Goal: Task Accomplishment & Management: Manage account settings

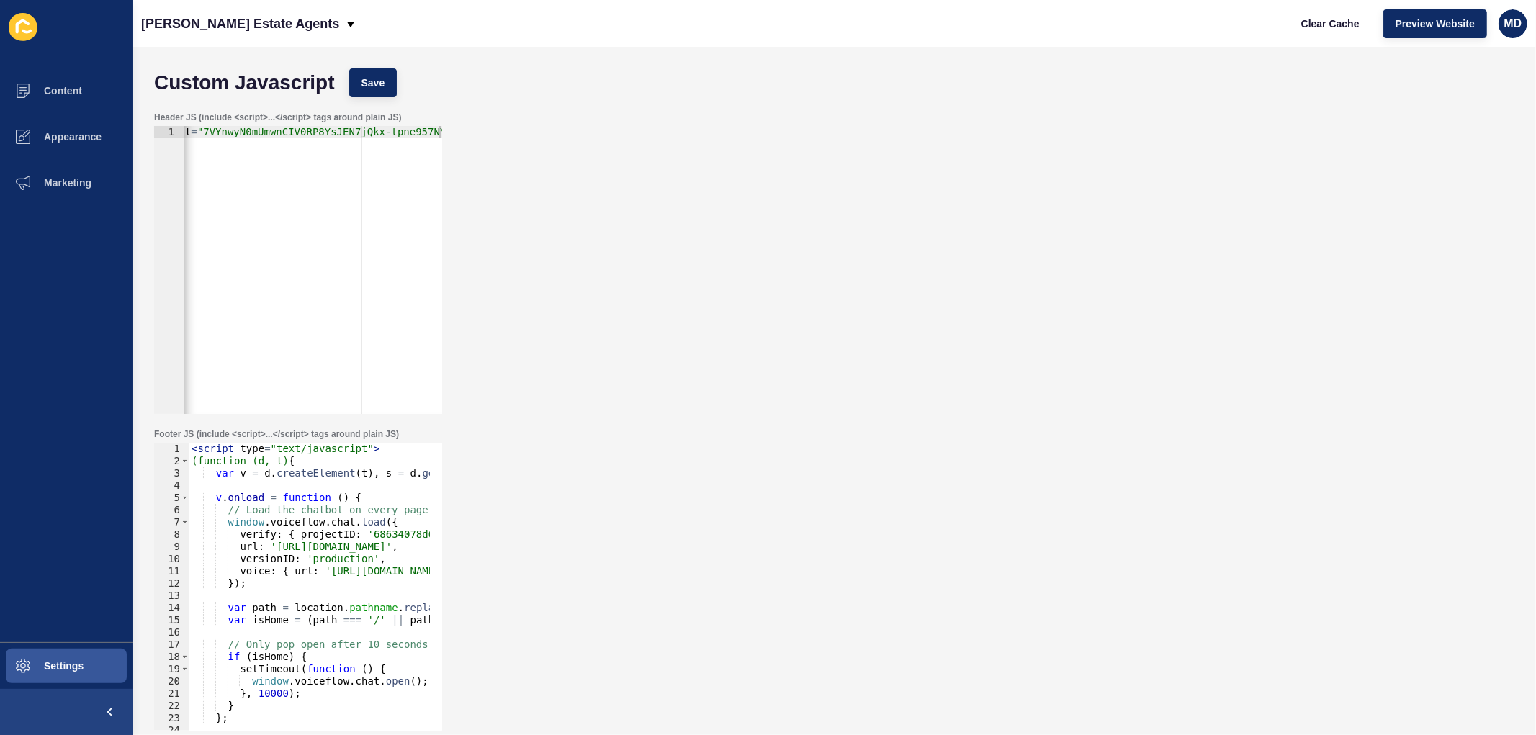
scroll to position [0, 268]
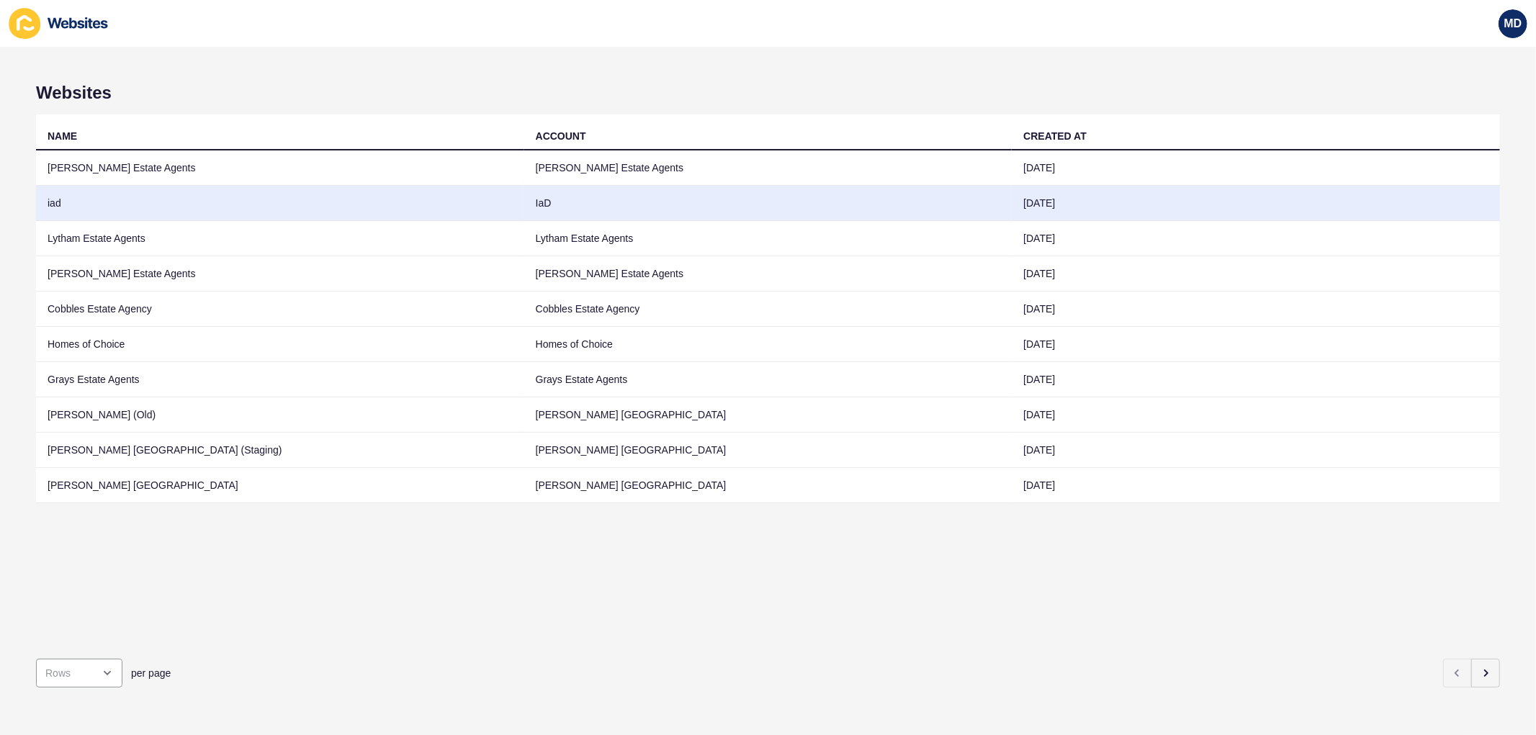
click at [199, 198] on td "iad" at bounding box center [280, 203] width 488 height 35
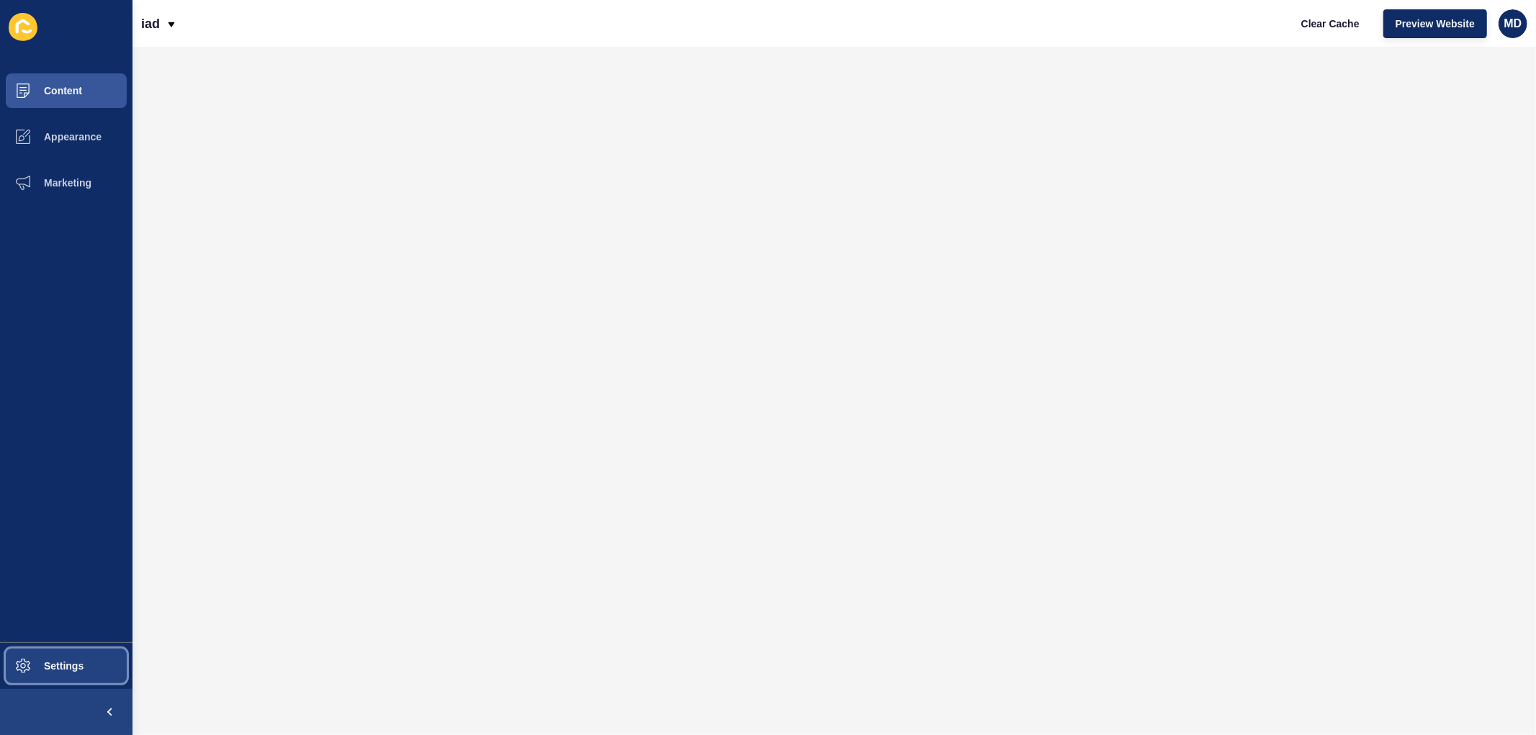
click at [96, 663] on button "Settings" at bounding box center [66, 666] width 132 height 46
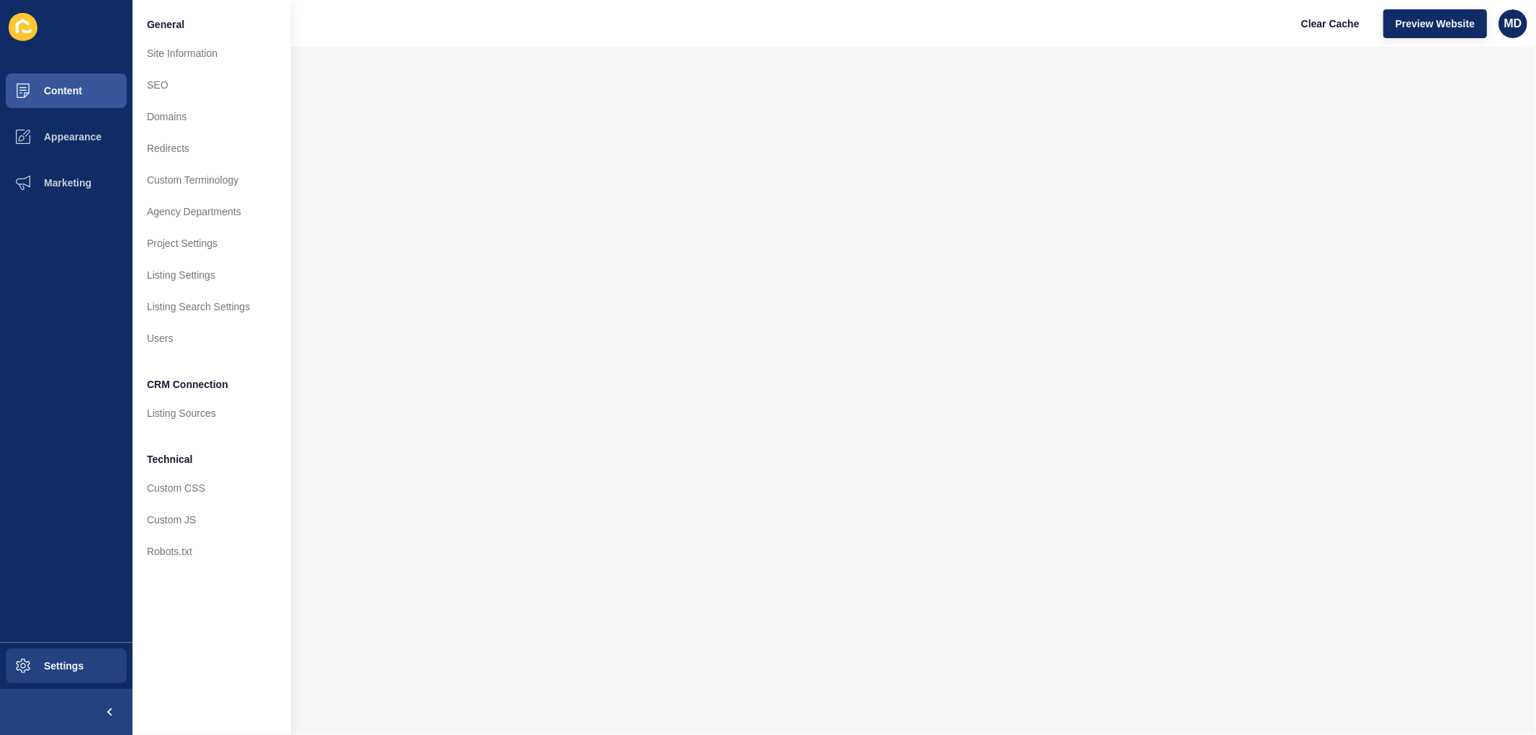
click at [76, 449] on ul "Content Appearance Marketing" at bounding box center [66, 355] width 132 height 575
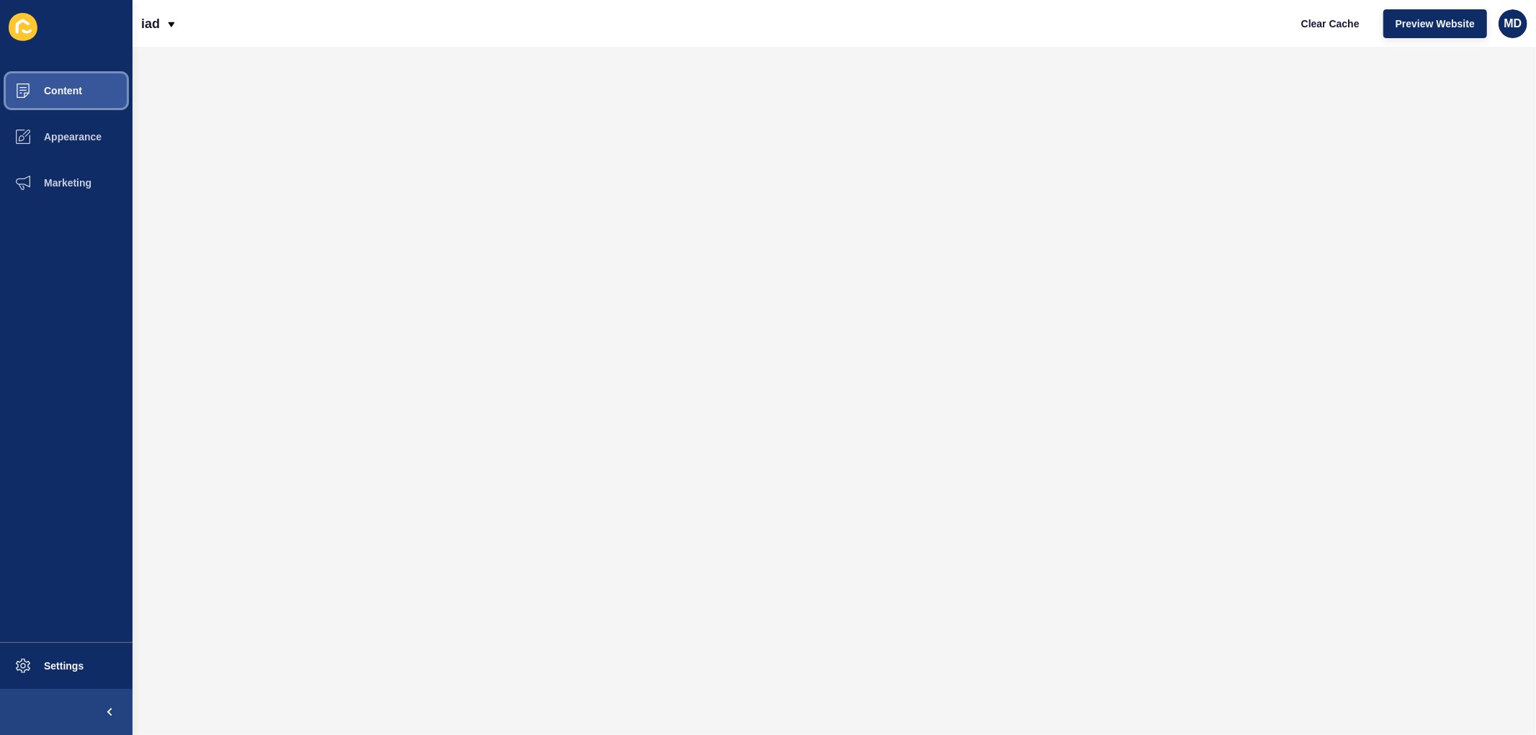
click at [97, 91] on button "Content" at bounding box center [66, 91] width 132 height 46
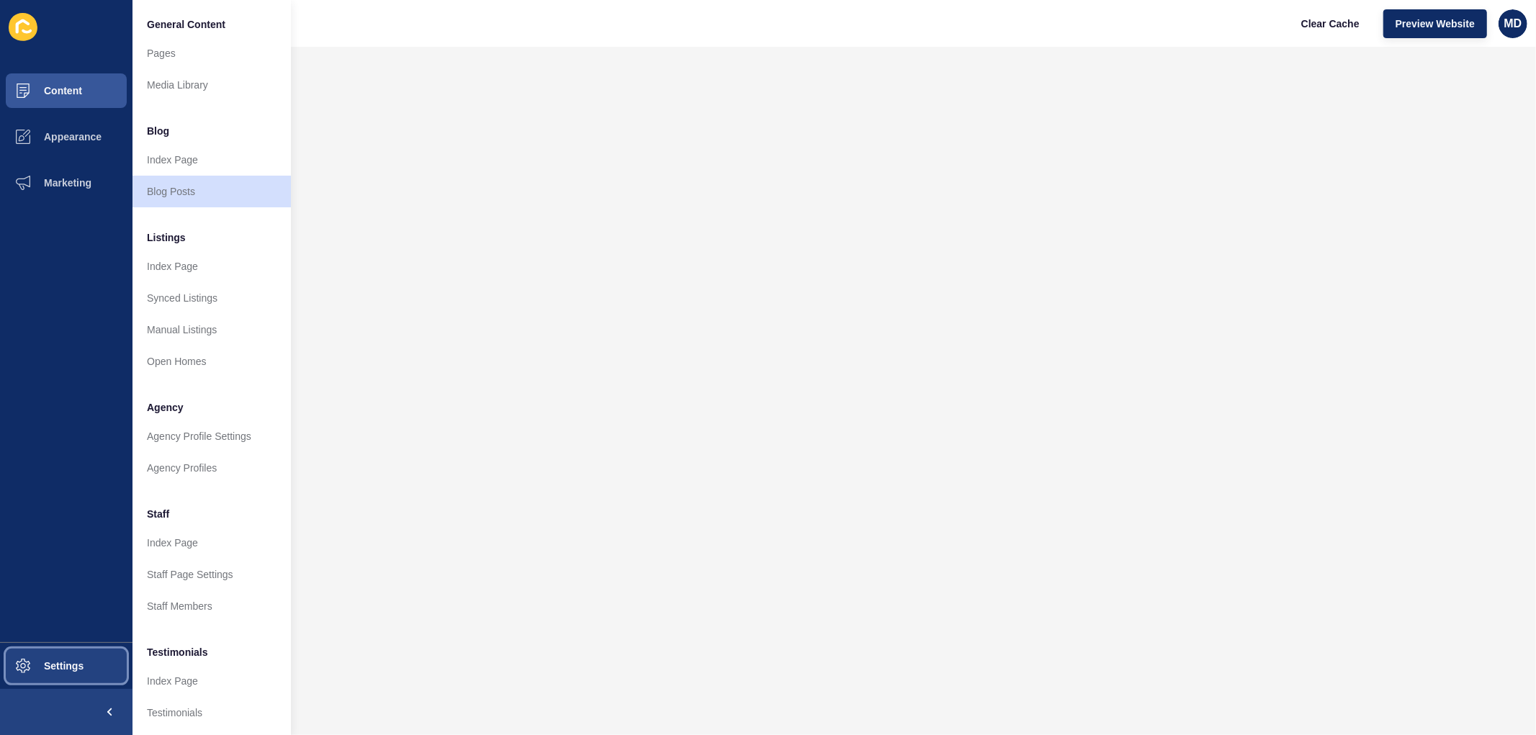
click at [33, 668] on span "Settings" at bounding box center [41, 666] width 86 height 12
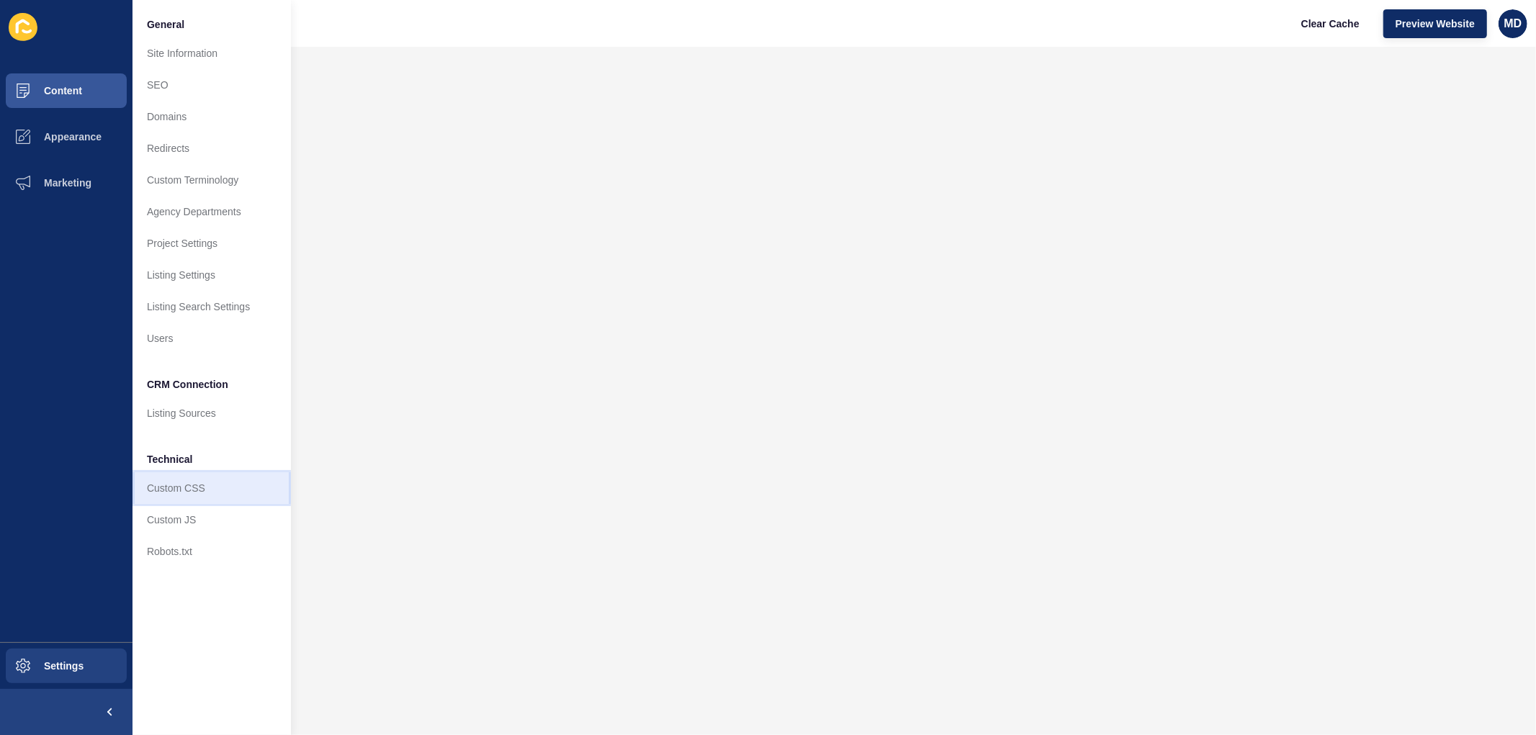
click at [176, 492] on link "Custom CSS" at bounding box center [211, 488] width 158 height 32
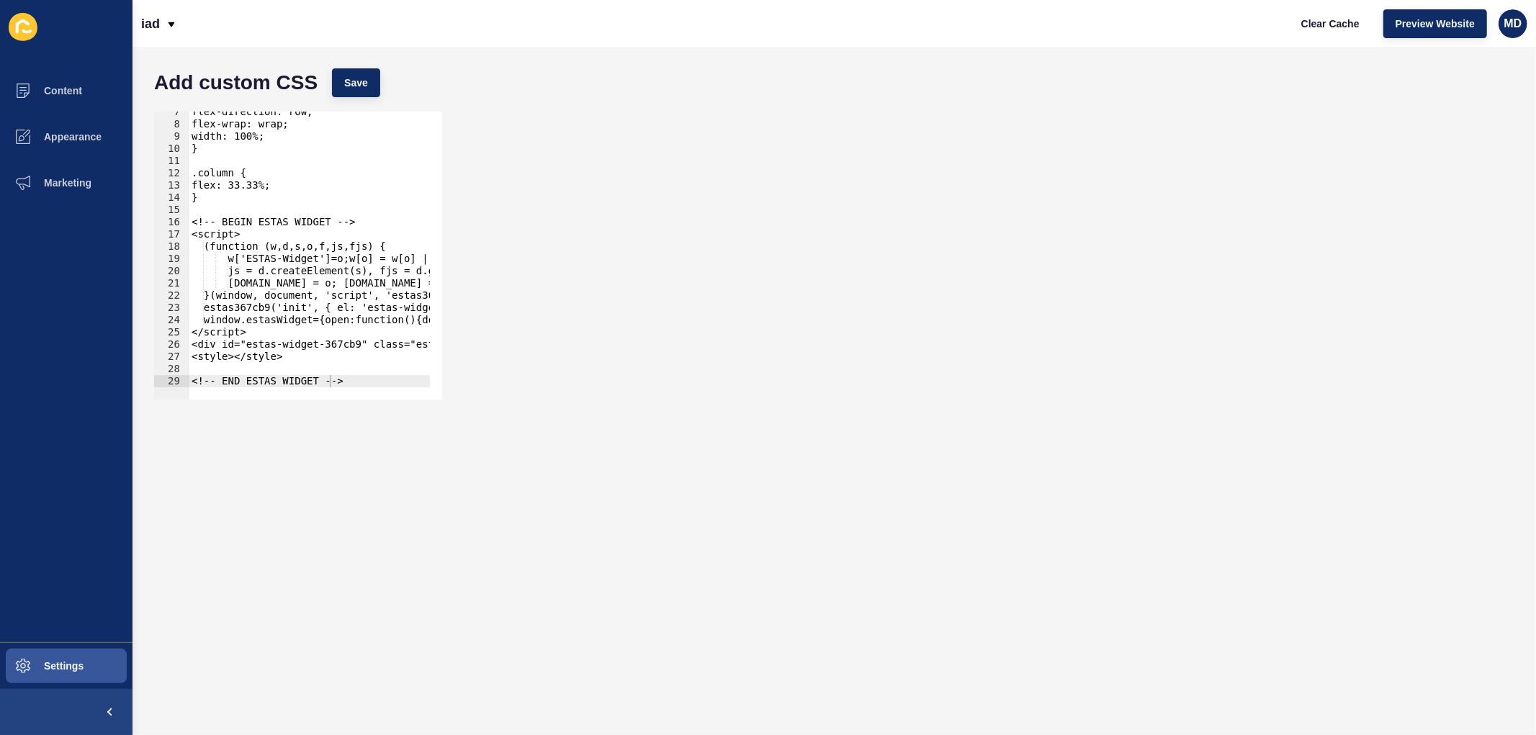
scroll to position [79, 0]
type textarea "<!-- END ESTAS WIDGET -->"
click at [346, 379] on div "flex-direction: row; flex-wrap: wrap; width: 100%; } .column { flex: 33.33%; } …" at bounding box center [976, 256] width 1575 height 300
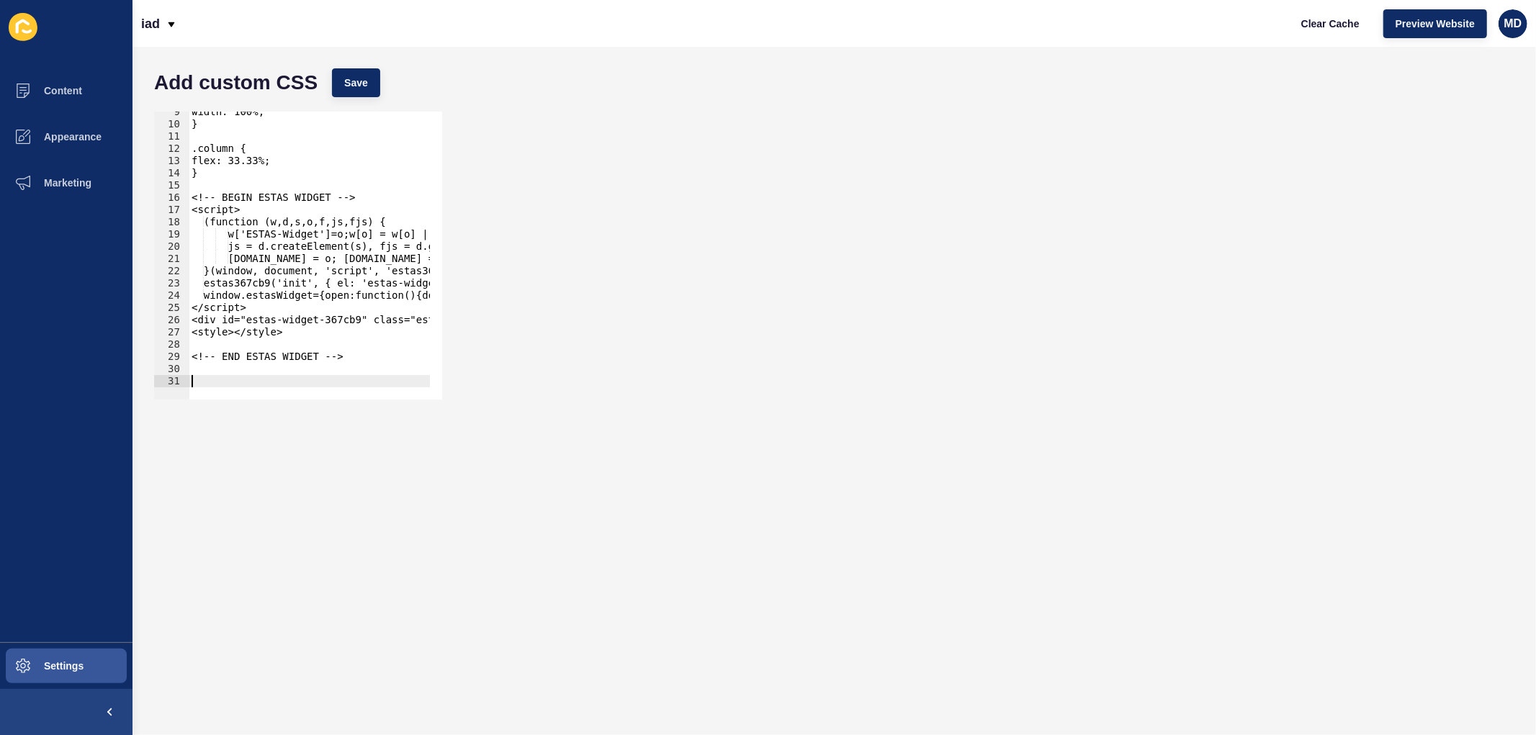
scroll to position [213, 0]
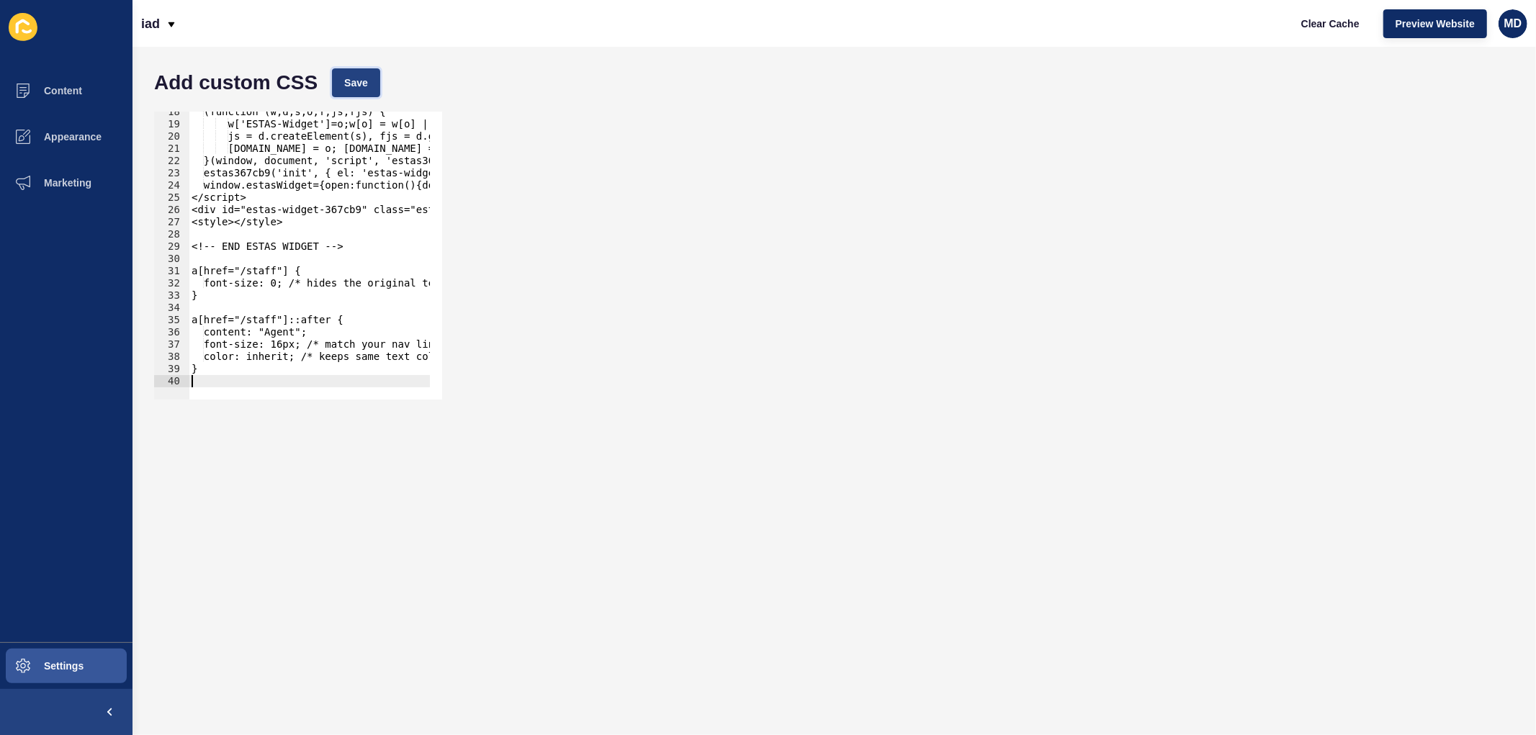
click at [354, 85] on span "Save" at bounding box center [356, 83] width 24 height 14
click at [1346, 19] on span "Clear Cache" at bounding box center [1330, 24] width 58 height 14
click at [1412, 23] on span "Preview Website" at bounding box center [1434, 24] width 79 height 14
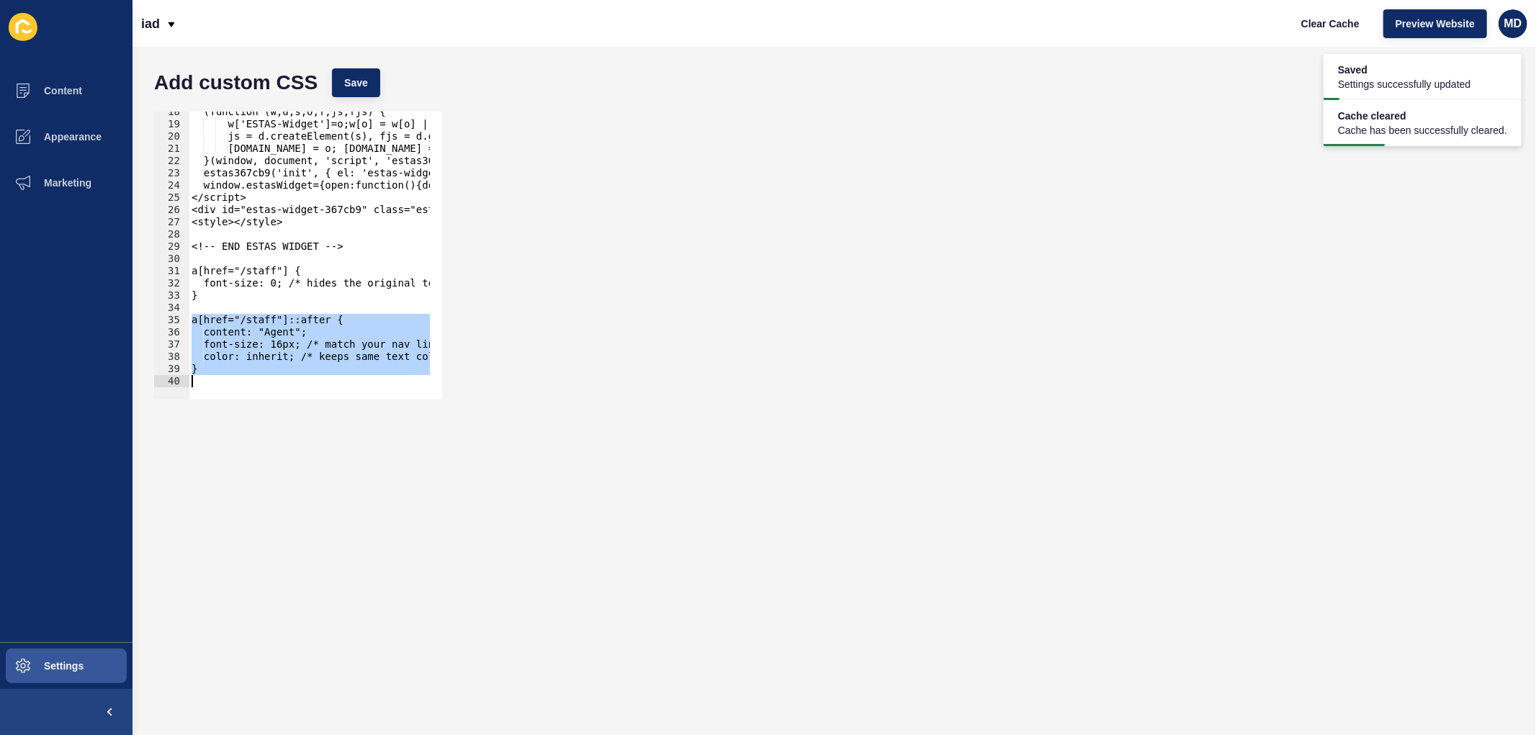
drag, startPoint x: 190, startPoint y: 315, endPoint x: 212, endPoint y: 416, distance: 103.2
click at [212, 416] on form "Add custom CSS Save a[href="/staff"]::after { 18 19 20 21 22 23 24 25 26 27 28 …" at bounding box center [834, 391] width 1374 height 660
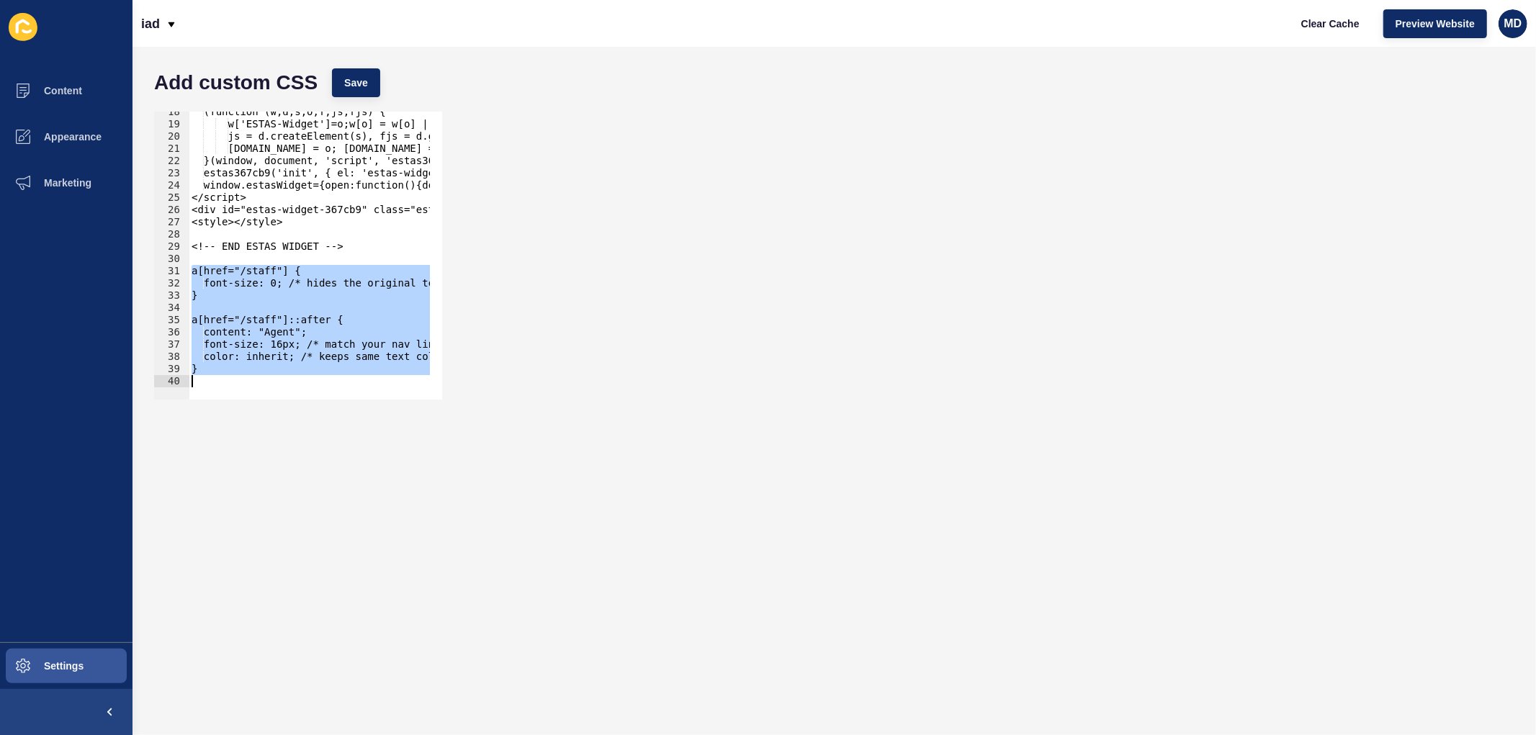
drag, startPoint x: 193, startPoint y: 271, endPoint x: 207, endPoint y: 391, distance: 121.0
click at [207, 391] on div "} 18 19 20 21 22 23 24 25 26 27 28 29 30 31 32 33 34 35 36 37 38 39 40 (functio…" at bounding box center [298, 256] width 288 height 288
click at [195, 290] on div "(function (w,d,s,o,f,js,fjs) { w['ESTAS-Widget']=o;w[o] = w[o] || function () {…" at bounding box center [309, 256] width 241 height 288
type textarea "}"
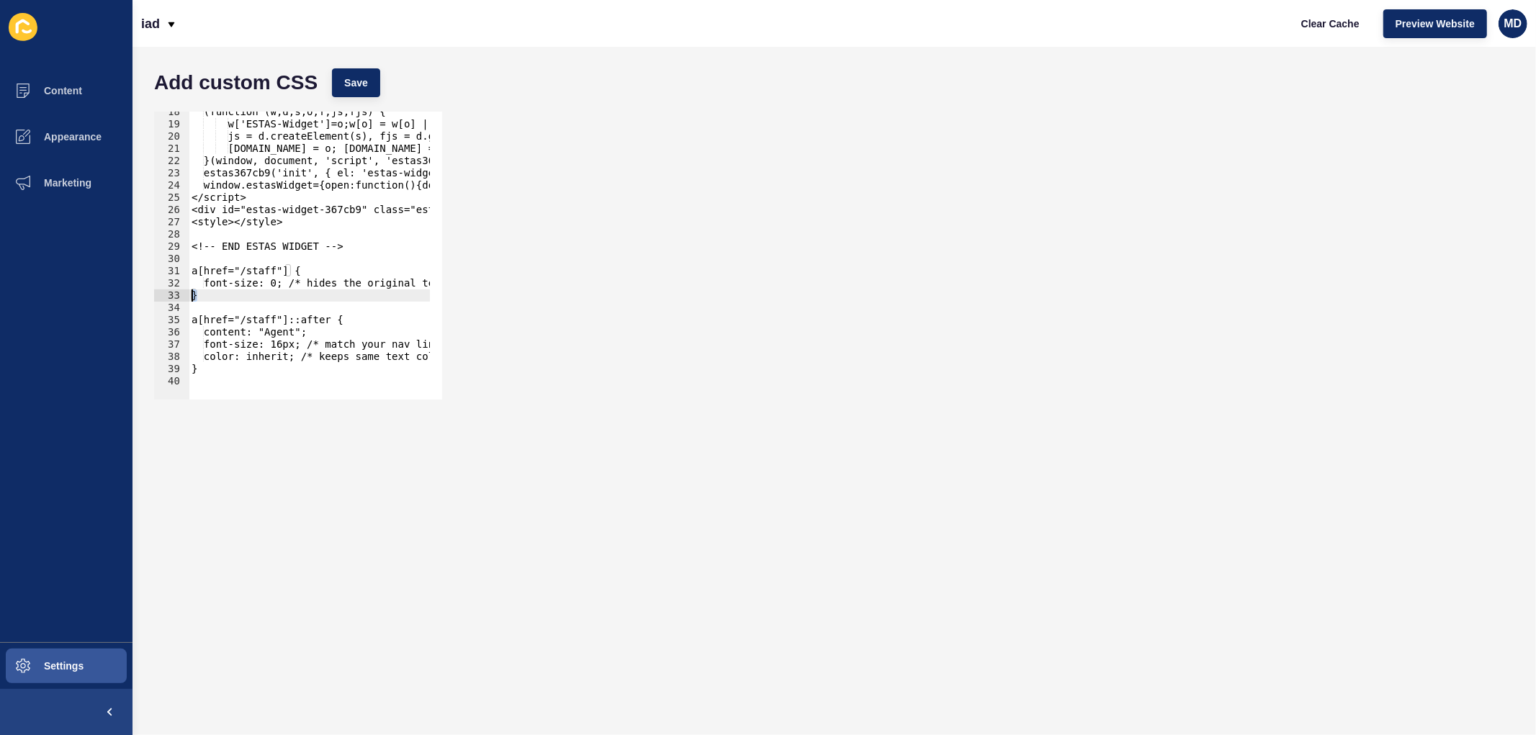
drag, startPoint x: 200, startPoint y: 301, endPoint x: 182, endPoint y: 299, distance: 18.1
click at [182, 299] on div "} 18 19 20 21 22 23 24 25 26 27 28 29 30 31 32 33 34 35 36 37 38 39 40 (functio…" at bounding box center [298, 256] width 288 height 288
click at [205, 261] on div "(function (w,d,s,o,f,js,fjs) { w['ESTAS-Widget']=o;w[o] = w[o] || function () {…" at bounding box center [976, 256] width 1575 height 300
paste textarea "}"
click at [362, 84] on span "Save" at bounding box center [356, 83] width 24 height 14
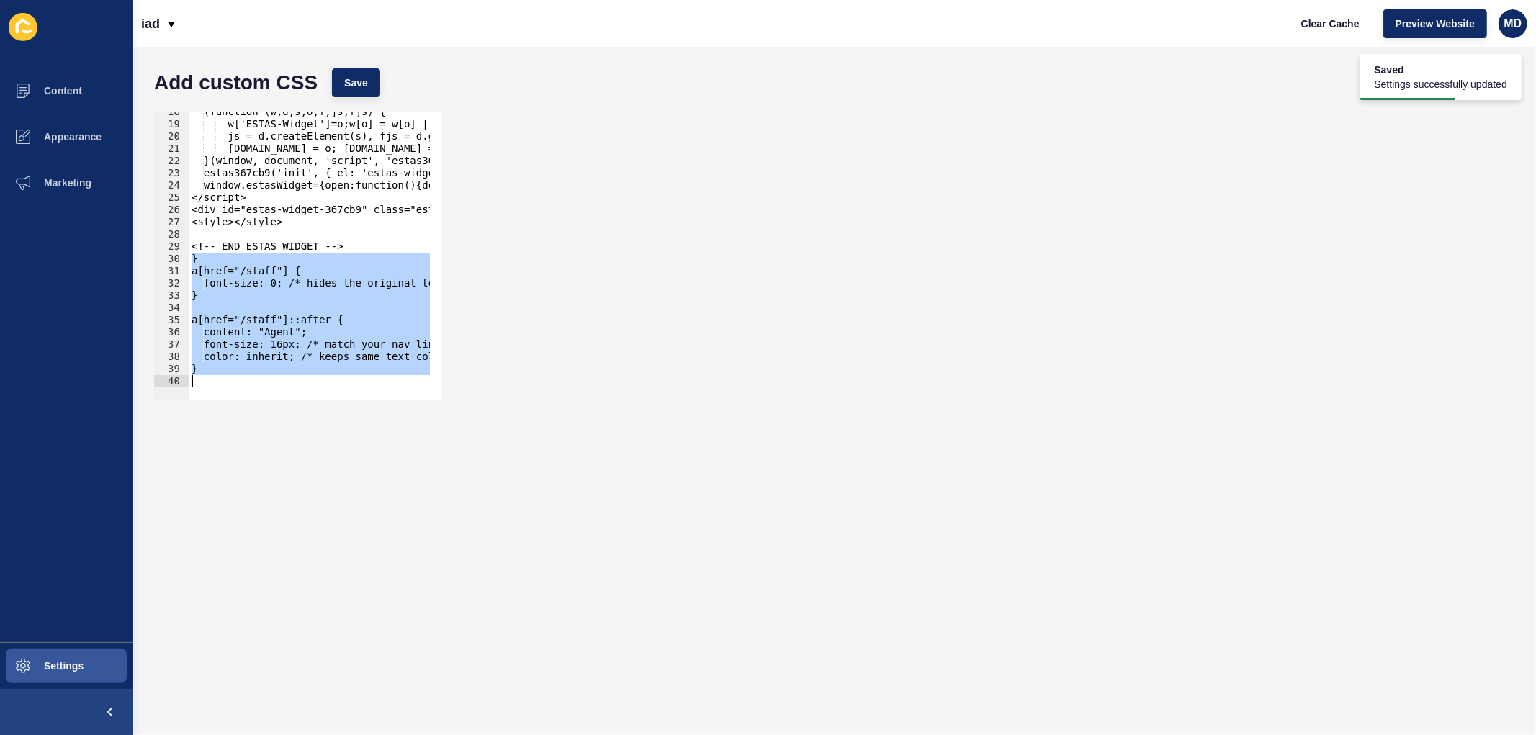
drag, startPoint x: 192, startPoint y: 260, endPoint x: 216, endPoint y: 440, distance: 181.6
click at [216, 440] on form "Add custom CSS Save } 18 19 20 21 22 23 24 25 26 27 28 29 30 31 32 33 34 35 36 …" at bounding box center [834, 391] width 1374 height 660
type textarea "}"
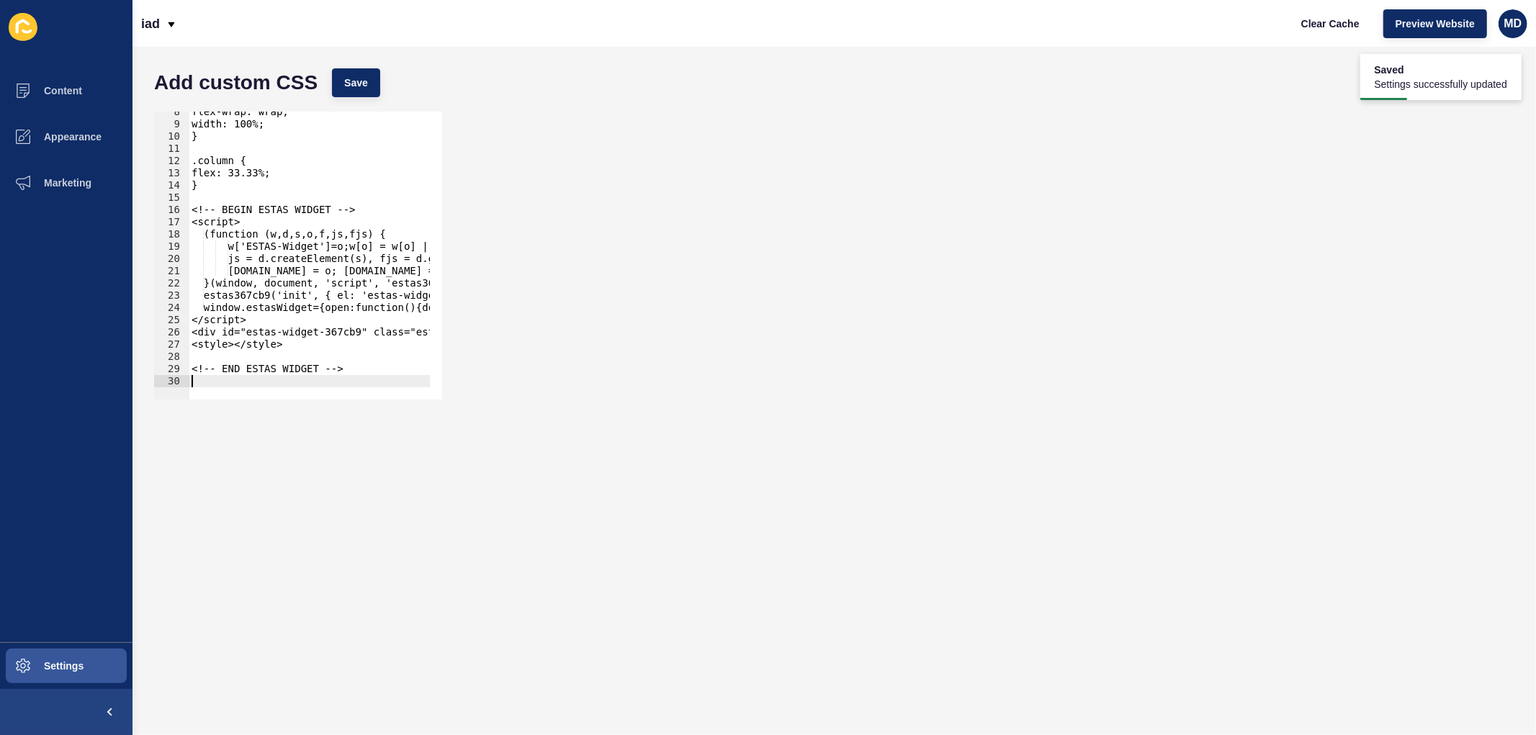
scroll to position [91, 0]
click at [222, 189] on div "flex-wrap: wrap; width: 100%; } .column { flex: 33.33%; } <!-- BEGIN ESTAS WIDG…" at bounding box center [976, 256] width 1575 height 300
type textarea "}"
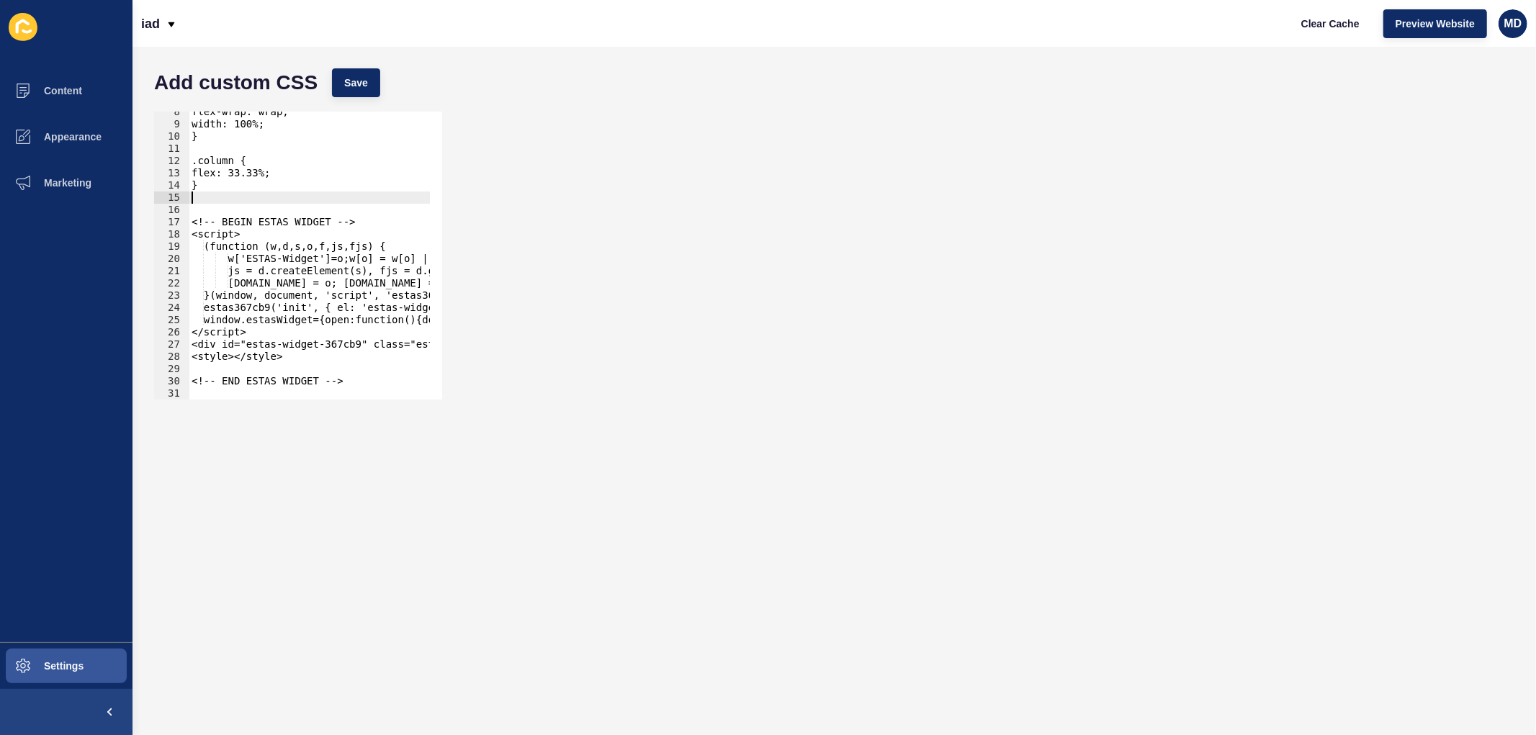
paste textarea
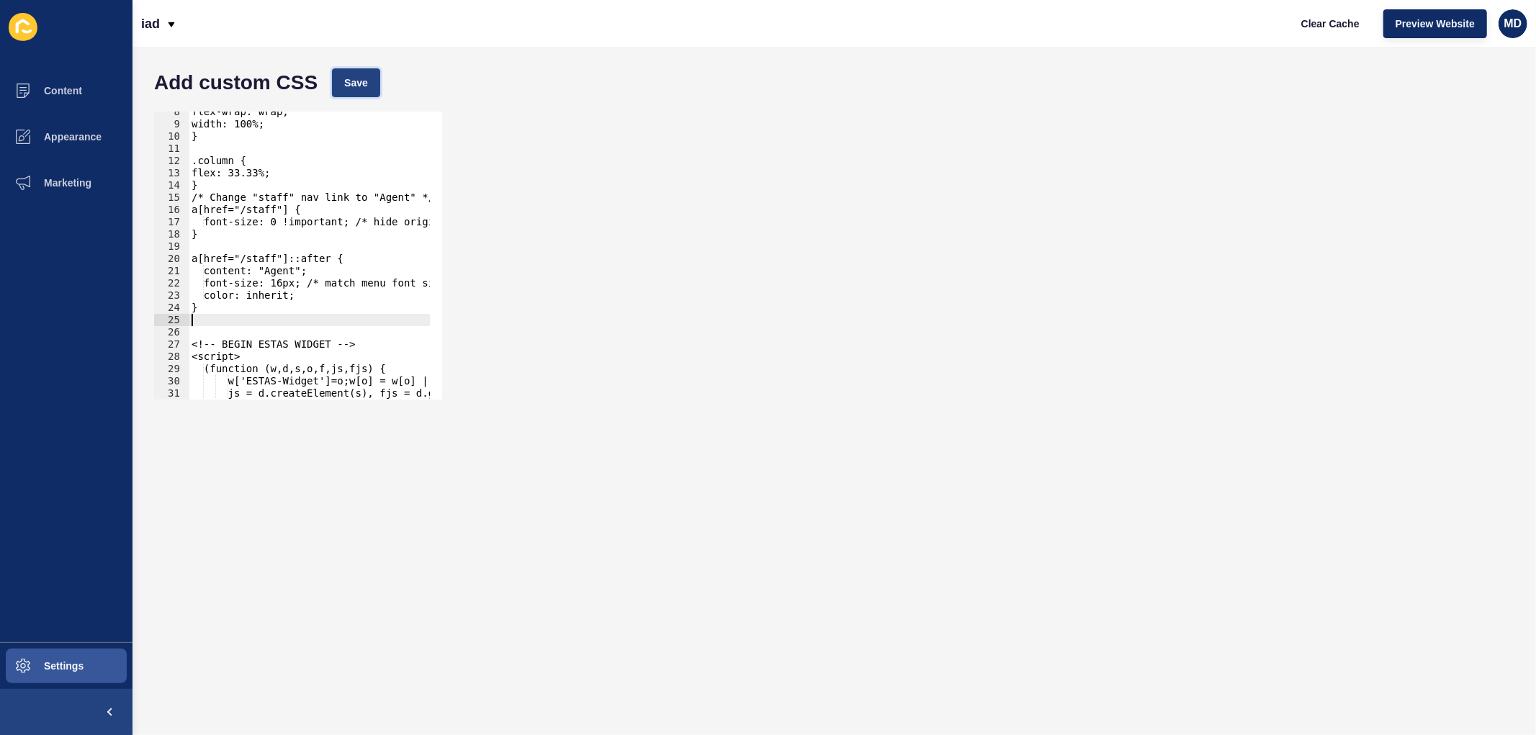
click at [361, 74] on button "Save" at bounding box center [356, 82] width 48 height 29
click at [1349, 17] on span "Clear Cache" at bounding box center [1330, 24] width 58 height 14
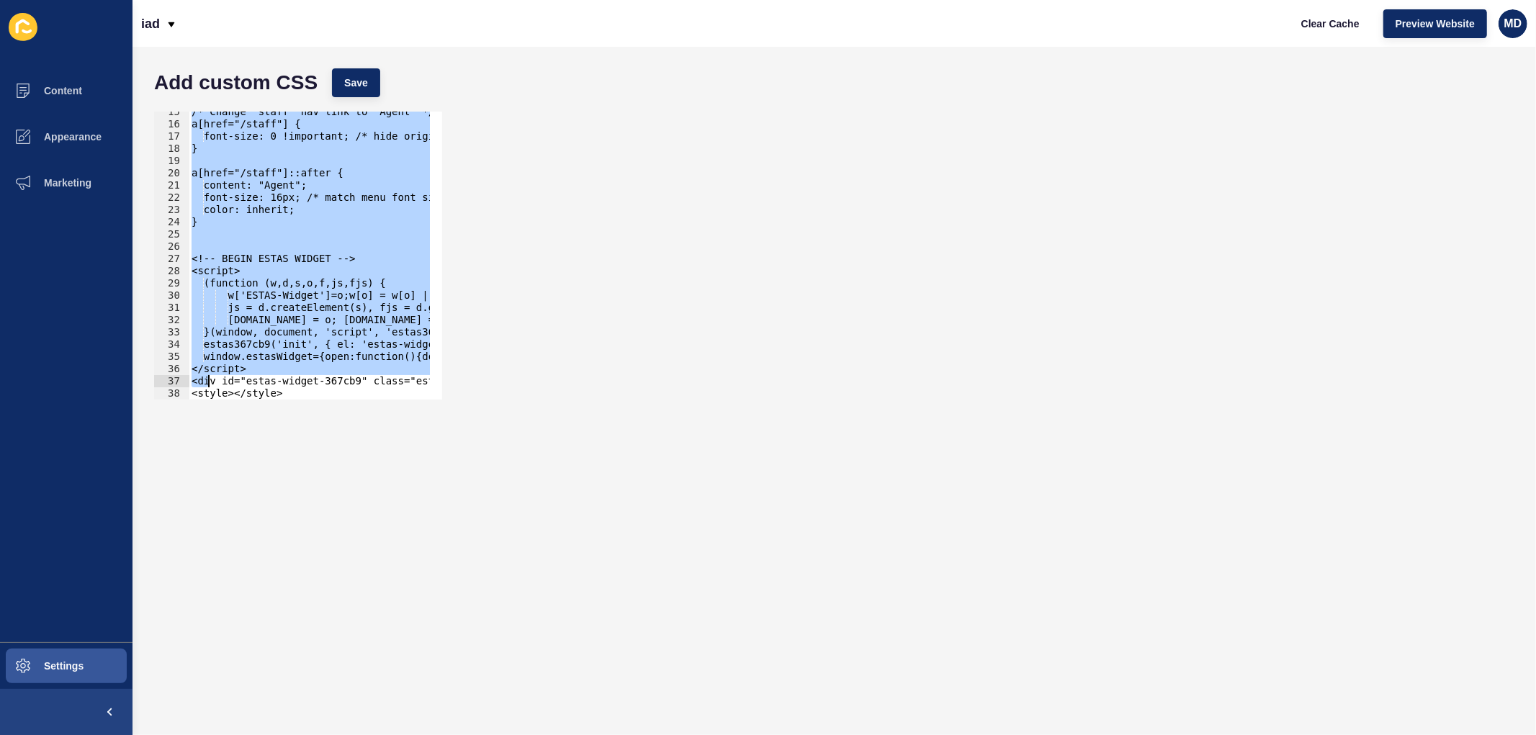
scroll to position [225, 0]
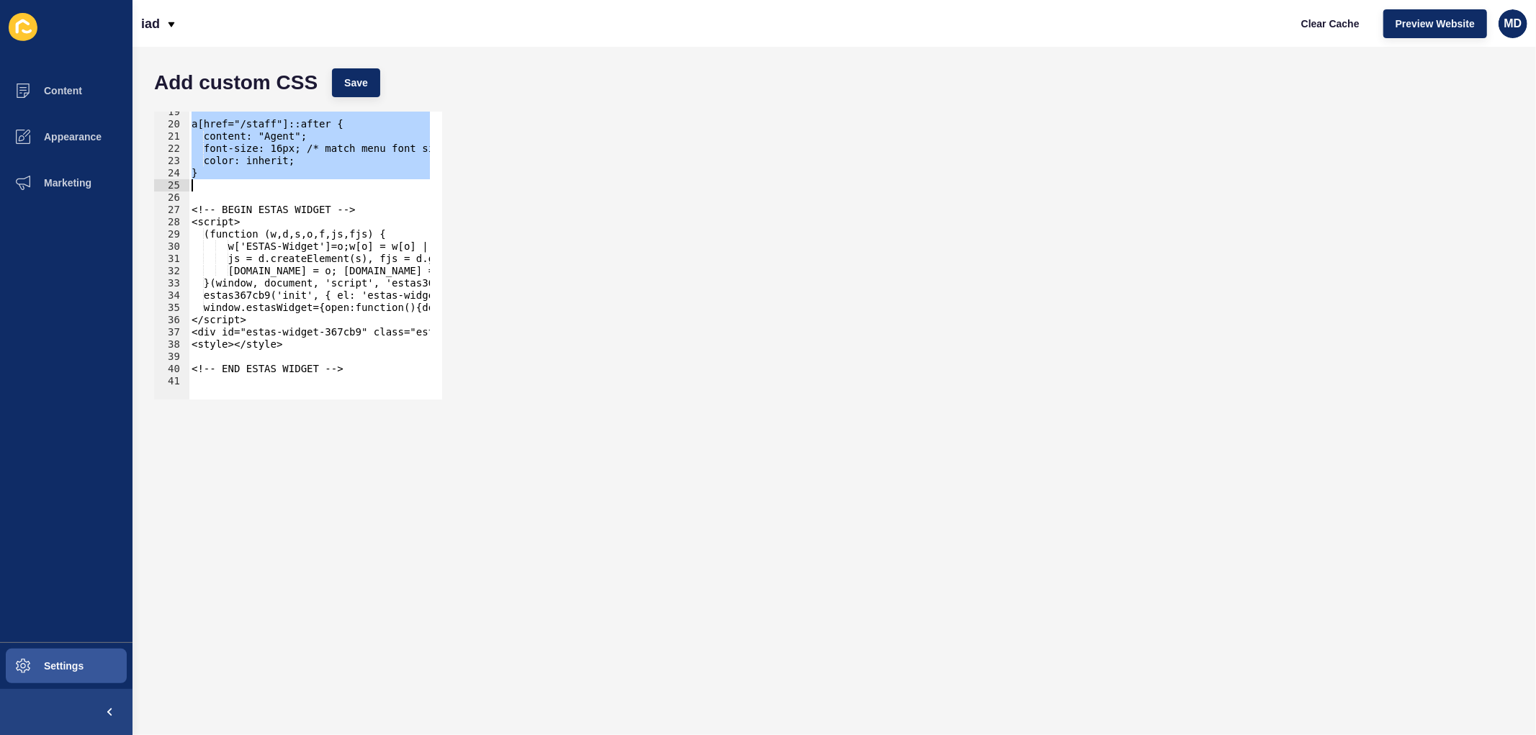
drag, startPoint x: 192, startPoint y: 288, endPoint x: 221, endPoint y: 187, distance: 105.0
click at [221, 187] on div "a[href="/staff"]::after { content: "Agent"; font-size: 16px; /* match menu font…" at bounding box center [976, 256] width 1575 height 300
type textarea "}"
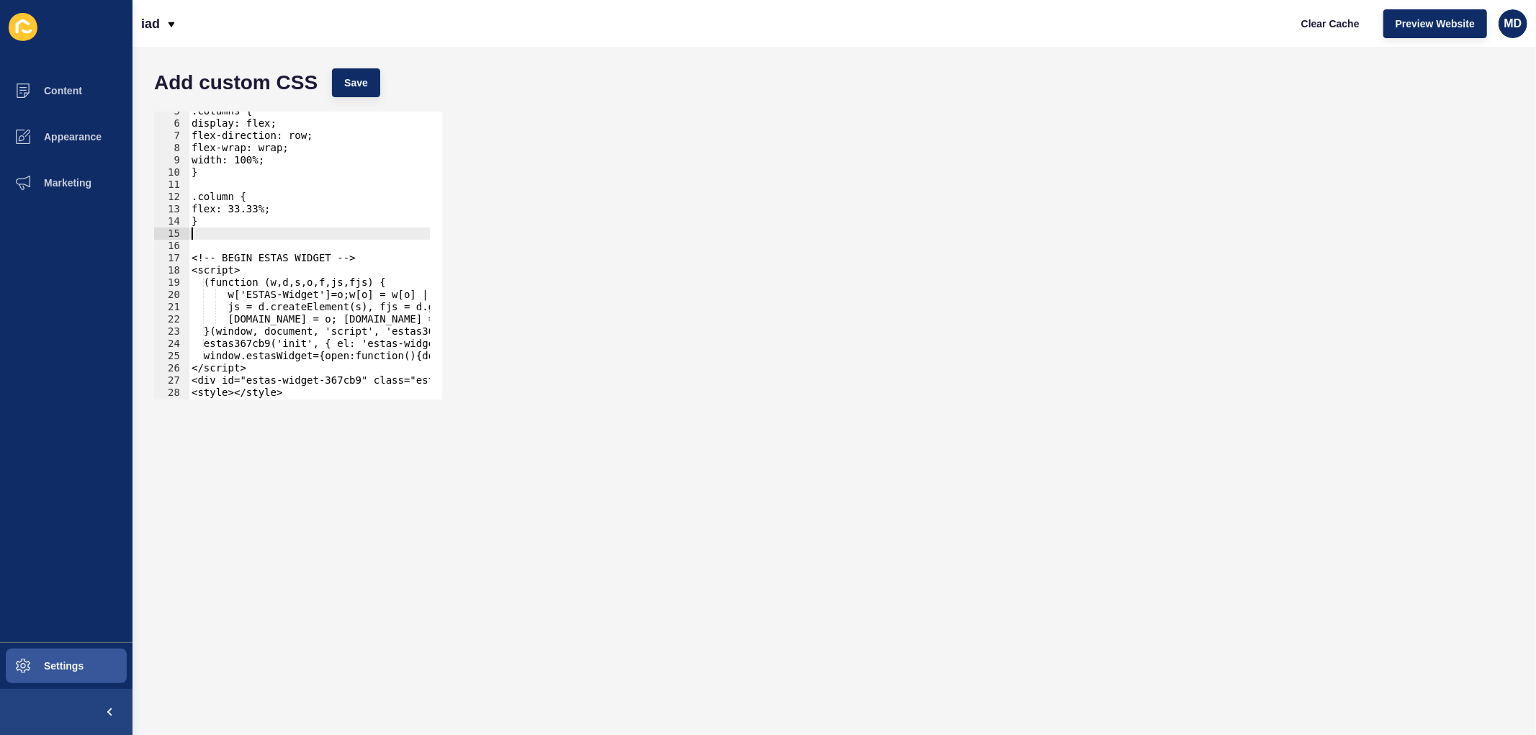
scroll to position [55, 0]
click at [348, 84] on span "Save" at bounding box center [356, 83] width 24 height 14
click at [76, 665] on span "Settings" at bounding box center [41, 666] width 86 height 12
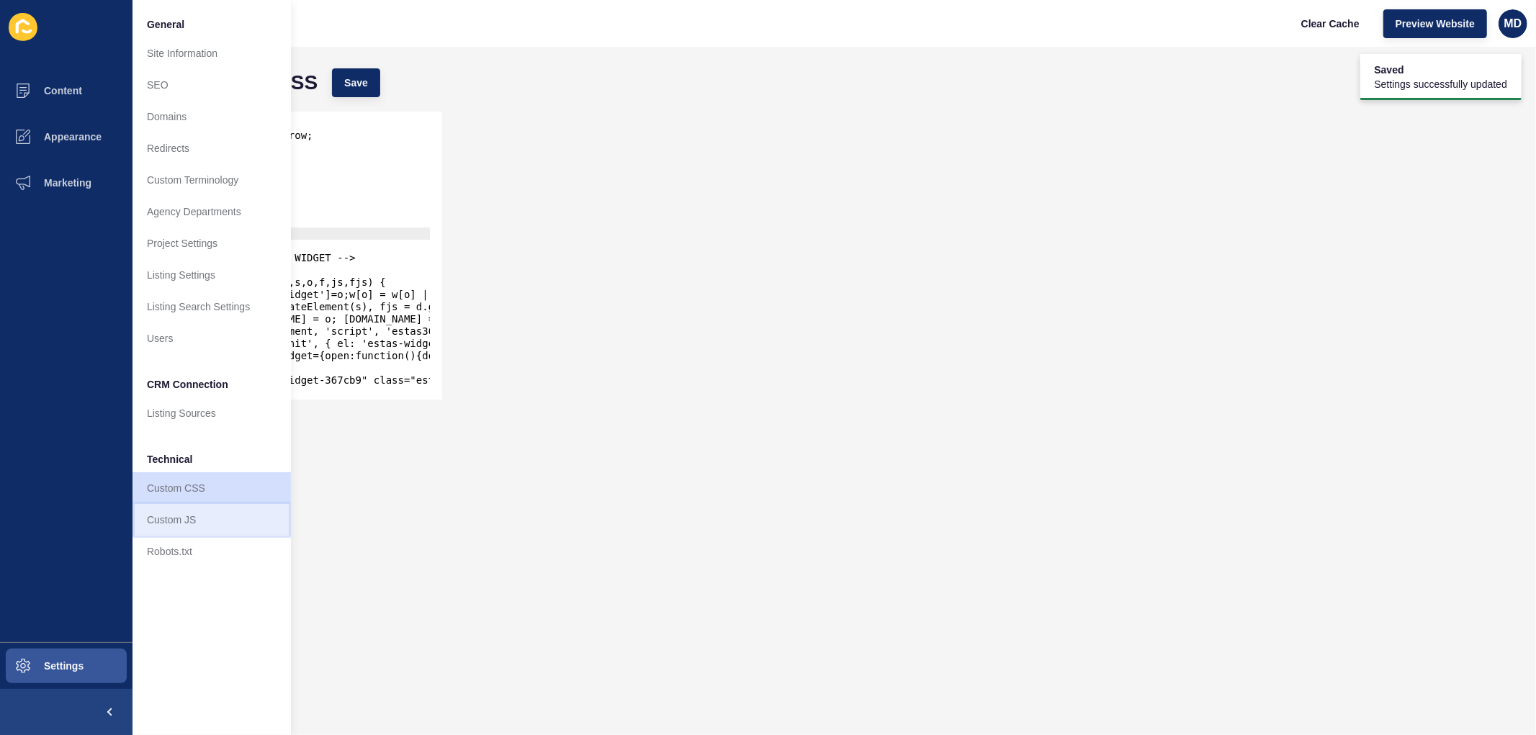
click at [175, 520] on link "Custom JS" at bounding box center [211, 520] width 158 height 32
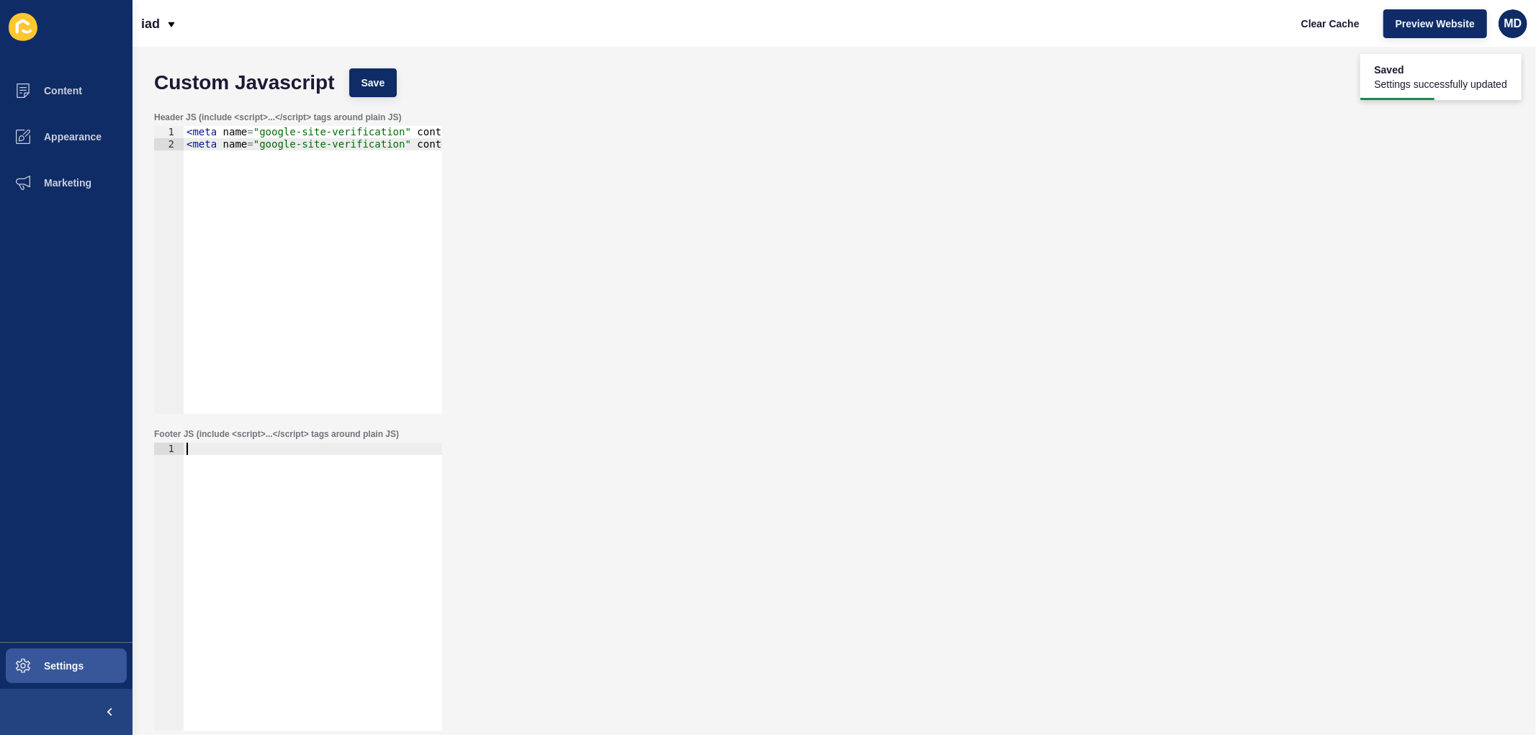
click at [226, 454] on div at bounding box center [313, 599] width 258 height 312
click at [383, 74] on button "Save" at bounding box center [373, 82] width 48 height 29
click at [1312, 24] on span "Clear Cache" at bounding box center [1330, 24] width 58 height 14
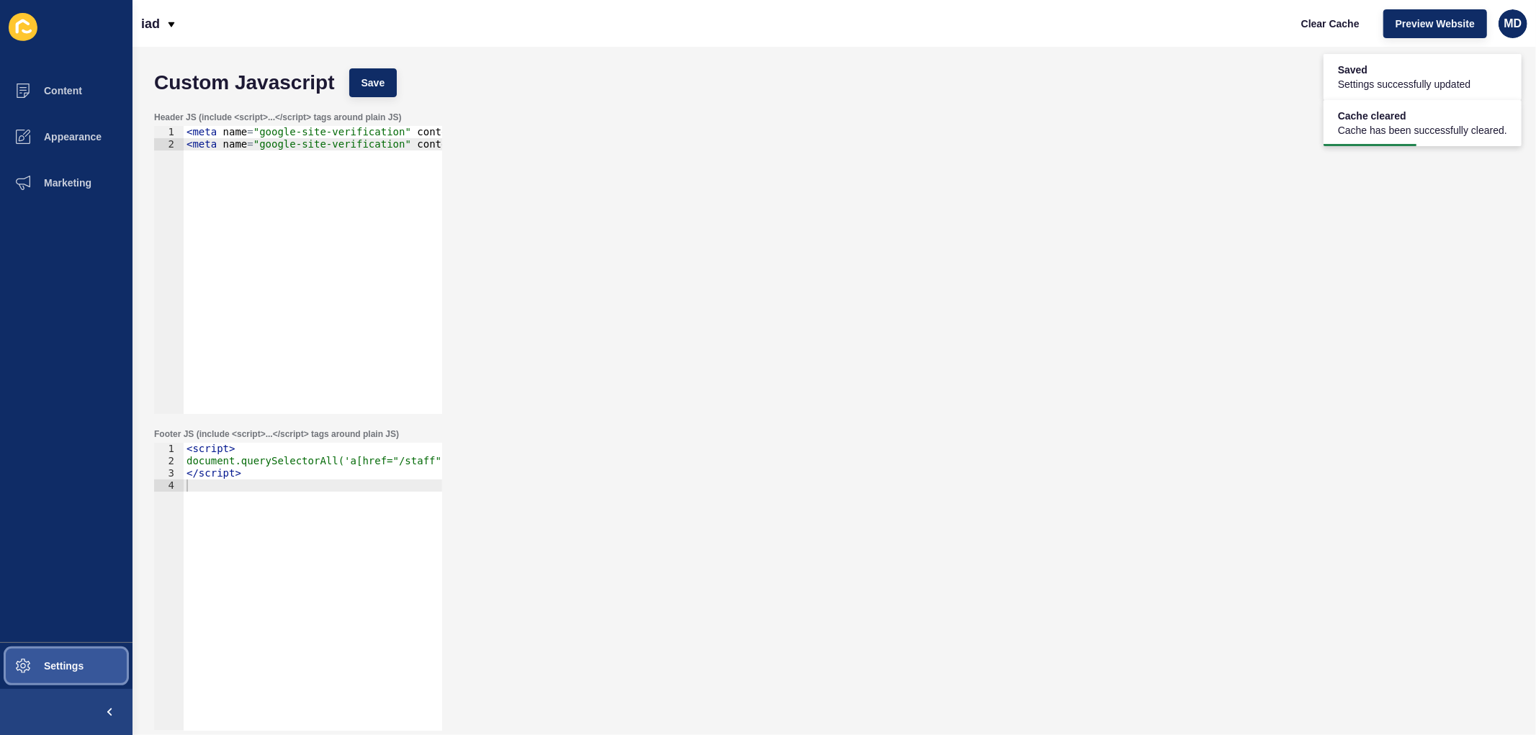
click at [68, 663] on span "Settings" at bounding box center [41, 666] width 86 height 12
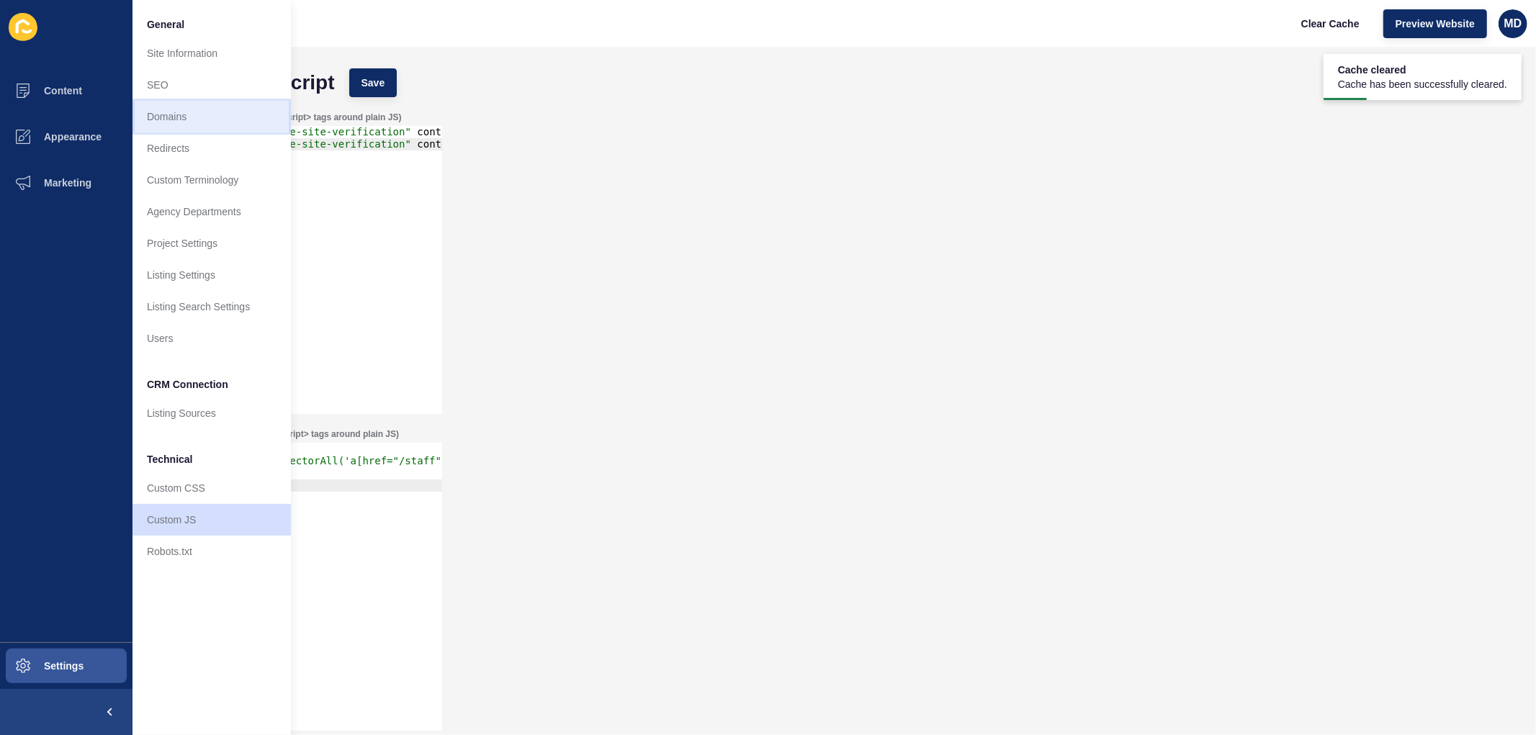
click at [168, 105] on link "Domains" at bounding box center [211, 117] width 158 height 32
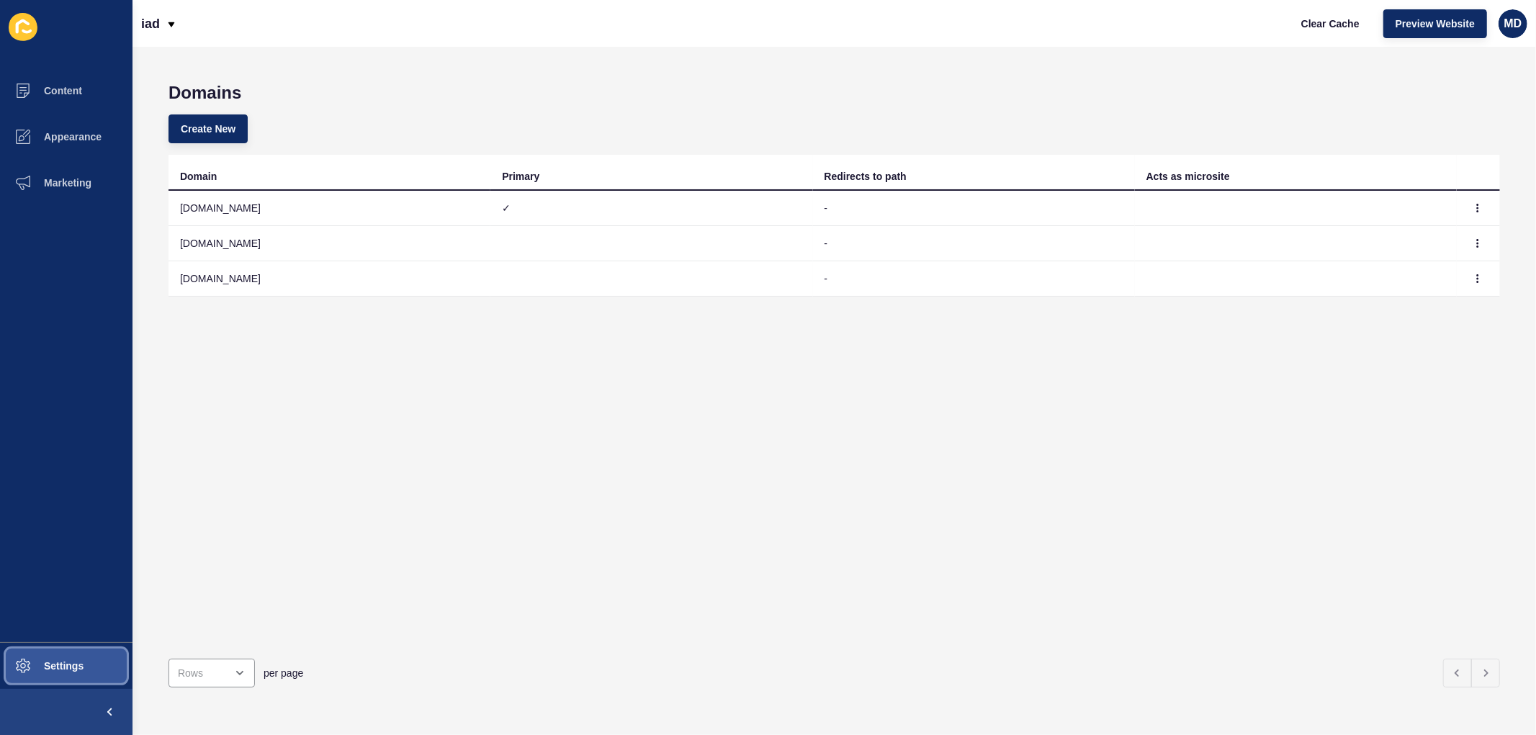
click at [58, 668] on span "Settings" at bounding box center [41, 666] width 86 height 12
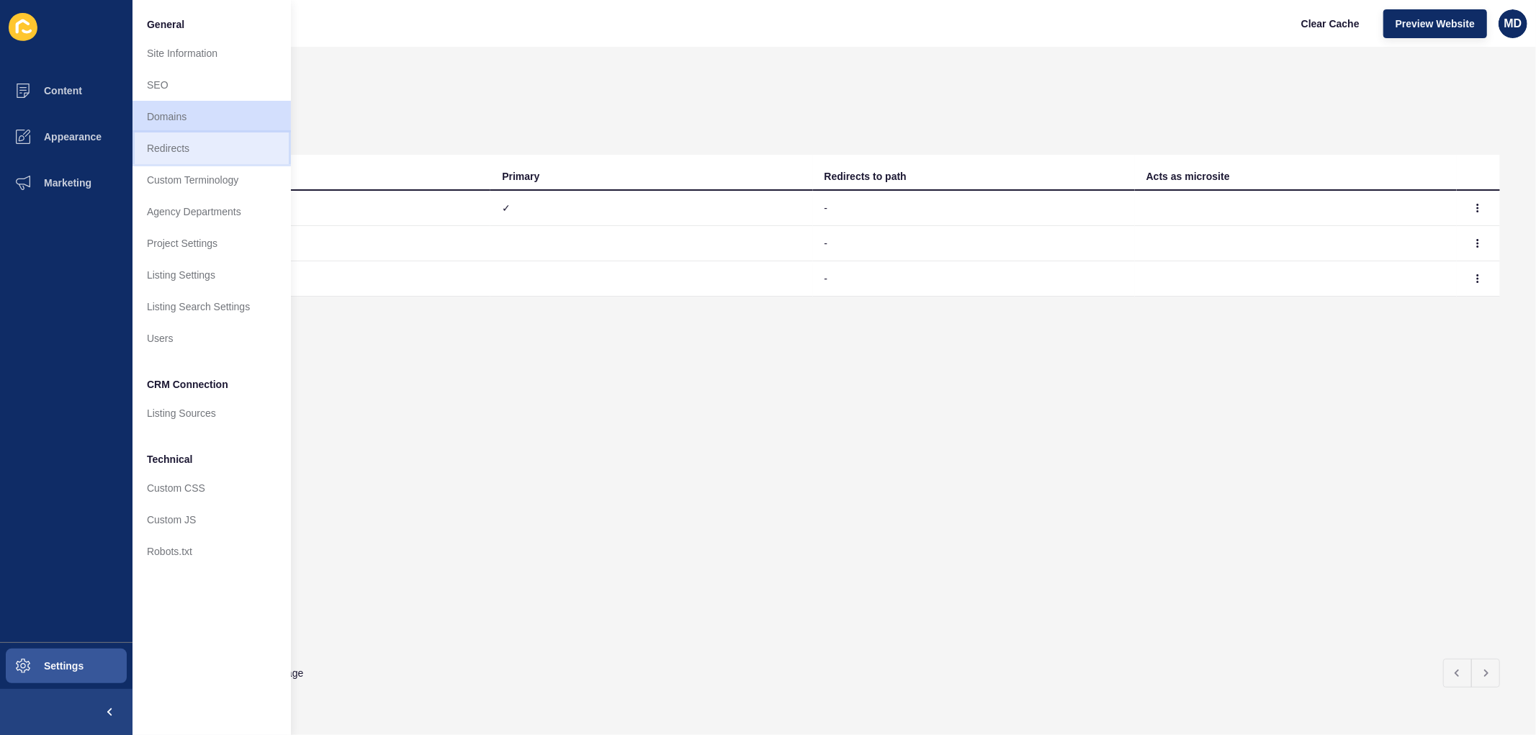
click at [167, 161] on link "Redirects" at bounding box center [211, 148] width 158 height 32
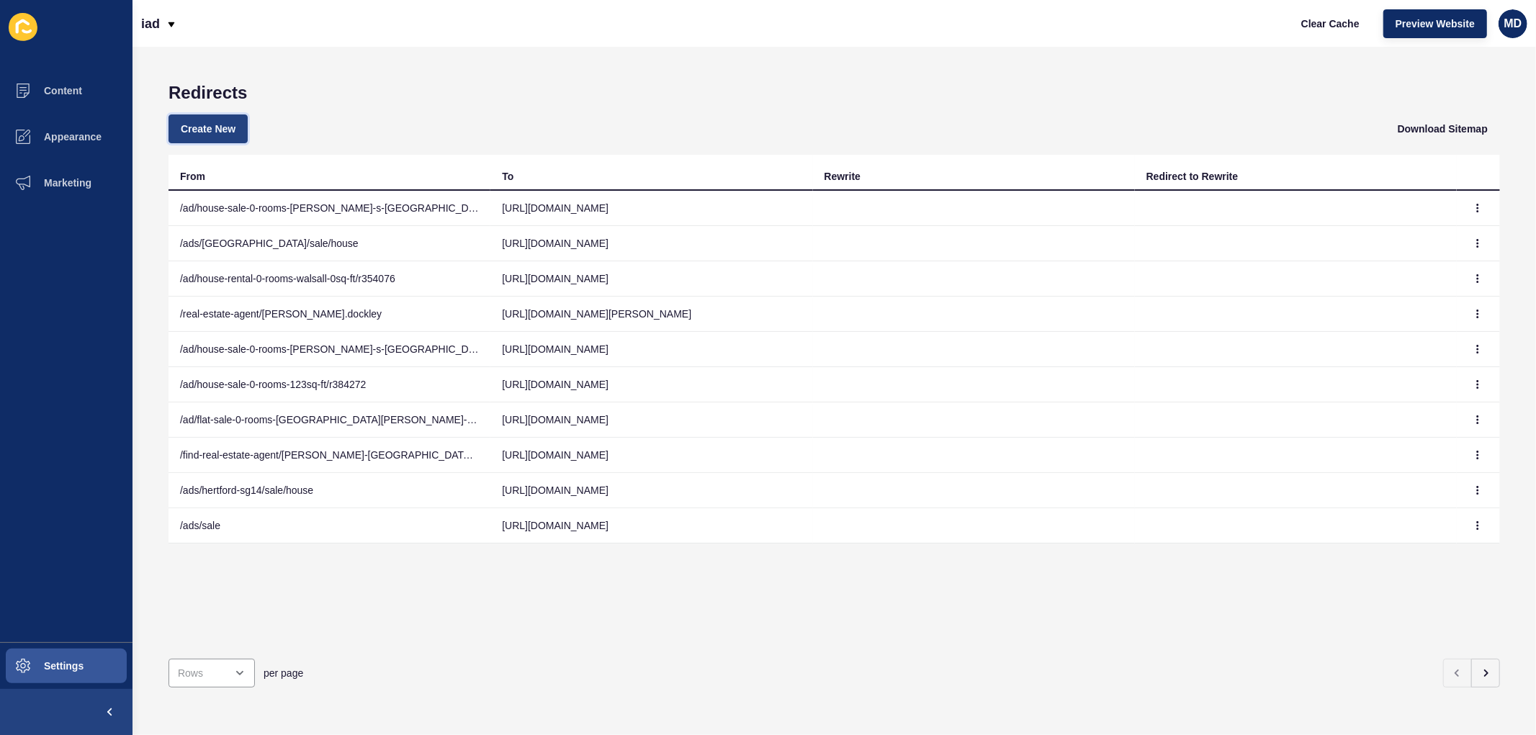
click at [204, 130] on span "Create New" at bounding box center [208, 129] width 55 height 14
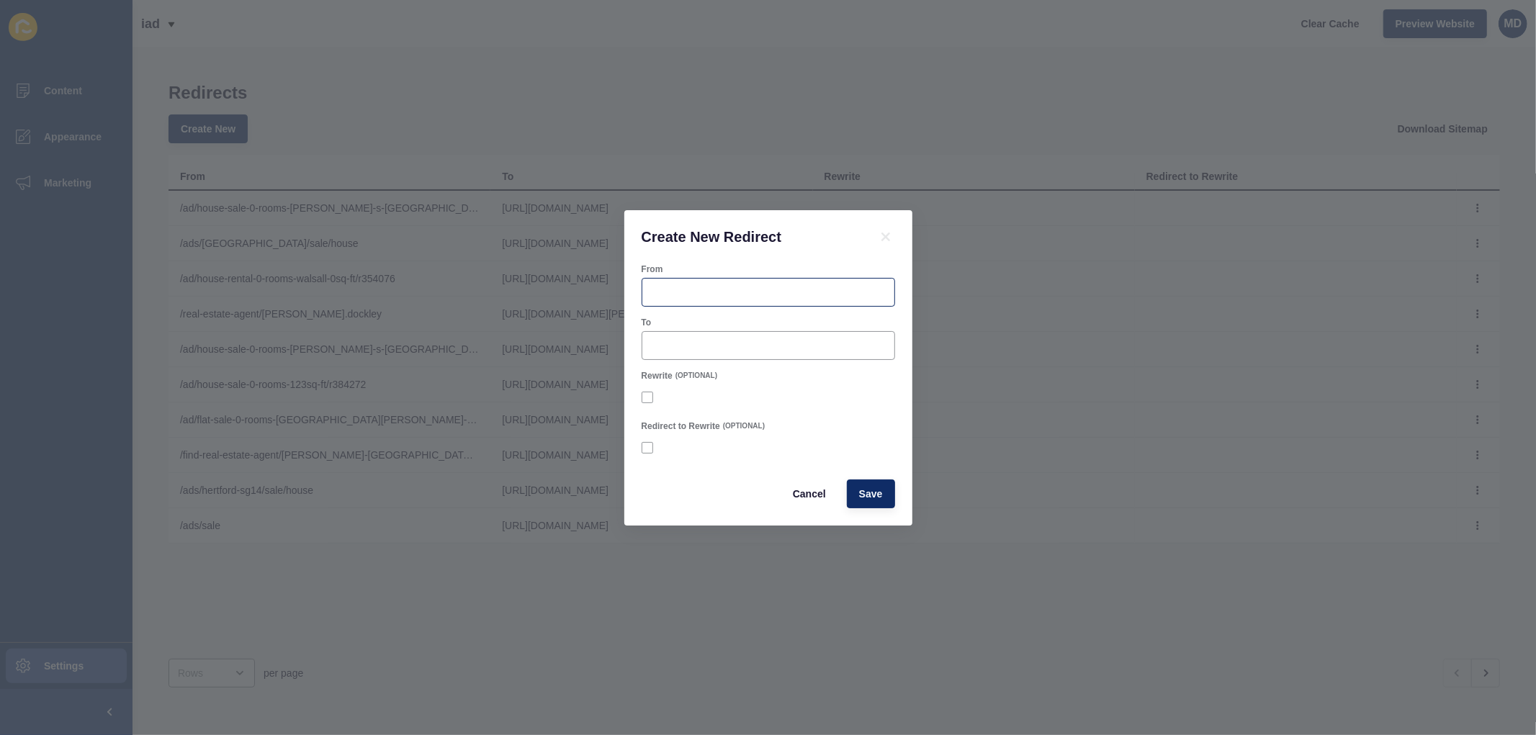
click at [724, 282] on div at bounding box center [768, 292] width 253 height 29
click at [701, 292] on input "From" at bounding box center [768, 292] width 235 height 14
paste input "/staff/lee-merrick"
type input "/staff/lee-merrick"
click at [710, 350] on input "To" at bounding box center [768, 345] width 235 height 14
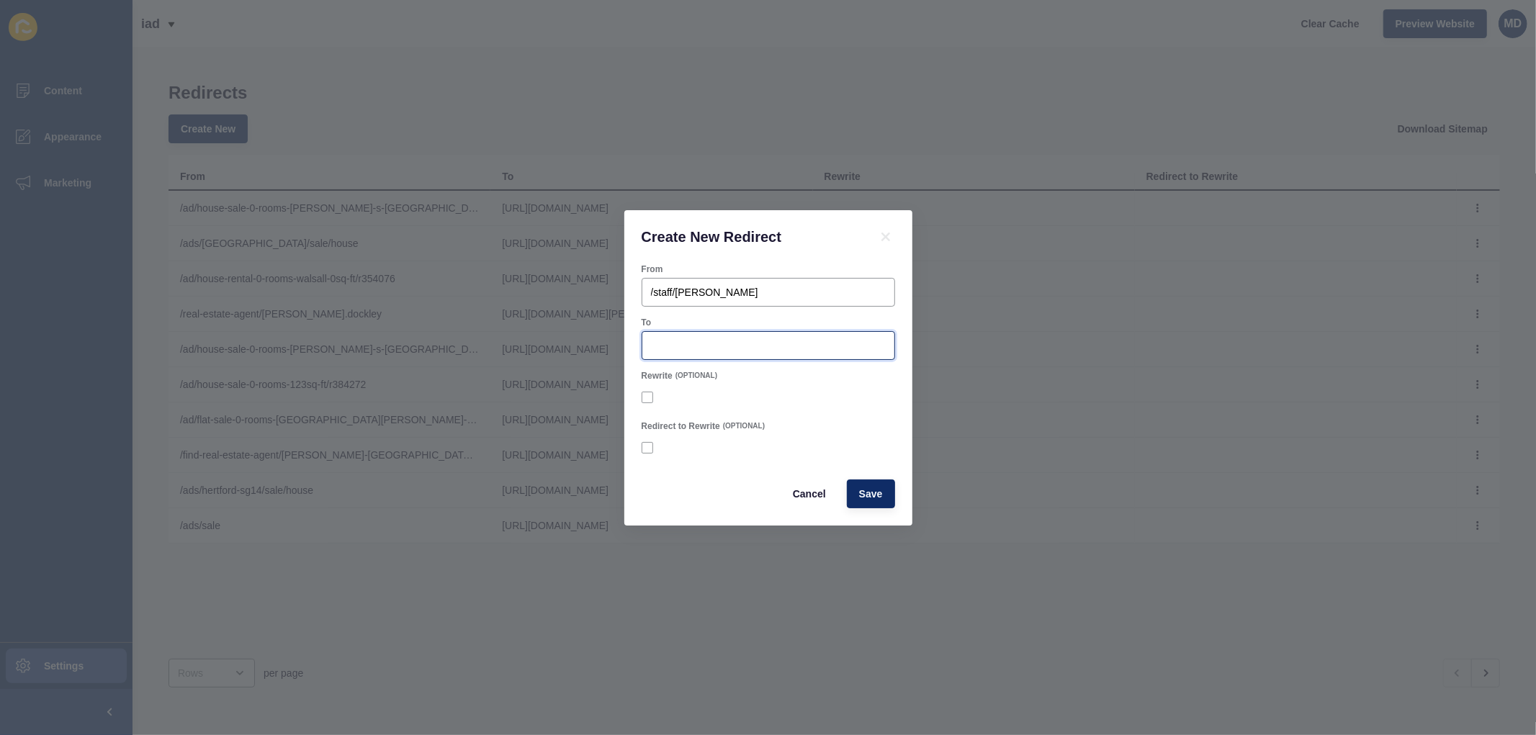
paste input "/staff/lee-merrick"
click at [662, 348] on input "/staff/lee-merrick" at bounding box center [768, 345] width 235 height 14
click at [661, 348] on input "/staff/lee-merrick" at bounding box center [768, 345] width 235 height 14
type input "/consultant/lee-merrick"
click at [650, 443] on label at bounding box center [648, 448] width 12 height 12
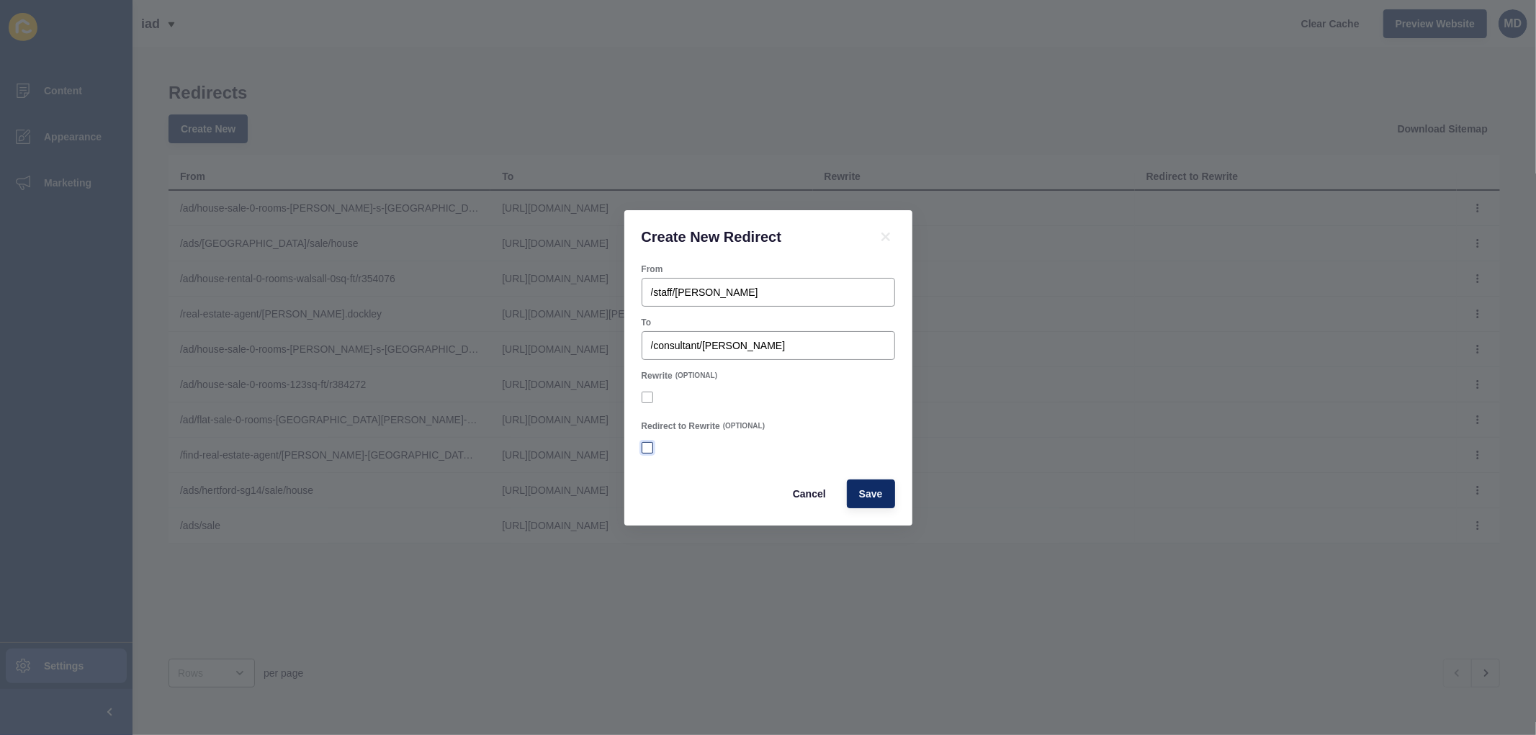
click at [650, 443] on input "Redirect to Rewrite" at bounding box center [648, 447] width 9 height 9
checkbox input "true"
click at [873, 495] on span "Save" at bounding box center [871, 494] width 24 height 14
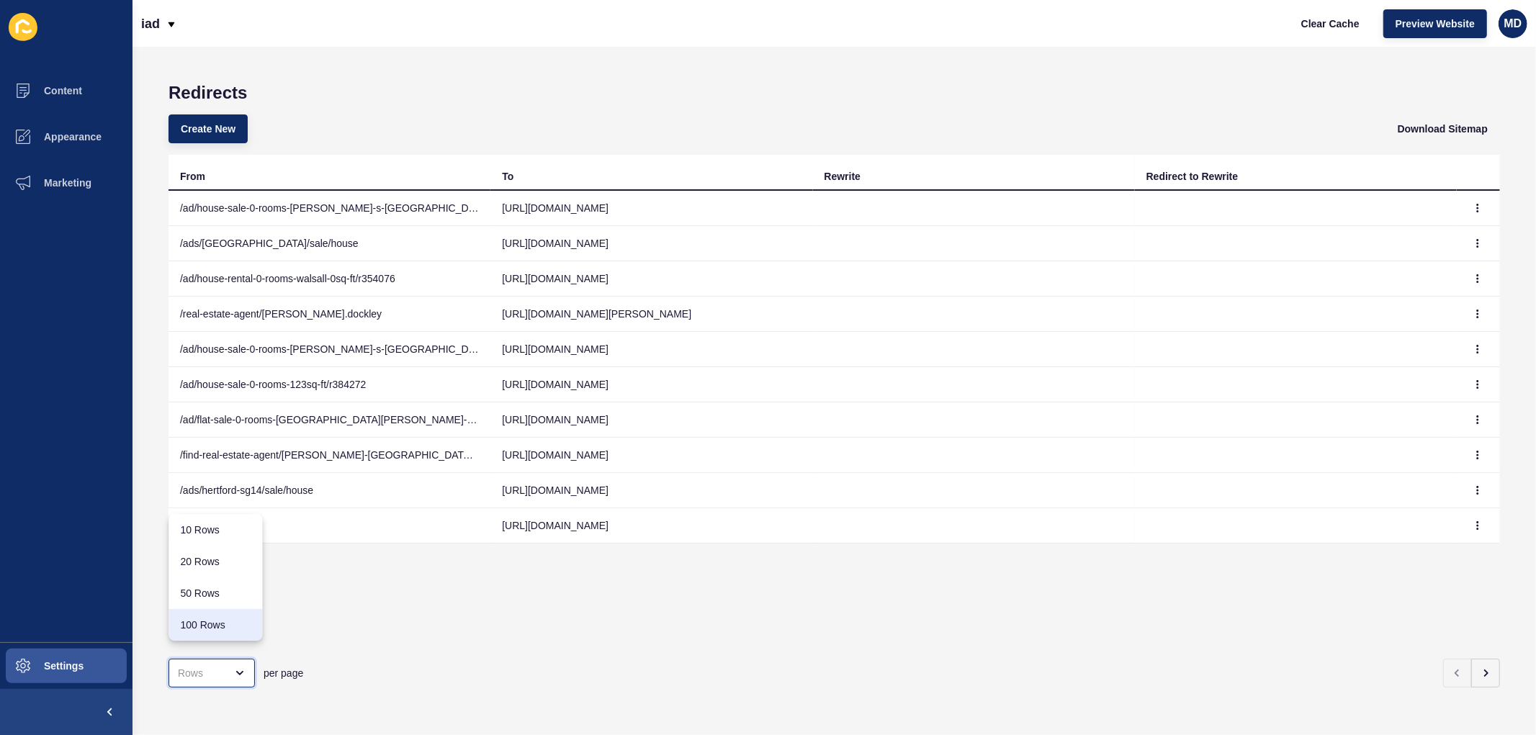
click at [252, 634] on div "100 Rows" at bounding box center [215, 625] width 94 height 32
type input "100 Rows"
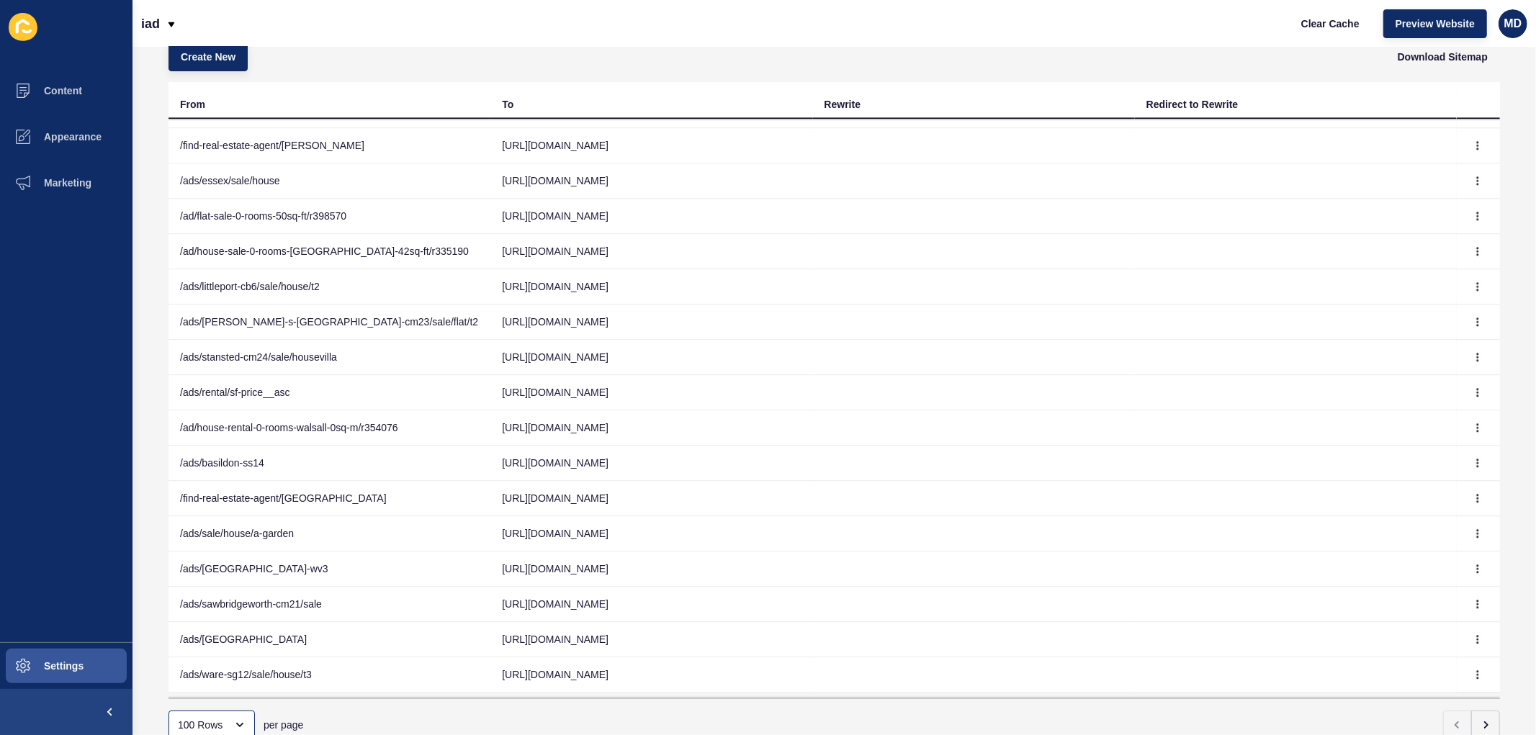
scroll to position [123, 0]
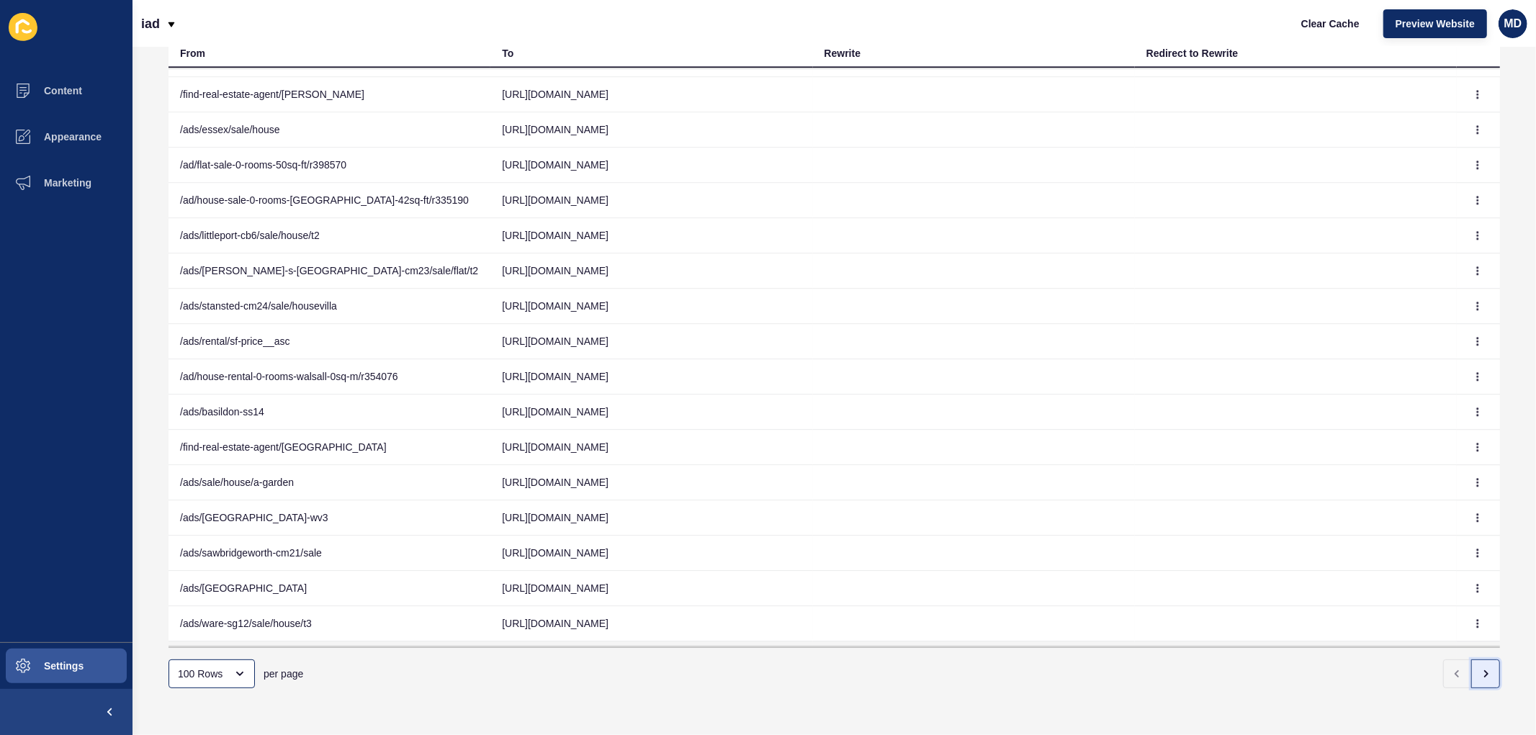
click at [1480, 668] on icon "button" at bounding box center [1486, 674] width 12 height 12
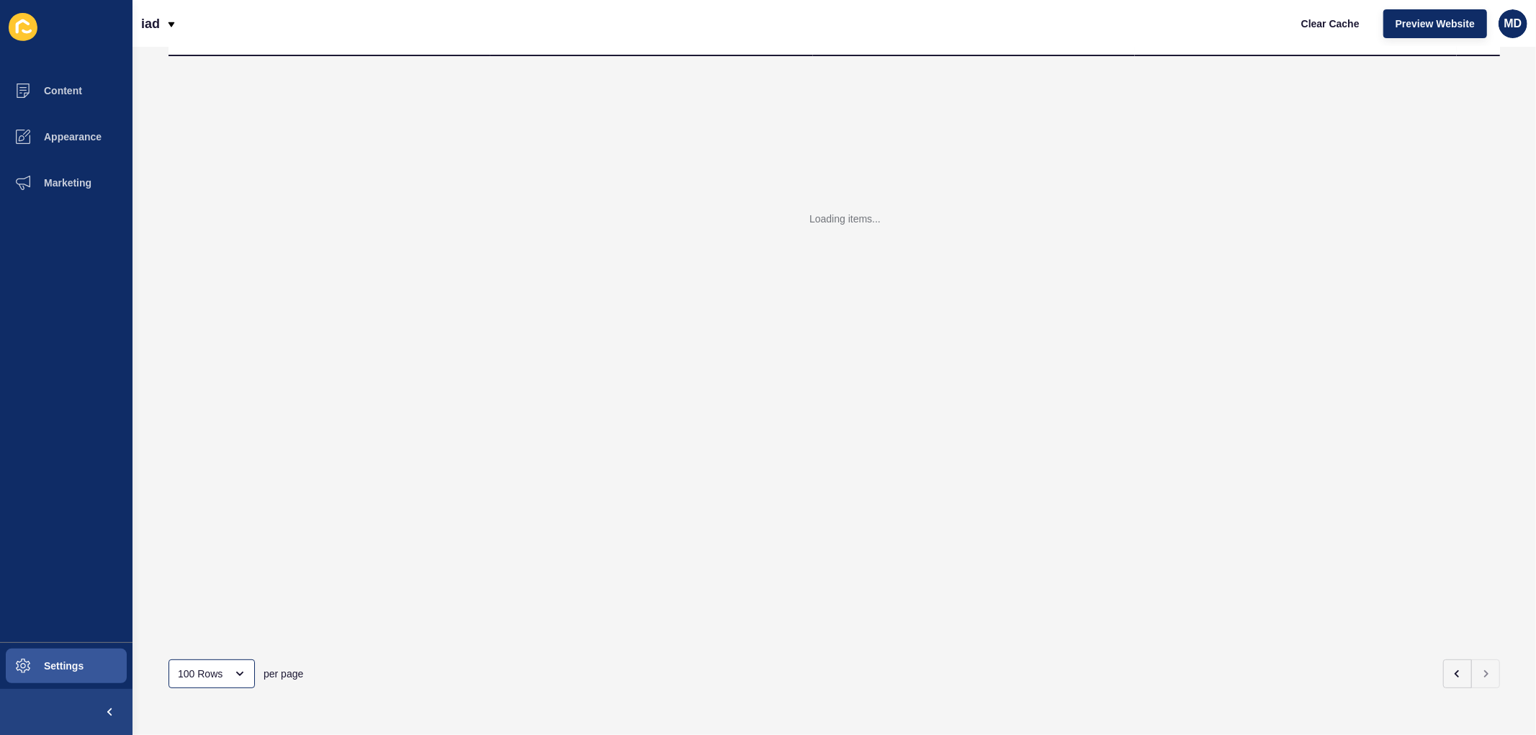
scroll to position [12, 0]
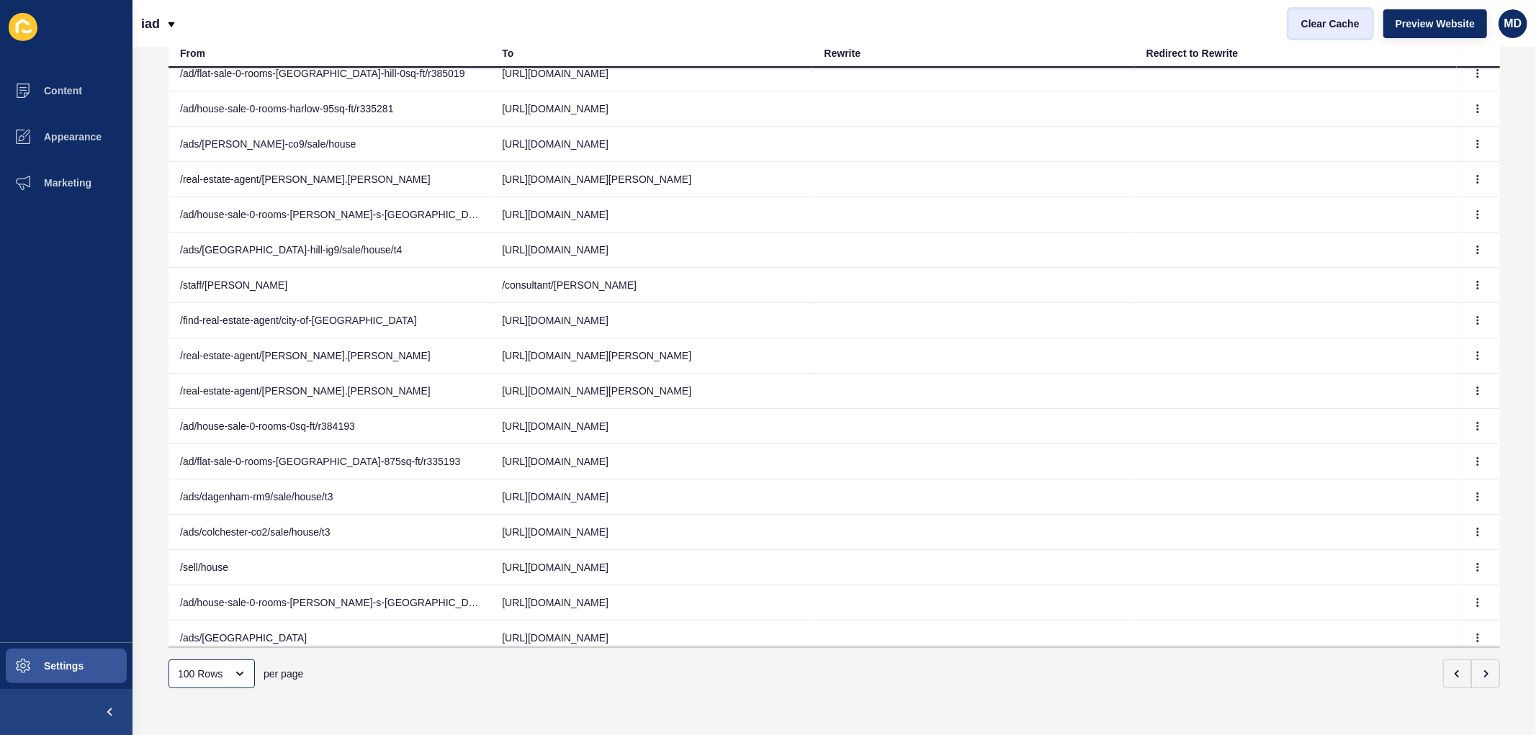
click at [1341, 24] on span "Clear Cache" at bounding box center [1330, 24] width 58 height 14
click at [1467, 284] on button "button" at bounding box center [1478, 285] width 22 height 20
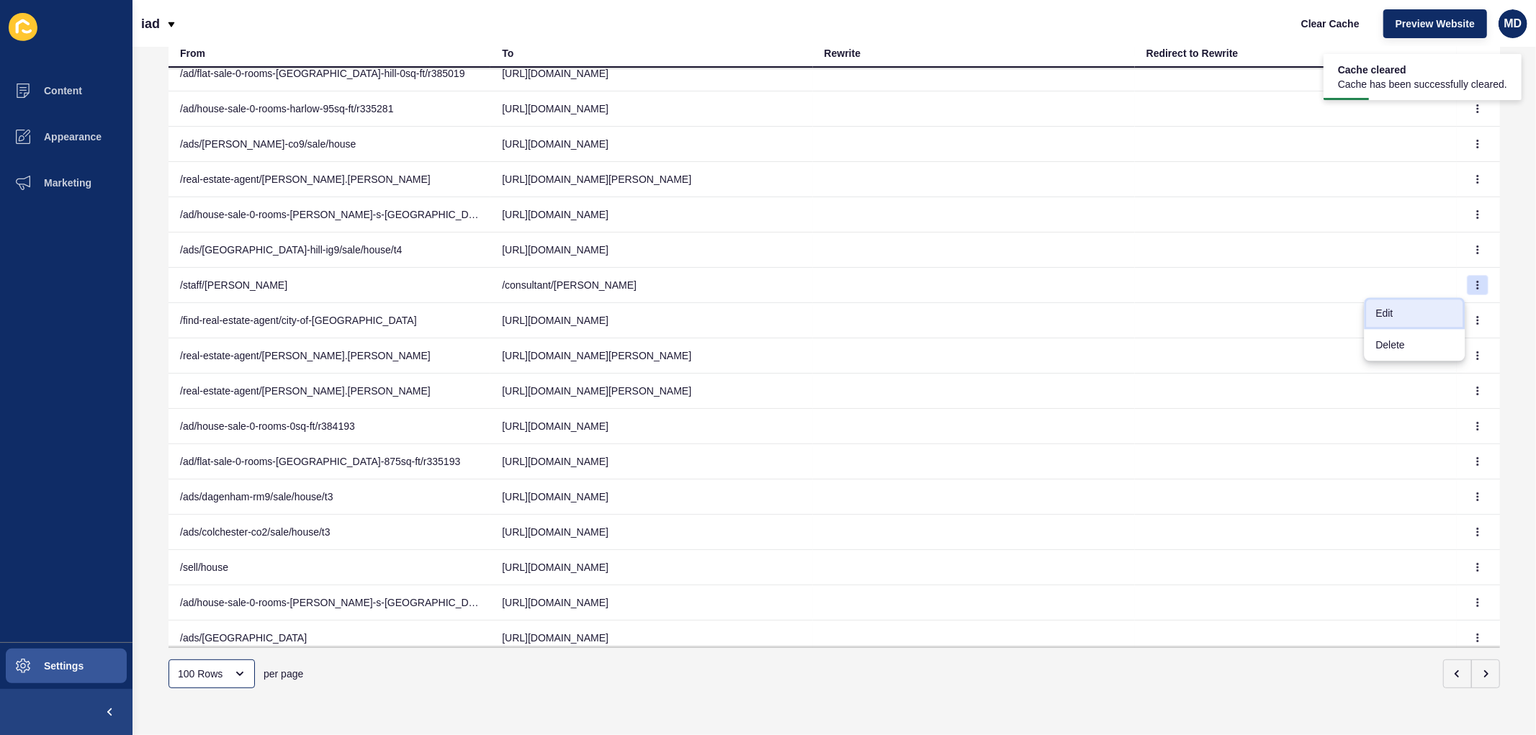
click at [1413, 318] on link "Edit" at bounding box center [1414, 313] width 101 height 32
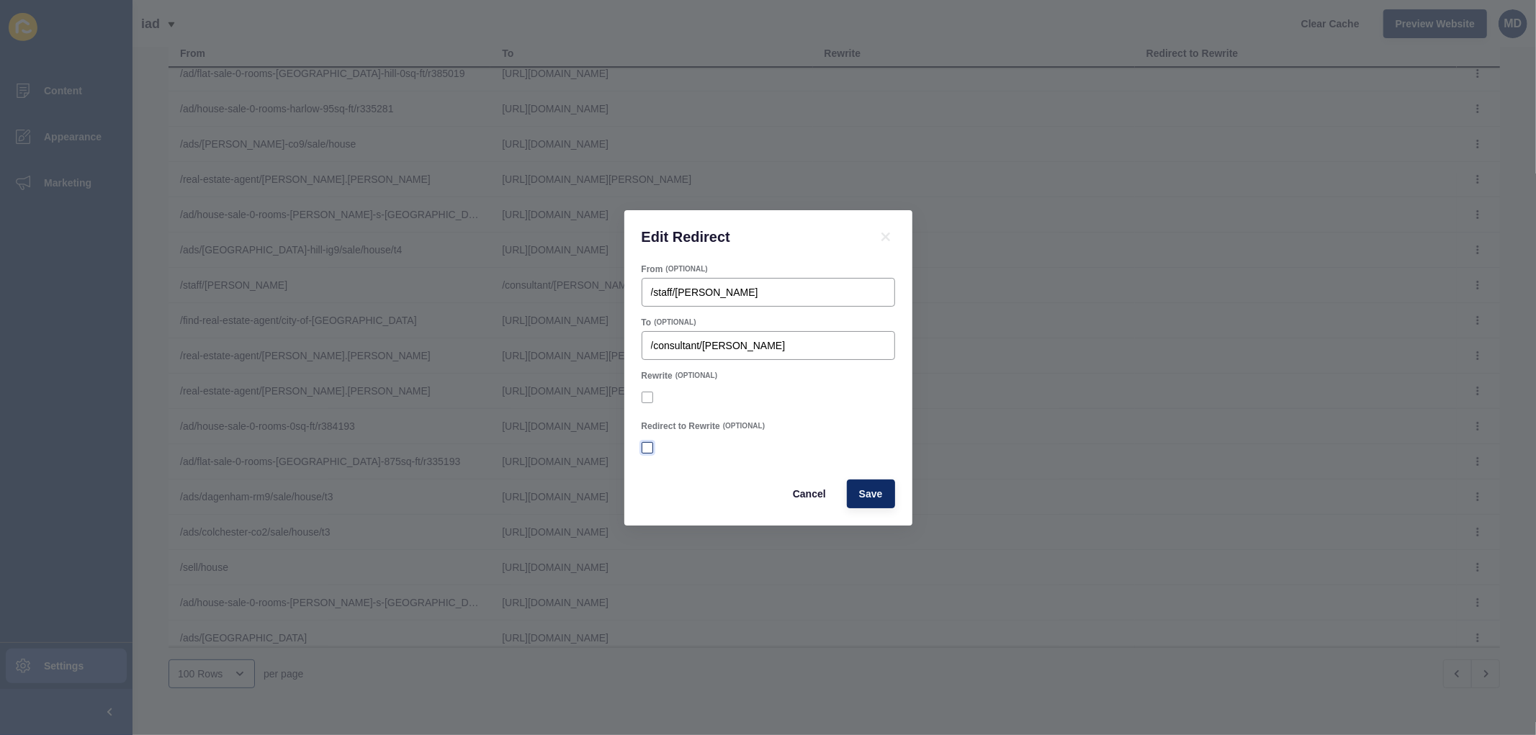
click at [646, 446] on label at bounding box center [648, 448] width 12 height 12
click at [646, 446] on input "Redirect to Rewrite" at bounding box center [648, 447] width 9 height 9
checkbox input "true"
click at [642, 397] on label at bounding box center [648, 398] width 12 height 12
click at [644, 397] on input "Rewrite" at bounding box center [648, 396] width 9 height 9
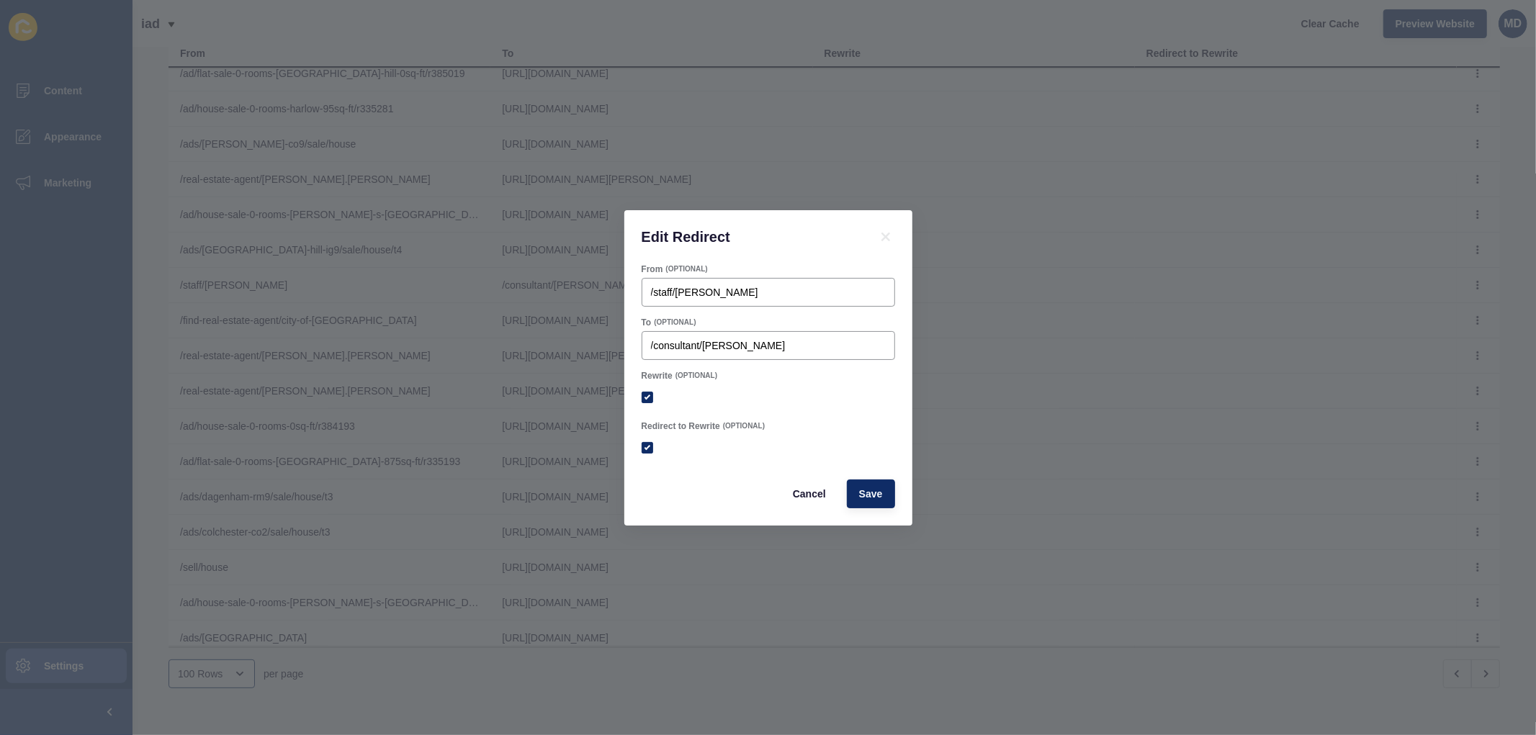
checkbox input "true"
click at [884, 492] on button "Save" at bounding box center [871, 494] width 48 height 29
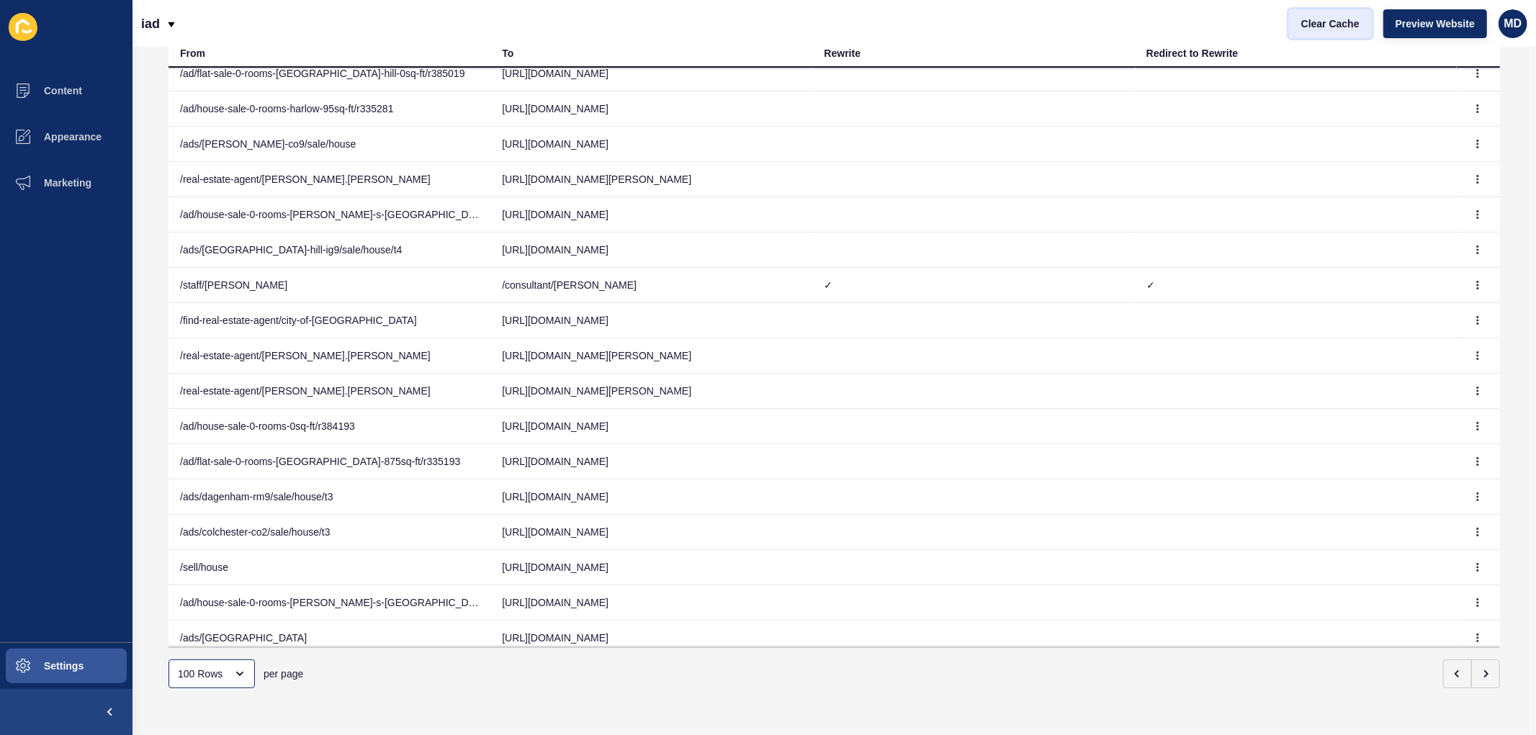
click at [1341, 12] on button "Clear Cache" at bounding box center [1330, 23] width 83 height 29
click at [1467, 279] on button "button" at bounding box center [1478, 285] width 22 height 20
click at [1427, 313] on link "Edit" at bounding box center [1414, 313] width 101 height 32
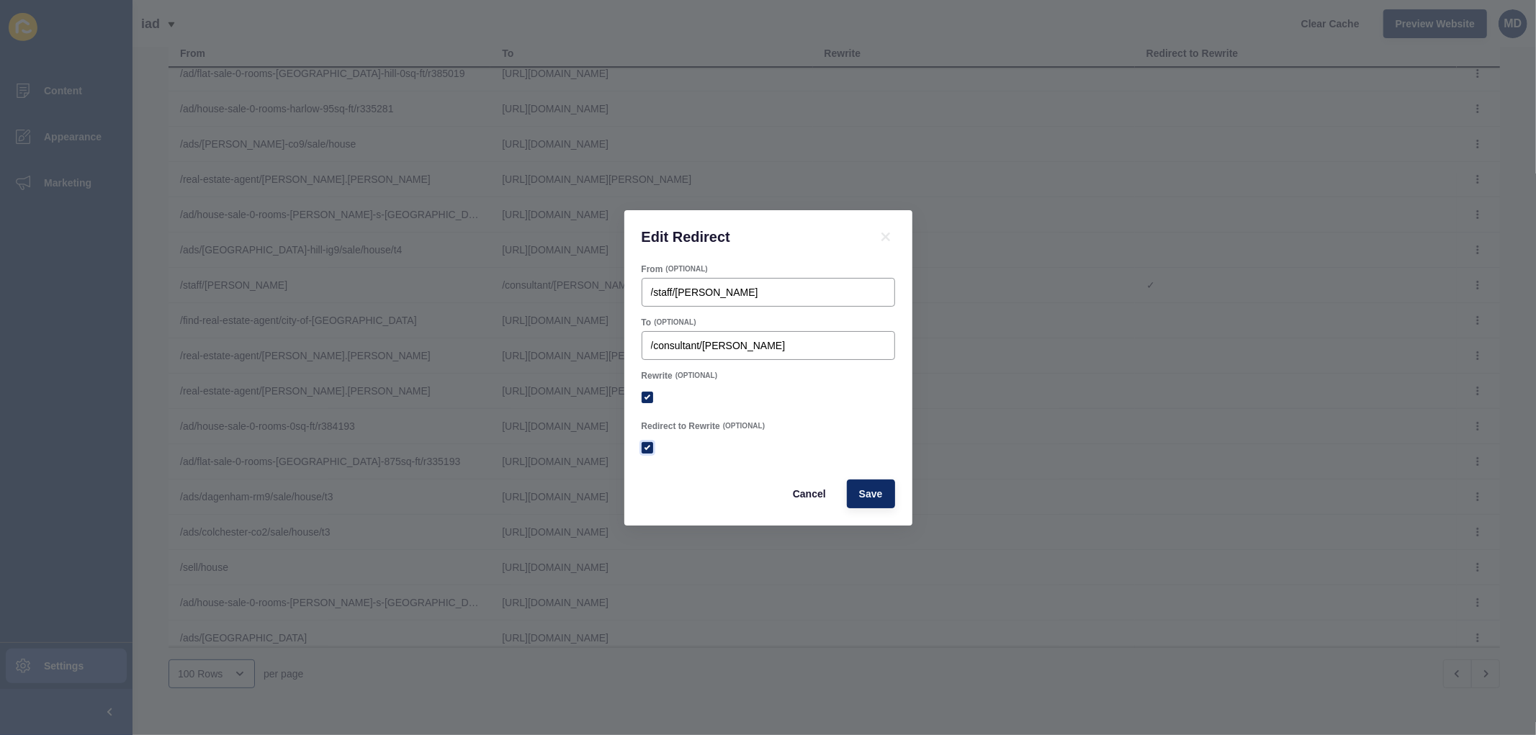
click at [644, 451] on label at bounding box center [648, 448] width 12 height 12
click at [644, 451] on input "Redirect to Rewrite" at bounding box center [648, 447] width 9 height 9
checkbox input "false"
click at [864, 487] on span "Save" at bounding box center [871, 494] width 24 height 14
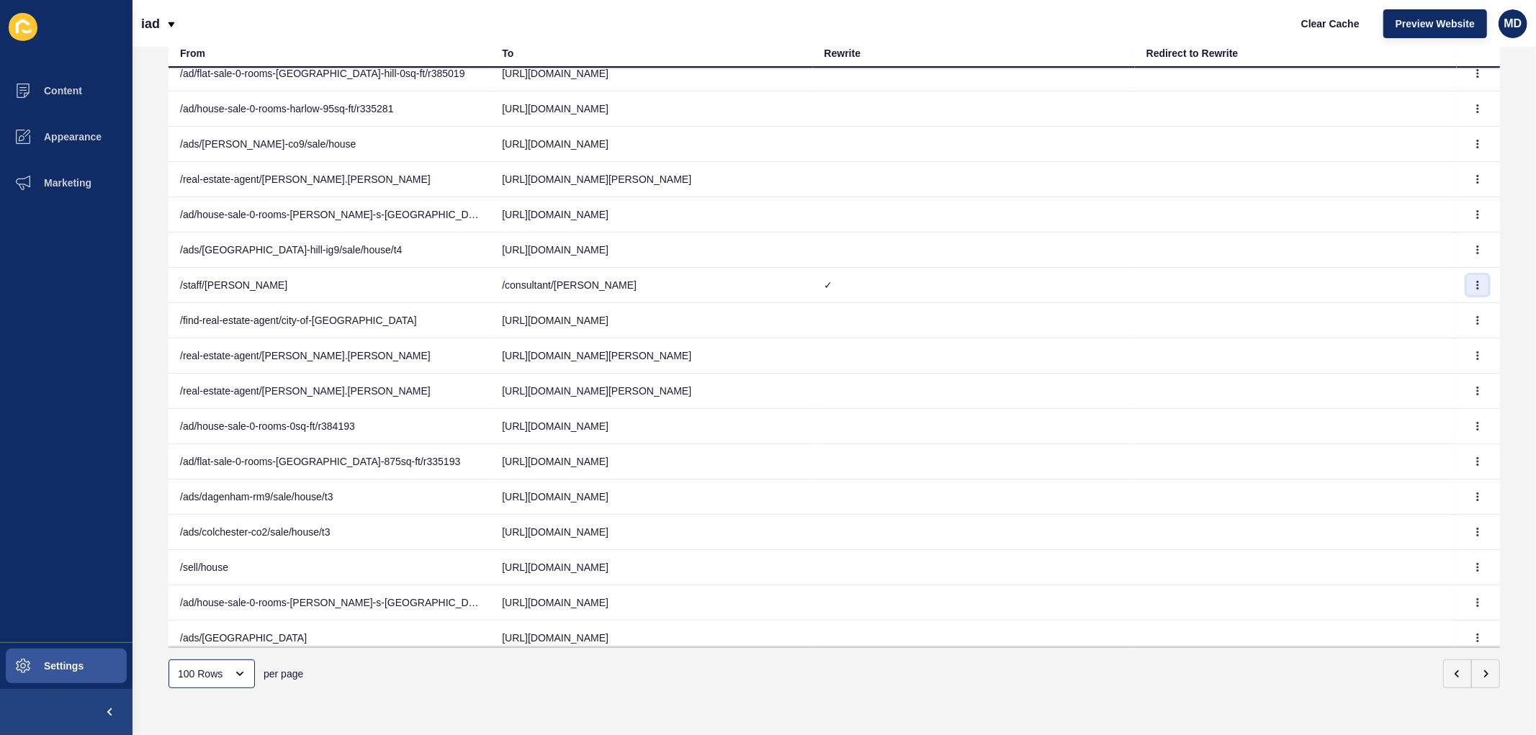
click at [1467, 291] on button "button" at bounding box center [1478, 285] width 22 height 20
click at [1391, 317] on link "Edit" at bounding box center [1414, 313] width 101 height 32
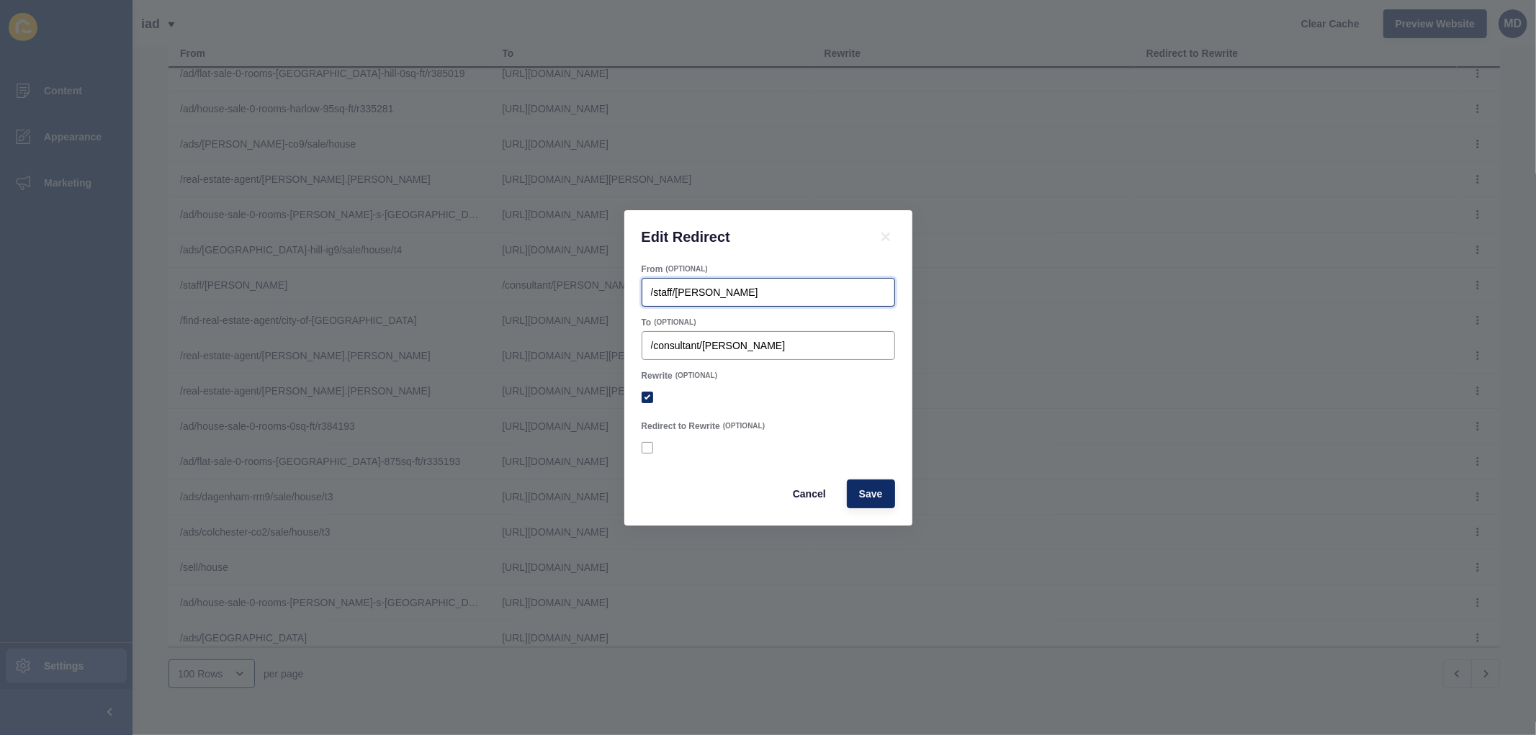
drag, startPoint x: 703, startPoint y: 284, endPoint x: 576, endPoint y: 265, distance: 128.2
click at [576, 265] on div "Edit Redirect From (OPTIONAL) /staff/lee-merrick To (OPTIONAL) /consultant/lee-…" at bounding box center [768, 367] width 1536 height 735
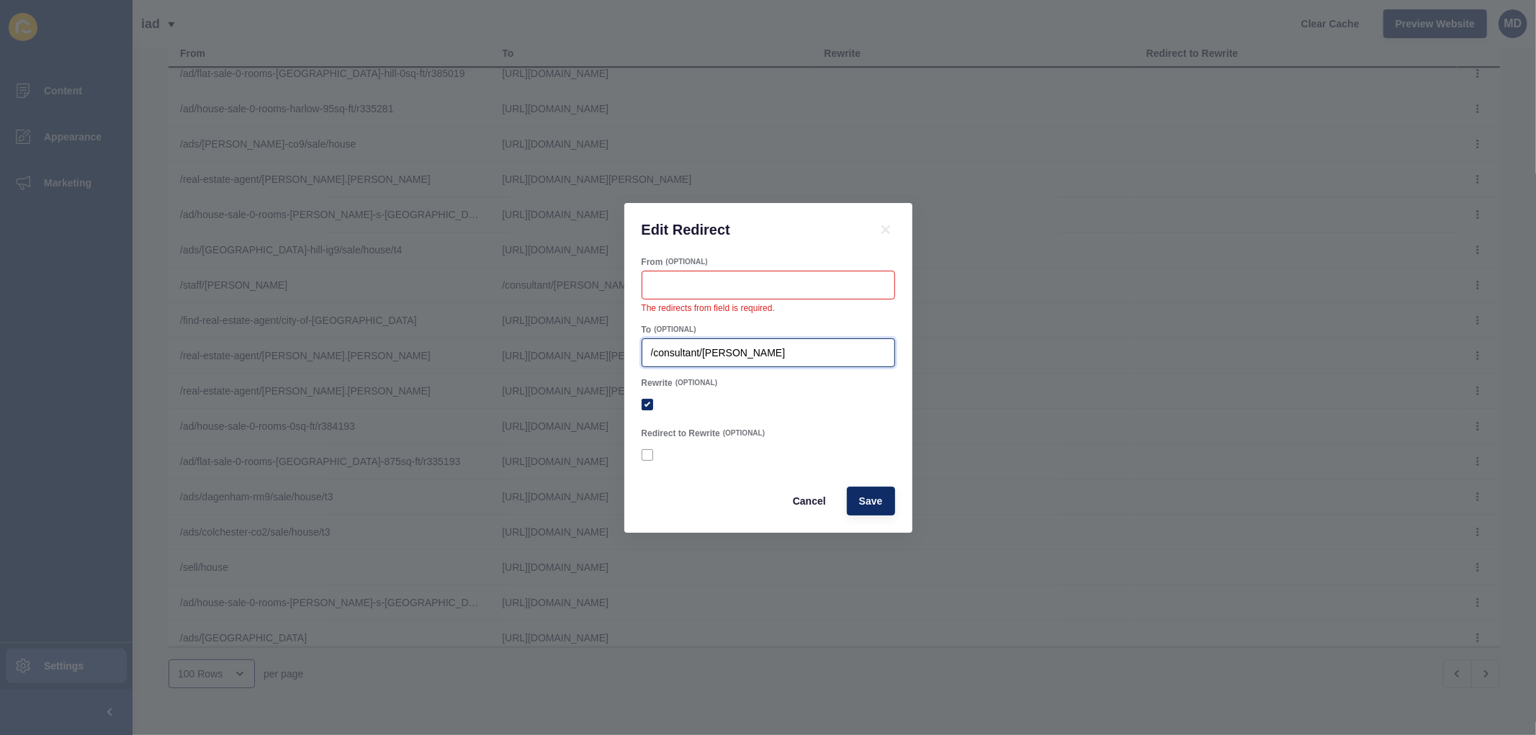
drag, startPoint x: 766, startPoint y: 348, endPoint x: 588, endPoint y: 333, distance: 179.3
click at [588, 333] on div "Edit Redirect From (OPTIONAL) The redirects from field is required. To (OPTIONA…" at bounding box center [768, 367] width 1536 height 735
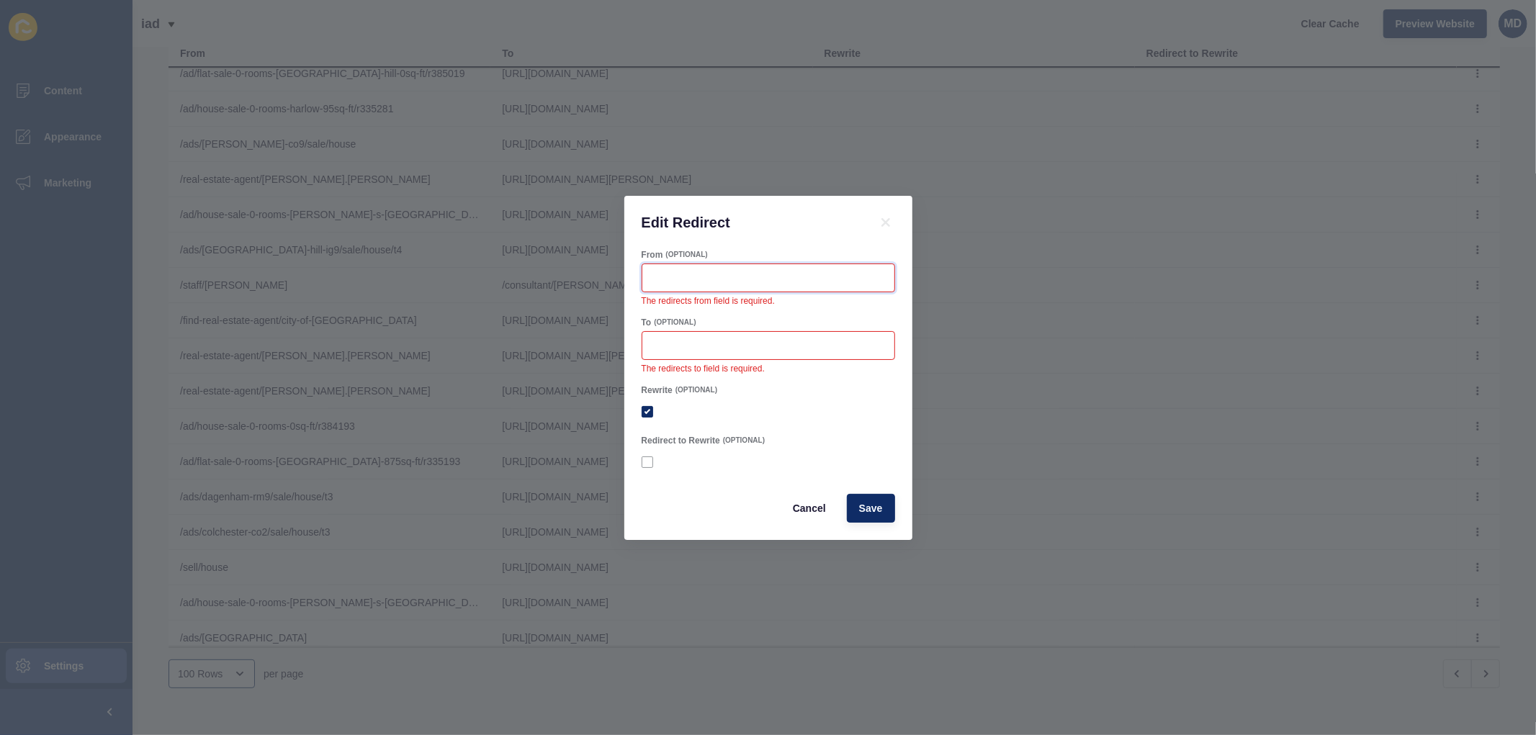
click at [693, 283] on input "From" at bounding box center [768, 278] width 235 height 14
paste input "/consultant/lee-merrick"
type input "/consultant/lee-merrick"
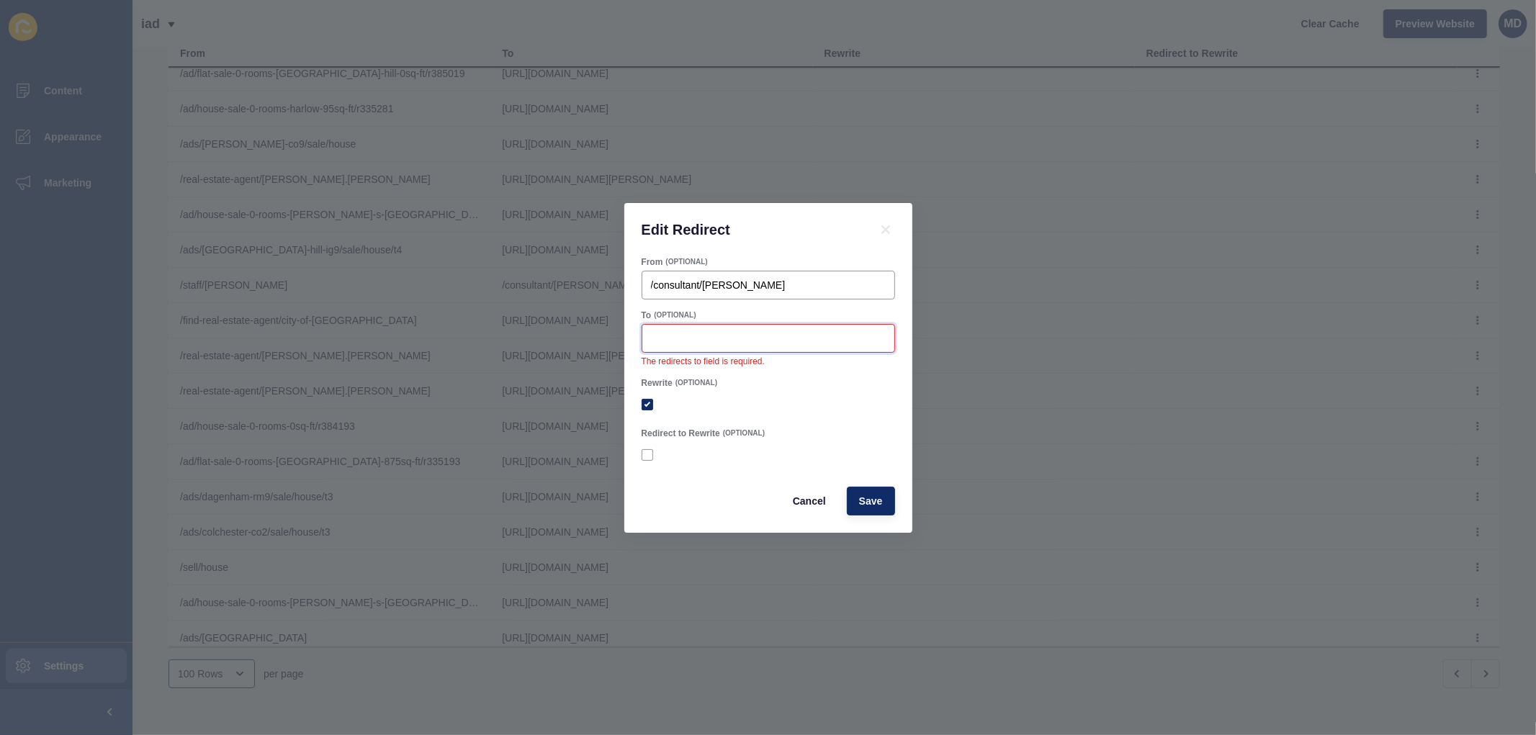
click at [761, 349] on div at bounding box center [768, 338] width 253 height 29
paste input "/staff/lee-merrick"
type input "/staff/lee-merrick"
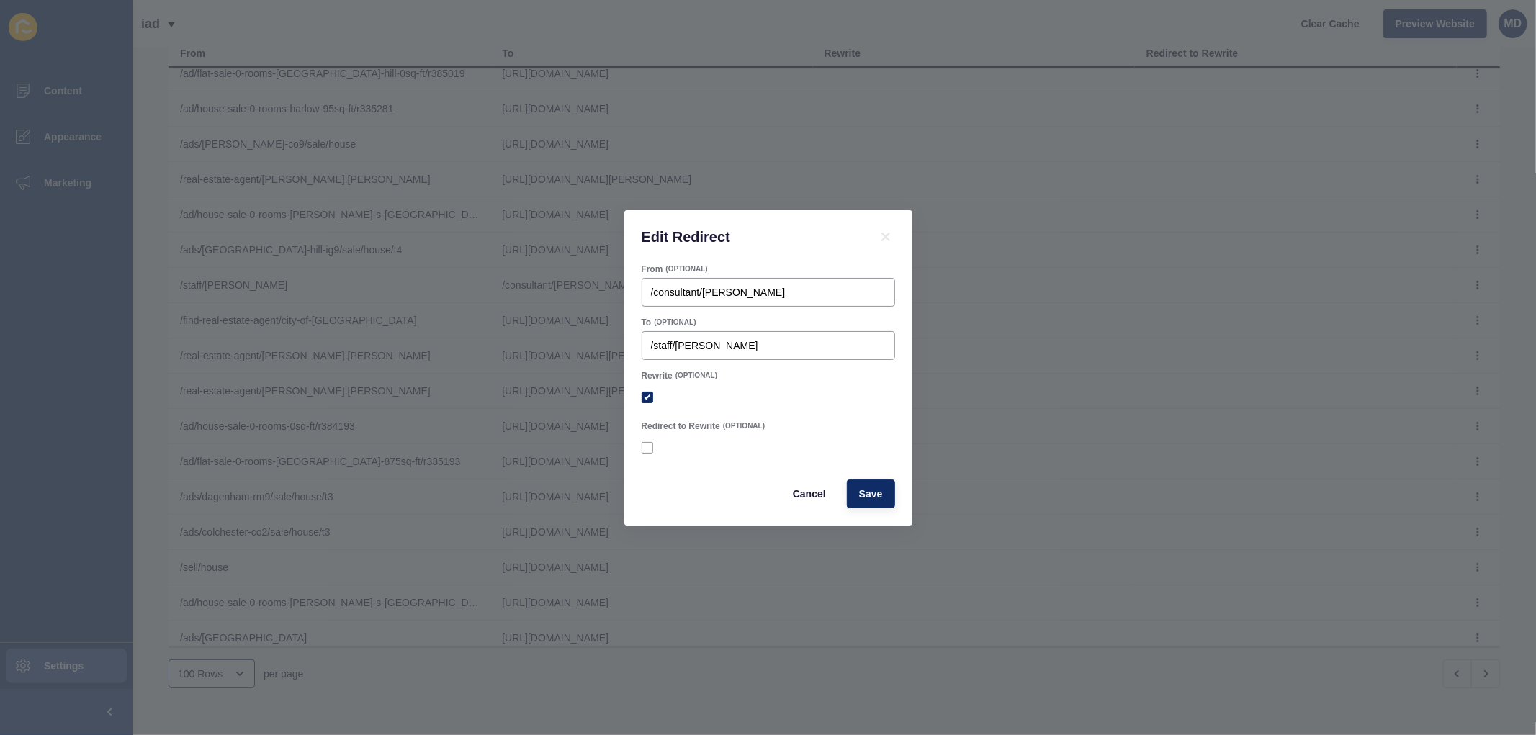
click at [646, 447] on div at bounding box center [768, 448] width 253 height 26
click at [655, 444] on div at bounding box center [768, 447] width 253 height 13
click at [648, 447] on label at bounding box center [648, 448] width 12 height 12
click at [648, 447] on input "Redirect to Rewrite" at bounding box center [648, 447] width 9 height 9
checkbox input "true"
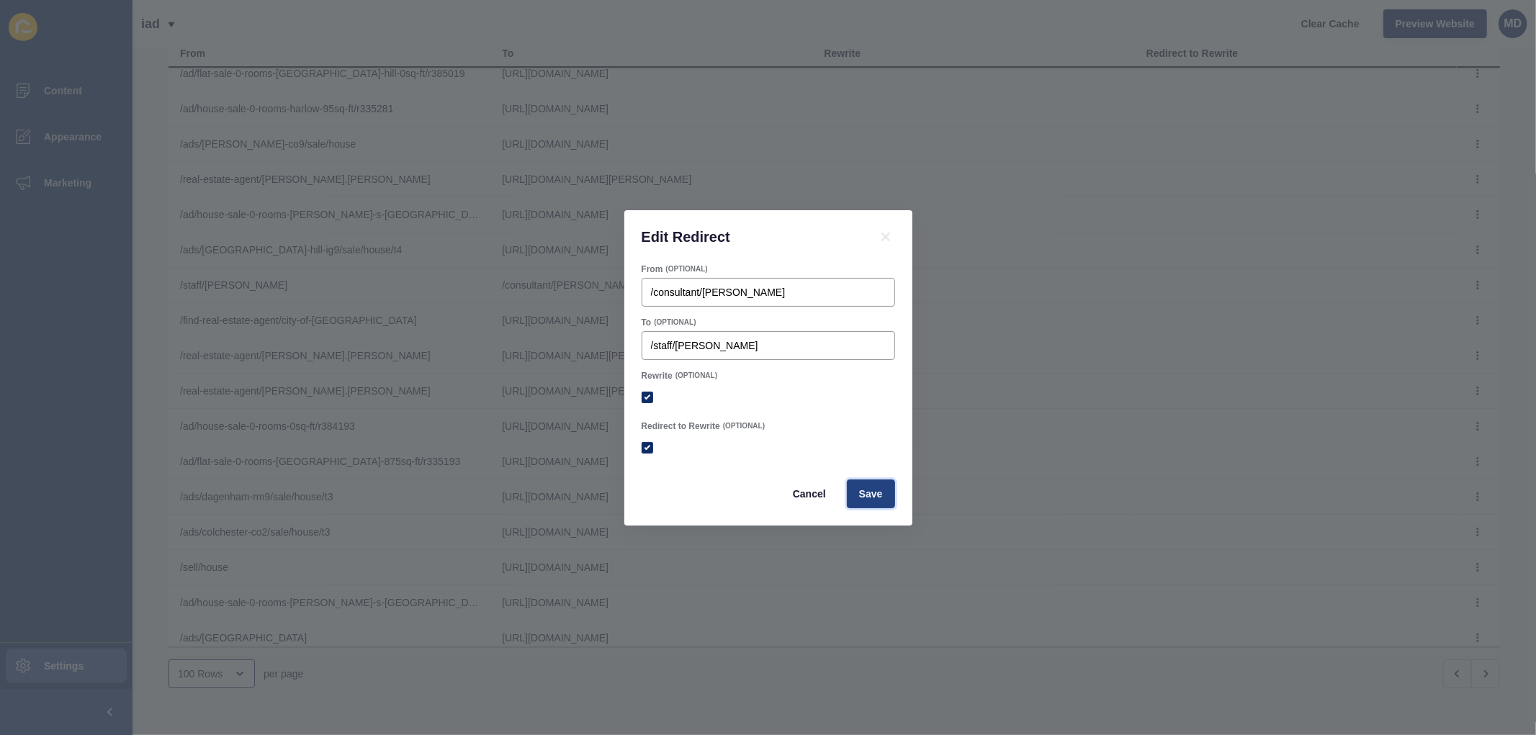
click at [880, 485] on button "Save" at bounding box center [871, 494] width 48 height 29
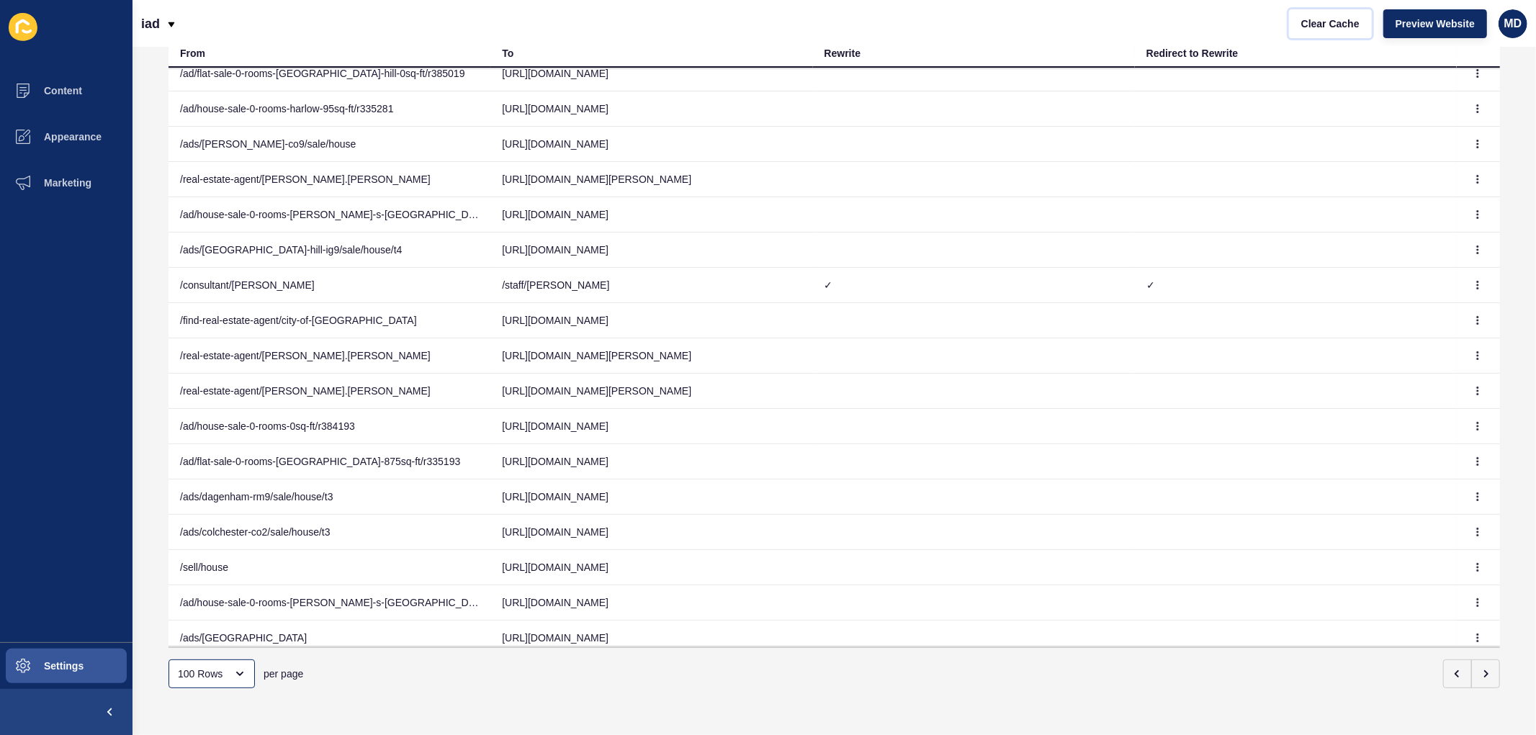
click at [1330, 24] on span "Clear Cache" at bounding box center [1330, 24] width 58 height 14
click at [454, 288] on td "/consultant/lee-merrick" at bounding box center [329, 285] width 322 height 35
drag, startPoint x: 454, startPoint y: 288, endPoint x: 625, endPoint y: 299, distance: 171.0
click at [625, 299] on tr "/consultant/lee-merrick /staff/lee-merrick ✓ ✓" at bounding box center [833, 285] width 1331 height 35
click at [1473, 284] on icon "button" at bounding box center [1477, 285] width 9 height 9
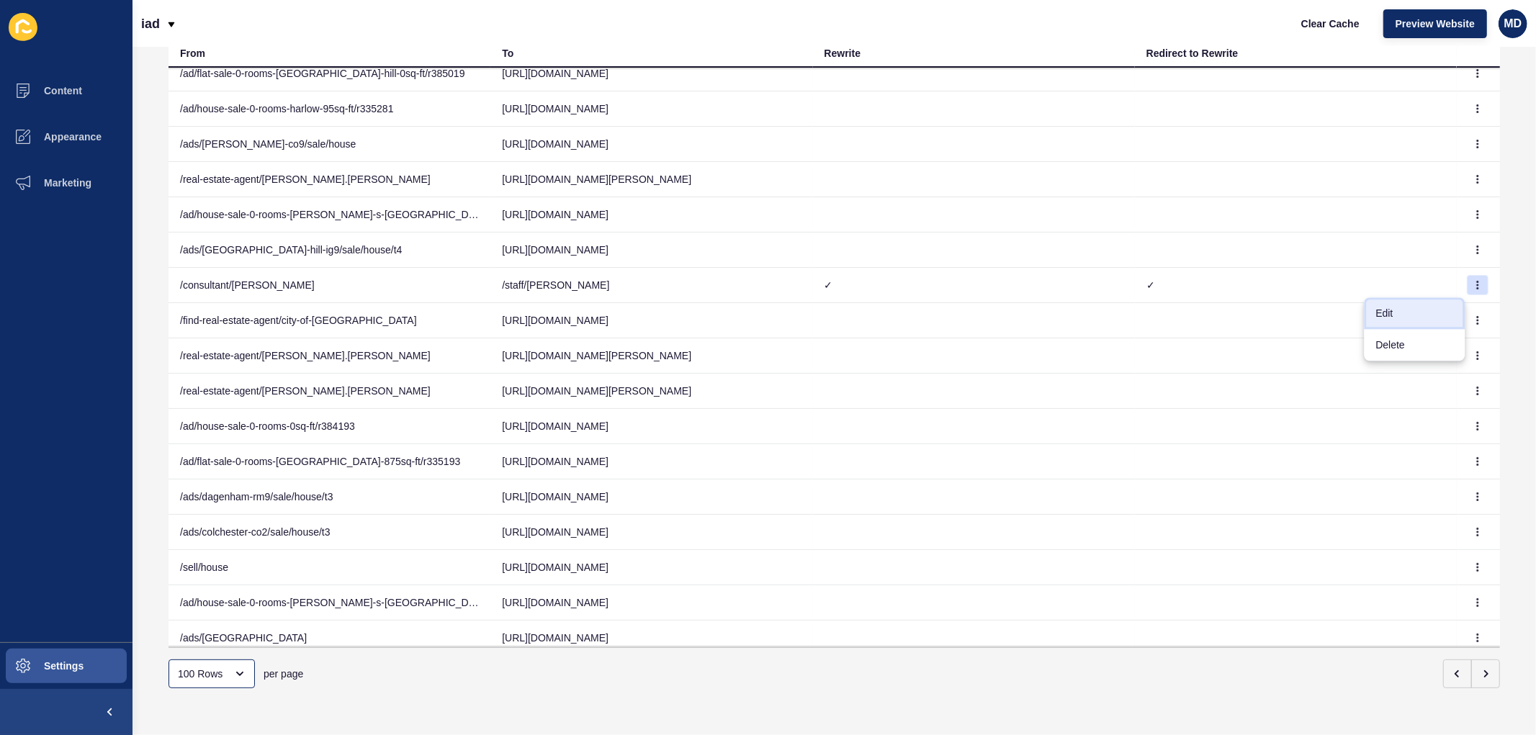
click at [1397, 307] on link "Edit" at bounding box center [1414, 313] width 101 height 32
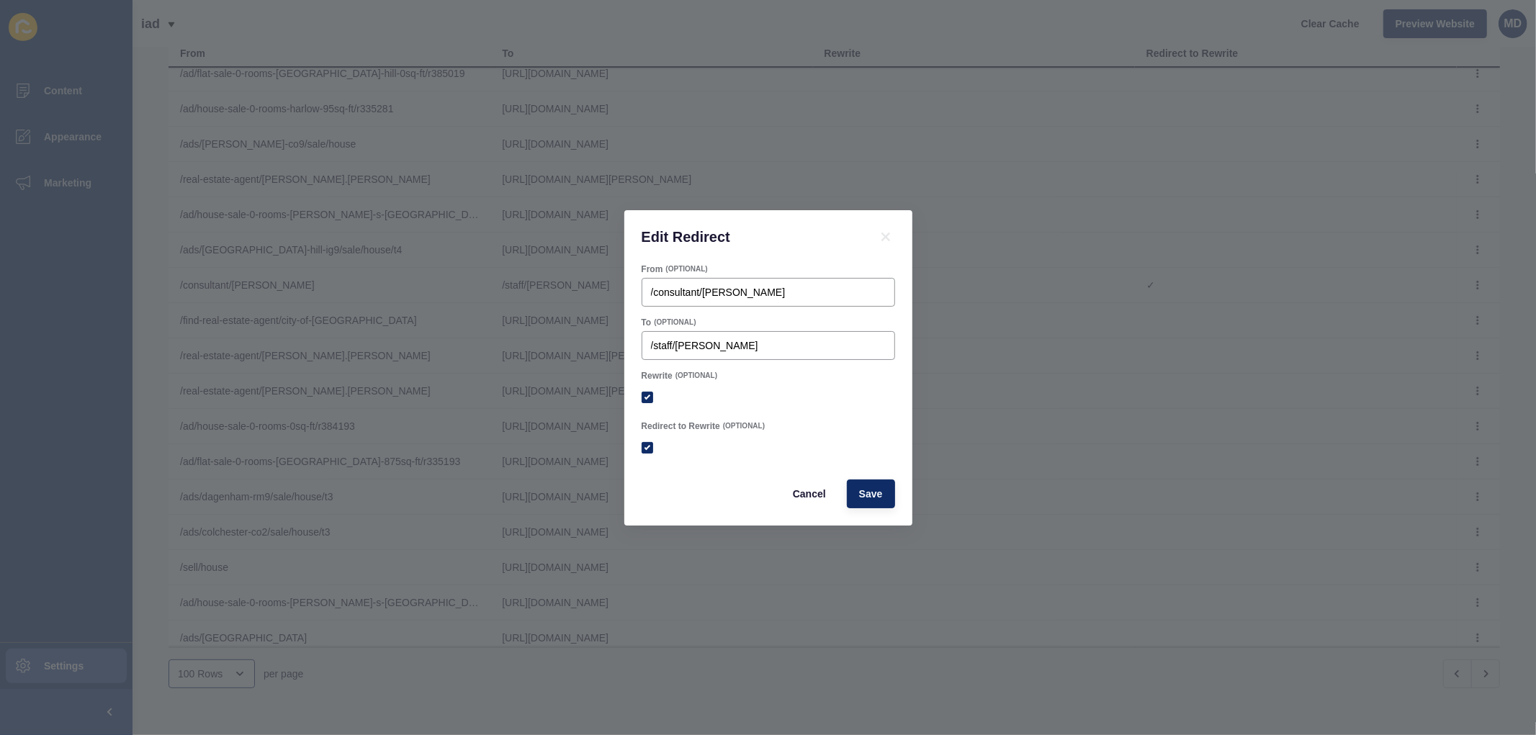
click at [636, 438] on div "From (OPTIONAL) /consultant/lee-merrick To (OPTIONAL) /staff/lee-merrick Rewrit…" at bounding box center [768, 395] width 288 height 262
click at [644, 445] on label at bounding box center [648, 448] width 12 height 12
click at [644, 445] on input "Redirect to Rewrite" at bounding box center [648, 447] width 9 height 9
checkbox input "false"
click at [886, 503] on button "Save" at bounding box center [871, 494] width 48 height 29
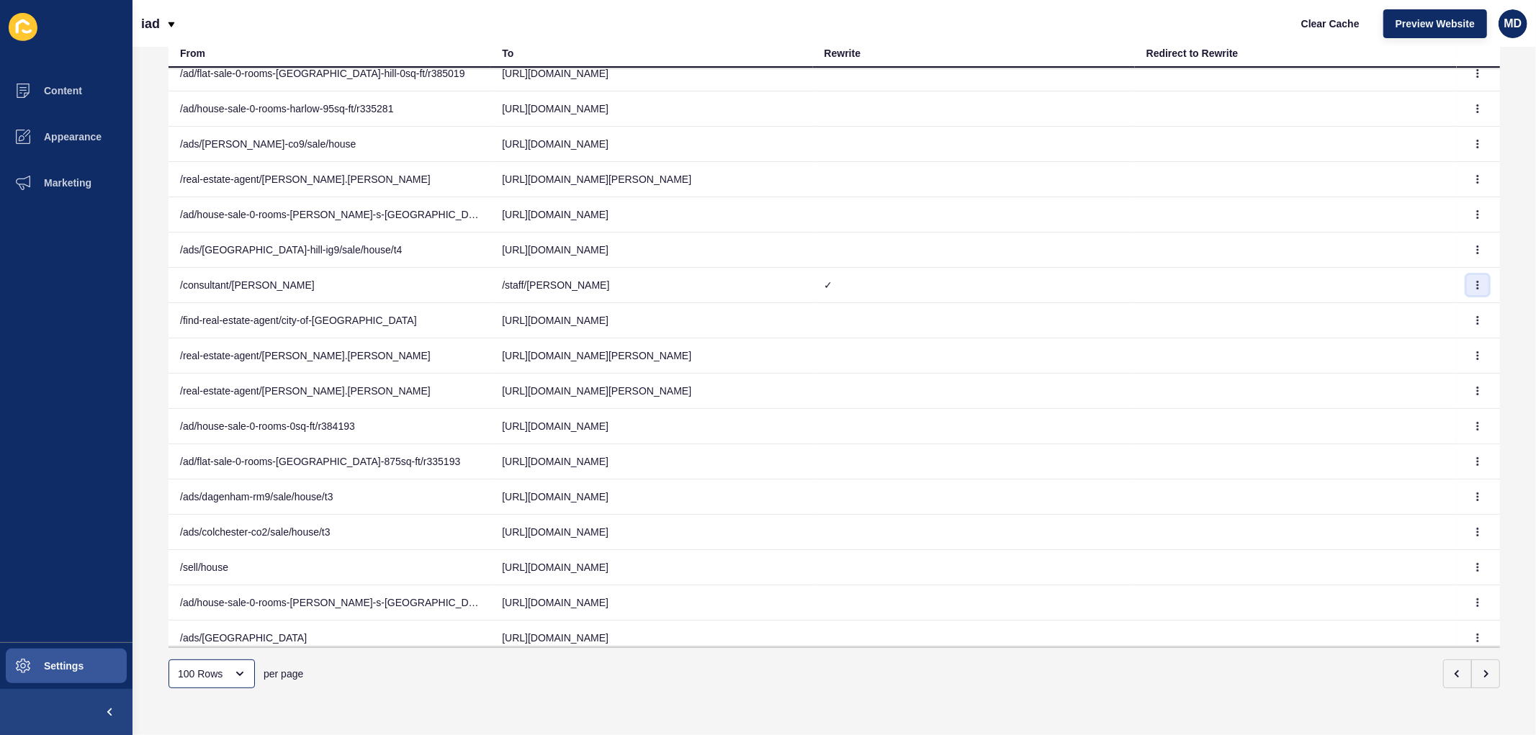
click at [1467, 284] on button "button" at bounding box center [1478, 285] width 22 height 20
click at [1430, 305] on link "Edit" at bounding box center [1414, 313] width 101 height 32
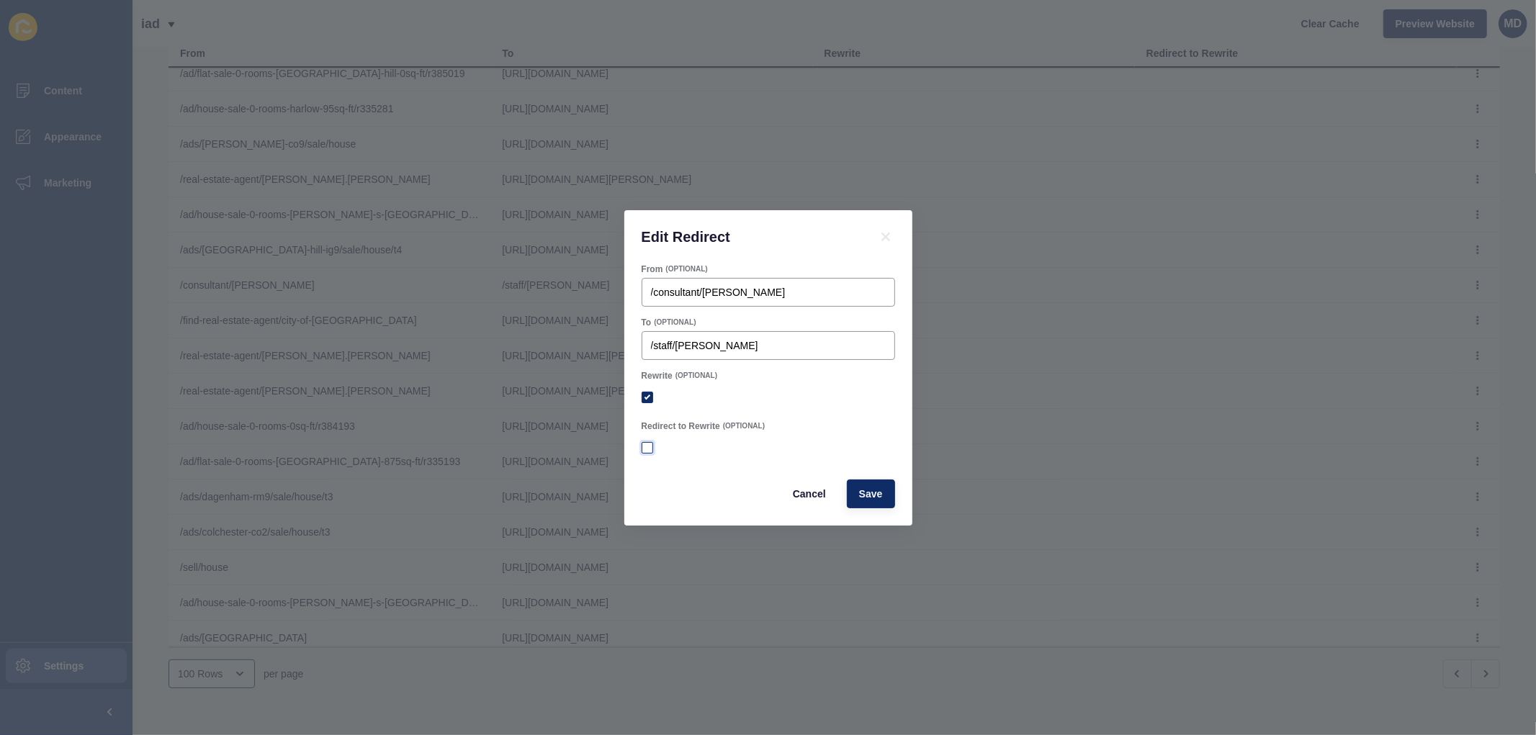
click at [644, 444] on label at bounding box center [648, 448] width 12 height 12
click at [644, 444] on input "Redirect to Rewrite" at bounding box center [648, 447] width 9 height 9
checkbox input "true"
click at [877, 491] on span "Save" at bounding box center [871, 494] width 24 height 14
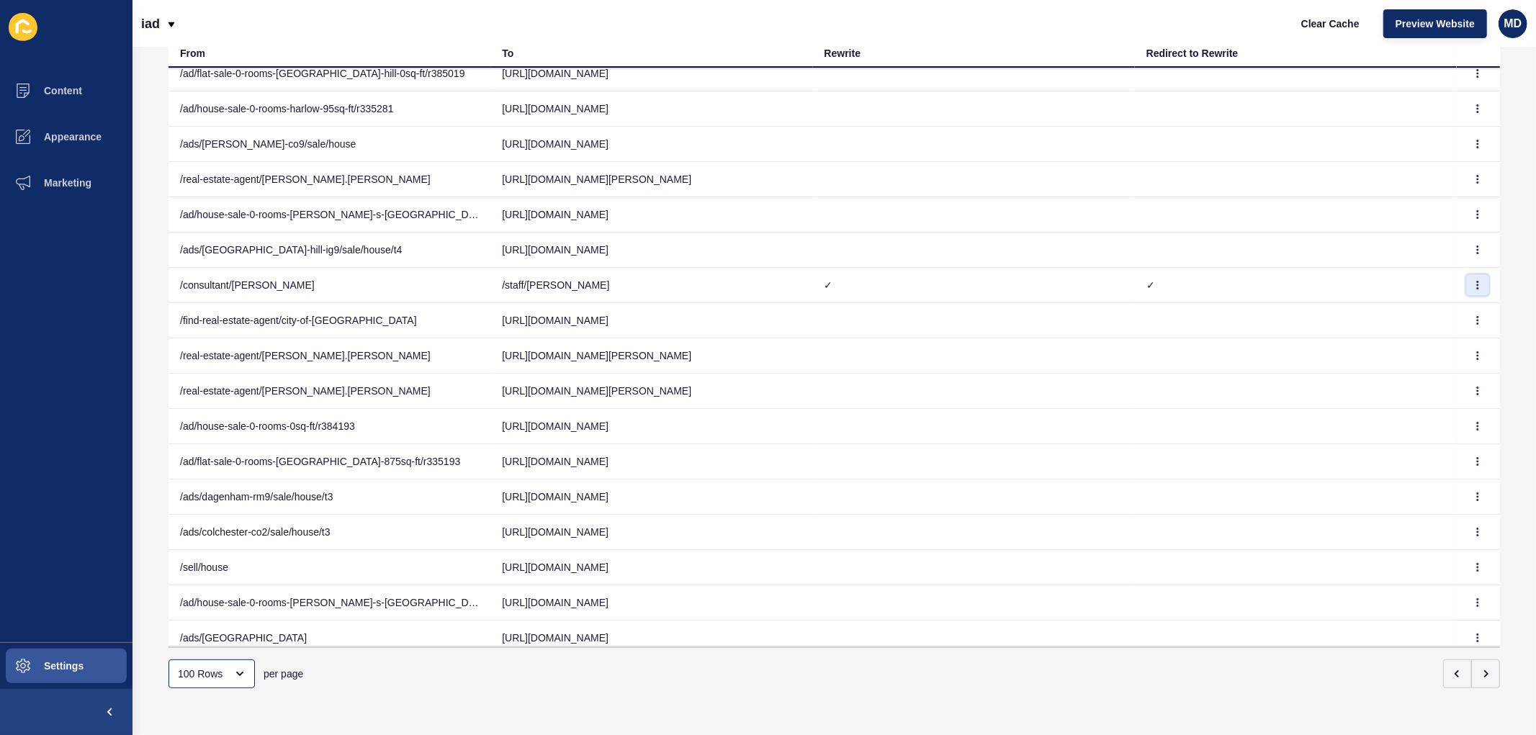
click at [1467, 284] on button "button" at bounding box center [1478, 285] width 22 height 20
click at [1447, 307] on link "Edit" at bounding box center [1414, 313] width 101 height 32
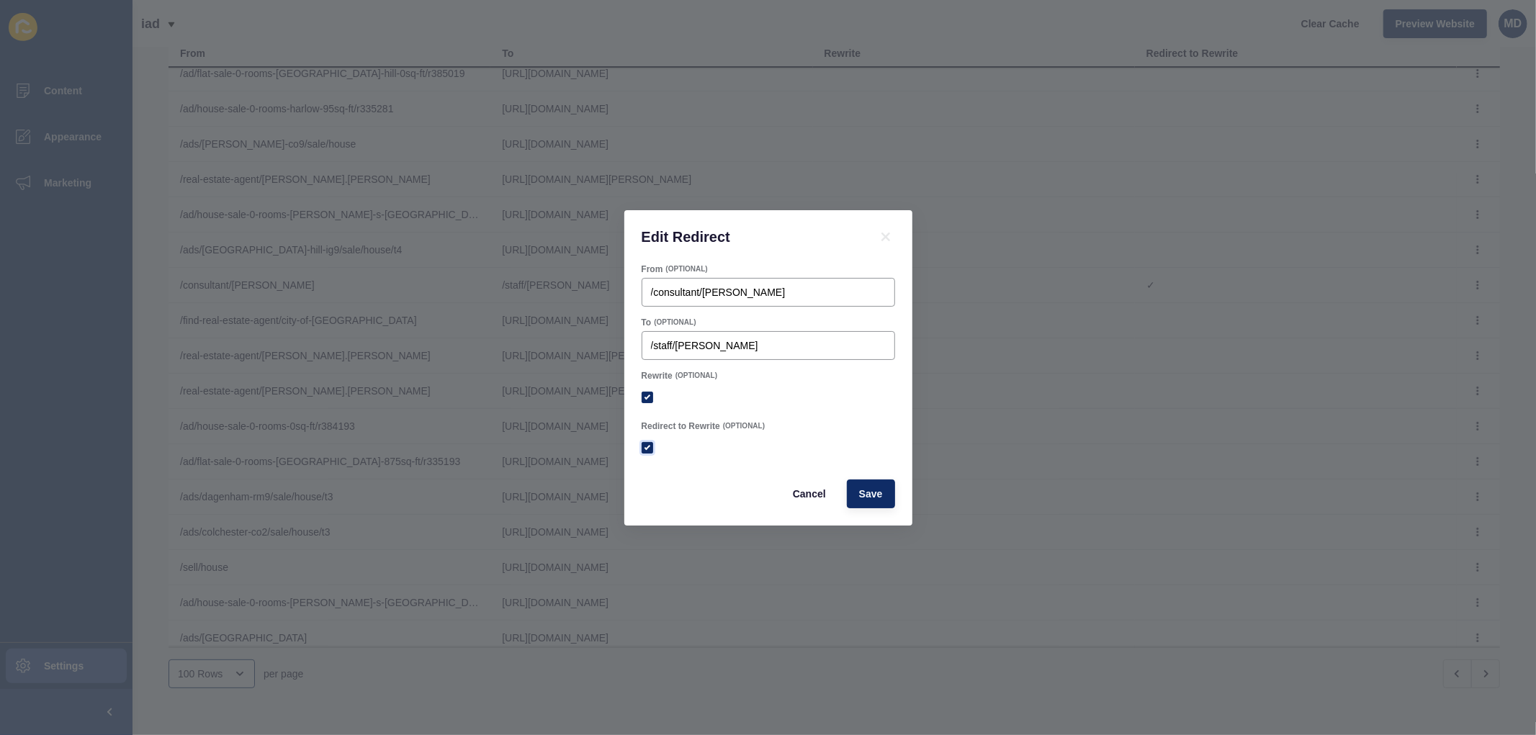
click at [652, 448] on label at bounding box center [648, 448] width 12 height 12
click at [652, 448] on input "Redirect to Rewrite" at bounding box center [648, 447] width 9 height 9
checkbox input "false"
click at [649, 394] on label at bounding box center [648, 398] width 12 height 12
click at [649, 394] on input "Rewrite" at bounding box center [648, 396] width 9 height 9
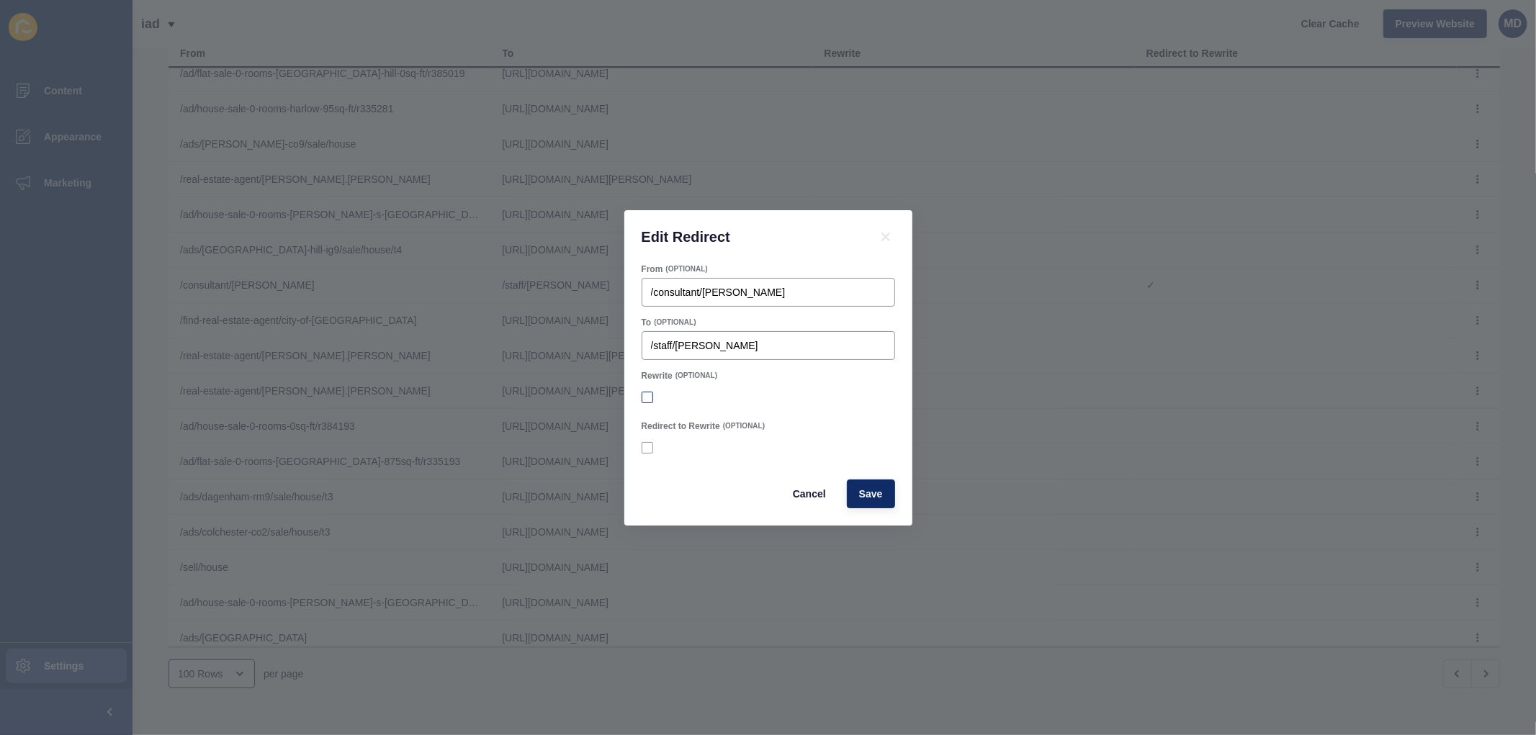
checkbox input "false"
click at [868, 499] on span "Save" at bounding box center [871, 494] width 24 height 14
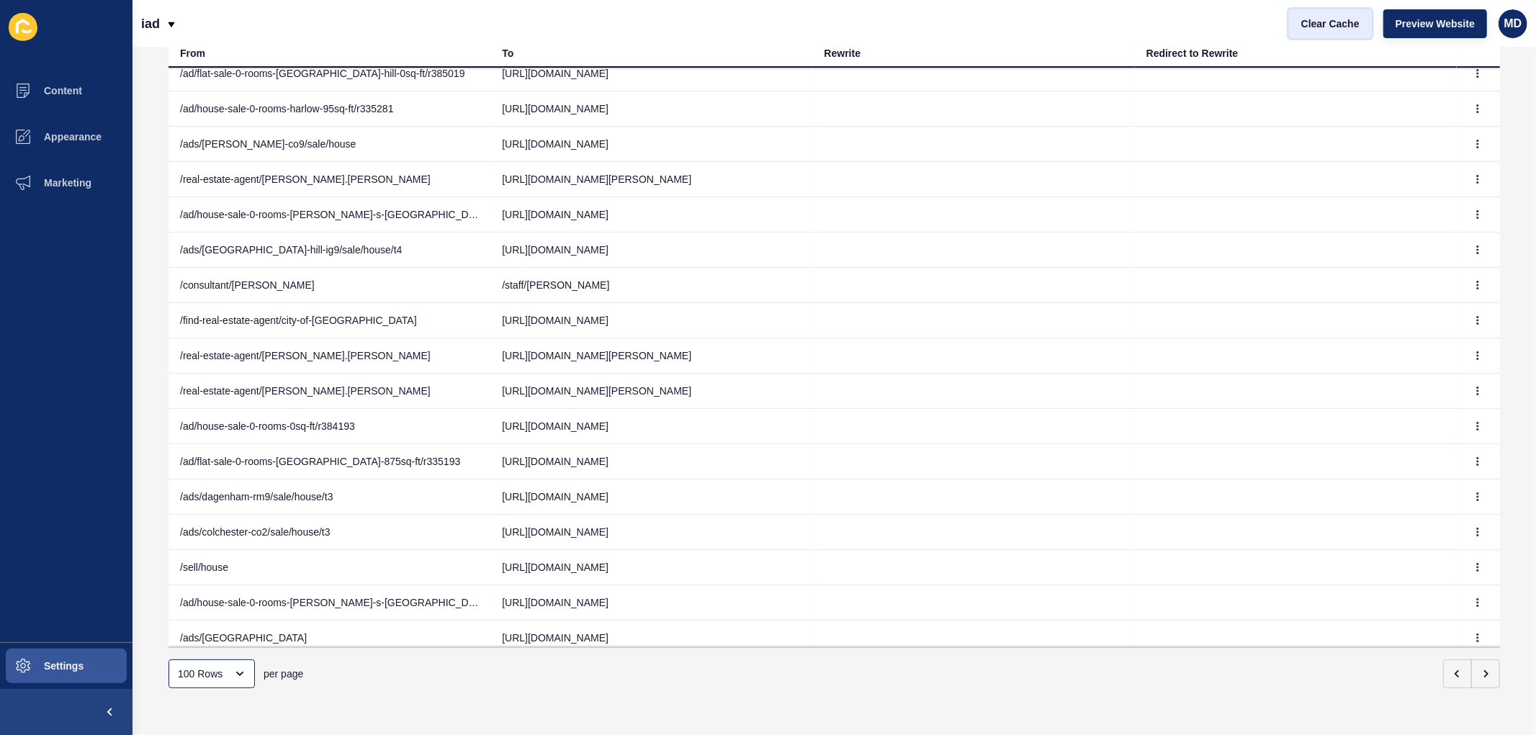
click at [1312, 17] on span "Clear Cache" at bounding box center [1330, 24] width 58 height 14
click at [1473, 285] on icon "button" at bounding box center [1477, 285] width 9 height 9
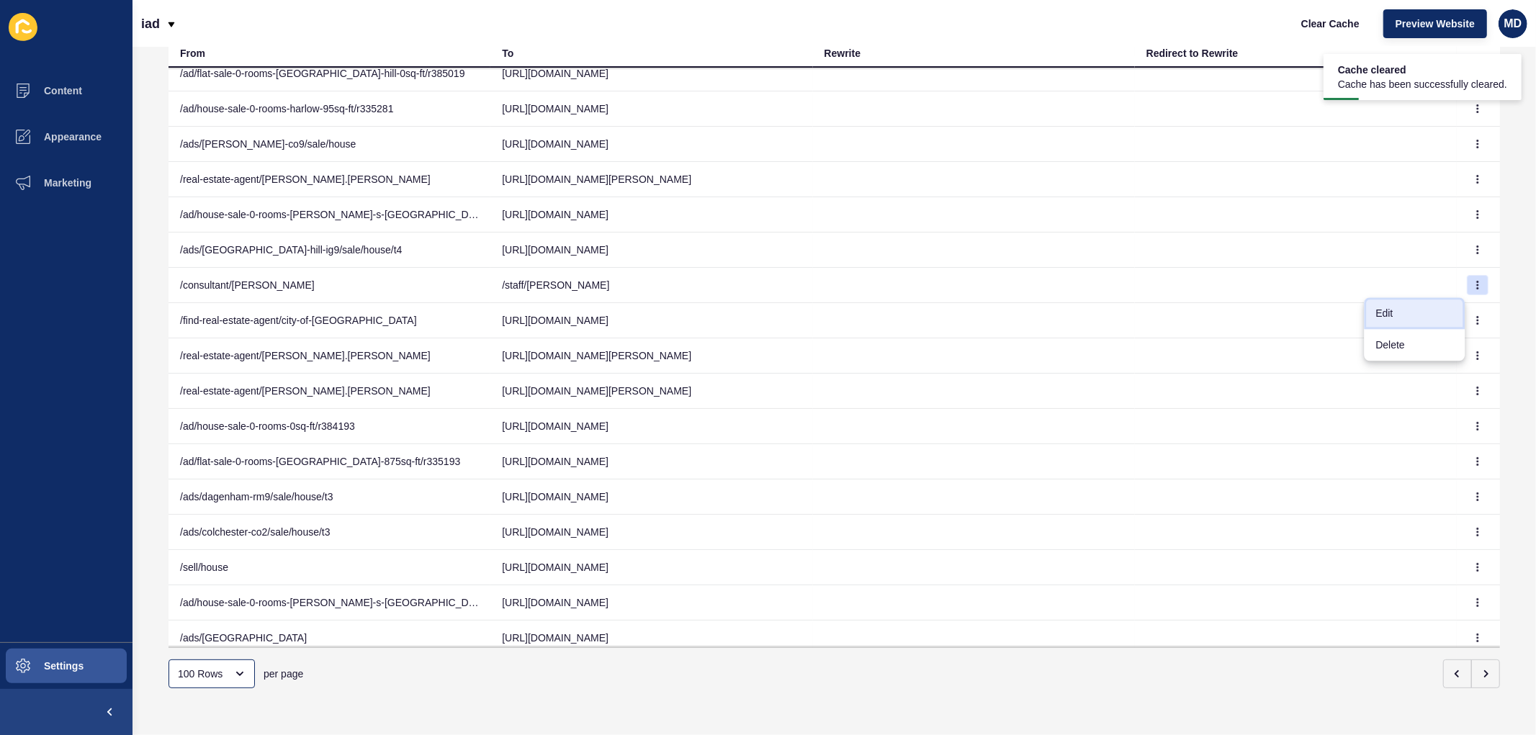
click at [1417, 312] on link "Edit" at bounding box center [1414, 313] width 101 height 32
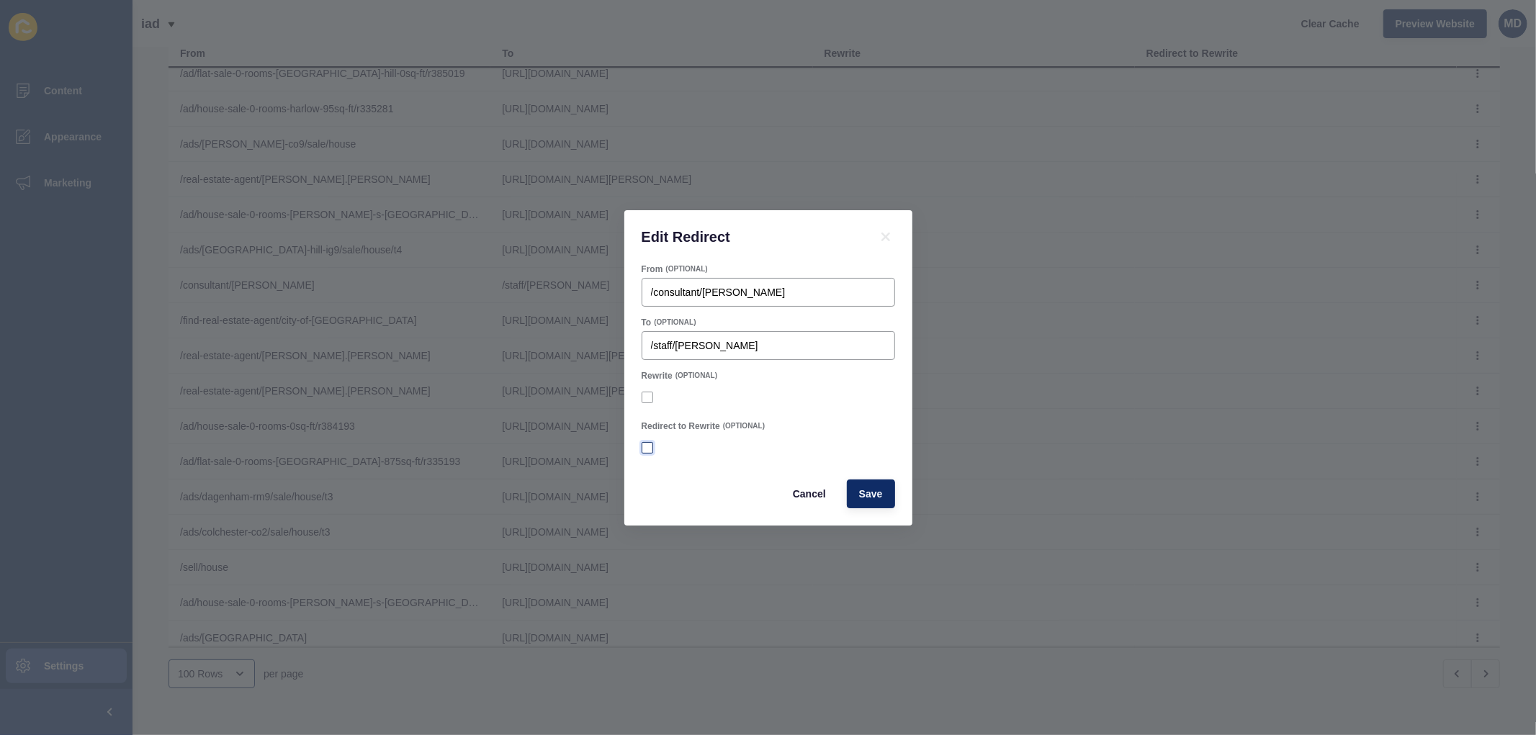
click at [651, 449] on label at bounding box center [648, 448] width 12 height 12
click at [651, 449] on input "Redirect to Rewrite" at bounding box center [648, 447] width 9 height 9
click at [650, 448] on label at bounding box center [648, 448] width 12 height 12
click at [650, 448] on input "Redirect to Rewrite" at bounding box center [648, 447] width 9 height 9
checkbox input "false"
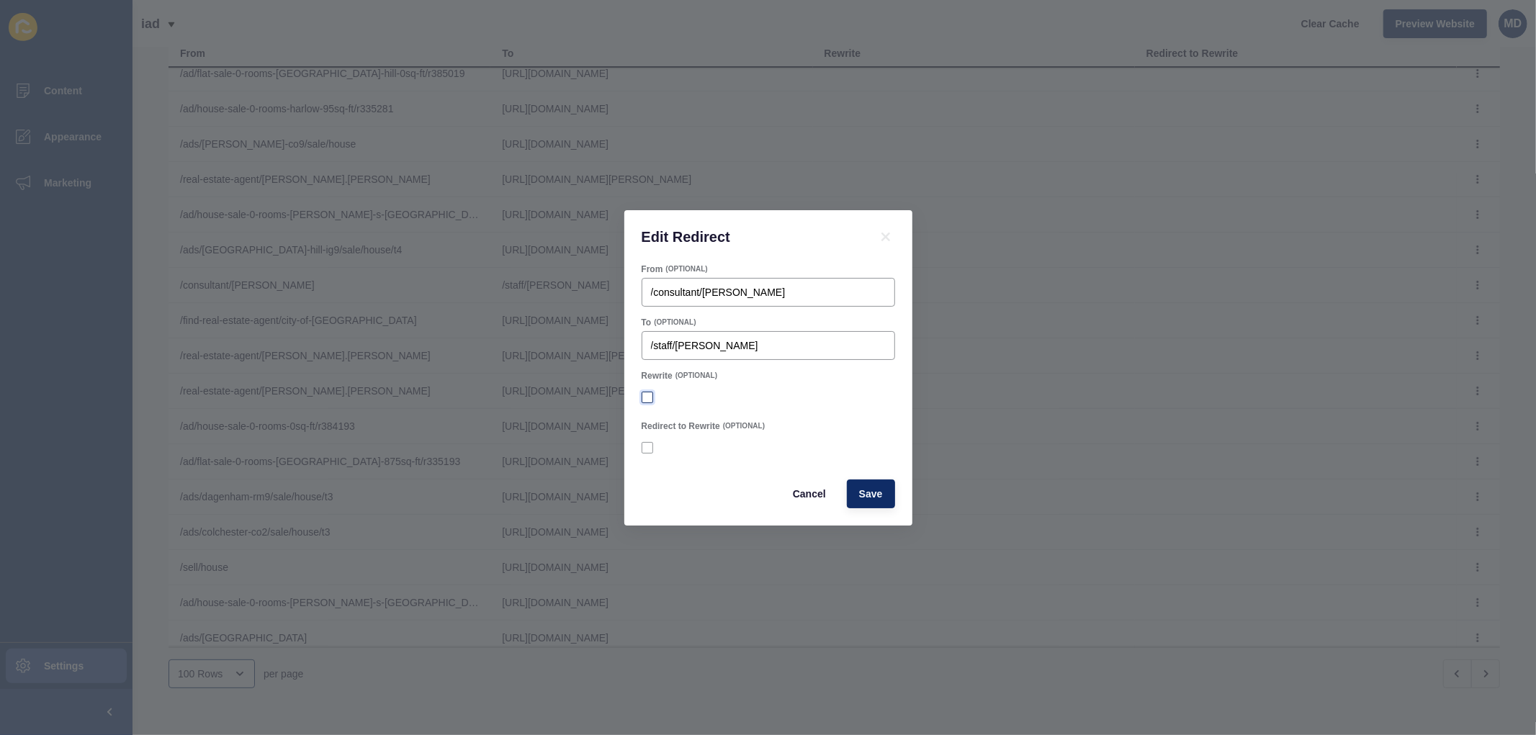
click at [644, 397] on label at bounding box center [648, 398] width 12 height 12
click at [644, 397] on input "Rewrite" at bounding box center [648, 396] width 9 height 9
click at [647, 401] on label at bounding box center [648, 398] width 12 height 12
click at [647, 401] on input "Rewrite" at bounding box center [648, 396] width 9 height 9
click at [679, 456] on div at bounding box center [768, 448] width 253 height 26
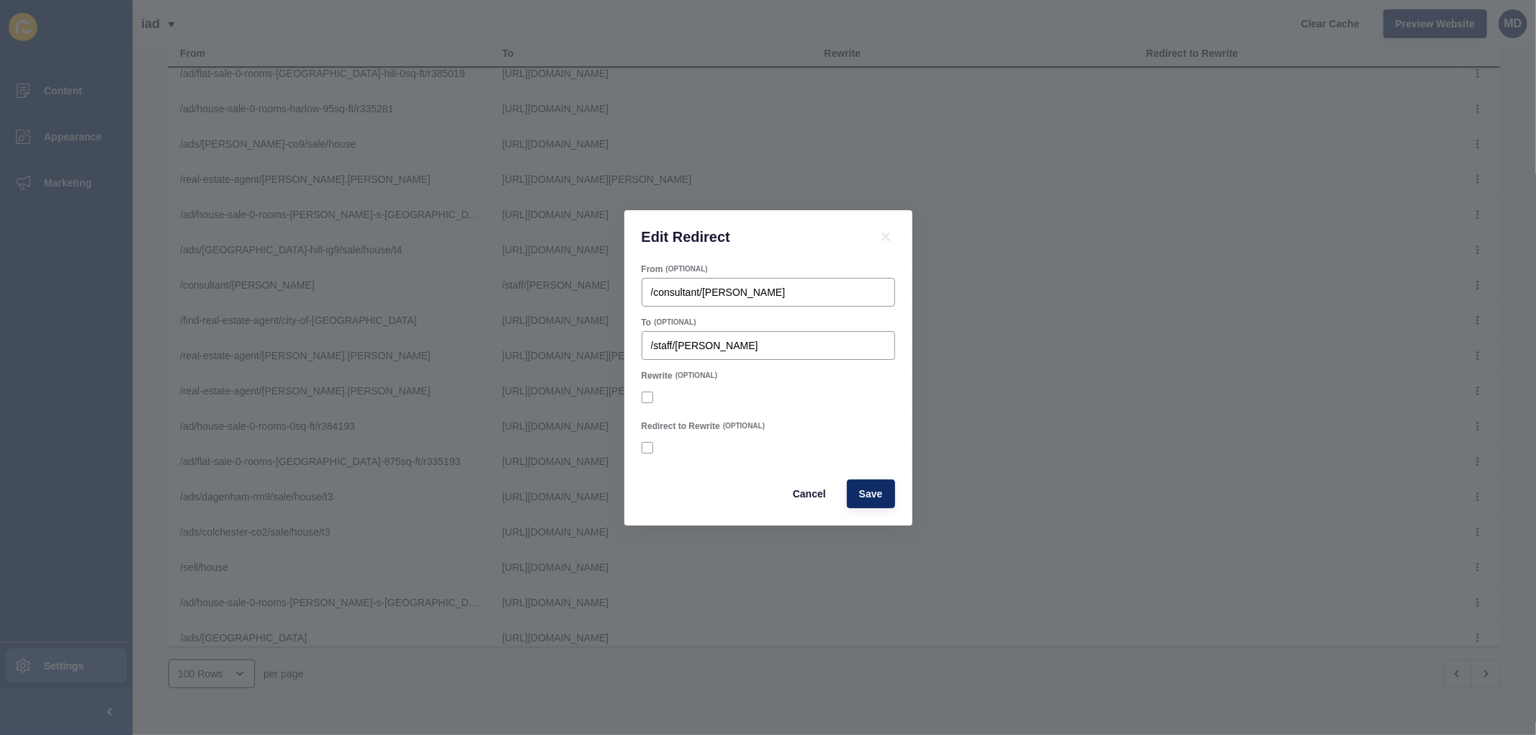
click at [654, 392] on div at bounding box center [768, 397] width 253 height 13
click at [645, 395] on label at bounding box center [648, 398] width 12 height 12
click at [645, 395] on input "Rewrite" at bounding box center [648, 396] width 9 height 9
checkbox input "true"
click at [874, 494] on span "Save" at bounding box center [871, 494] width 24 height 14
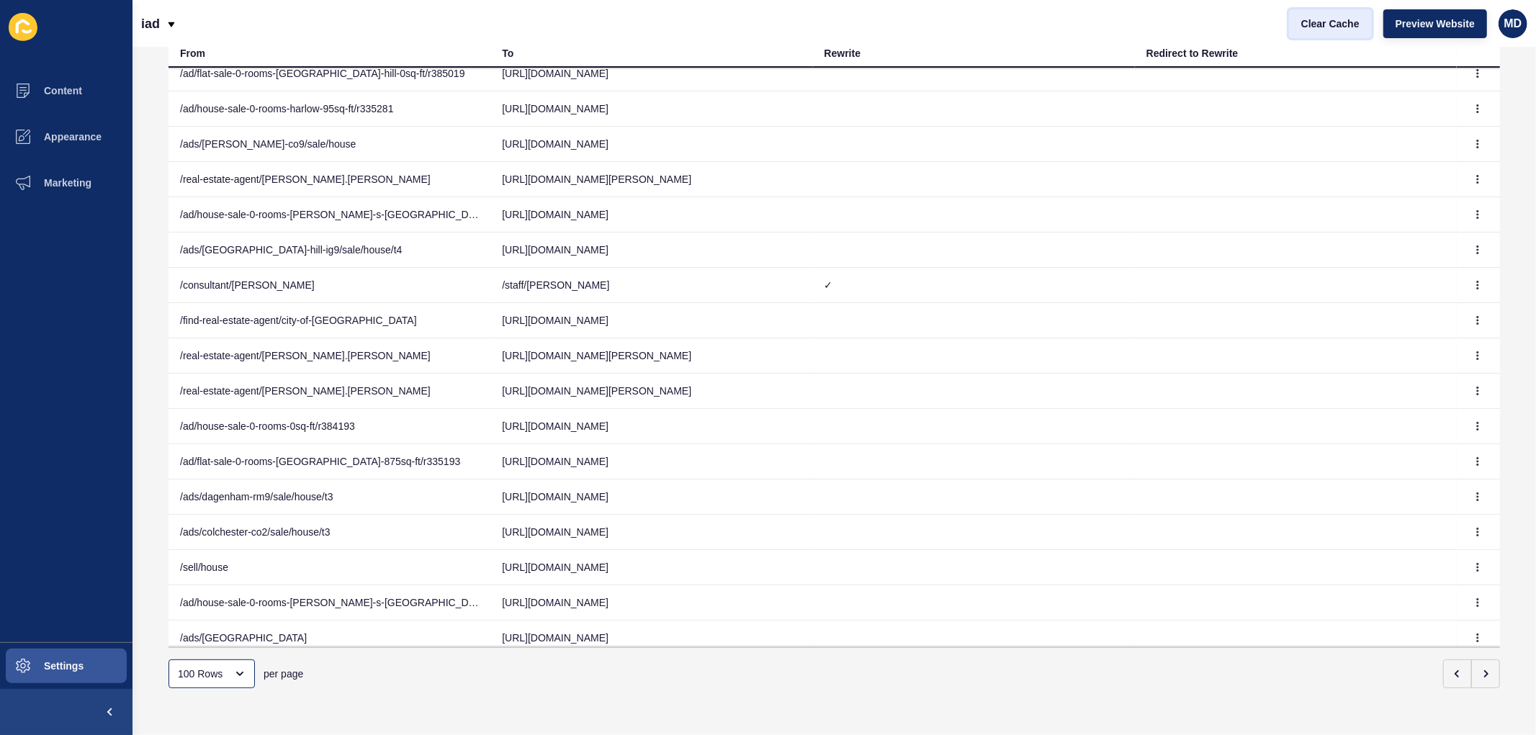
click at [1308, 25] on span "Clear Cache" at bounding box center [1330, 24] width 58 height 14
click at [1477, 284] on icon "button" at bounding box center [1477, 285] width 1 height 7
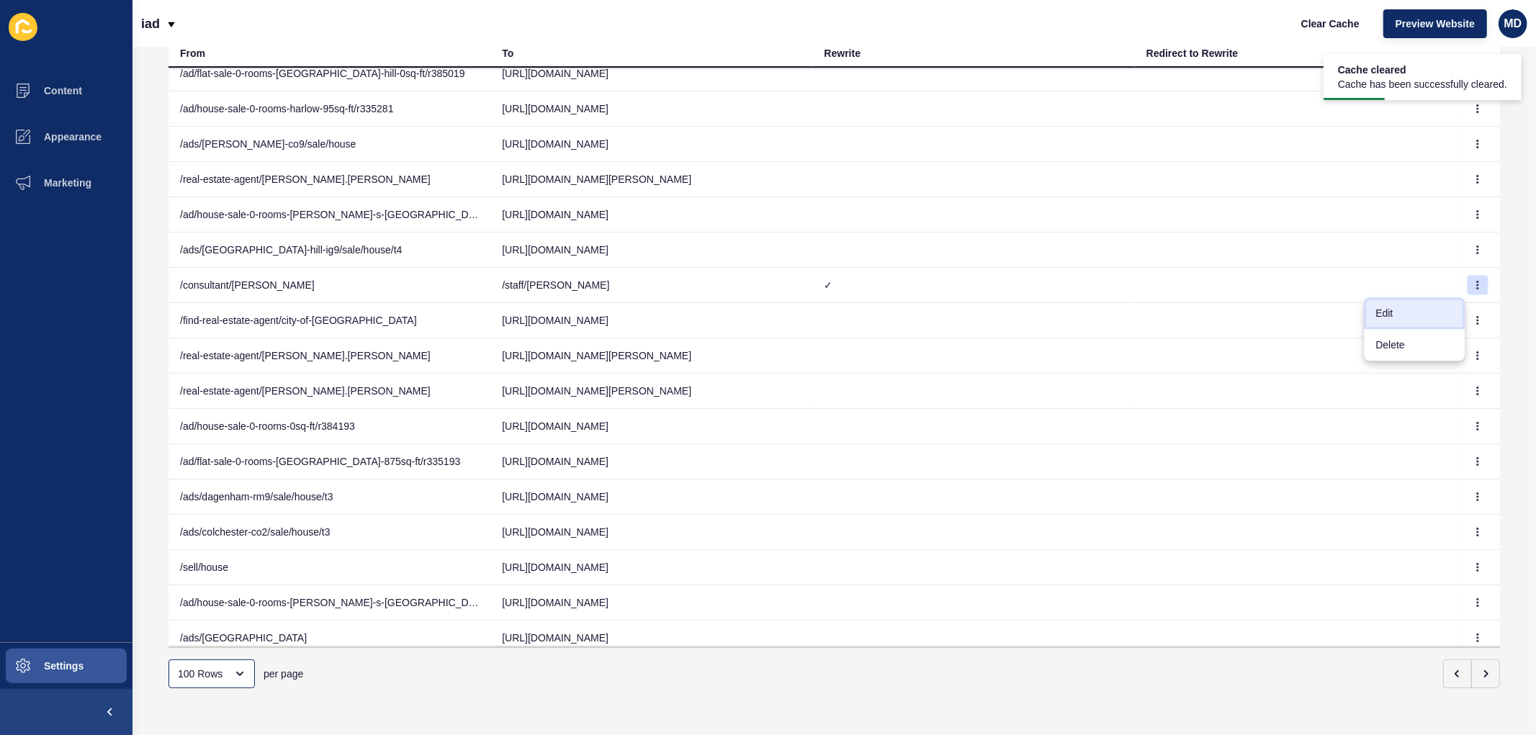
click at [1405, 310] on link "Edit" at bounding box center [1414, 313] width 101 height 32
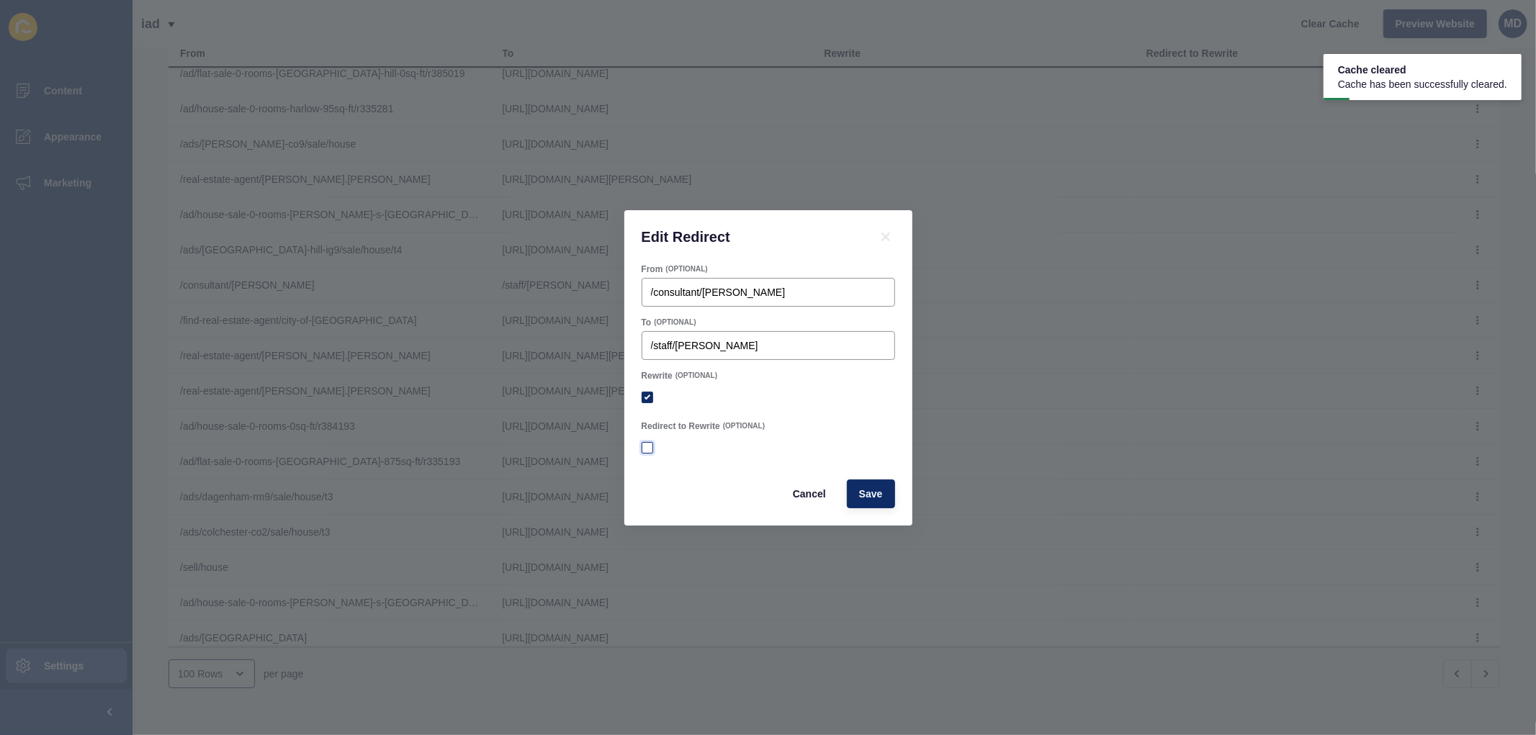
click at [644, 447] on label at bounding box center [648, 448] width 12 height 12
click at [644, 447] on input "Redirect to Rewrite" at bounding box center [648, 447] width 9 height 9
checkbox input "true"
click at [646, 400] on label at bounding box center [648, 398] width 12 height 12
click at [646, 400] on input "Rewrite" at bounding box center [648, 396] width 9 height 9
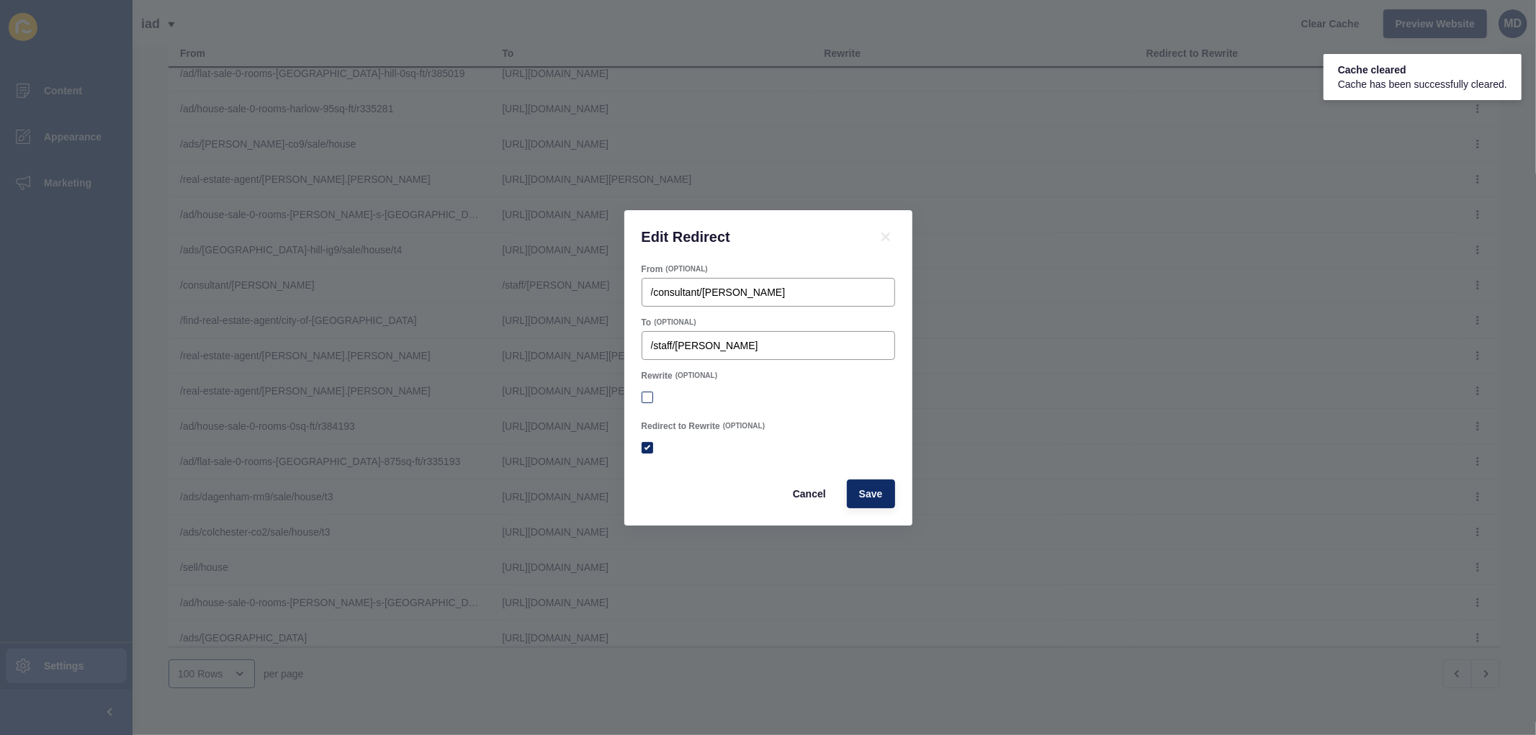
checkbox input "false"
click at [848, 492] on button "Save" at bounding box center [871, 494] width 48 height 29
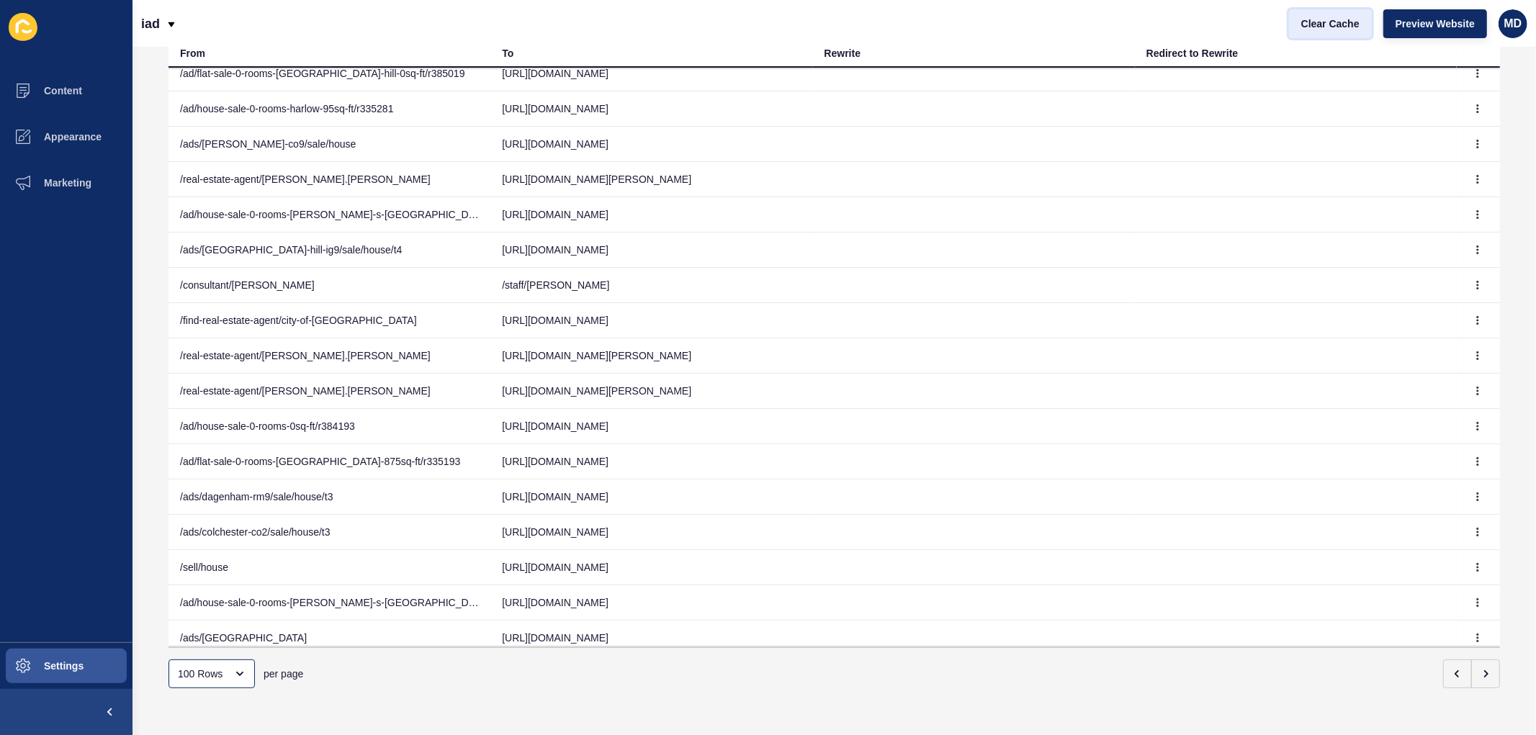
click at [1335, 18] on span "Clear Cache" at bounding box center [1330, 24] width 58 height 14
click at [1467, 290] on button "button" at bounding box center [1478, 285] width 22 height 20
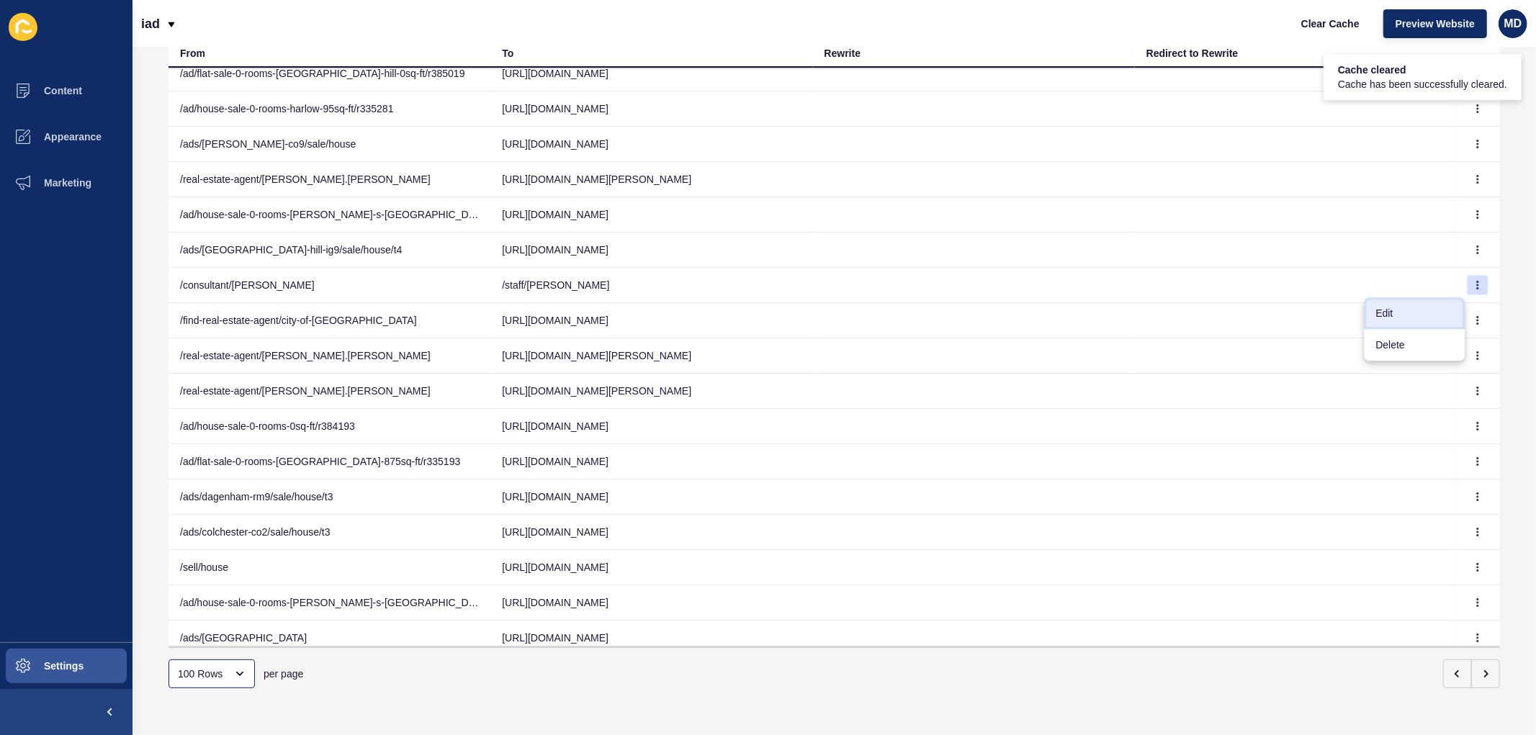
click at [1370, 307] on link "Edit" at bounding box center [1414, 313] width 101 height 32
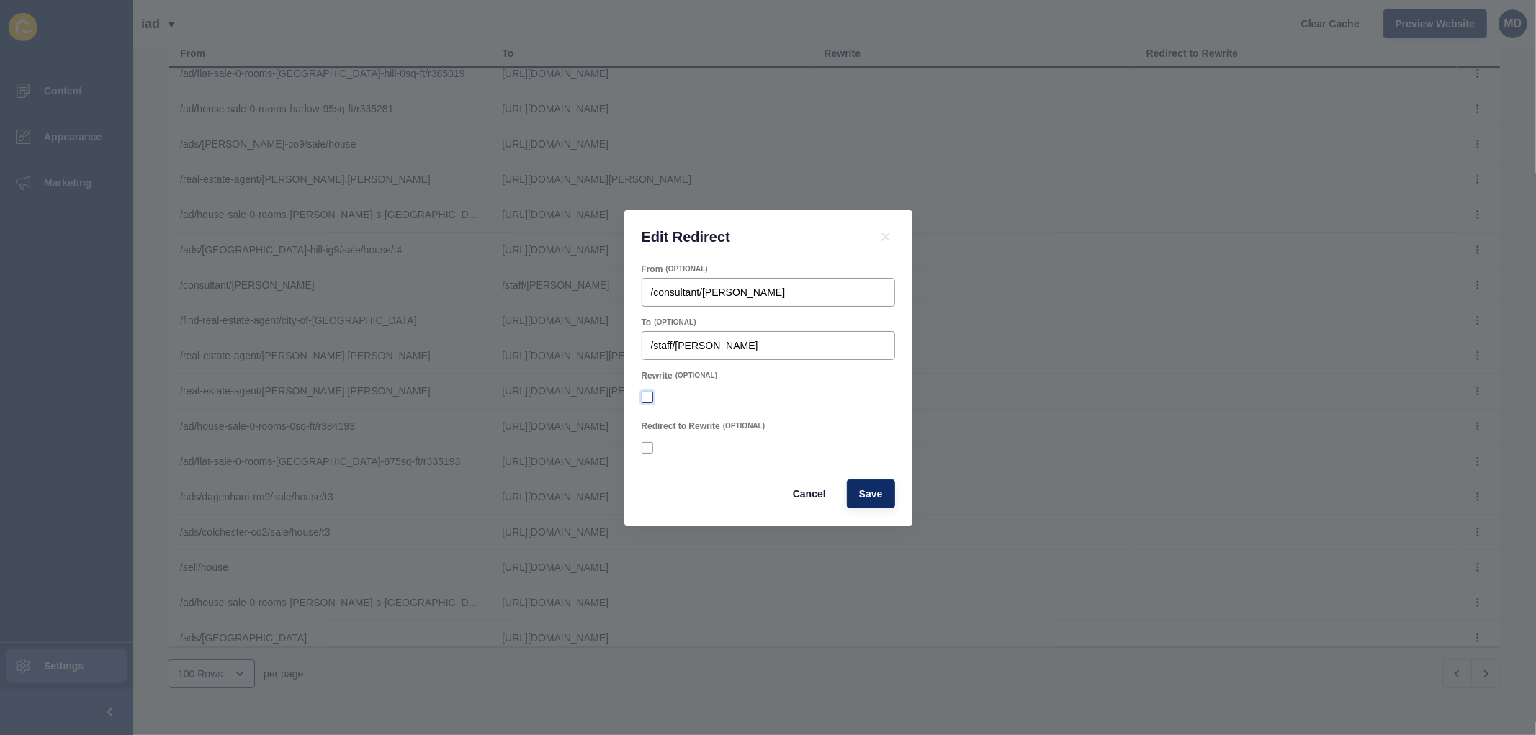
click at [643, 392] on label at bounding box center [648, 398] width 12 height 12
click at [644, 392] on input "Rewrite" at bounding box center [648, 396] width 9 height 9
checkbox input "true"
click at [859, 491] on span "Save" at bounding box center [871, 494] width 24 height 14
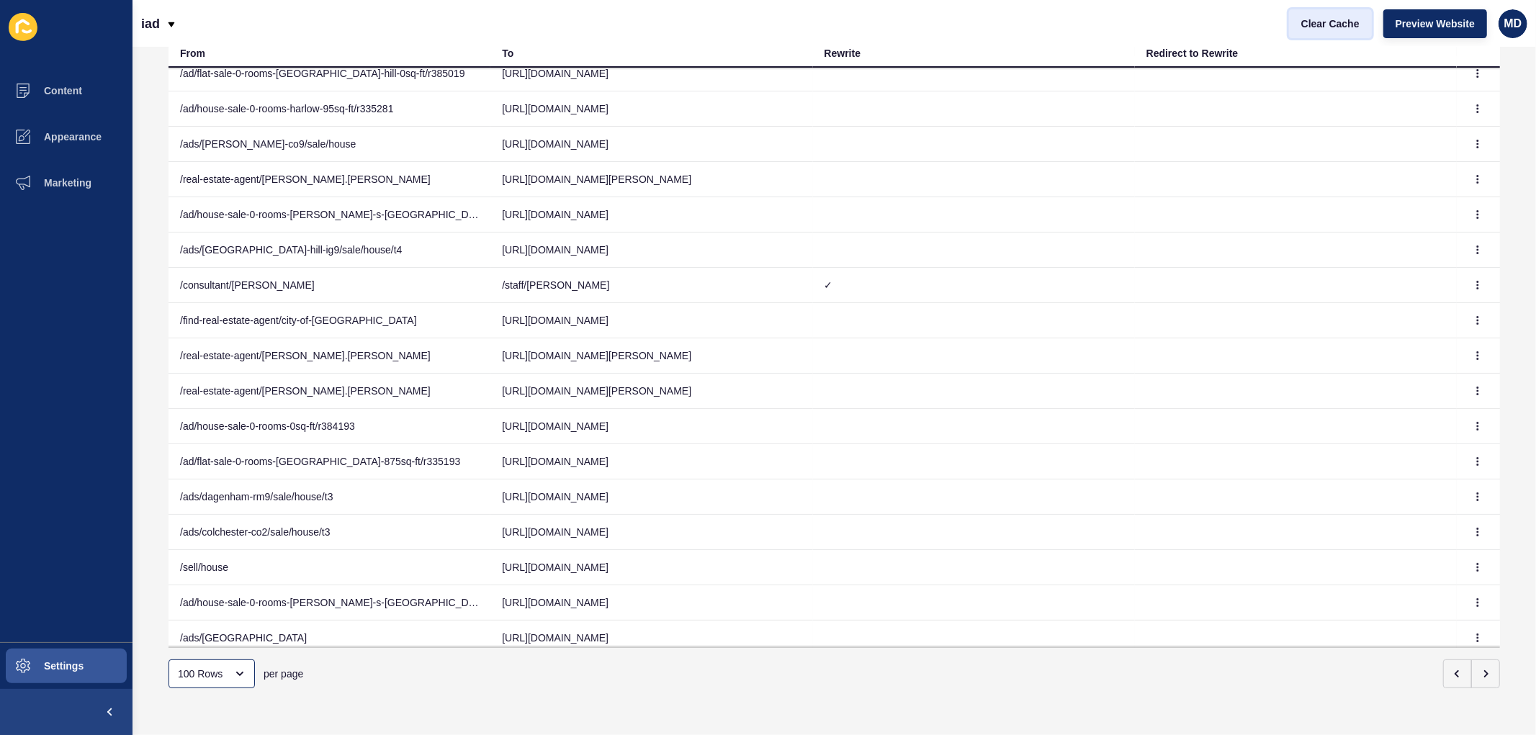
click at [1356, 23] on span "Clear Cache" at bounding box center [1330, 24] width 58 height 14
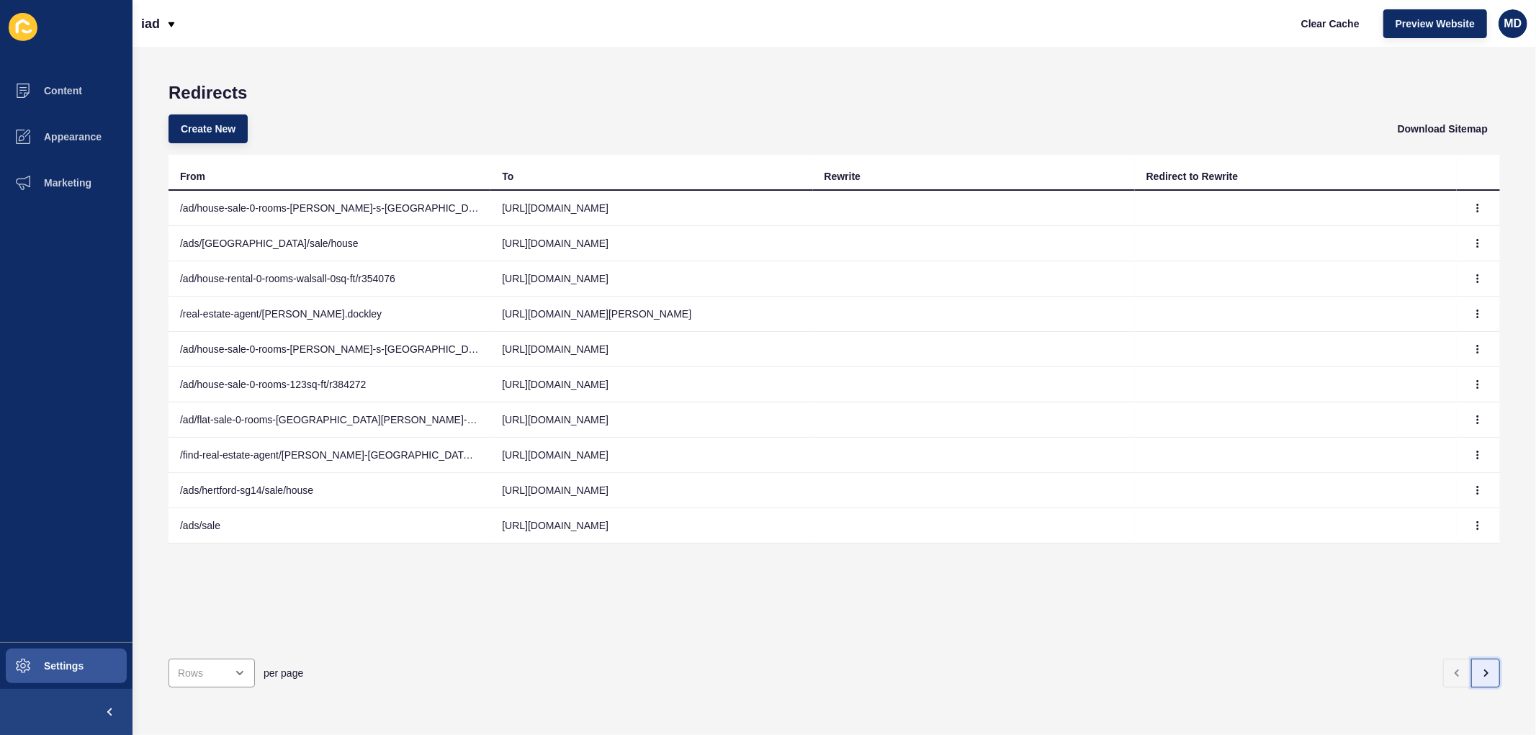
click at [1477, 659] on button "button" at bounding box center [1485, 673] width 29 height 29
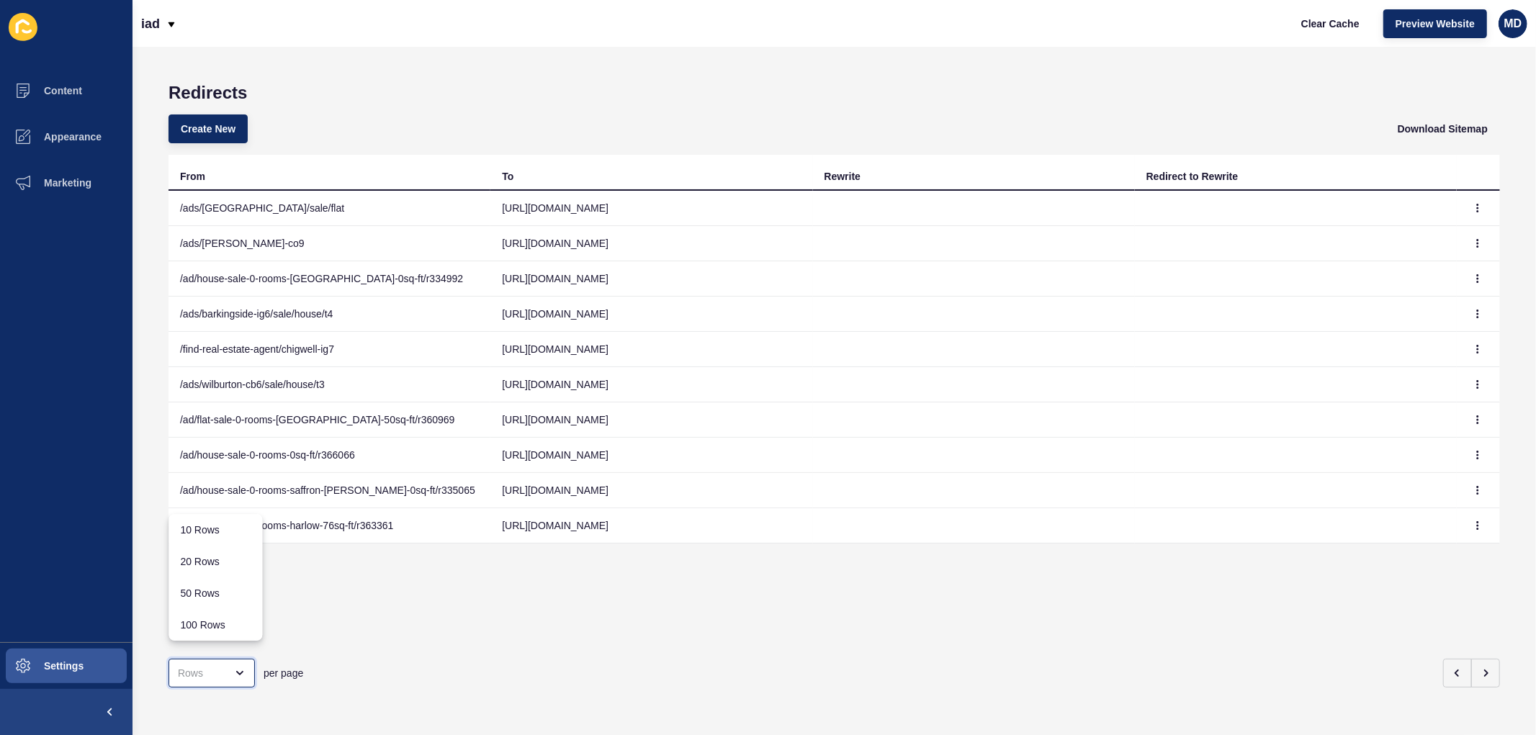
click at [238, 667] on div "close menu" at bounding box center [211, 673] width 86 height 29
click at [220, 631] on div "100 Rows" at bounding box center [215, 625] width 71 height 14
type input "100 Rows"
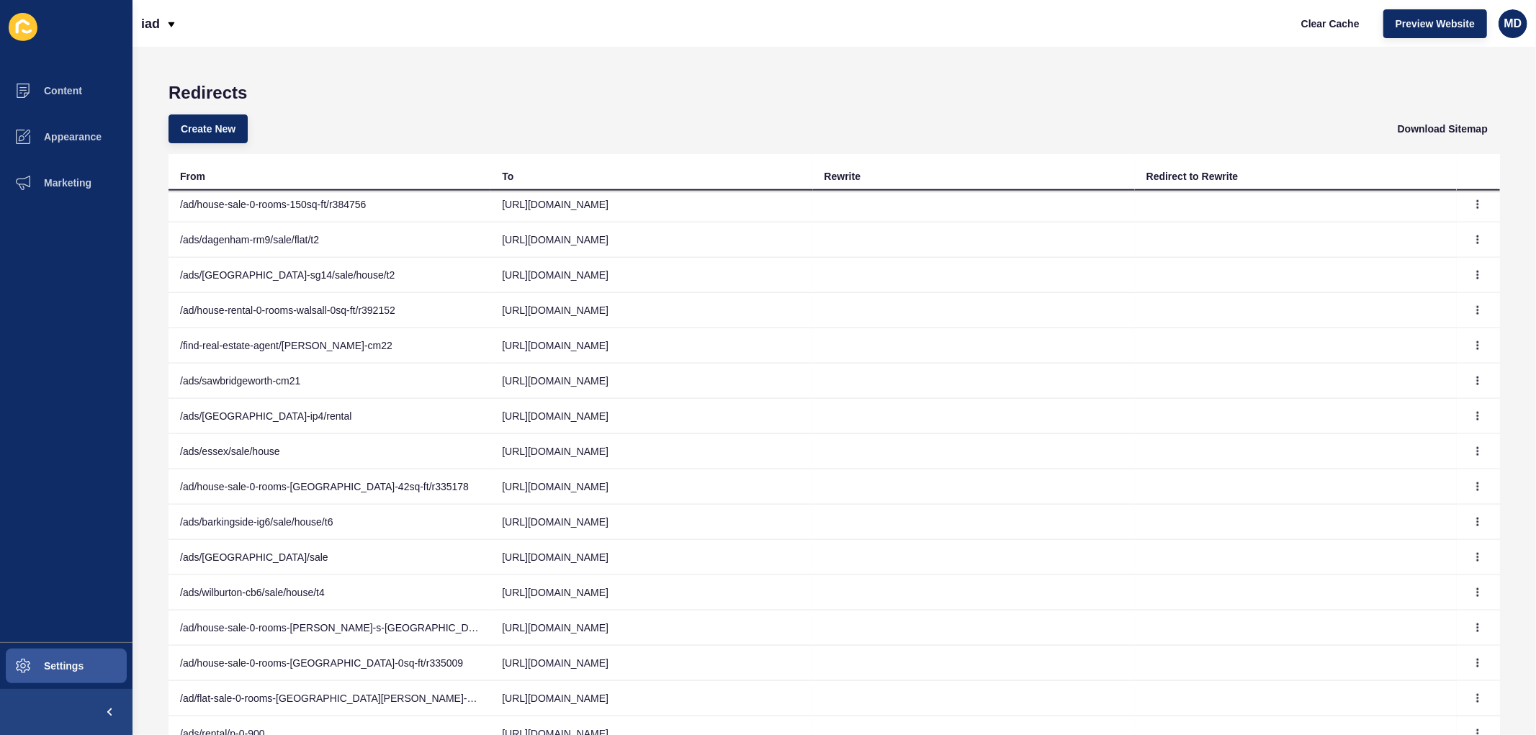
scroll to position [1840, 0]
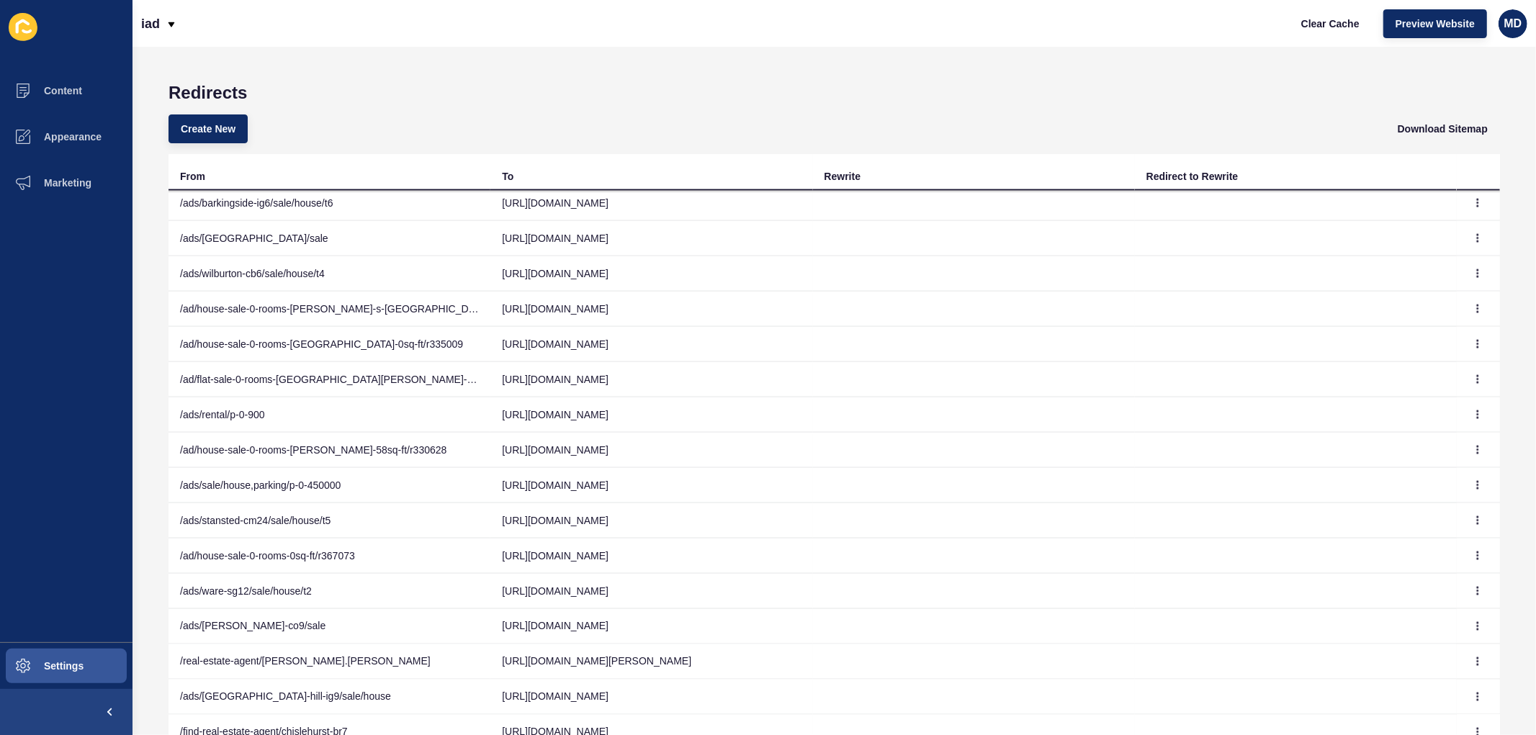
click at [1007, 124] on div "Create New Download Sitemap" at bounding box center [833, 129] width 1331 height 52
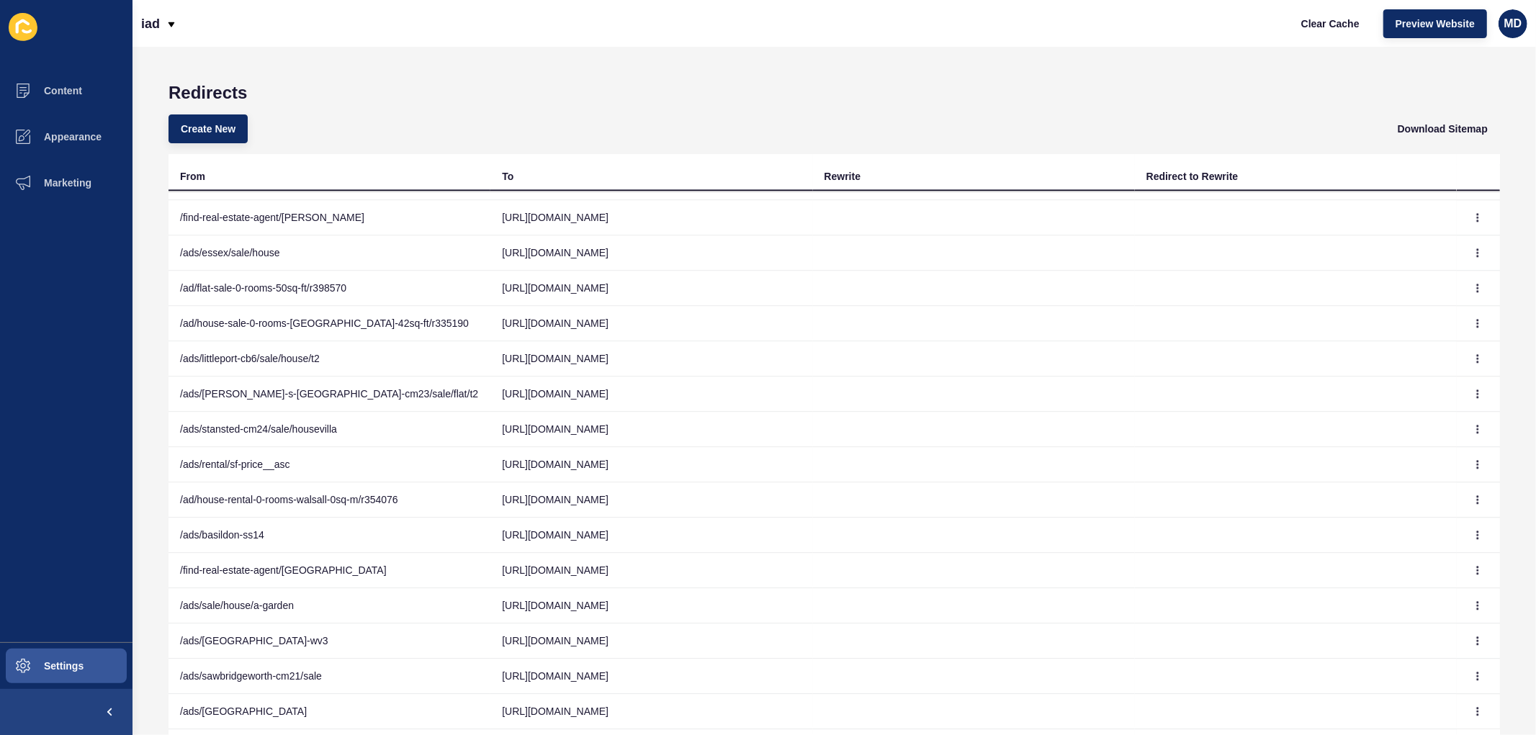
scroll to position [123, 0]
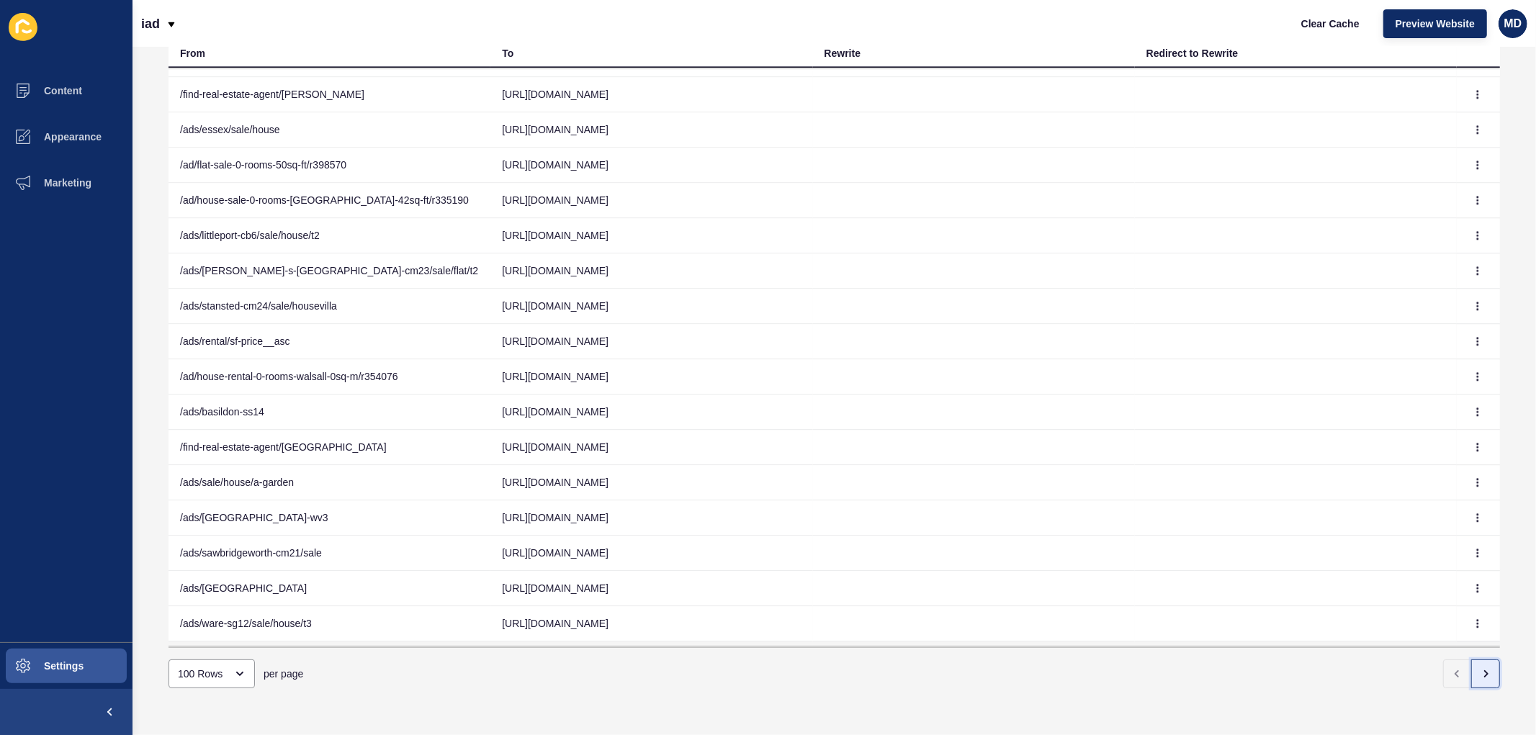
click at [1479, 660] on button "button" at bounding box center [1485, 674] width 29 height 29
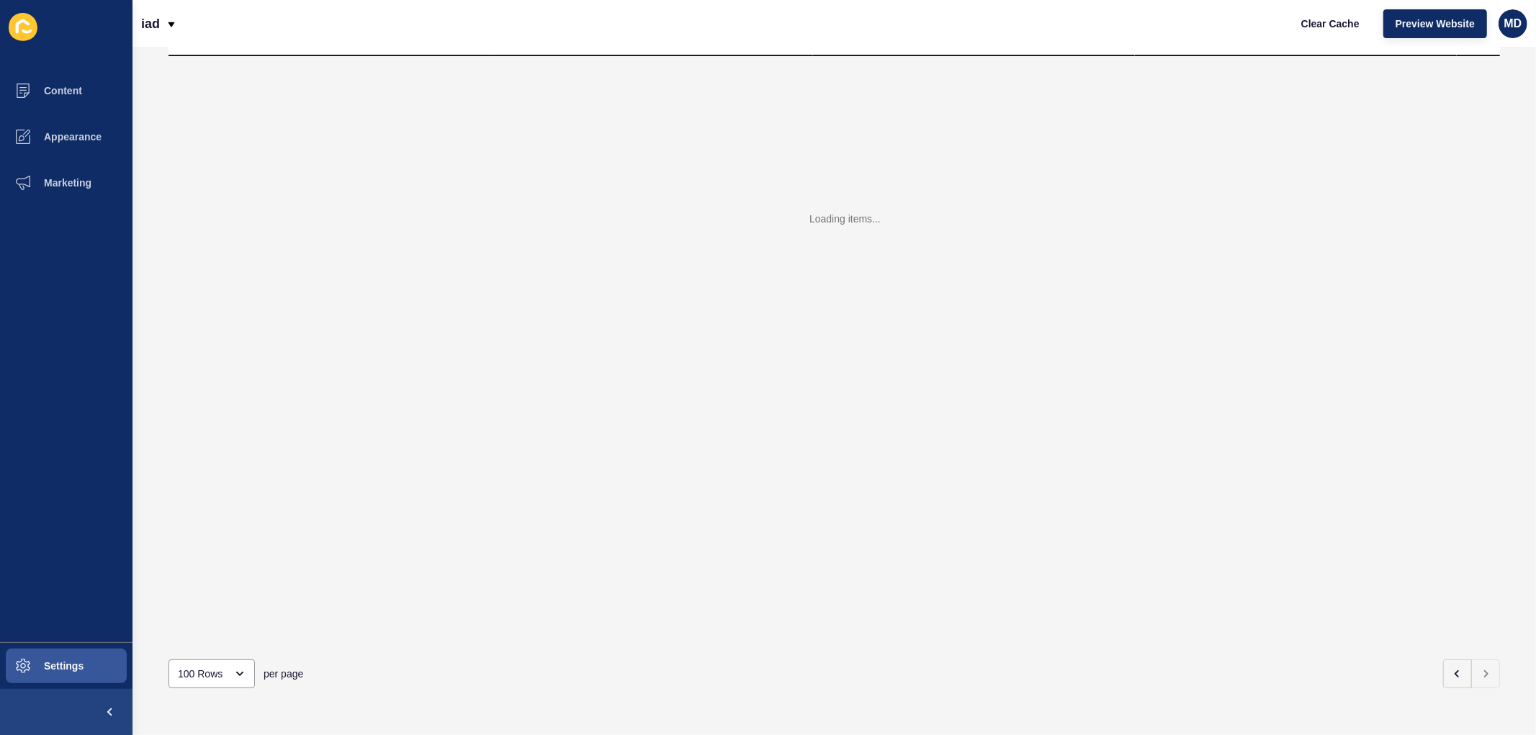
scroll to position [12, 0]
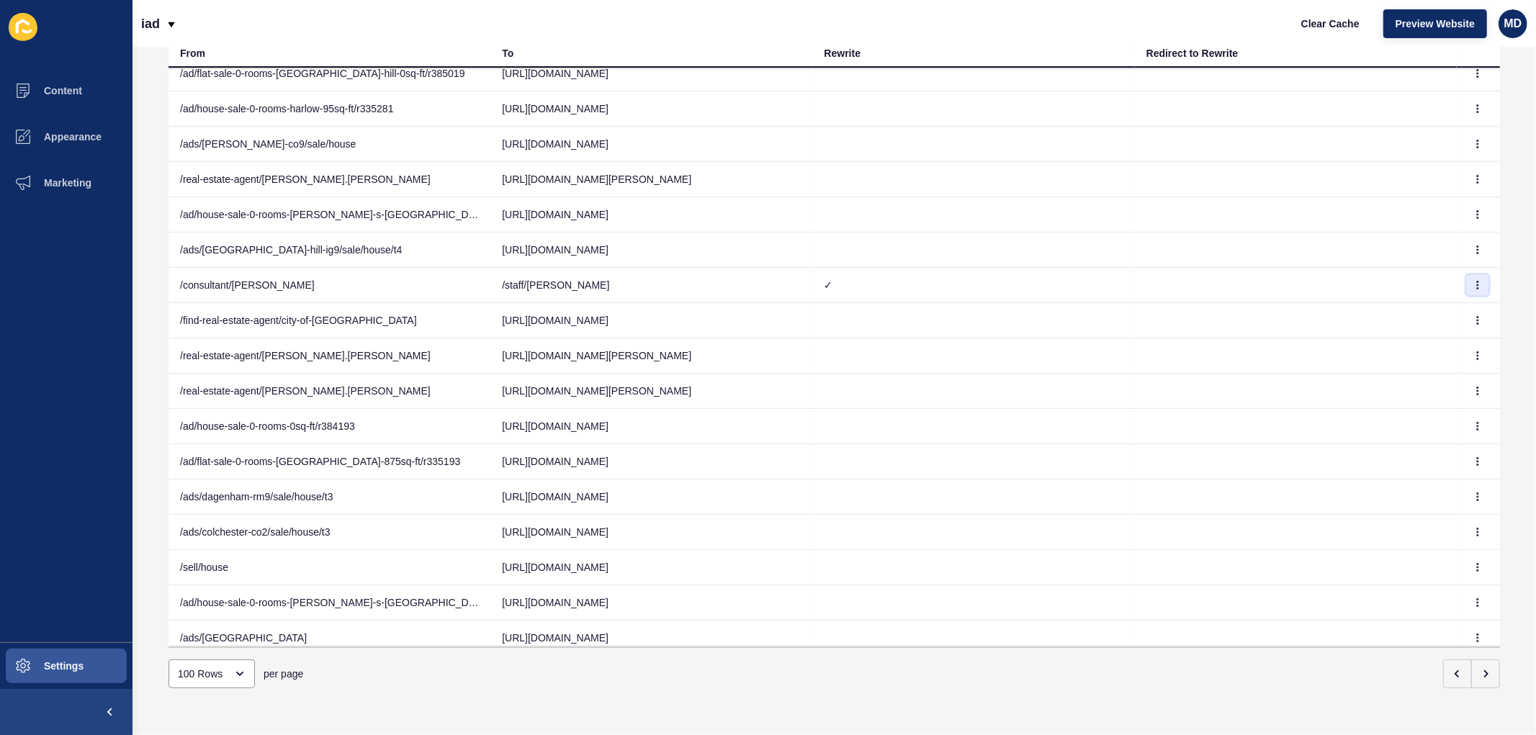
click at [1477, 284] on icon "button" at bounding box center [1477, 285] width 1 height 7
click at [1420, 314] on link "Edit" at bounding box center [1414, 313] width 101 height 32
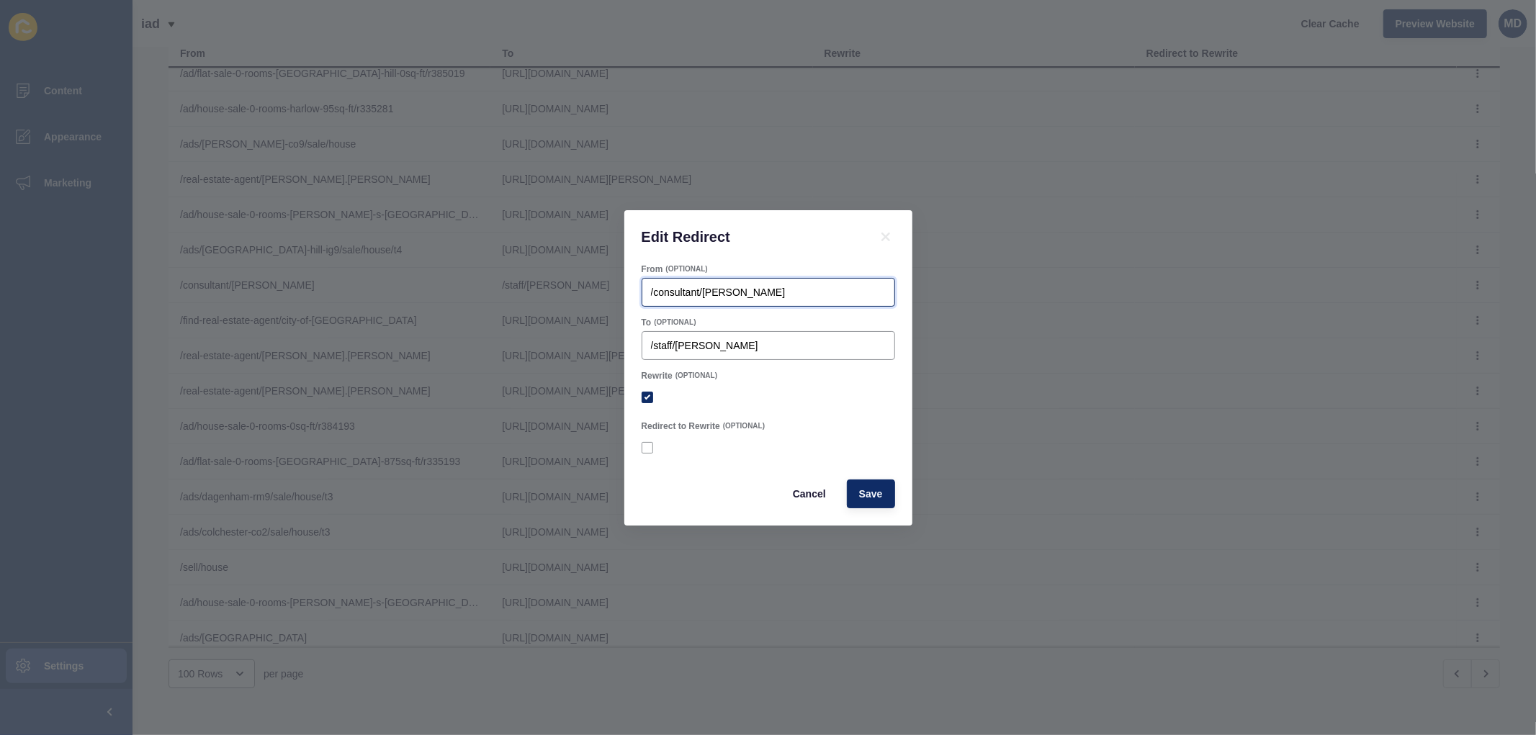
click at [778, 287] on input "/consultant/lee-merrick" at bounding box center [768, 292] width 235 height 14
drag, startPoint x: 785, startPoint y: 293, endPoint x: 553, endPoint y: 287, distance: 231.9
click at [553, 287] on div "Edit Redirect From (OPTIONAL) /consultant/lee-merrick To (OPTIONAL) /staff/lee-…" at bounding box center [768, 367] width 1536 height 735
paste input "(.*)"
type input "/consultant/(.*)"
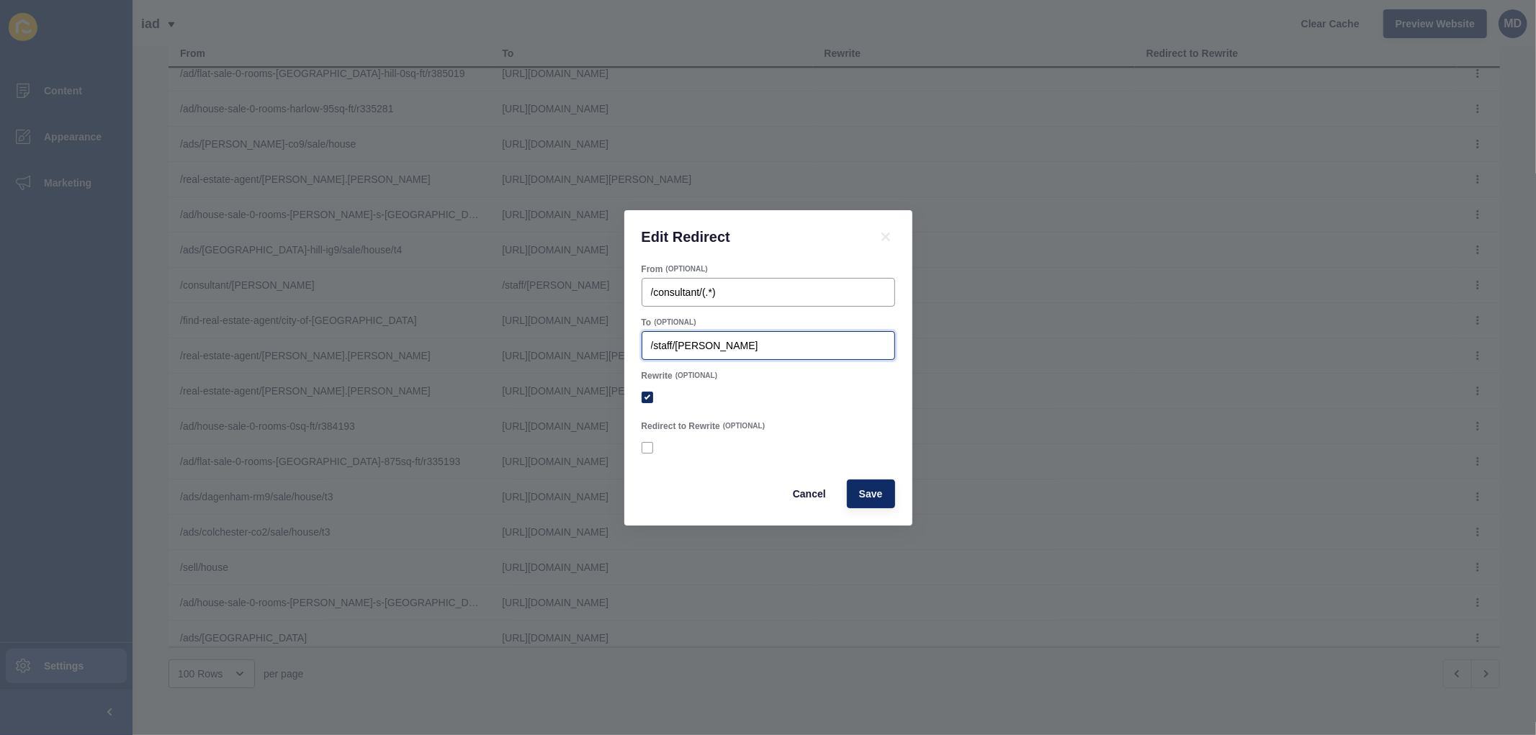
checkbox input "true"
drag, startPoint x: 742, startPoint y: 337, endPoint x: 574, endPoint y: 336, distance: 168.5
click at [574, 336] on div "Edit Redirect From (OPTIONAL) /consultant/(.*) To (OPTIONAL) /staff/lee-merrick…" at bounding box center [768, 367] width 1536 height 735
paste input "$1"
type input "/staff/$1"
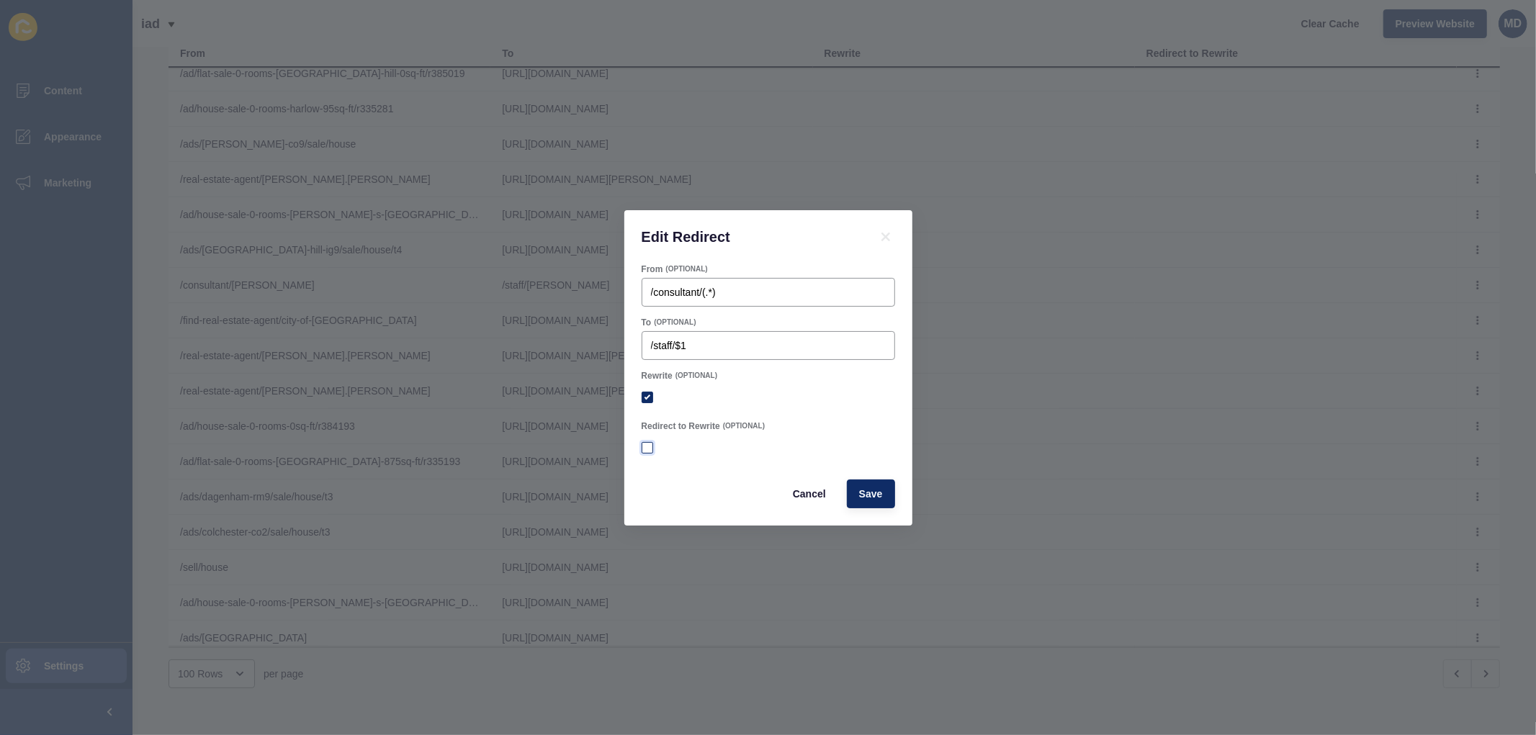
checkbox input "true"
click at [642, 449] on label at bounding box center [648, 448] width 12 height 12
click at [644, 449] on input "Redirect to Rewrite" at bounding box center [648, 447] width 9 height 9
checkbox input "true"
click at [873, 492] on span "Save" at bounding box center [871, 494] width 24 height 14
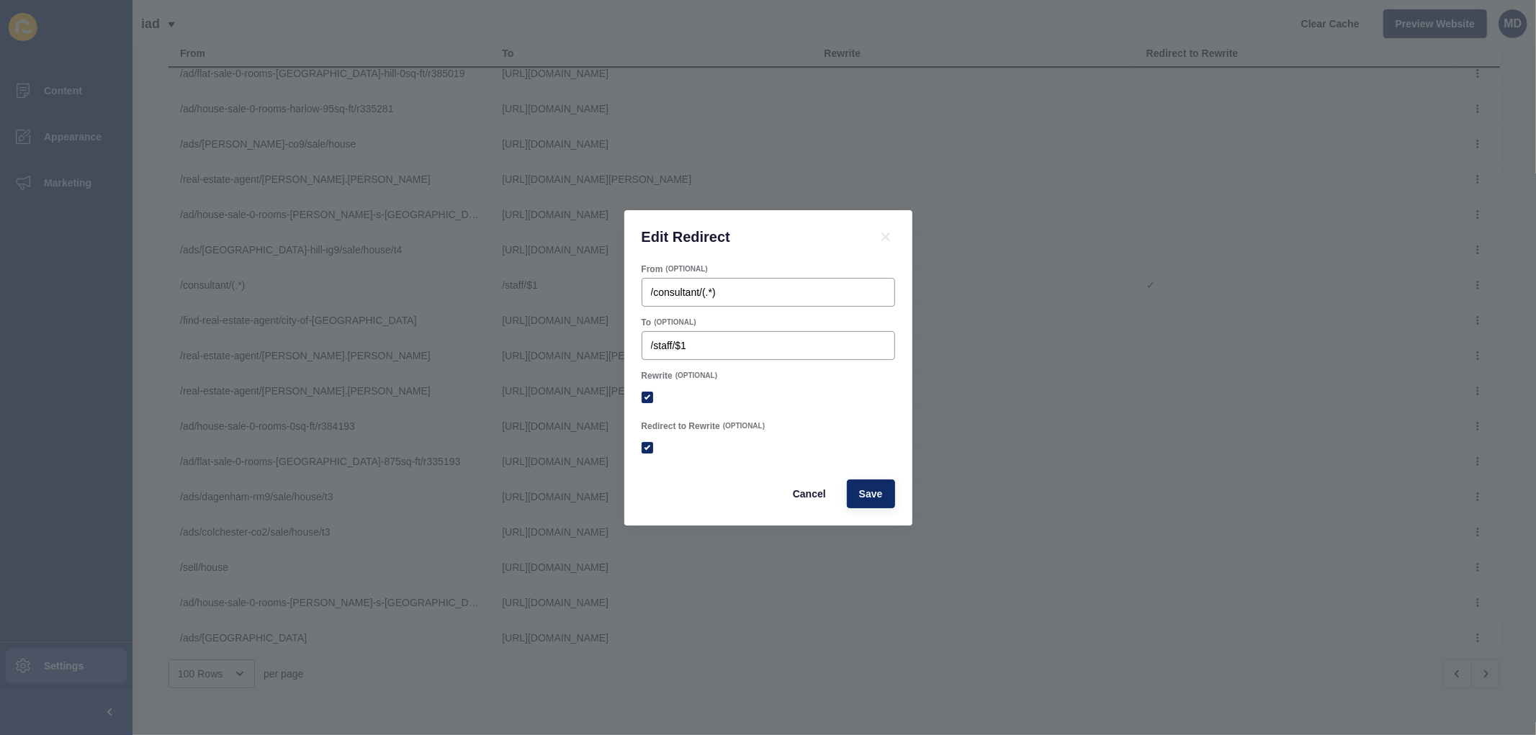
checkbox input "true"
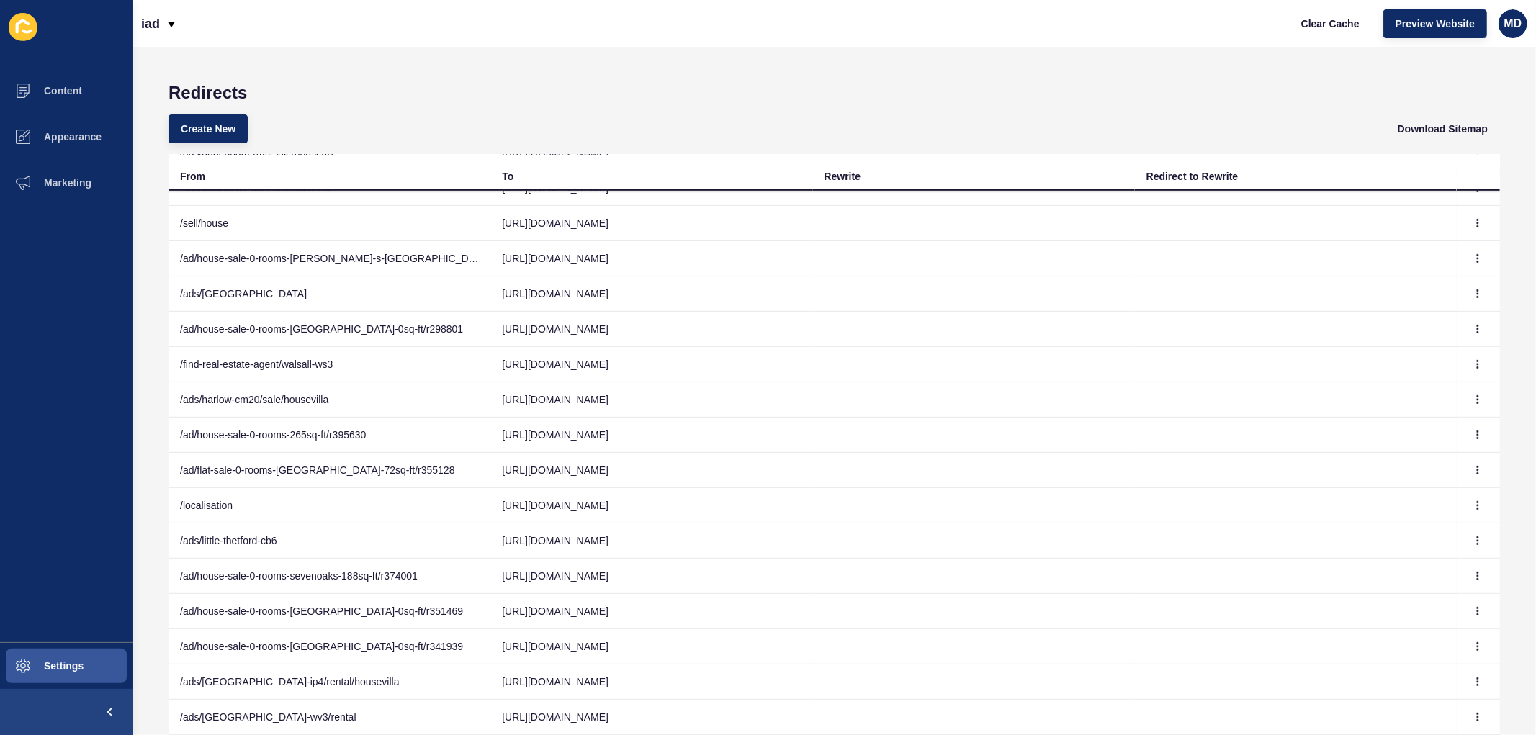
scroll to position [480, 0]
click at [212, 125] on span "Create New" at bounding box center [208, 129] width 55 height 14
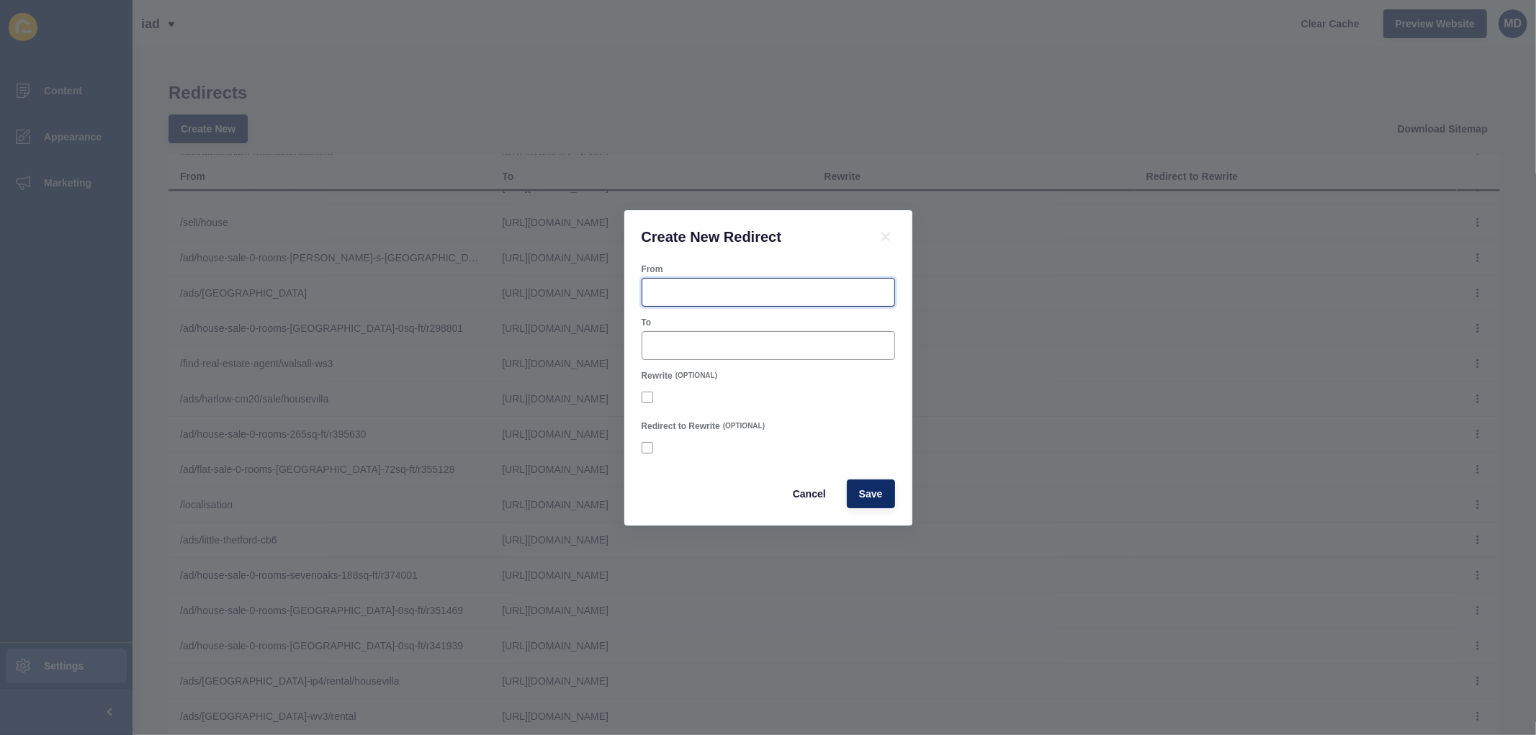
click at [717, 292] on input "From" at bounding box center [768, 292] width 235 height 14
paste input "/staff/$1"
type input "/staff/$1"
click at [706, 354] on div at bounding box center [768, 345] width 253 height 29
paste input "/staff/$1"
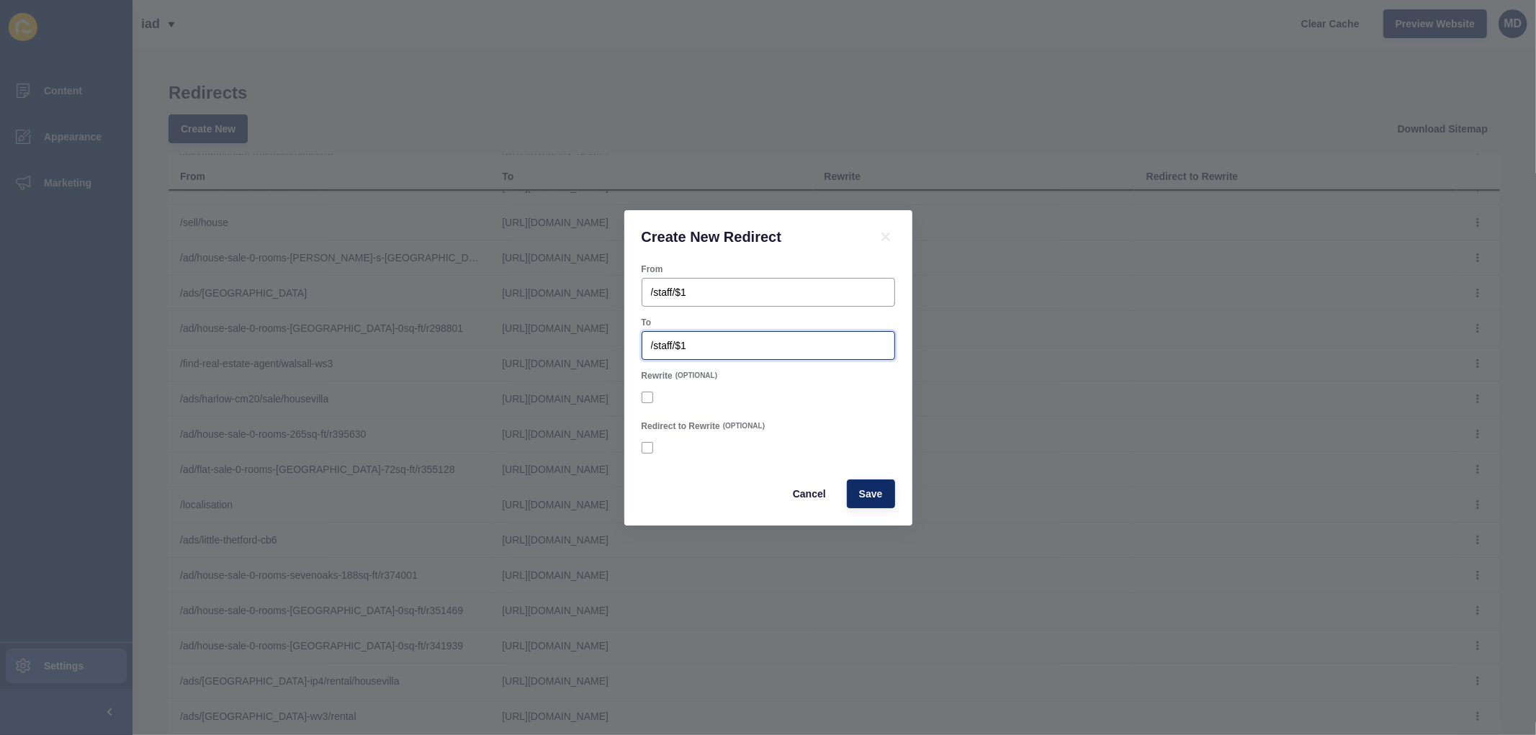
click at [706, 346] on input "/staff/$1" at bounding box center [768, 345] width 235 height 14
type input "/staff"
click at [698, 291] on input "/staff/$1" at bounding box center [768, 292] width 235 height 14
type input "/"
paste input "/consultant/(.*)"
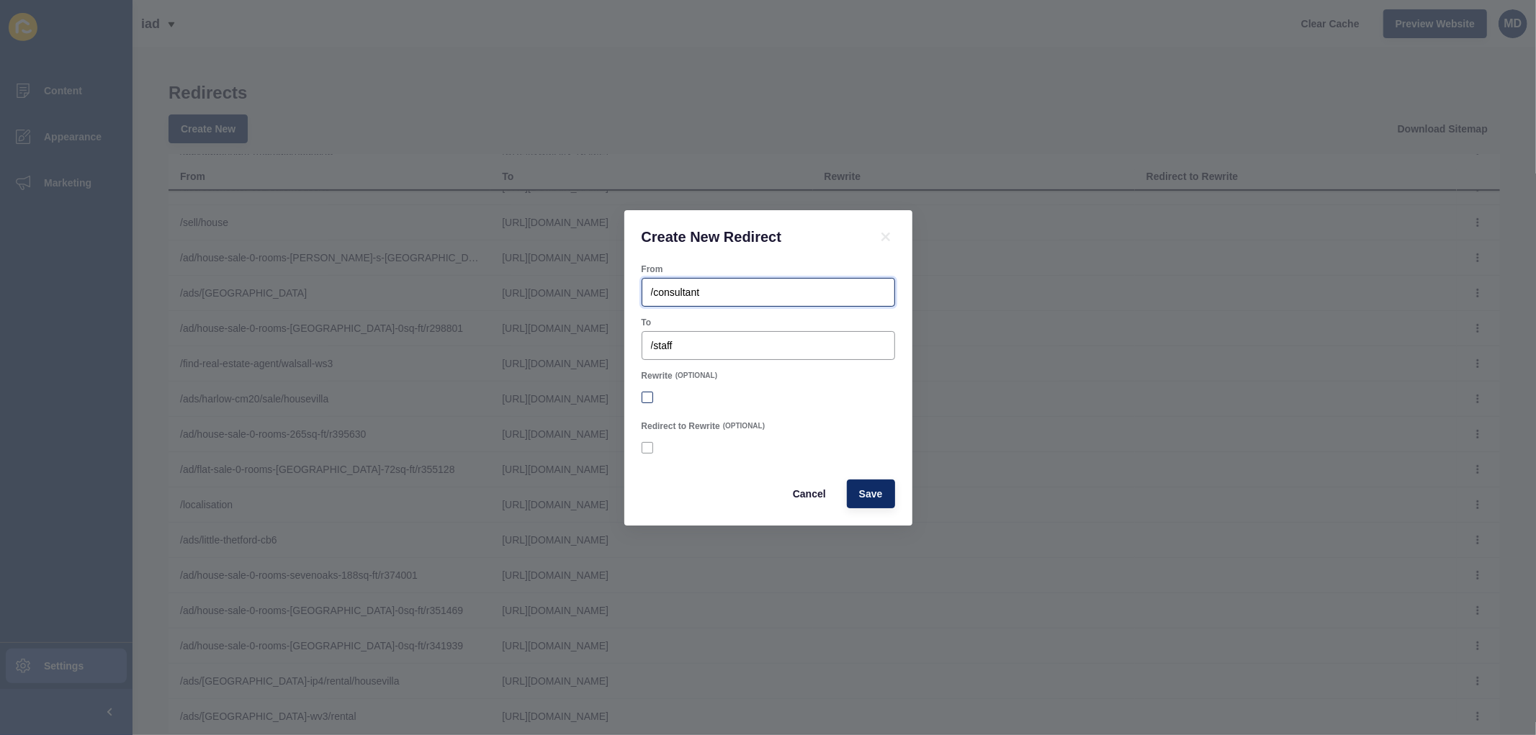
type input "/consultant"
click at [647, 396] on label at bounding box center [648, 398] width 12 height 12
click at [647, 396] on input "Rewrite" at bounding box center [648, 396] width 9 height 9
checkbox input "true"
click at [650, 448] on label at bounding box center [648, 448] width 12 height 12
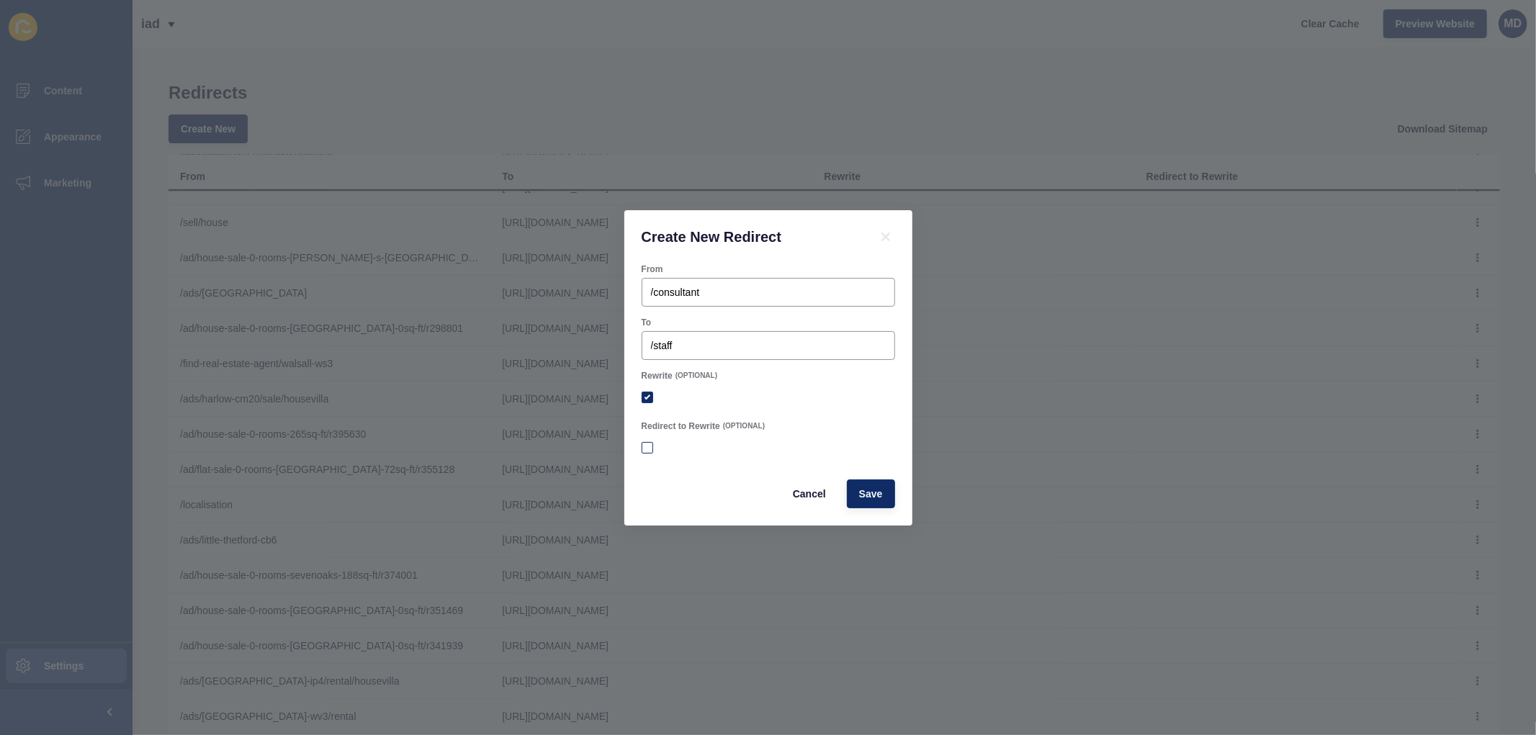
click at [650, 448] on input "Redirect to Rewrite" at bounding box center [648, 447] width 9 height 9
checkbox input "true"
click at [852, 495] on button "Save" at bounding box center [871, 494] width 48 height 29
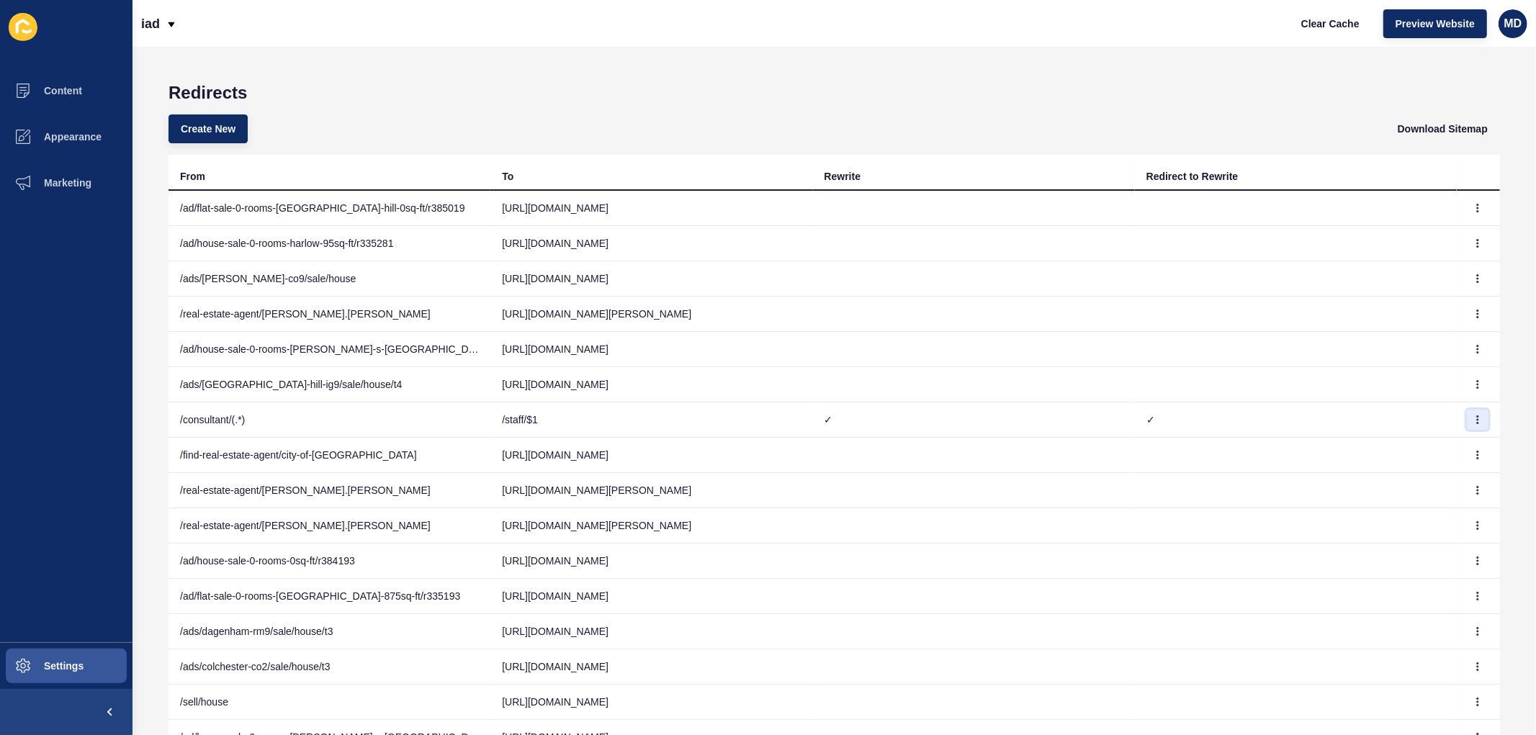
click at [1467, 413] on button "button" at bounding box center [1478, 420] width 22 height 20
click at [1395, 480] on link "Delete" at bounding box center [1414, 480] width 101 height 32
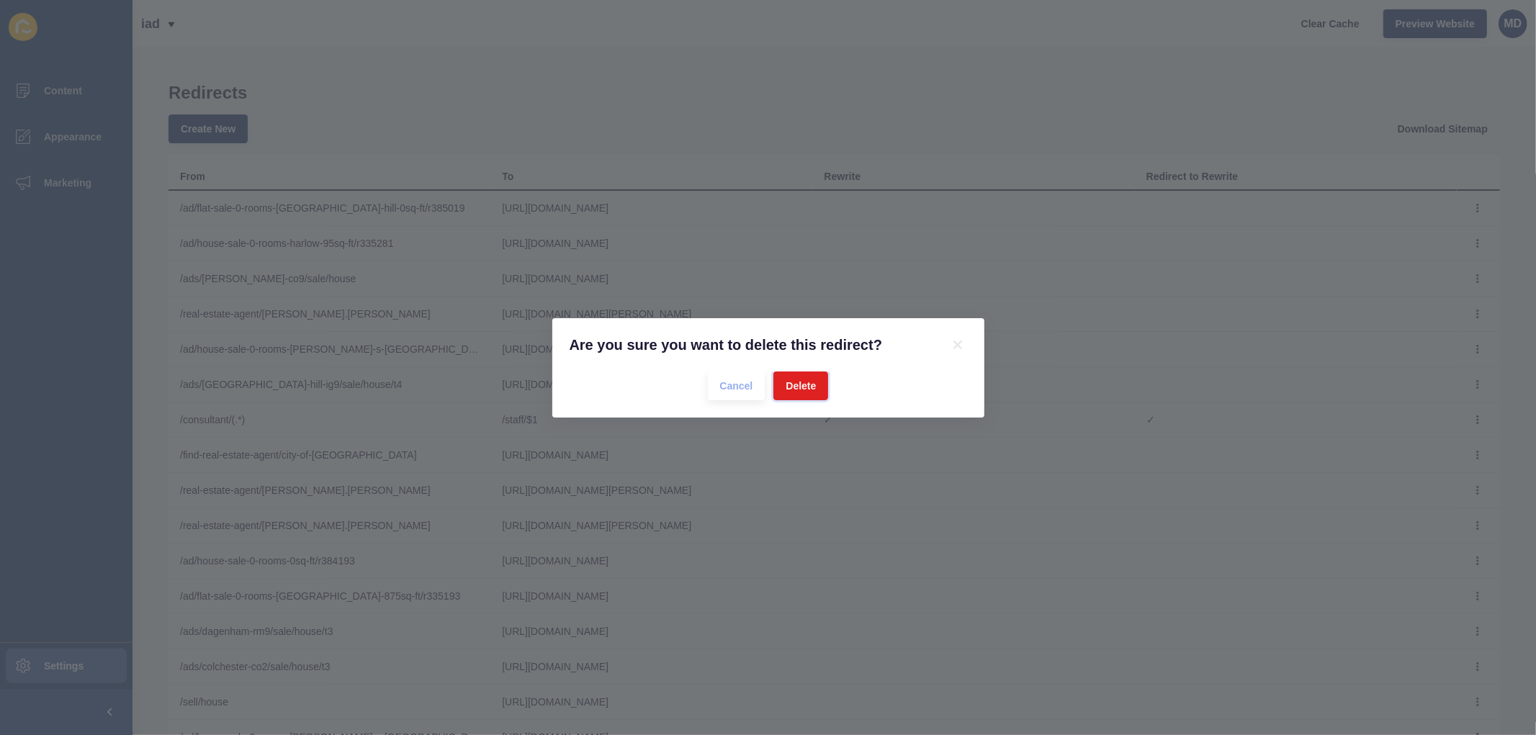
click at [819, 375] on button "Delete" at bounding box center [800, 386] width 55 height 29
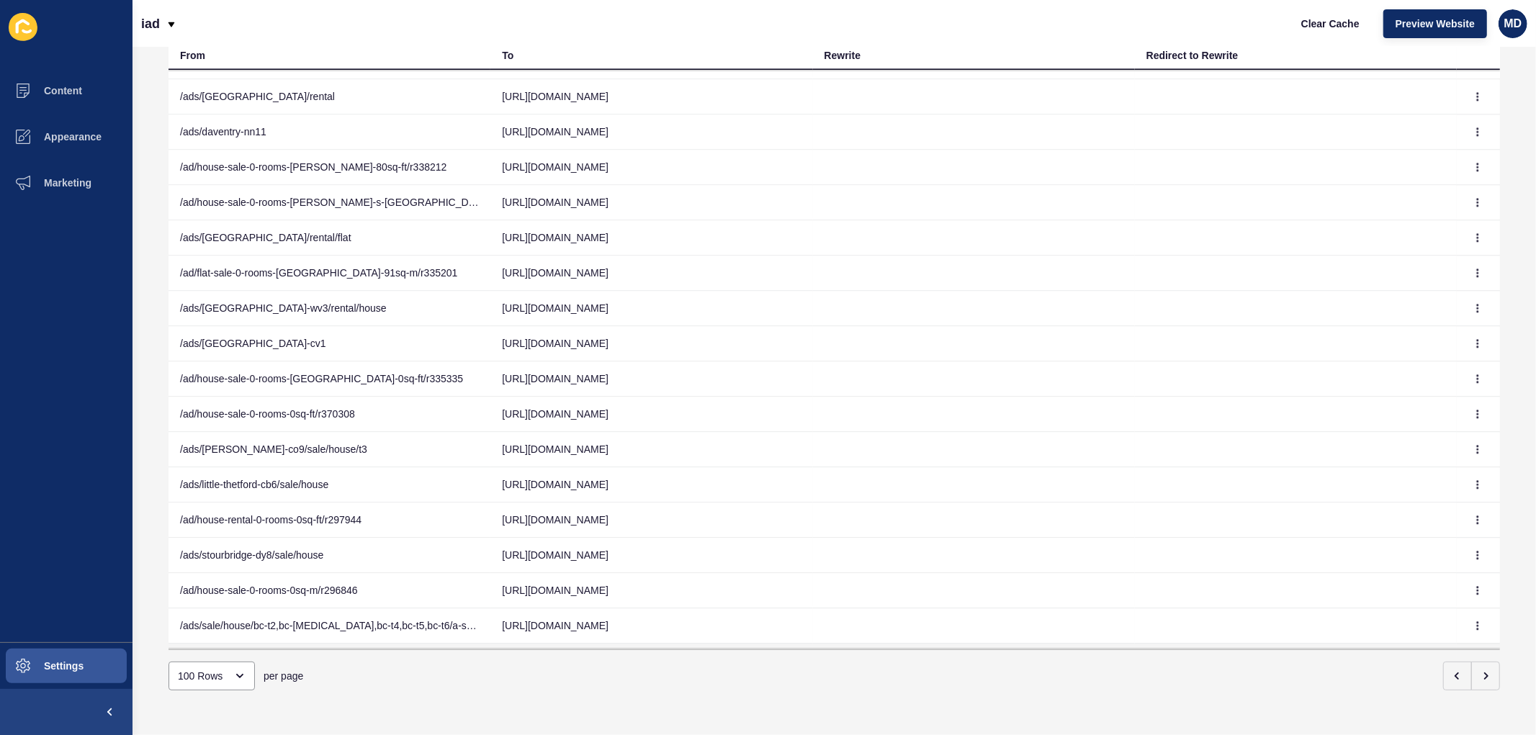
scroll to position [123, 0]
click at [1480, 668] on icon "button" at bounding box center [1486, 674] width 12 height 12
click at [1480, 660] on button "button" at bounding box center [1485, 674] width 29 height 29
click at [1444, 670] on button "button" at bounding box center [1457, 674] width 29 height 29
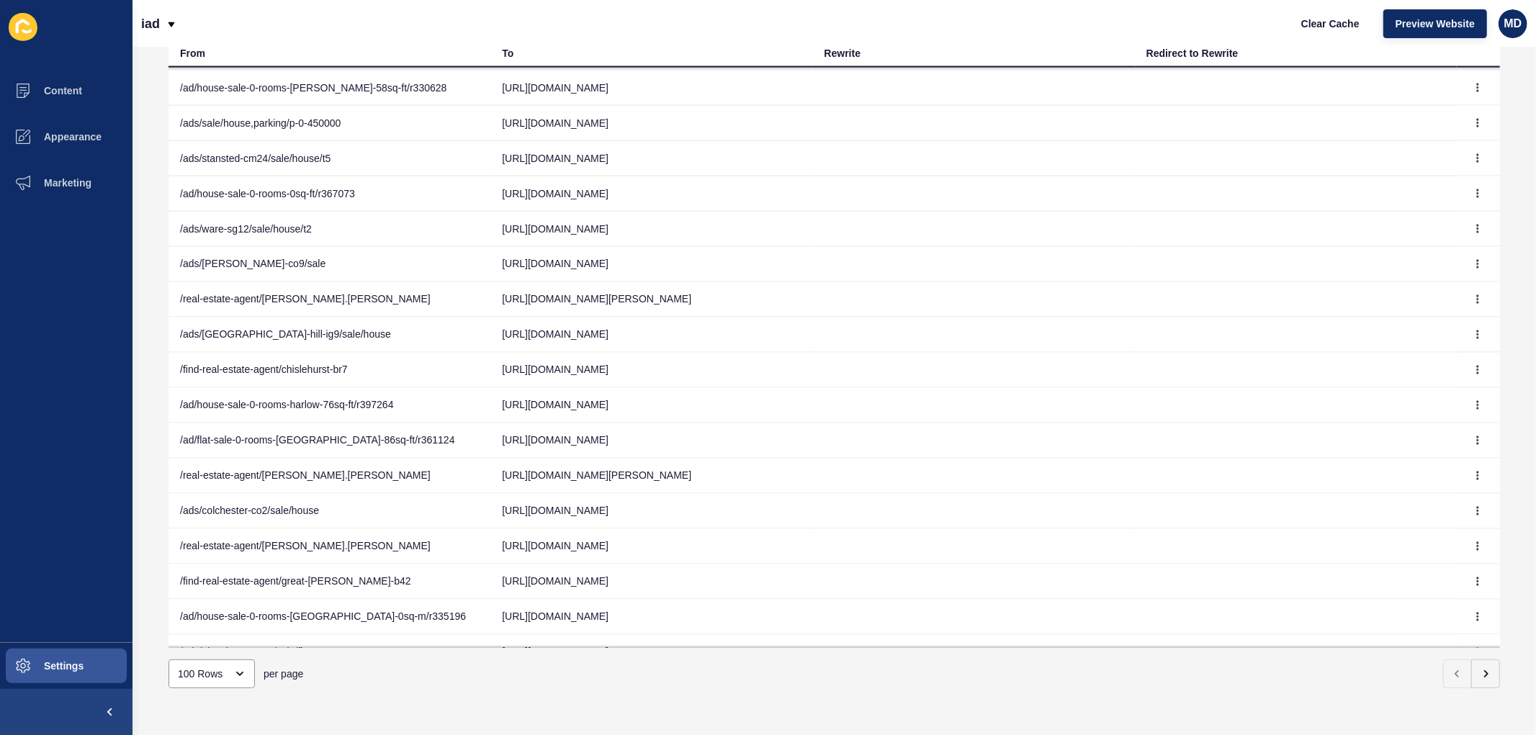
scroll to position [1982, 0]
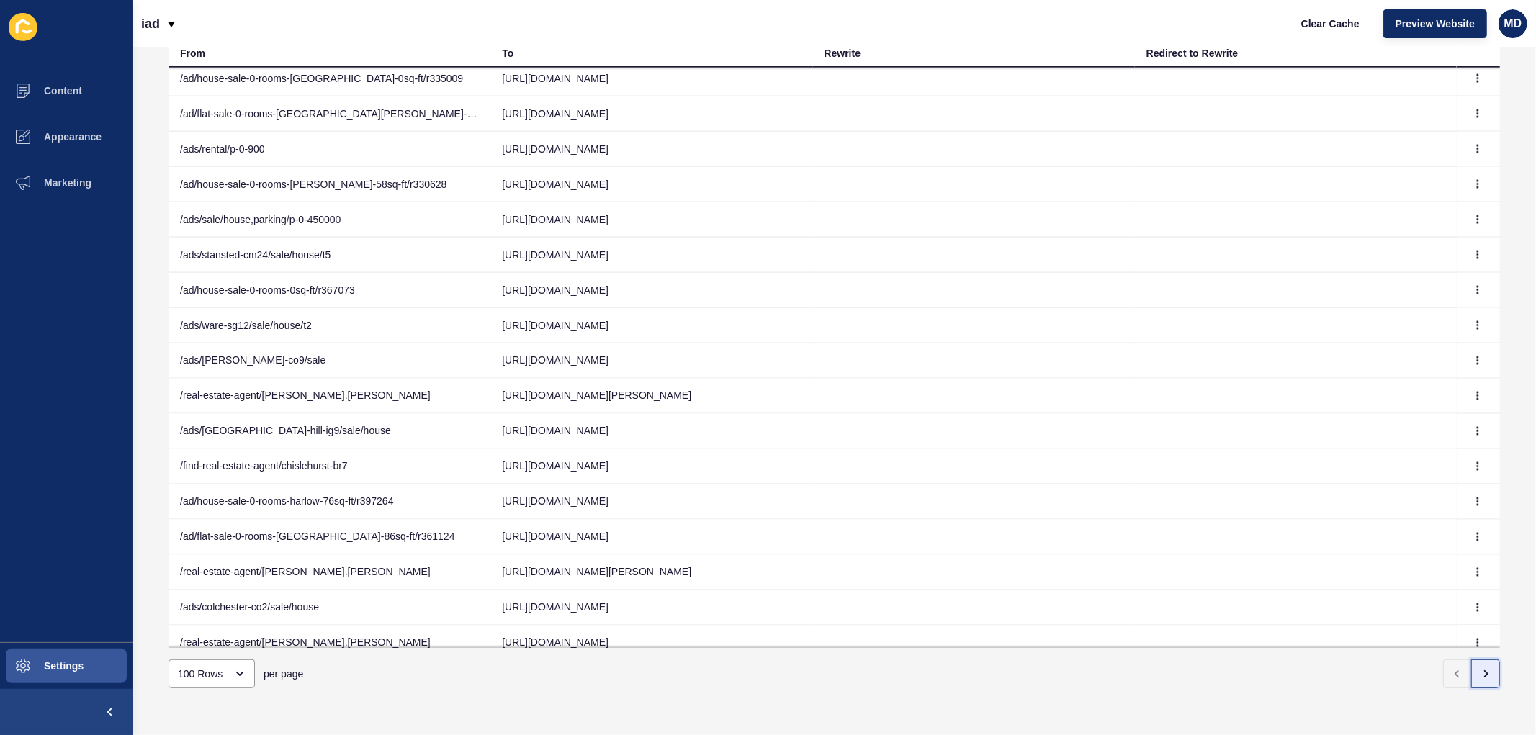
click at [1480, 668] on icon "button" at bounding box center [1486, 674] width 12 height 12
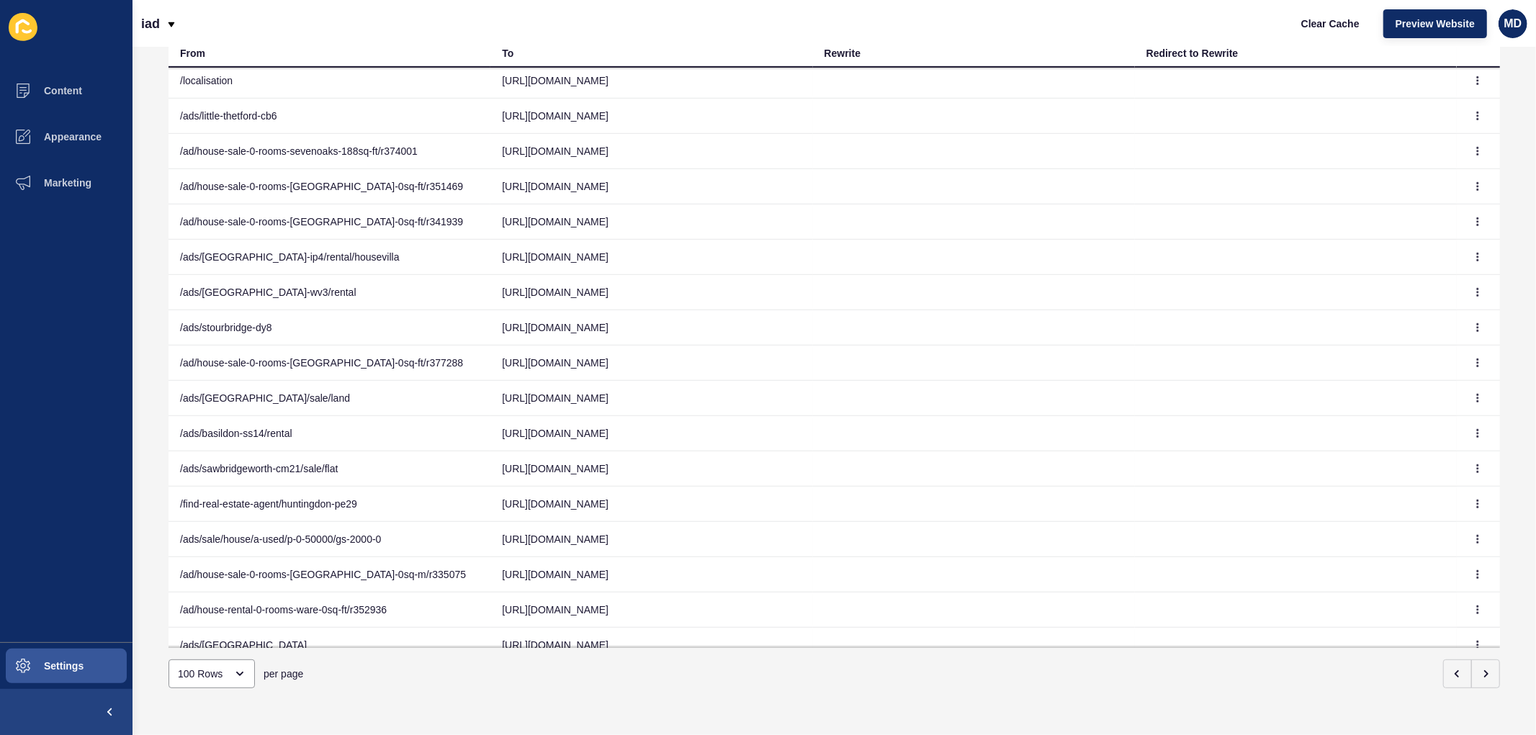
scroll to position [622, 0]
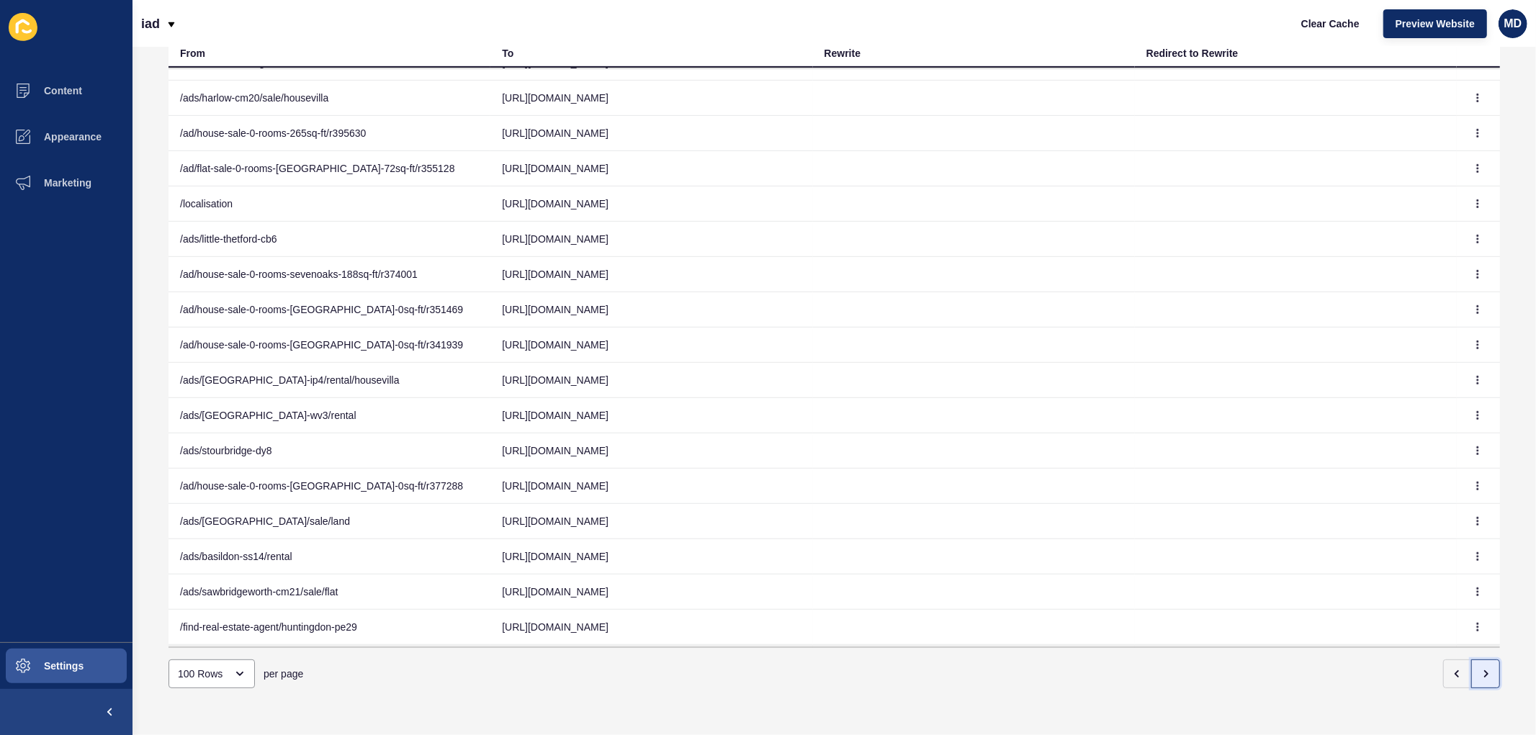
click at [1480, 666] on button "button" at bounding box center [1485, 674] width 29 height 29
click at [1480, 668] on icon "button" at bounding box center [1486, 674] width 12 height 12
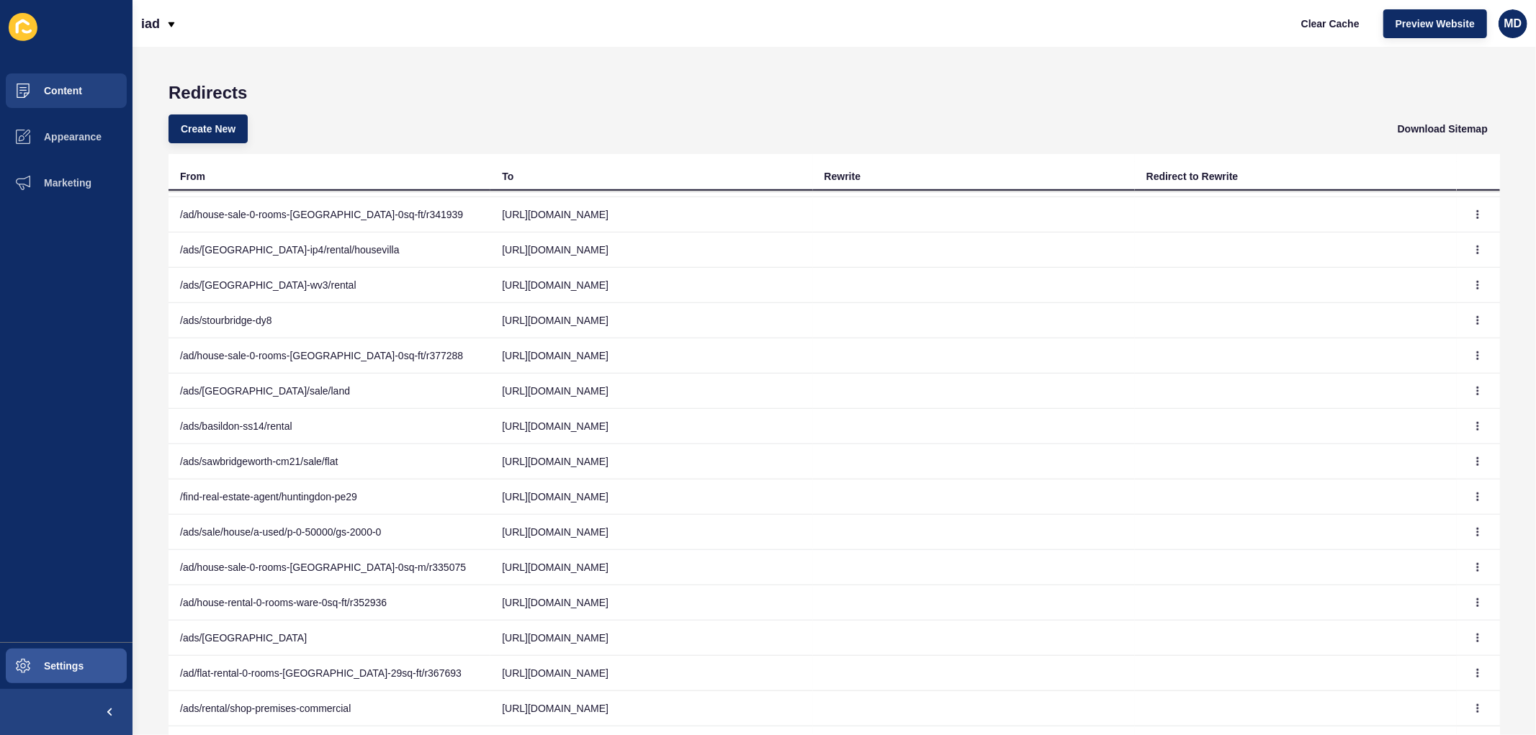
scroll to position [880, 0]
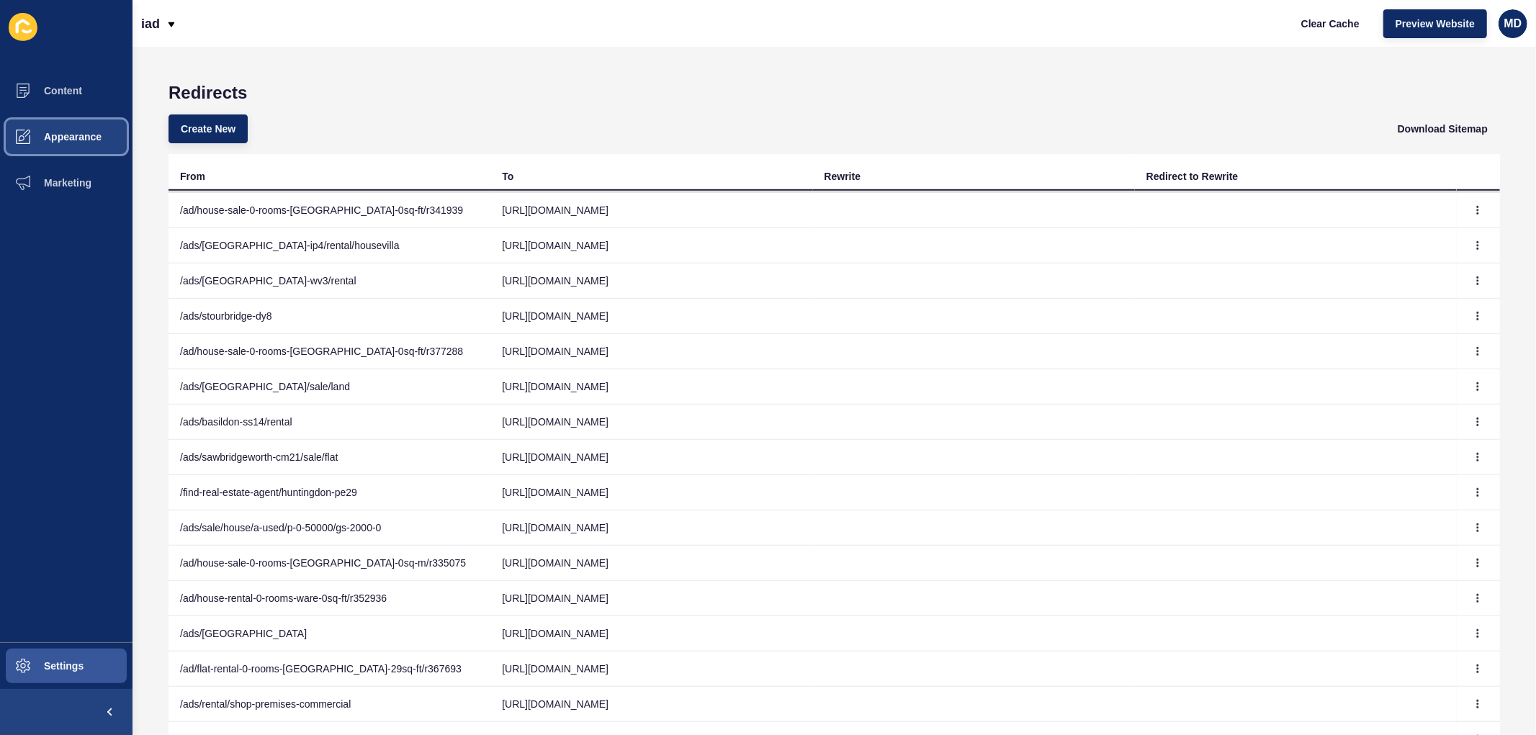
click at [99, 132] on span "Appearance" at bounding box center [50, 137] width 104 height 12
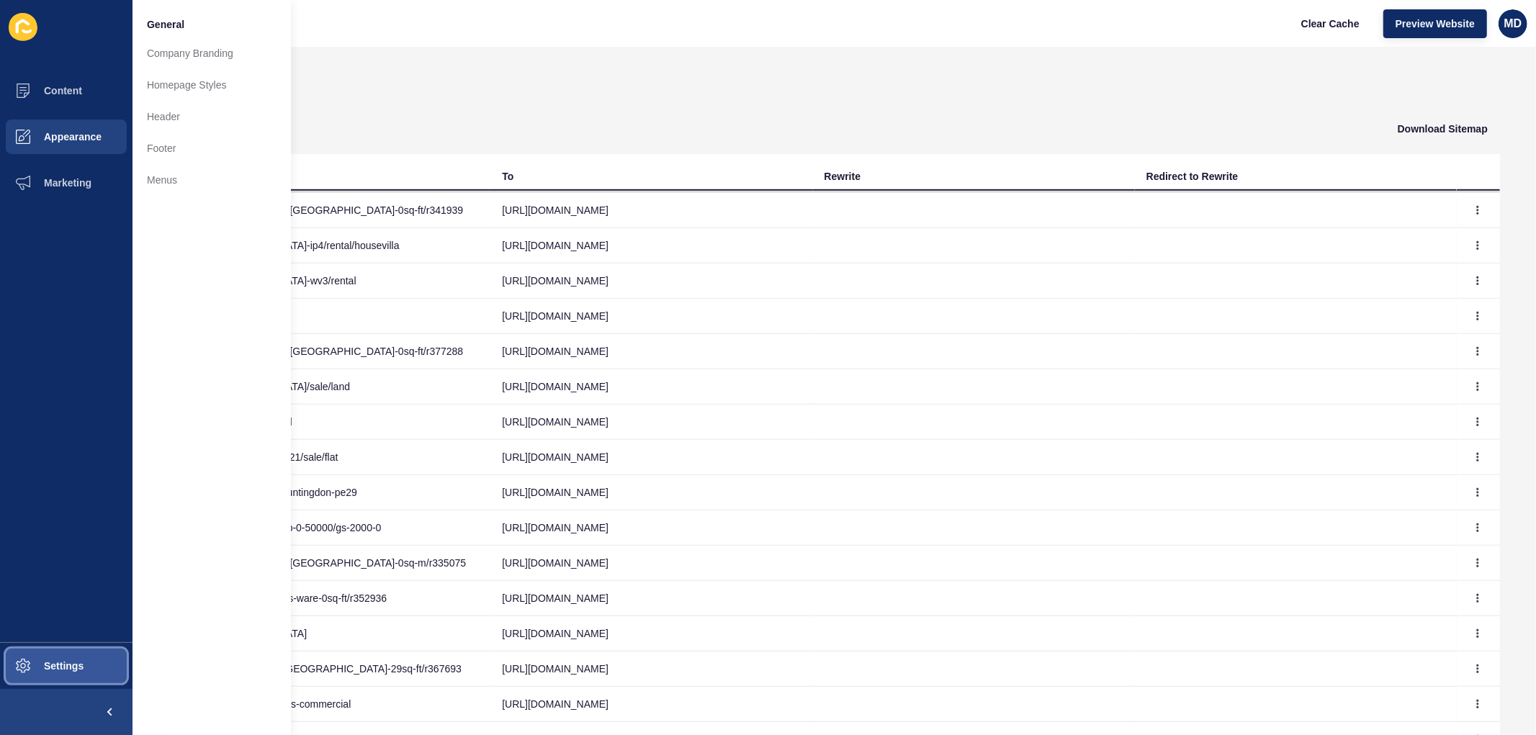
click at [76, 651] on button "Settings" at bounding box center [66, 666] width 132 height 46
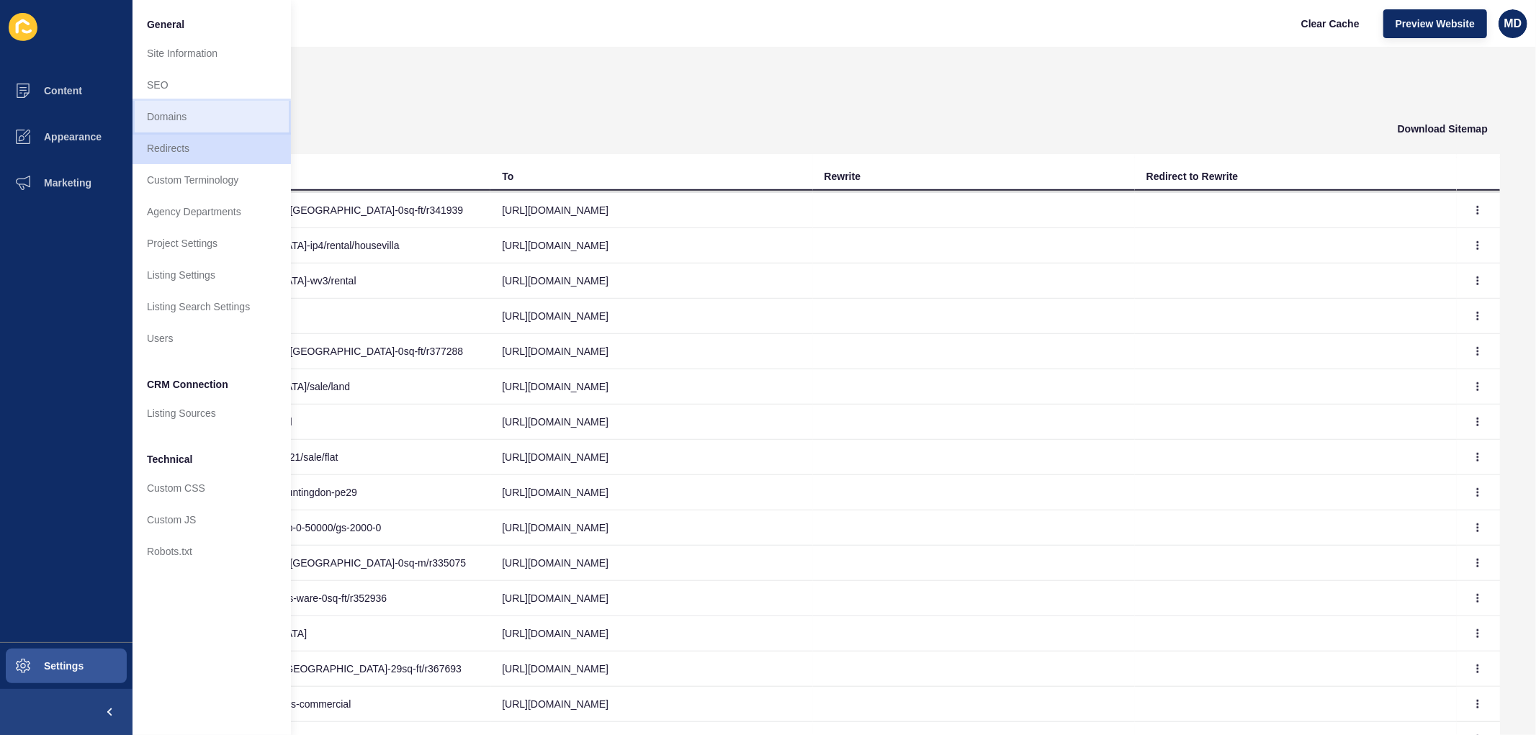
click at [160, 115] on link "Domains" at bounding box center [211, 117] width 158 height 32
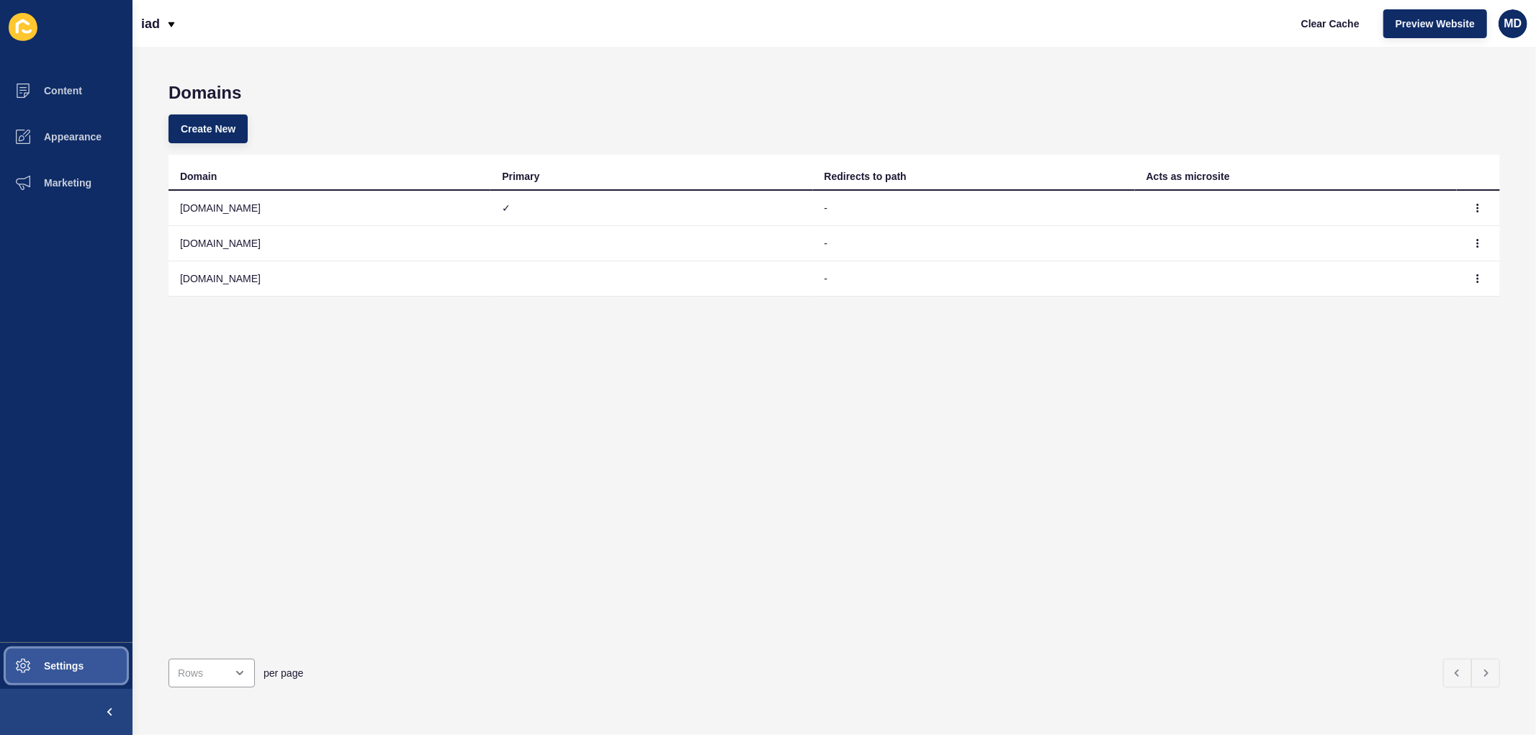
click at [44, 660] on button "Settings" at bounding box center [66, 666] width 132 height 46
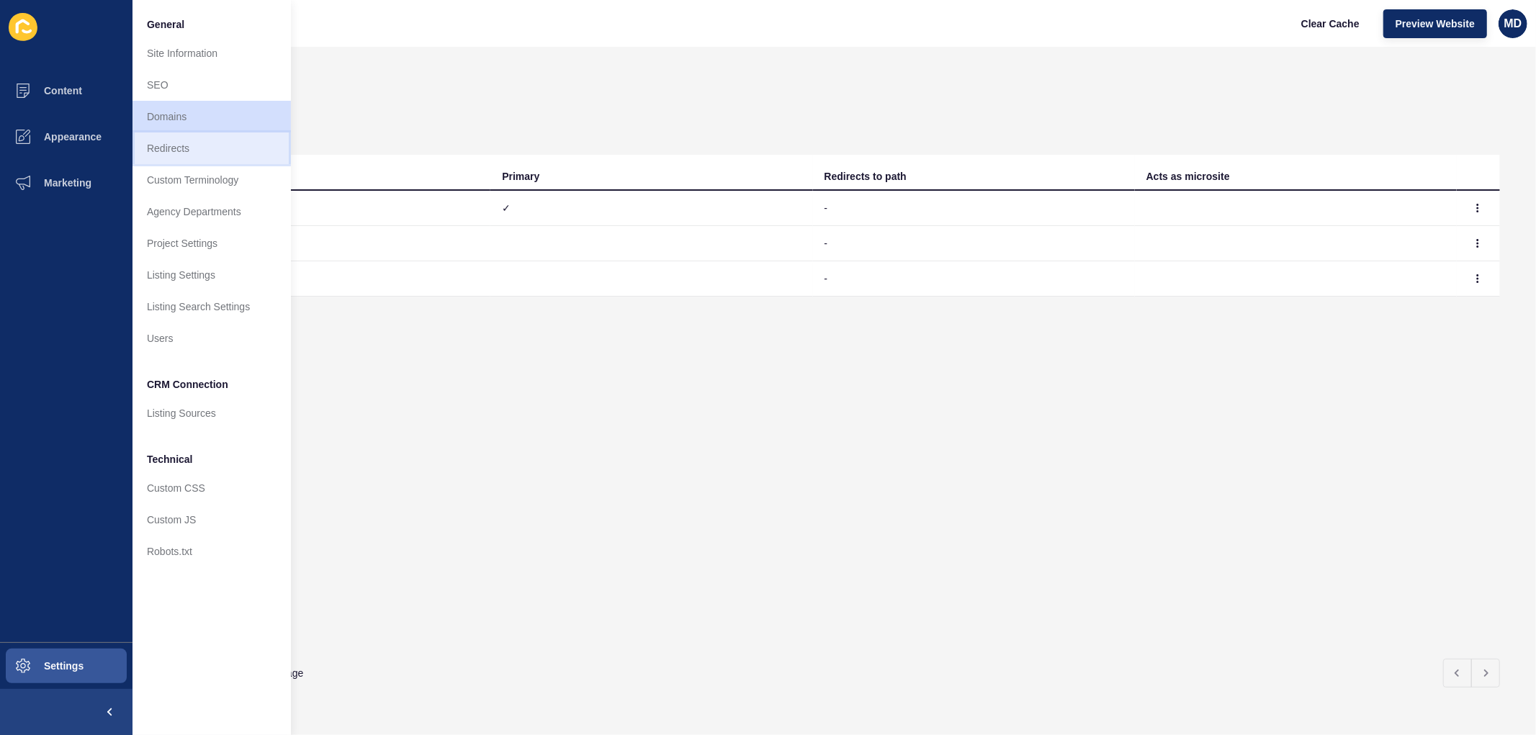
click at [187, 142] on link "Redirects" at bounding box center [211, 148] width 158 height 32
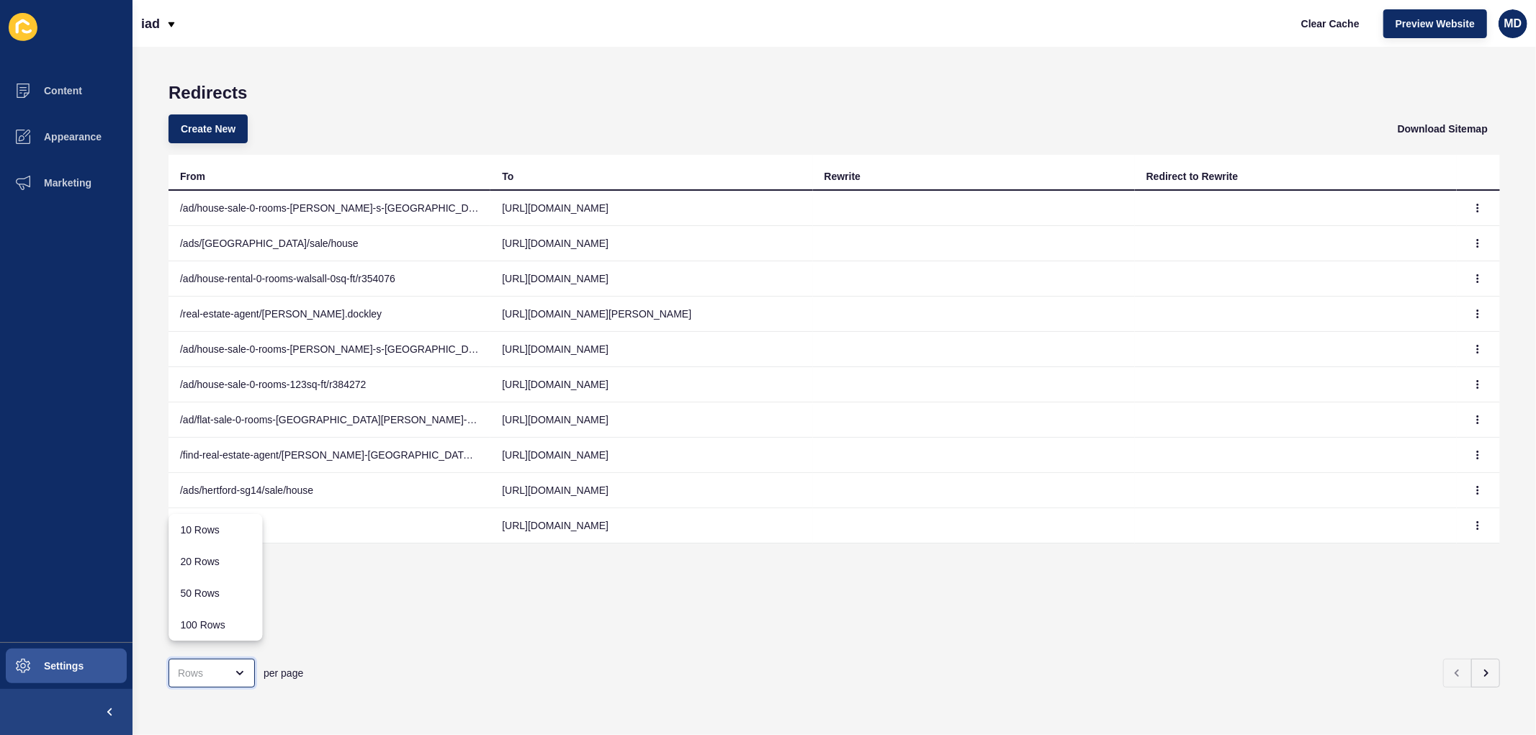
click at [210, 670] on div "close menu" at bounding box center [211, 673] width 86 height 29
click at [242, 626] on div "100 Rows" at bounding box center [215, 625] width 71 height 14
type input "100 Rows"
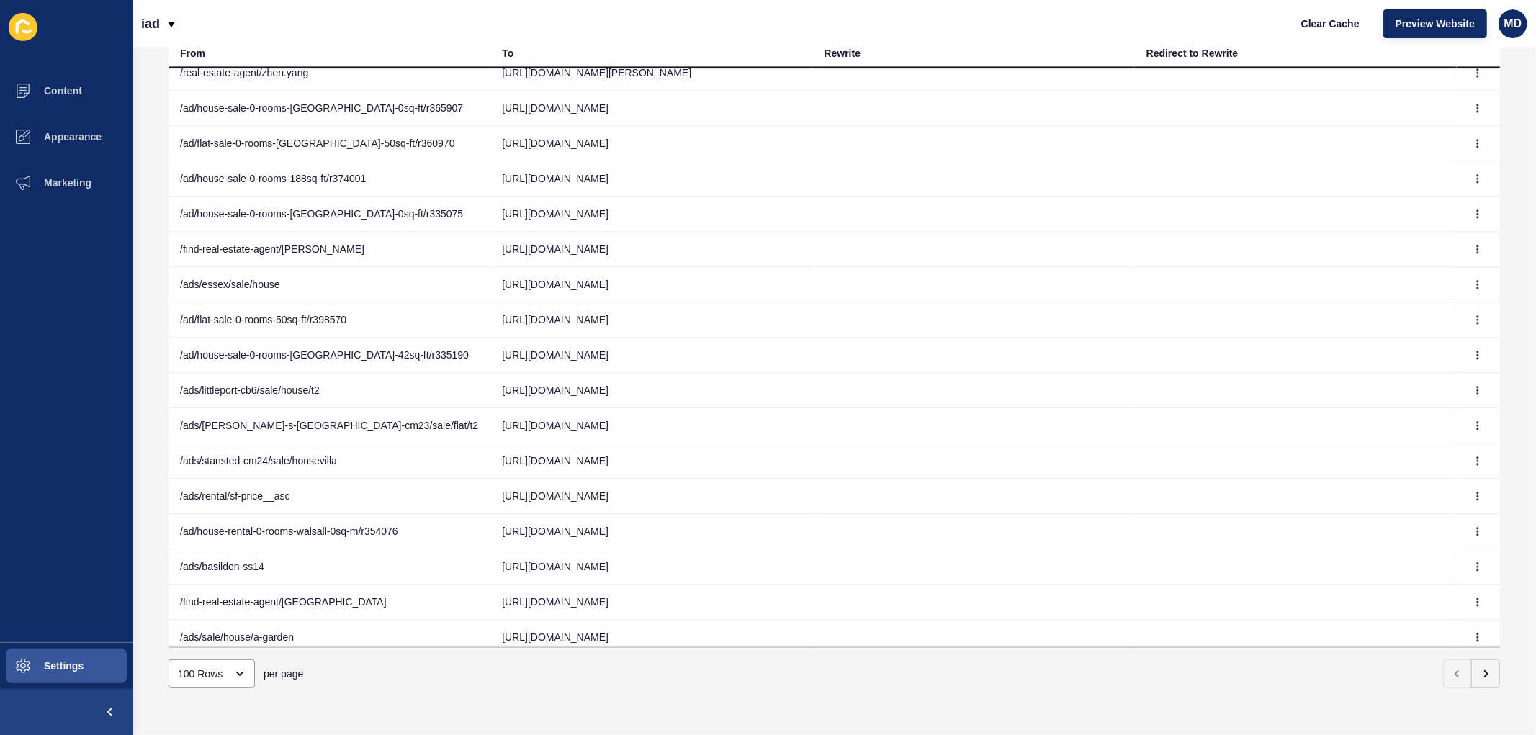
scroll to position [2977, 0]
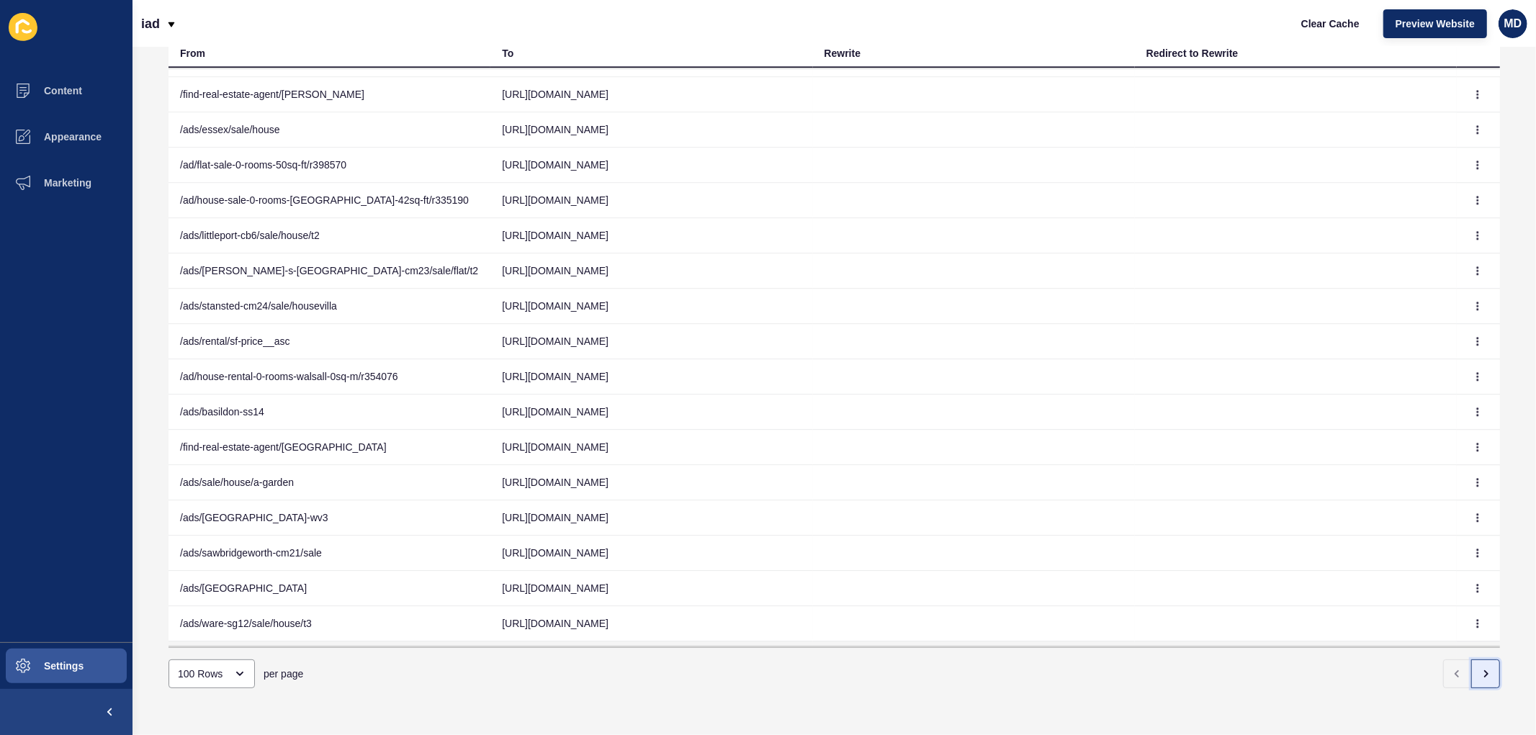
click at [1480, 668] on icon "button" at bounding box center [1486, 674] width 12 height 12
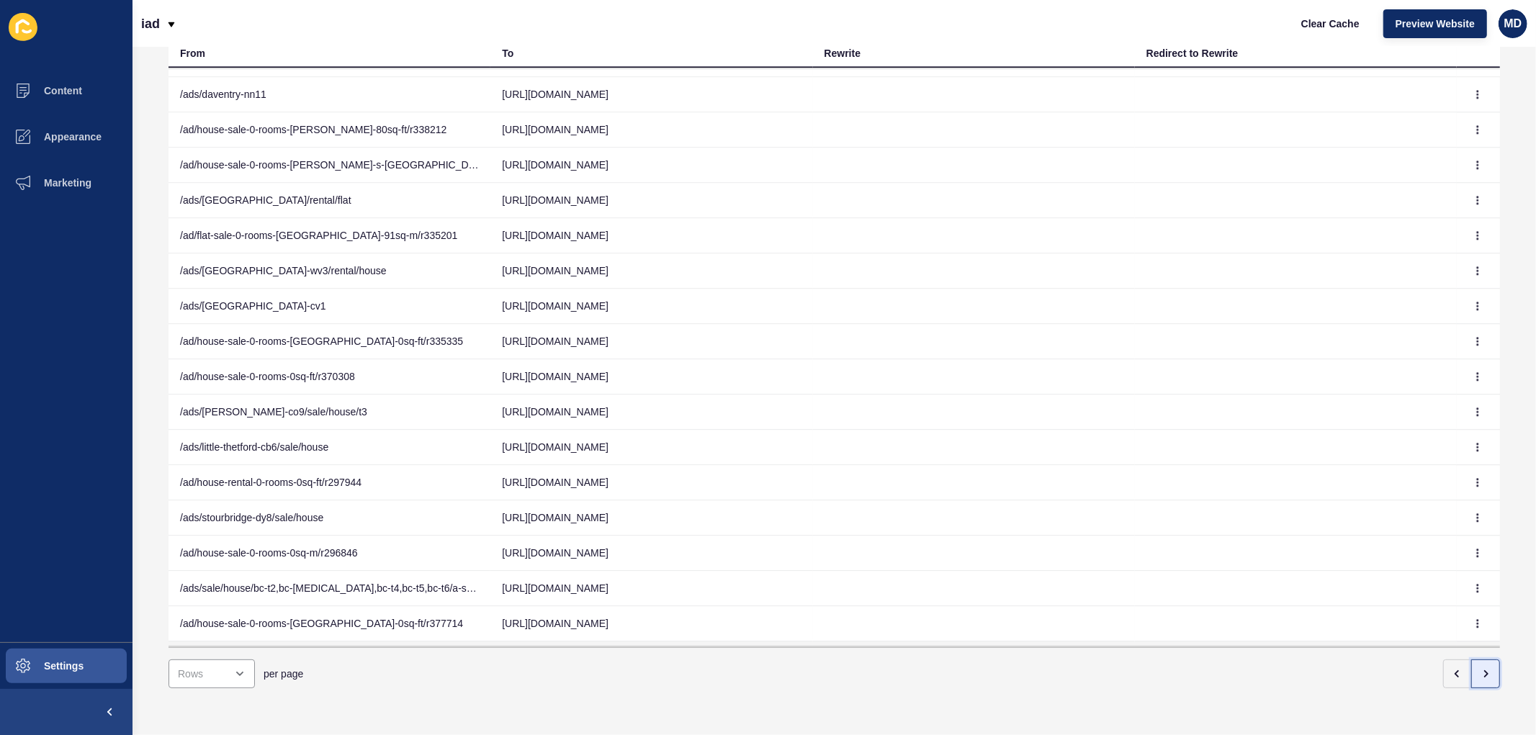
click at [1480, 668] on icon "button" at bounding box center [1486, 674] width 12 height 12
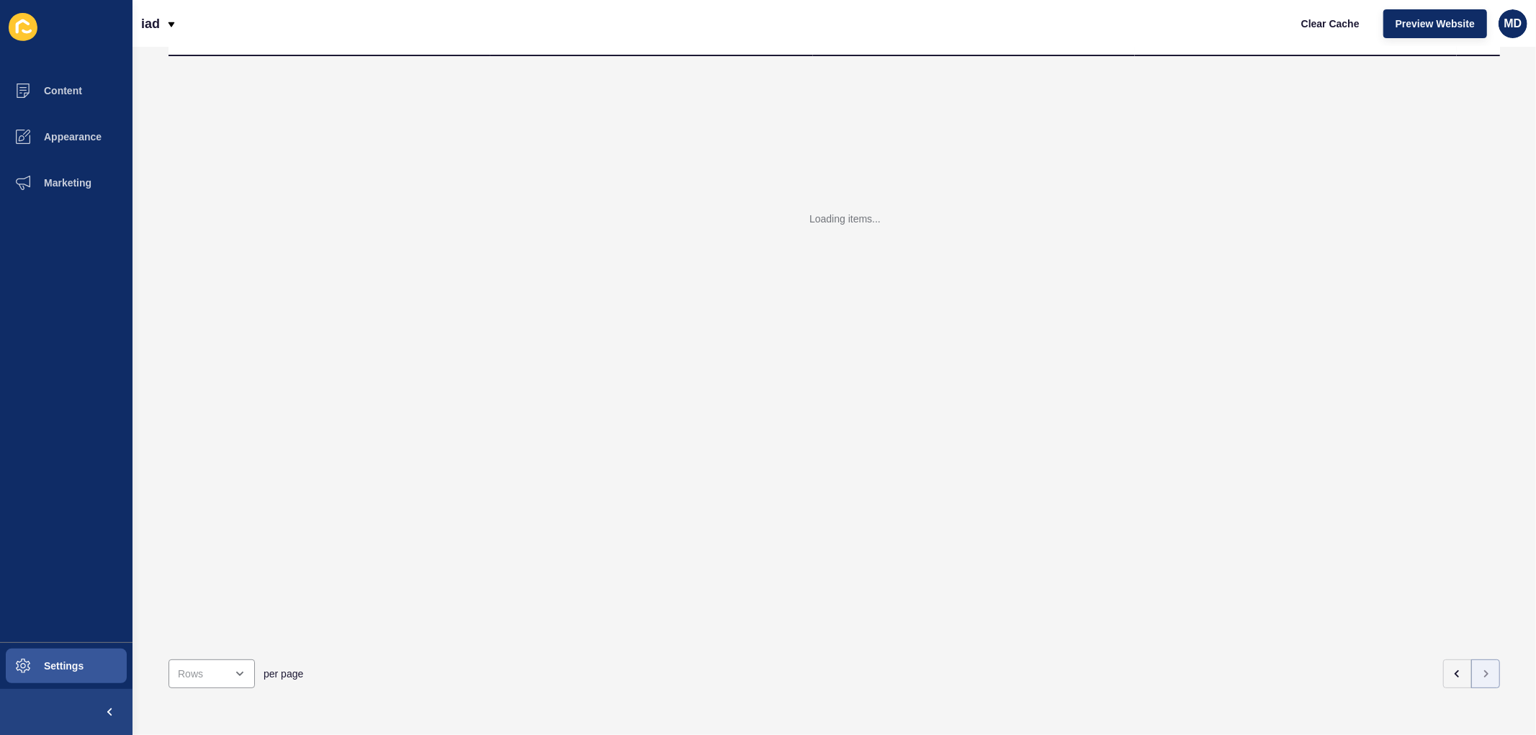
scroll to position [12, 0]
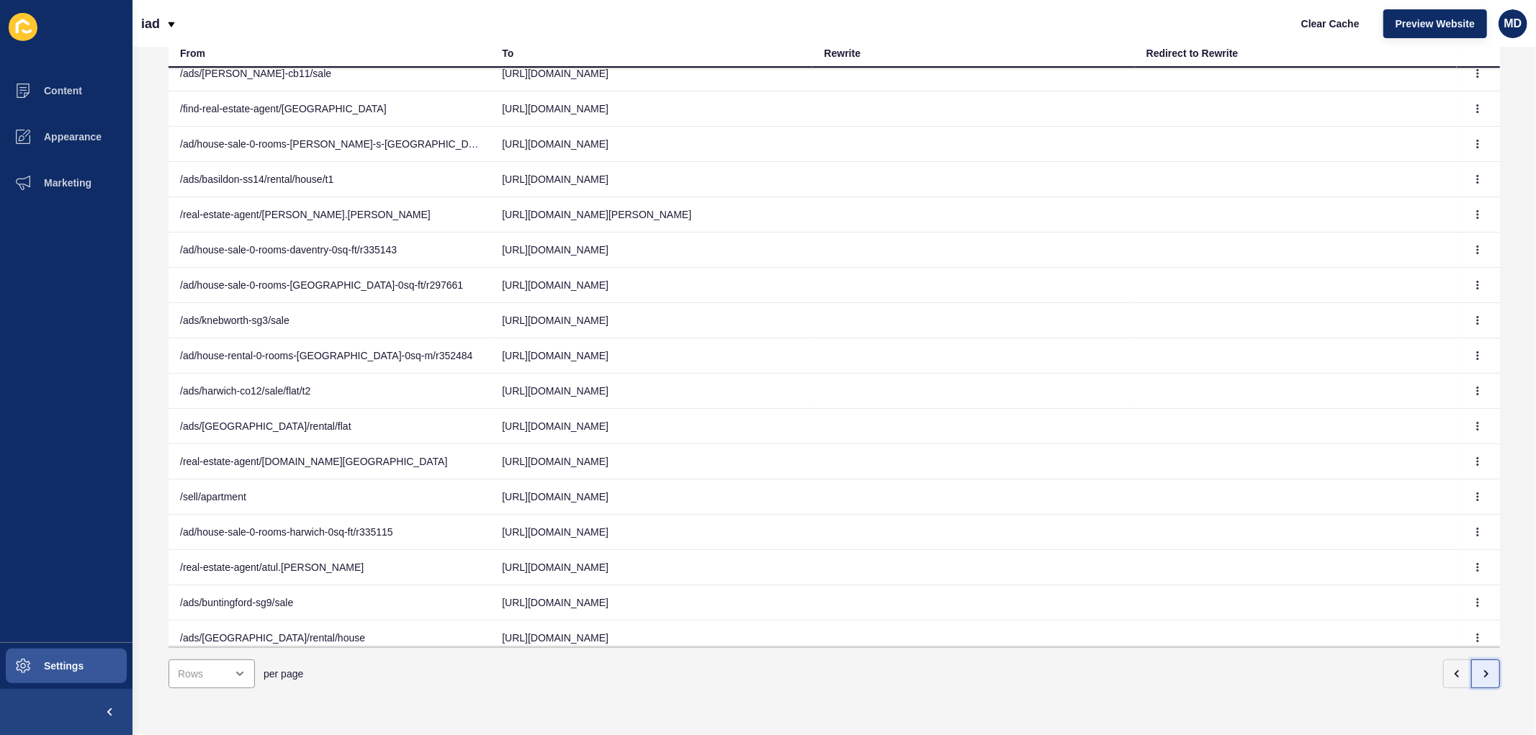
click at [1481, 660] on button "button" at bounding box center [1485, 674] width 29 height 29
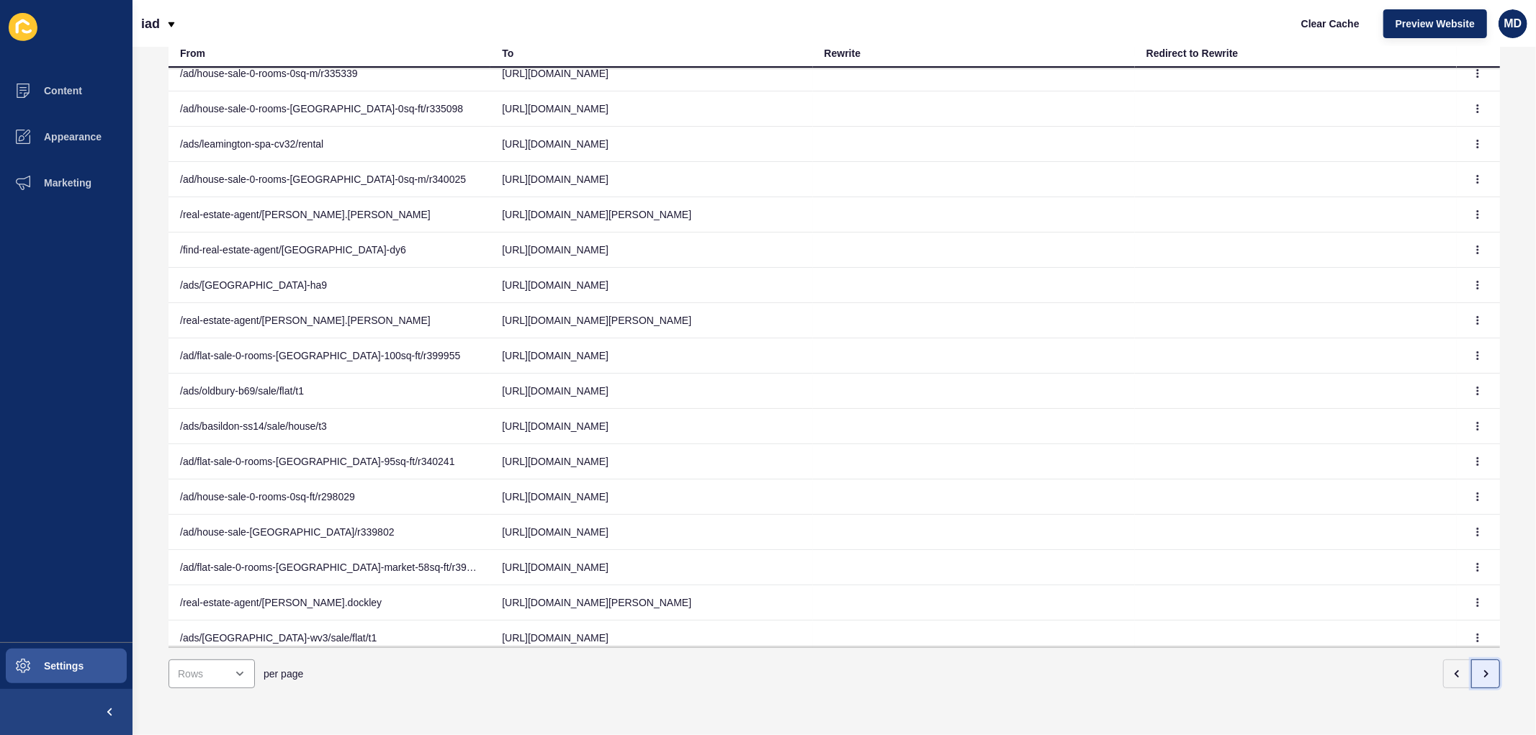
click at [1471, 661] on button "button" at bounding box center [1485, 674] width 29 height 29
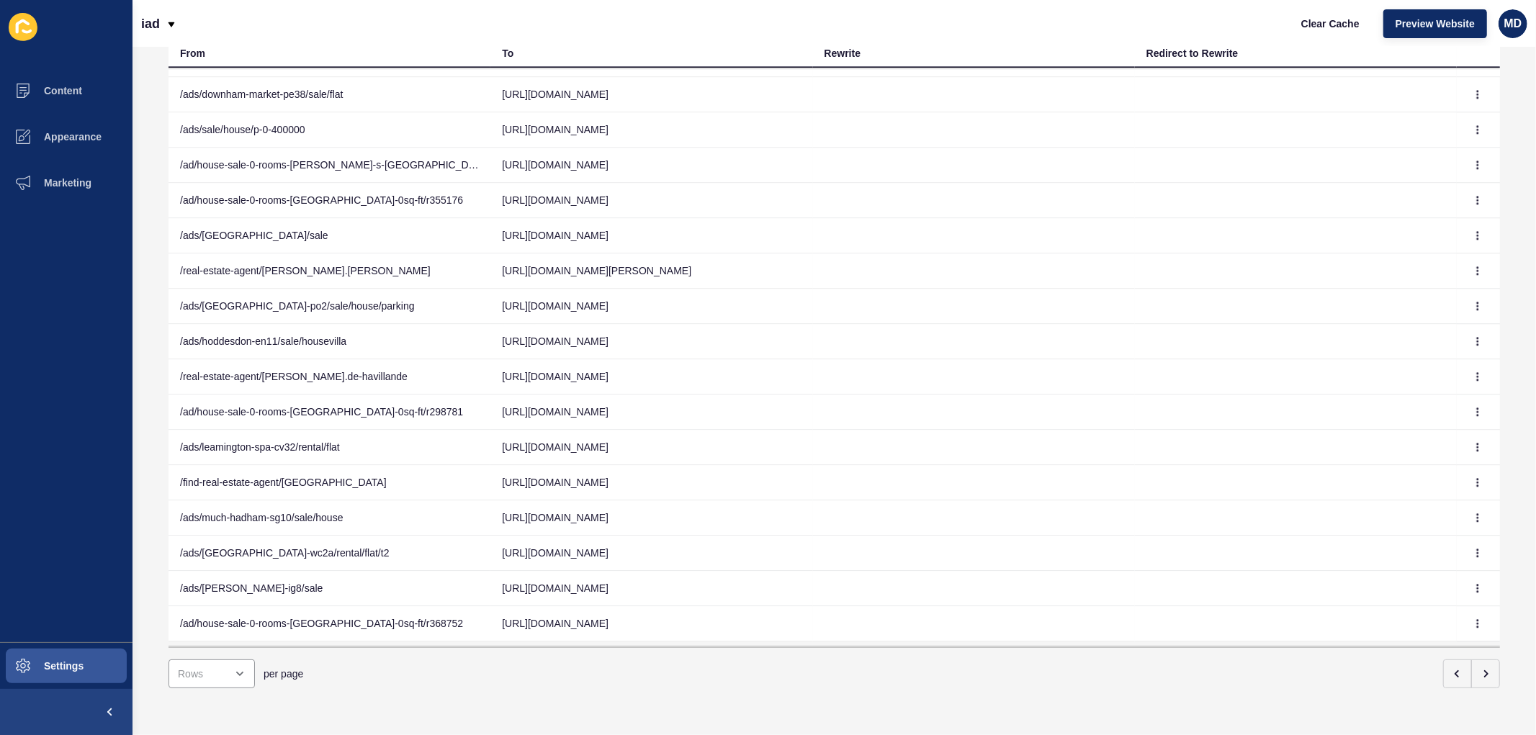
scroll to position [1170, 0]
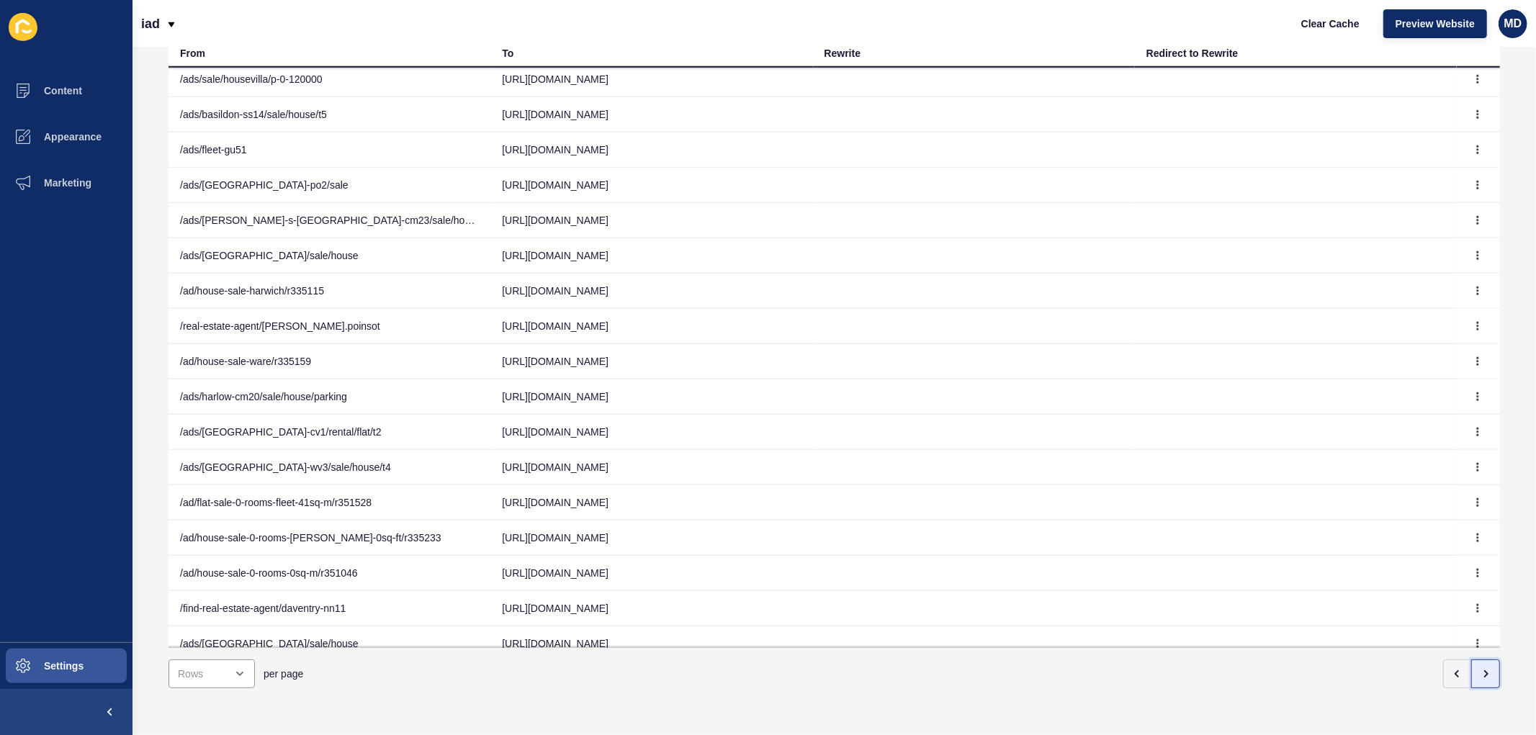
click at [1484, 665] on button "button" at bounding box center [1485, 674] width 29 height 29
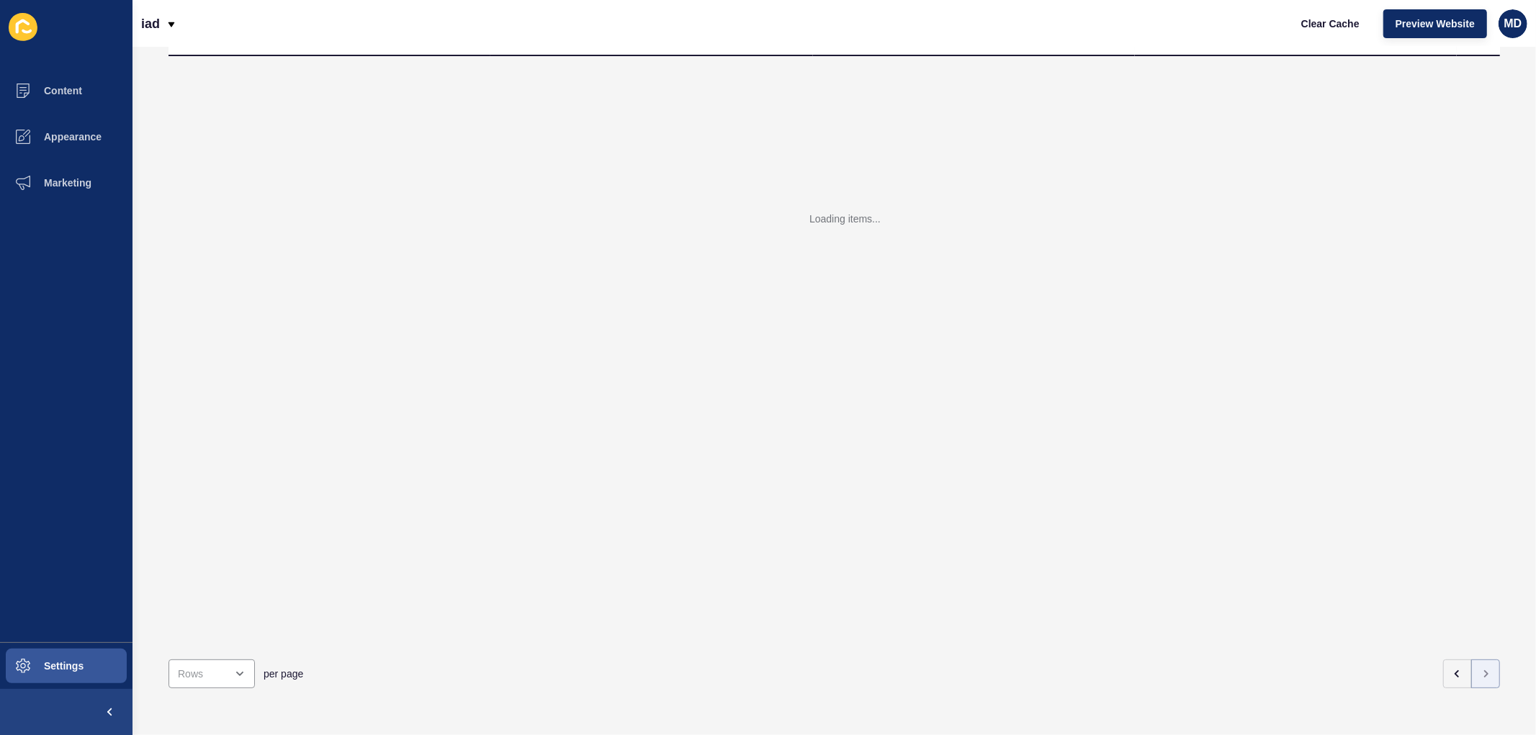
scroll to position [12, 0]
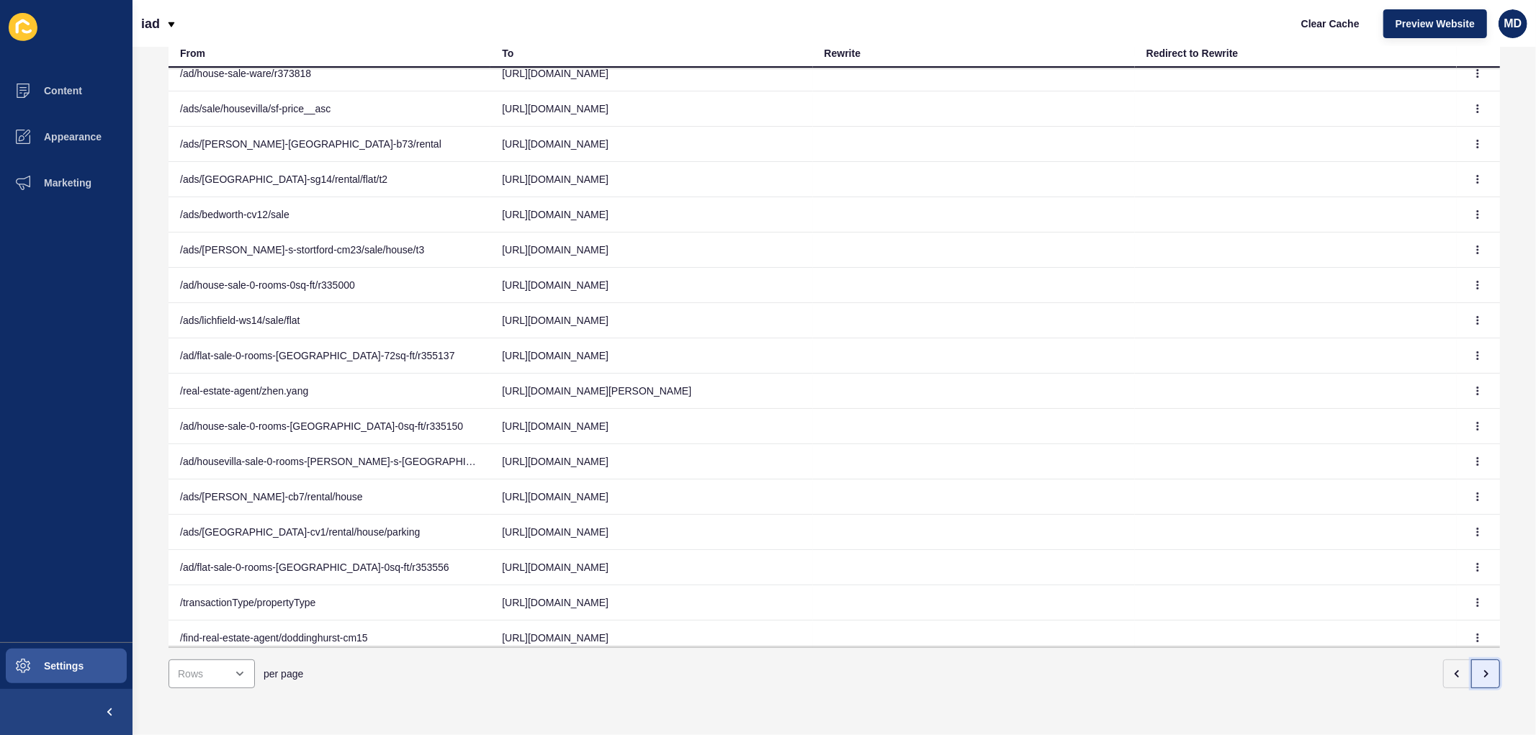
click at [1471, 662] on button "button" at bounding box center [1485, 674] width 29 height 29
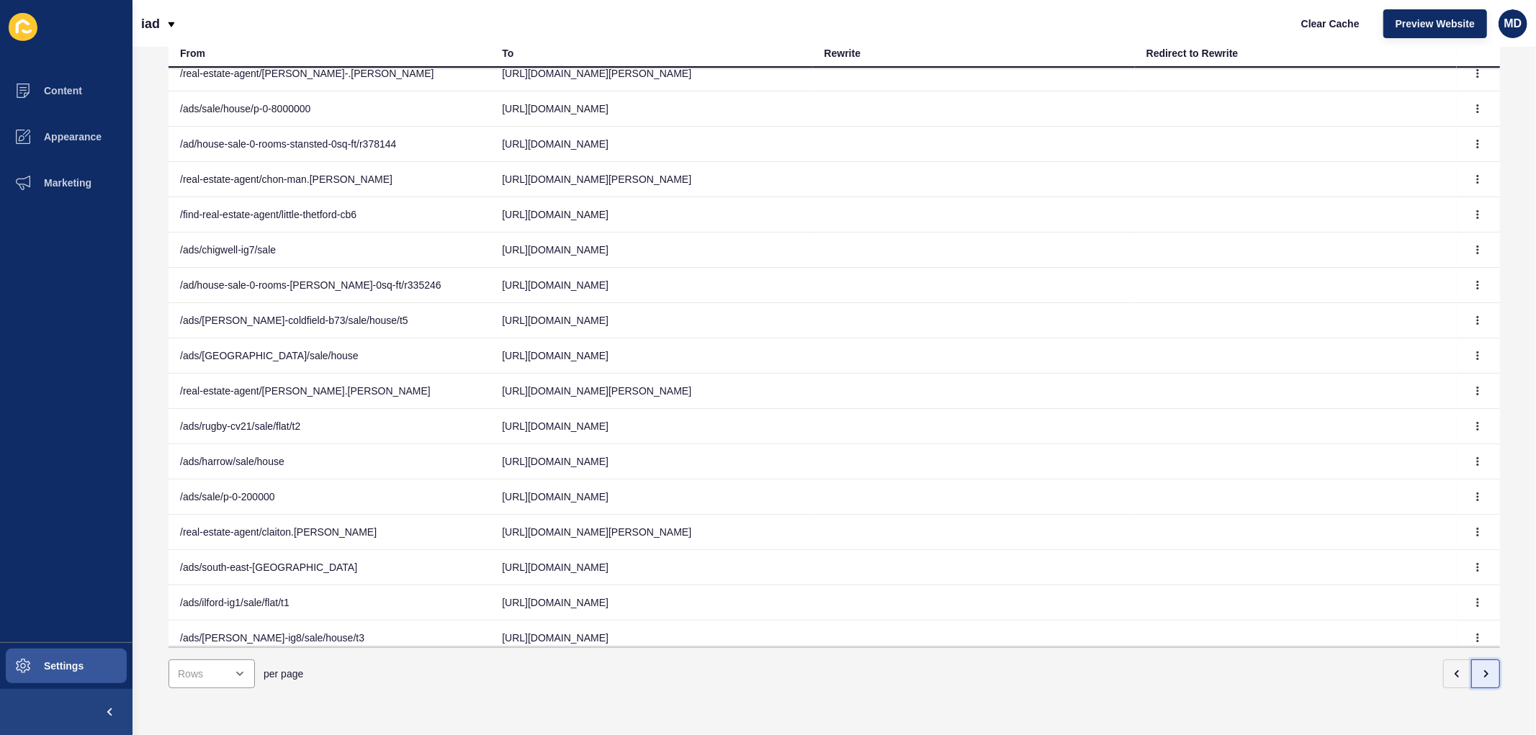
click at [1472, 660] on button "button" at bounding box center [1485, 674] width 29 height 29
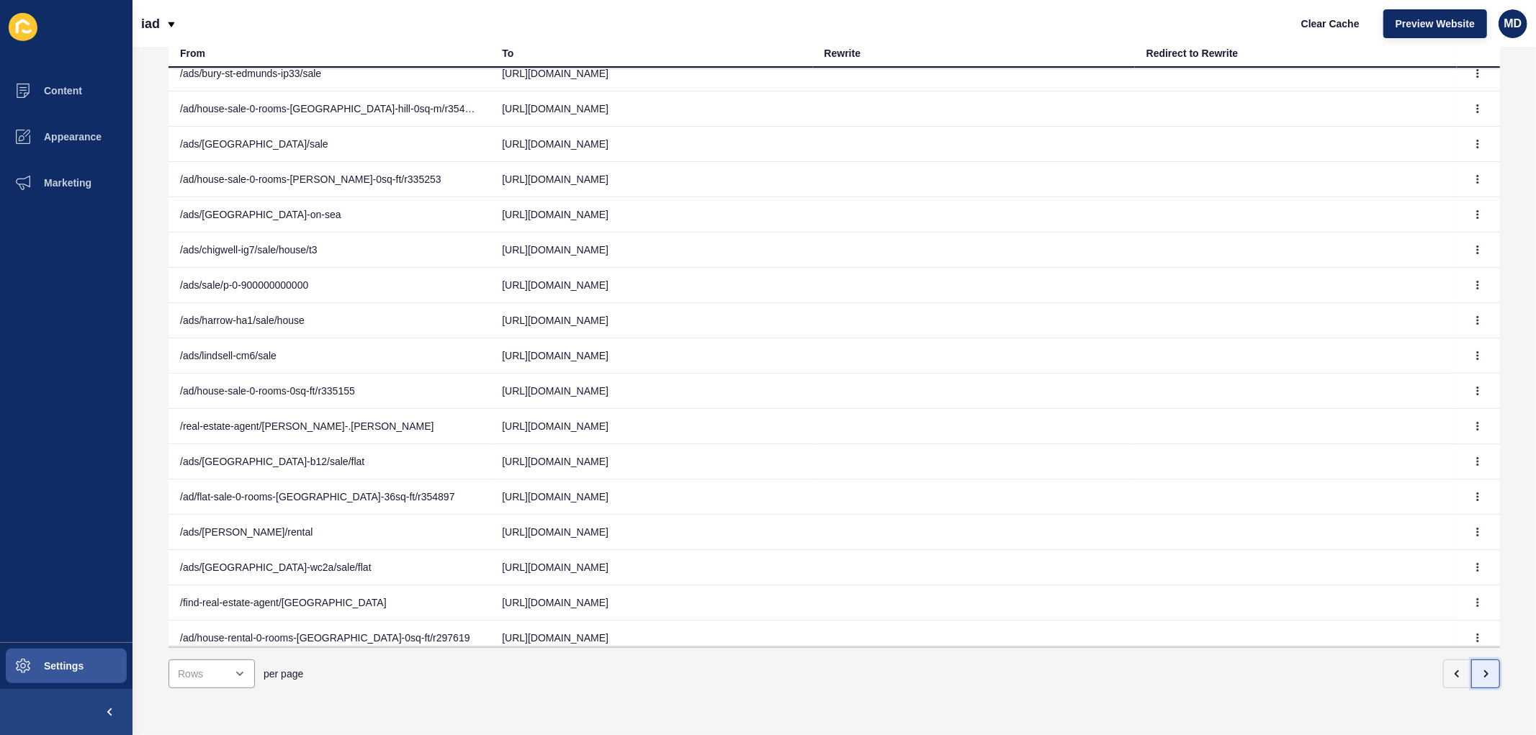
click at [1483, 660] on button "button" at bounding box center [1485, 674] width 29 height 29
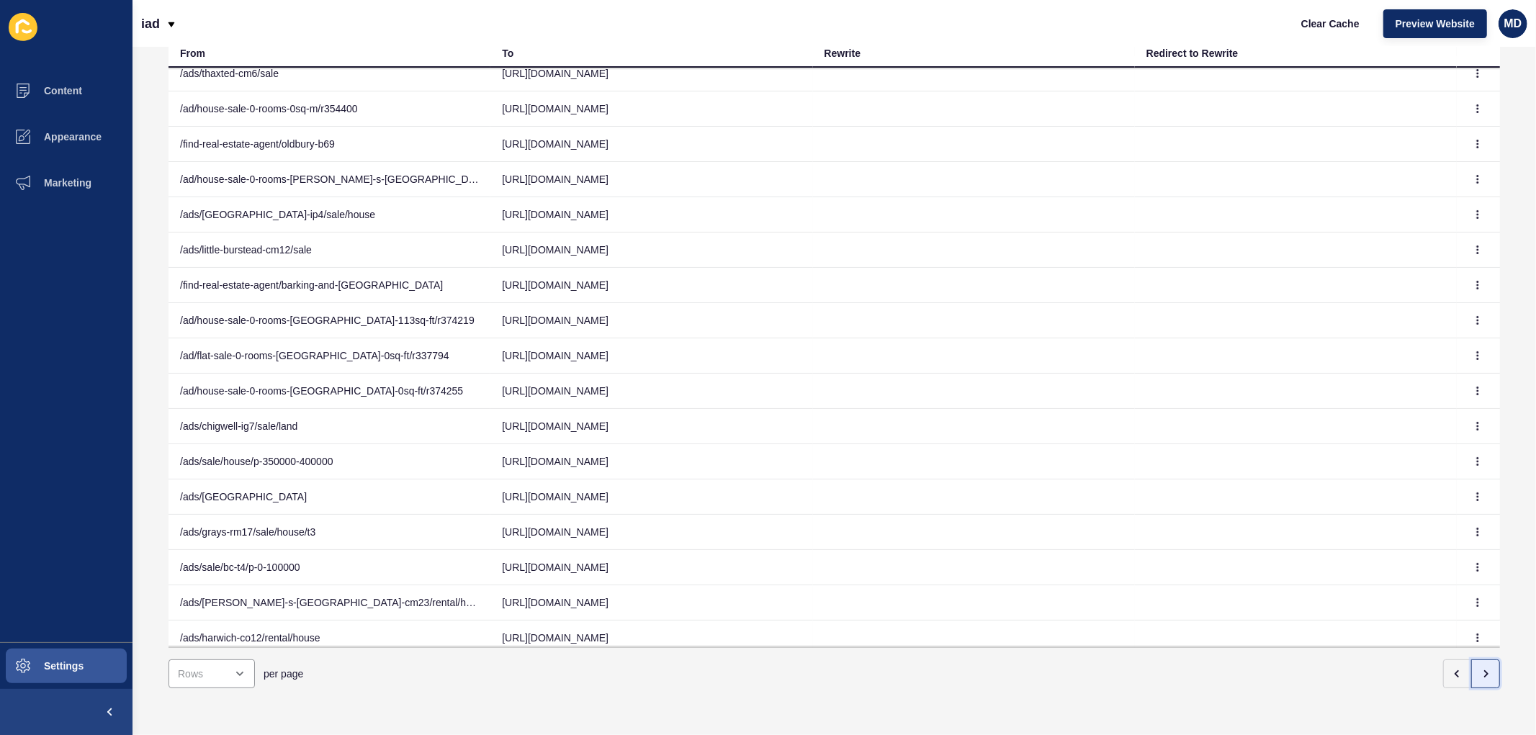
click at [1471, 660] on button "button" at bounding box center [1485, 674] width 29 height 29
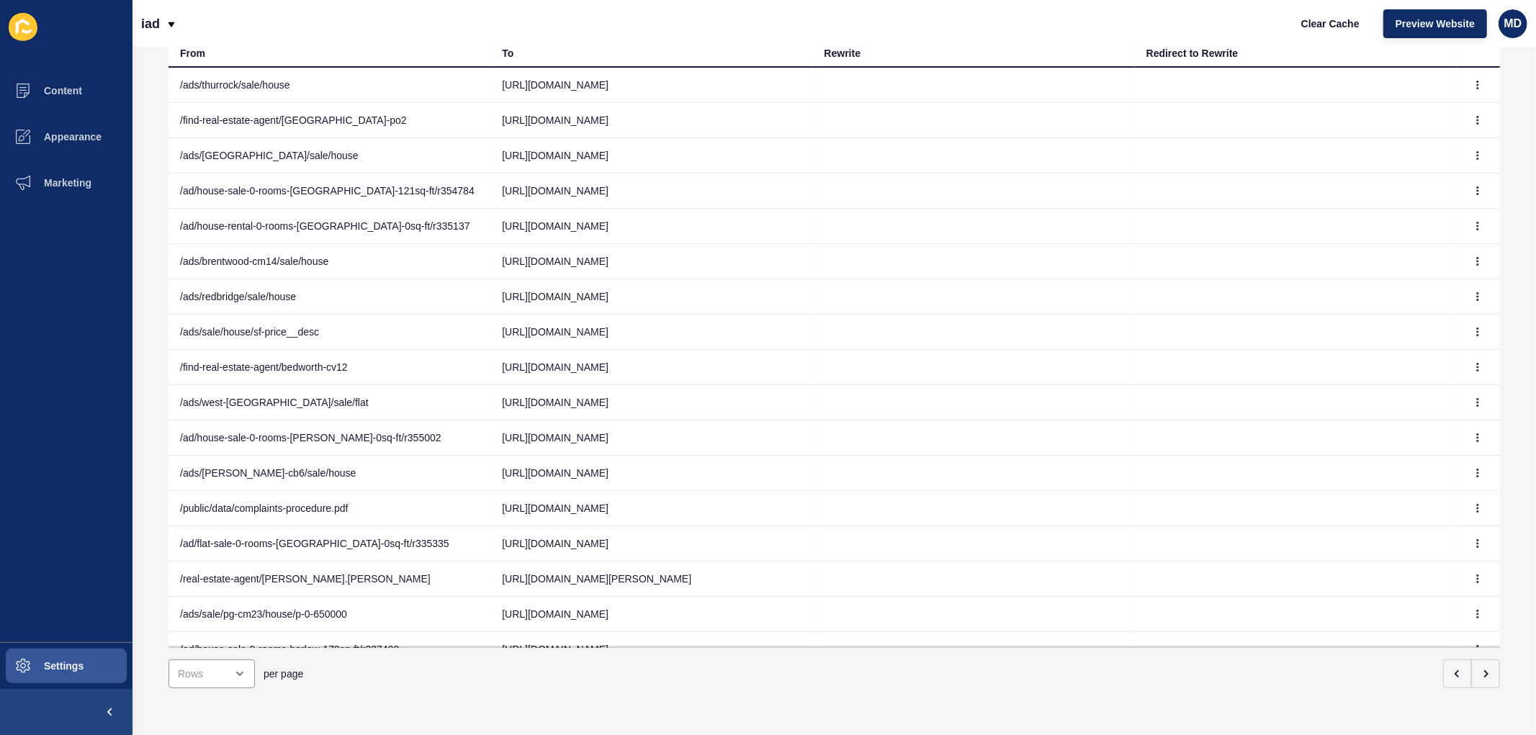
scroll to position [0, 0]
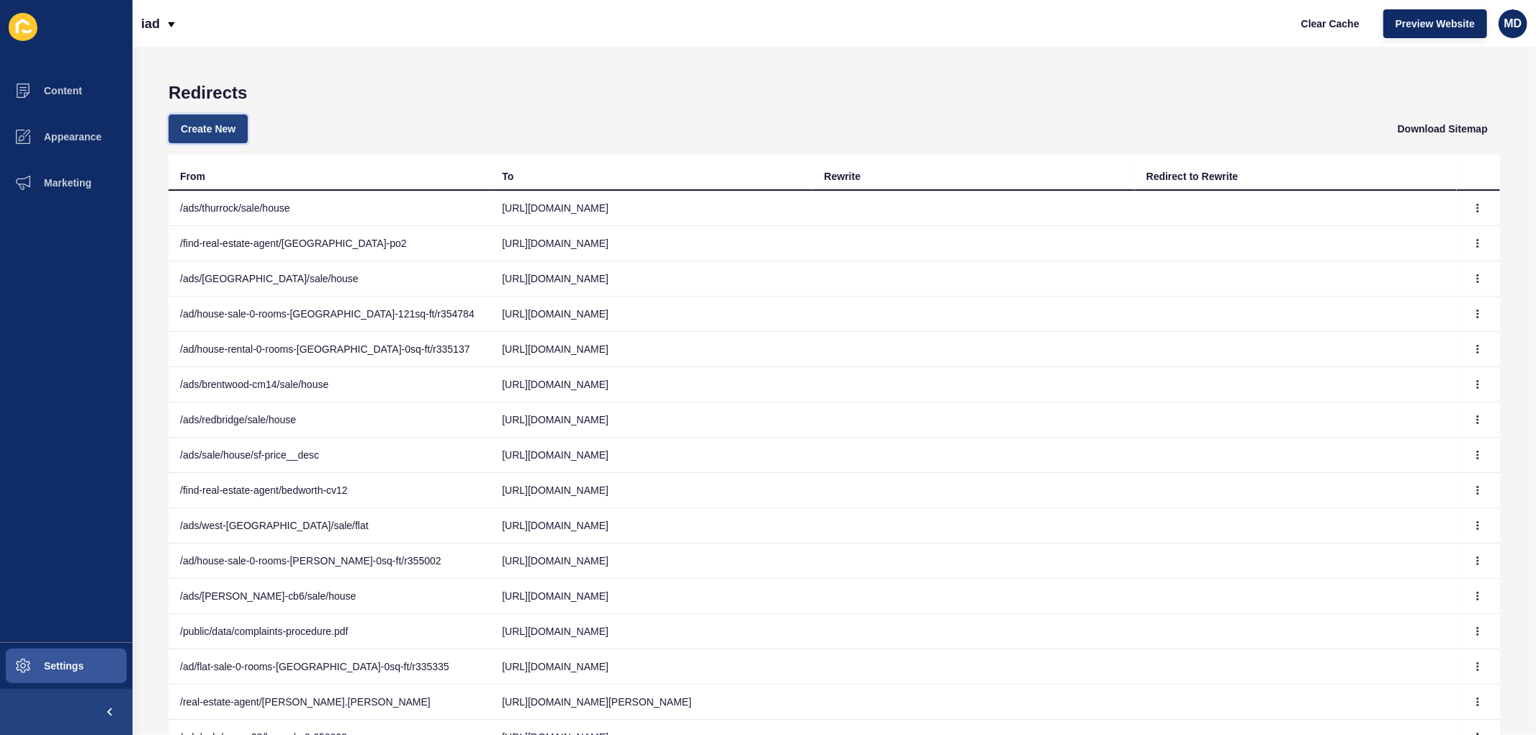
click at [176, 132] on button "Create New" at bounding box center [207, 128] width 79 height 29
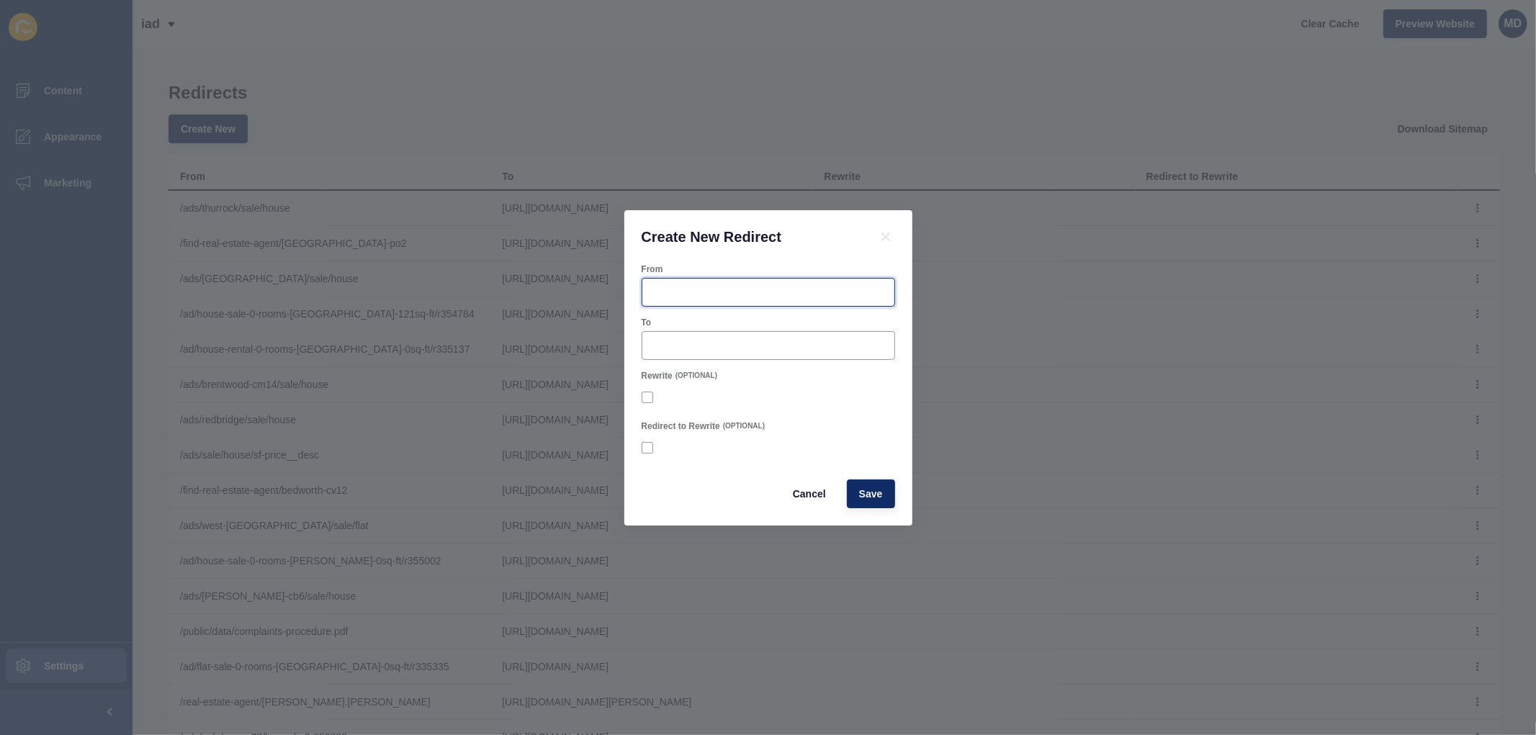
click at [693, 297] on input "From" at bounding box center [768, 292] width 235 height 14
click at [692, 344] on input "To" at bounding box center [768, 345] width 235 height 14
paste input "https://www.iad.uk.com/staff/lee-merrick"
click at [711, 307] on div "From" at bounding box center [768, 285] width 256 height 46
click at [739, 298] on input "From" at bounding box center [768, 292] width 235 height 14
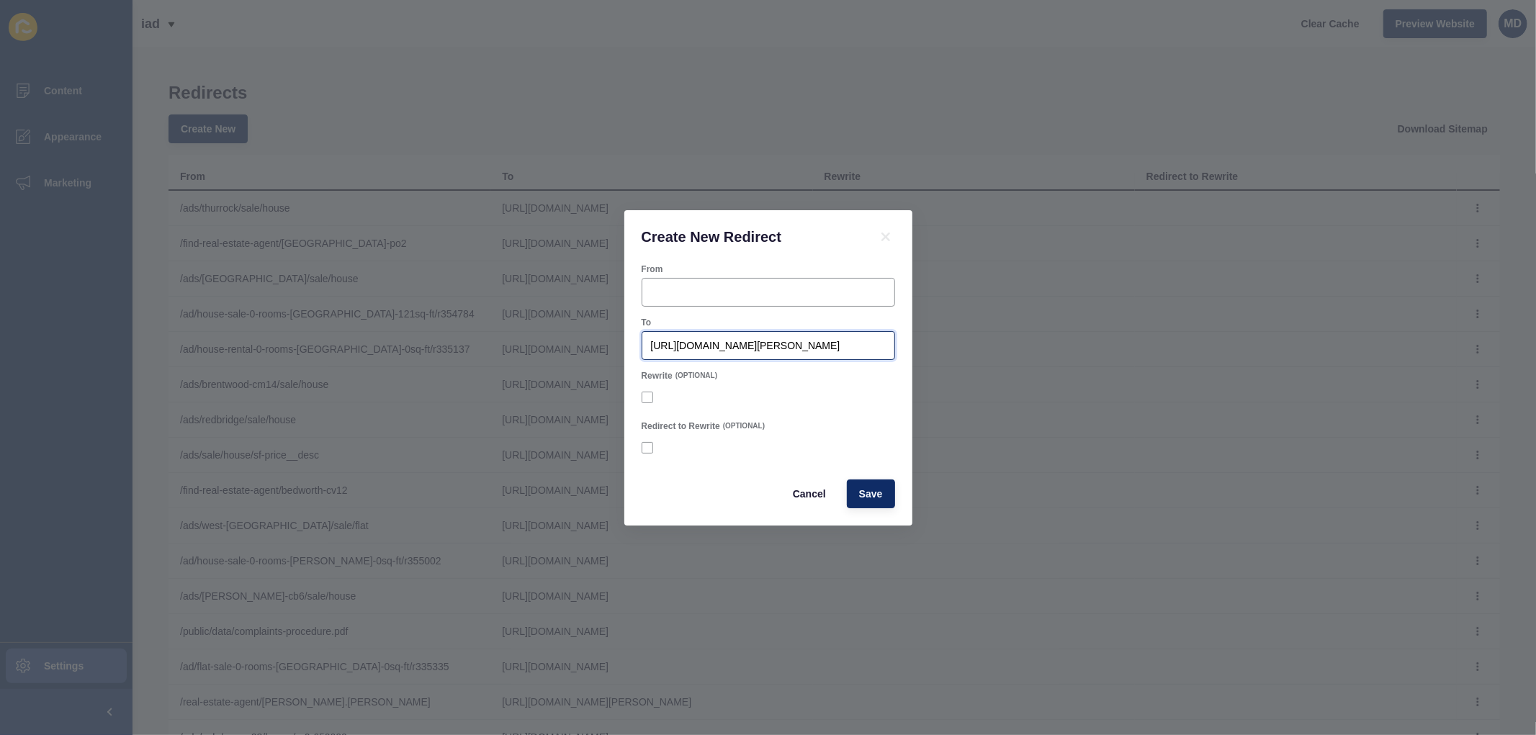
drag, startPoint x: 754, startPoint y: 344, endPoint x: 566, endPoint y: 333, distance: 188.2
click at [566, 335] on div "Create New Redirect From To https://www.iad.uk.com/staff/lee-merrick Rewrite (O…" at bounding box center [768, 367] width 1536 height 735
type input "/staff/lee-merrick"
click at [729, 308] on form "From To /staff/lee-merrick Rewrite (OPTIONAL) Redirect to Rewrite (OPTIONAL) Ca…" at bounding box center [768, 386] width 253 height 245
click at [730, 297] on input "From" at bounding box center [768, 292] width 235 height 14
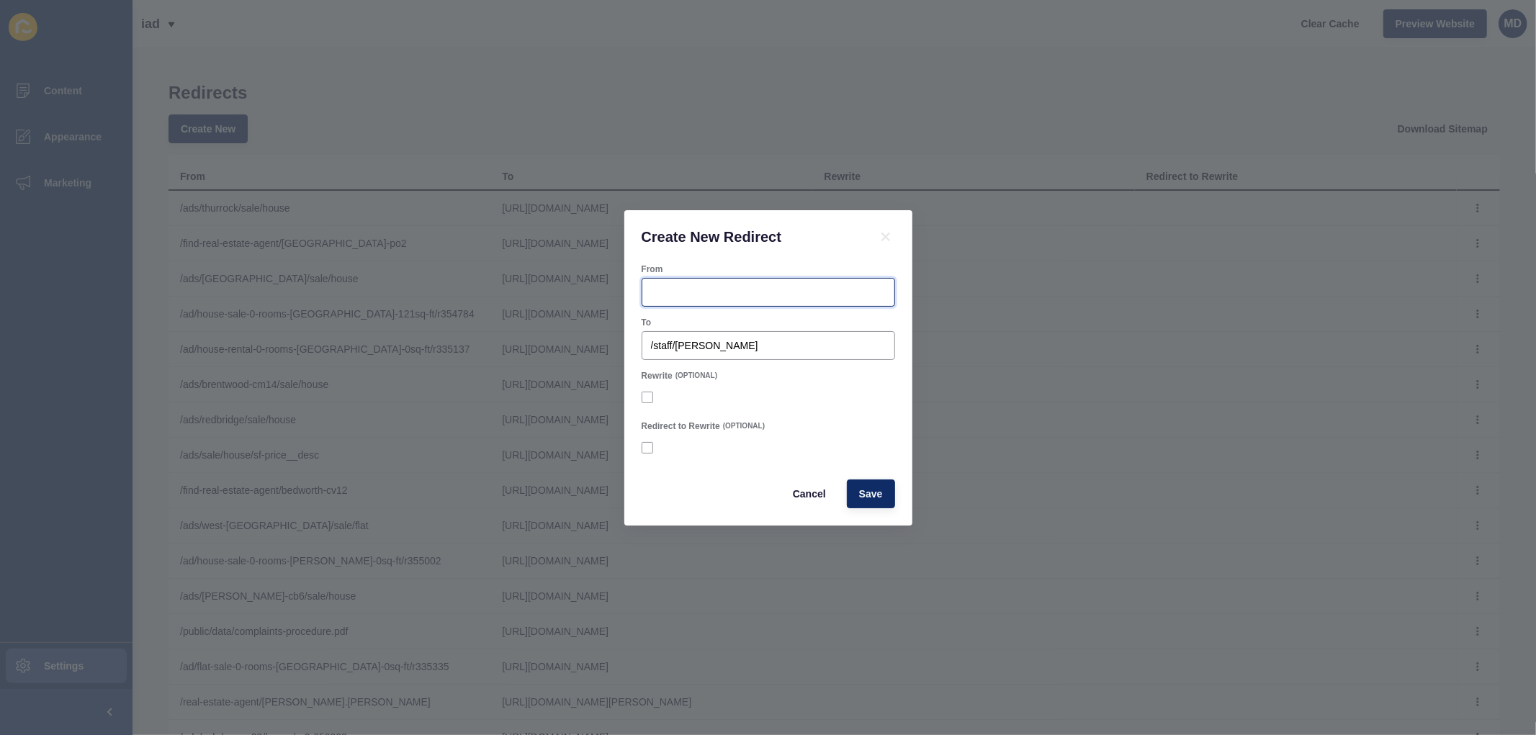
paste input "https://www.iad.uk.com/staff/lee-merrick"
drag, startPoint x: 751, startPoint y: 291, endPoint x: 583, endPoint y: 282, distance: 168.0
click at [583, 282] on div "Create New Redirect From https://www.iad.uk.com/staff/lee-merrick To /staff/lee…" at bounding box center [768, 367] width 1536 height 735
click at [657, 292] on input "/staff/lee-merrick" at bounding box center [768, 292] width 235 height 14
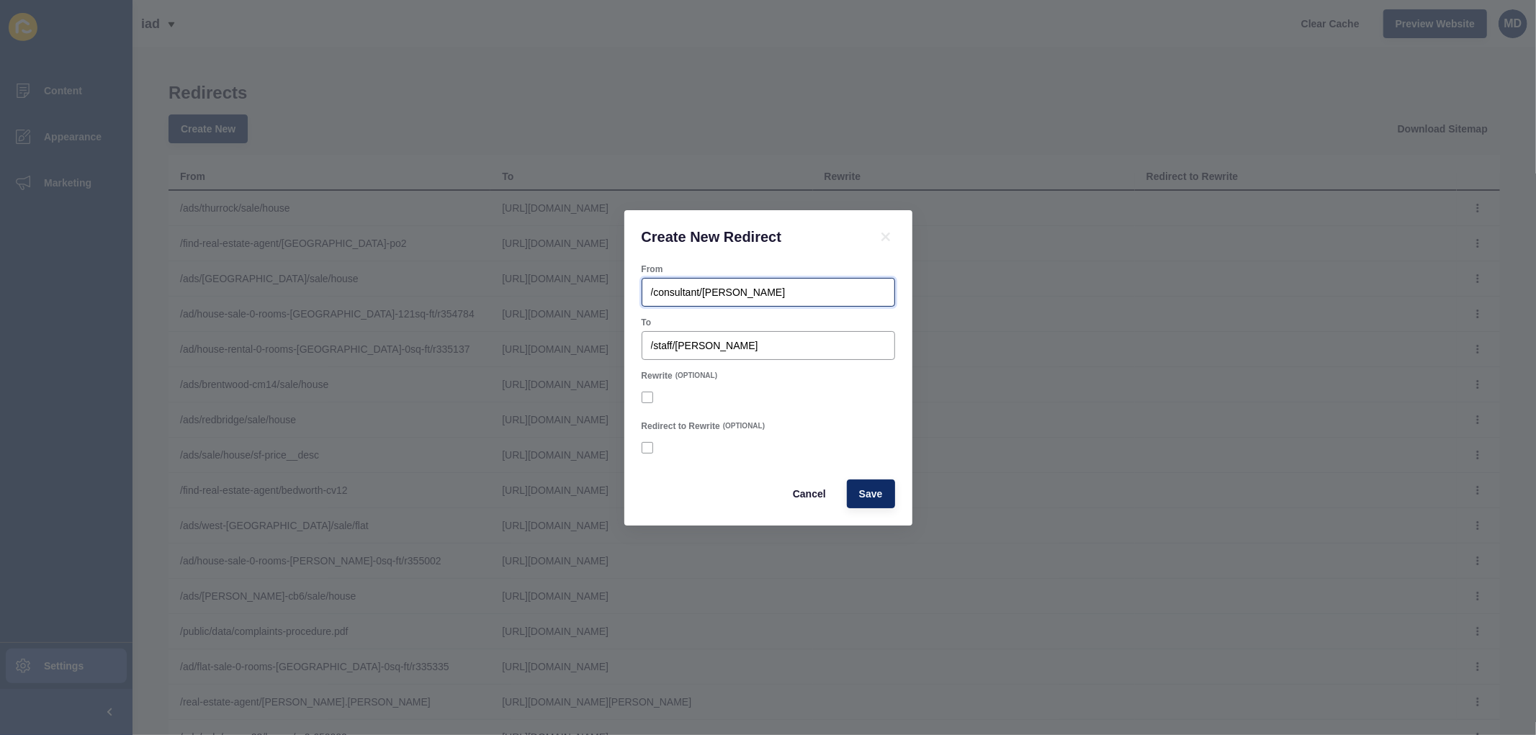
type input "/consultant/lee-merrick"
click at [650, 391] on div at bounding box center [768, 397] width 253 height 13
click at [652, 396] on label at bounding box center [648, 398] width 12 height 12
click at [652, 396] on input "Rewrite" at bounding box center [648, 396] width 9 height 9
checkbox input "true"
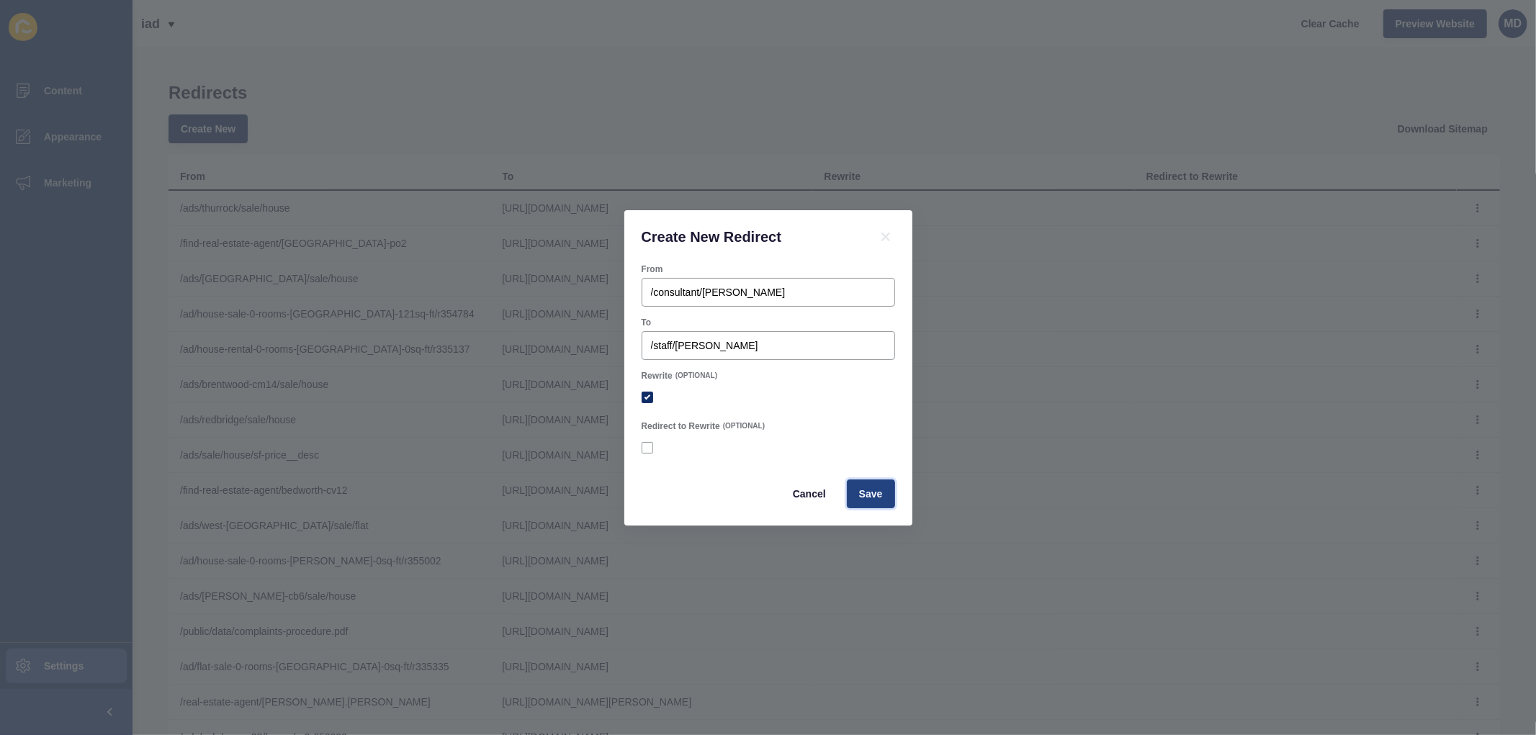
click at [881, 503] on button "Save" at bounding box center [871, 494] width 48 height 29
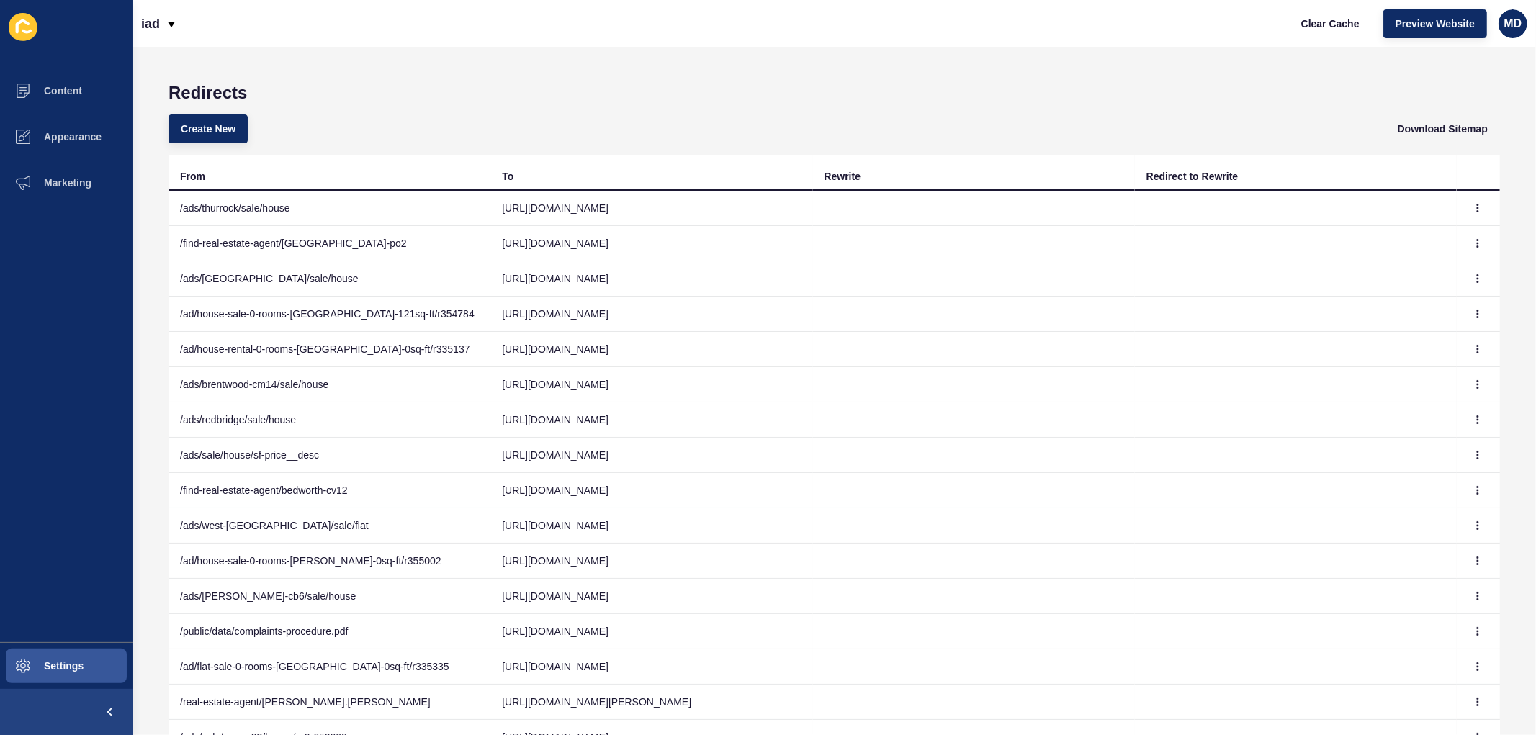
click at [475, 70] on div "Redirects Create New Download Sitemap From To Rewrite Redirect to Rewrite /ads/…" at bounding box center [833, 391] width 1403 height 688
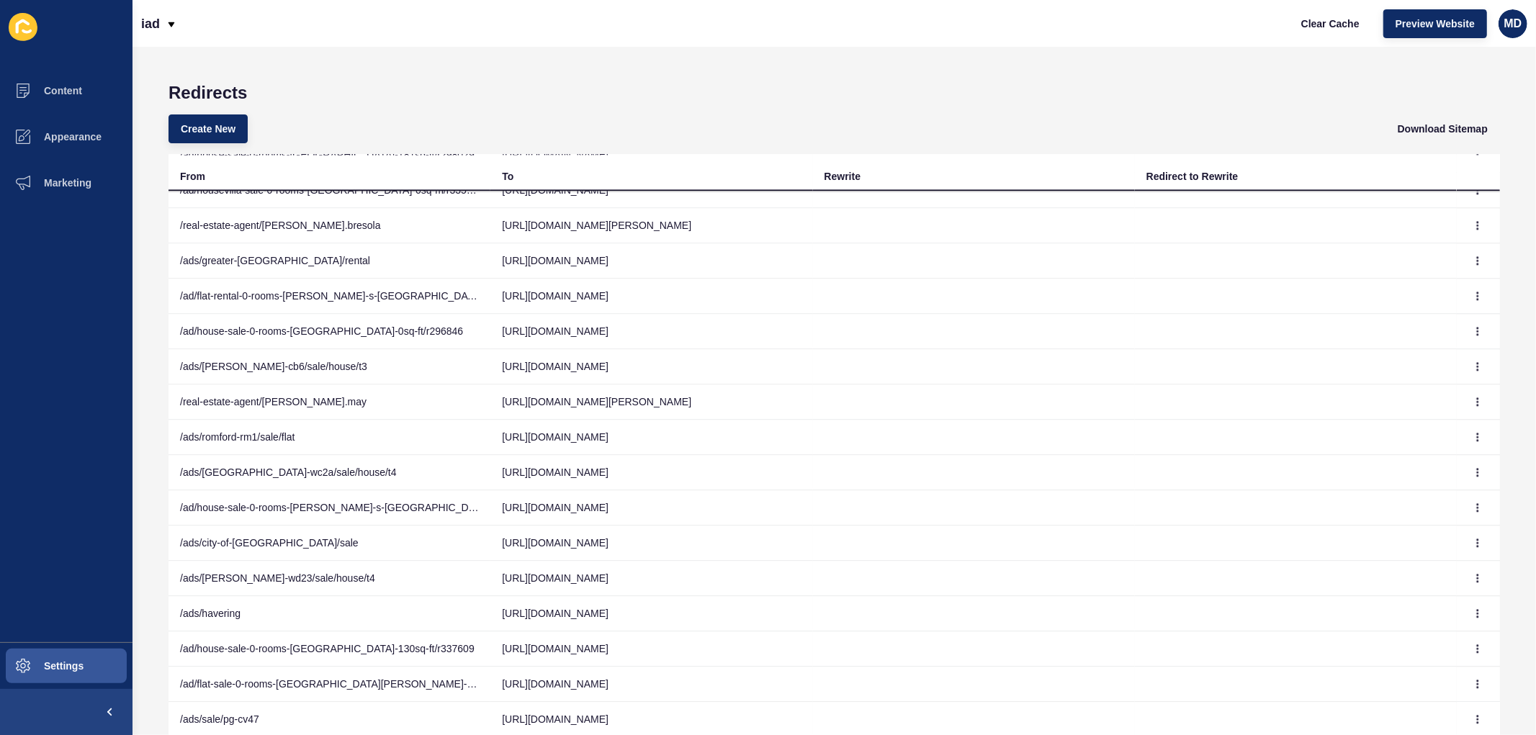
scroll to position [2977, 0]
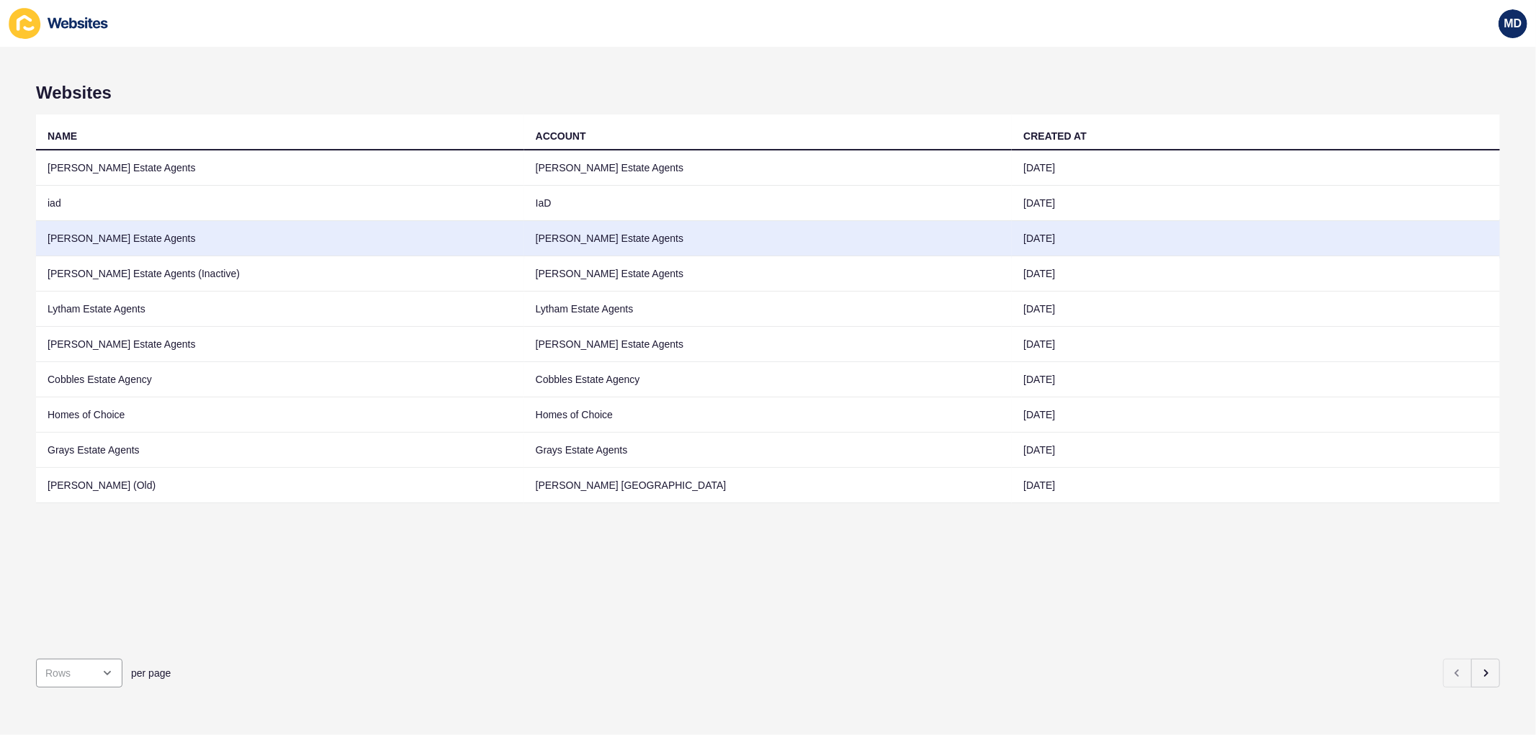
click at [450, 240] on td "[PERSON_NAME] Estate Agents" at bounding box center [280, 238] width 488 height 35
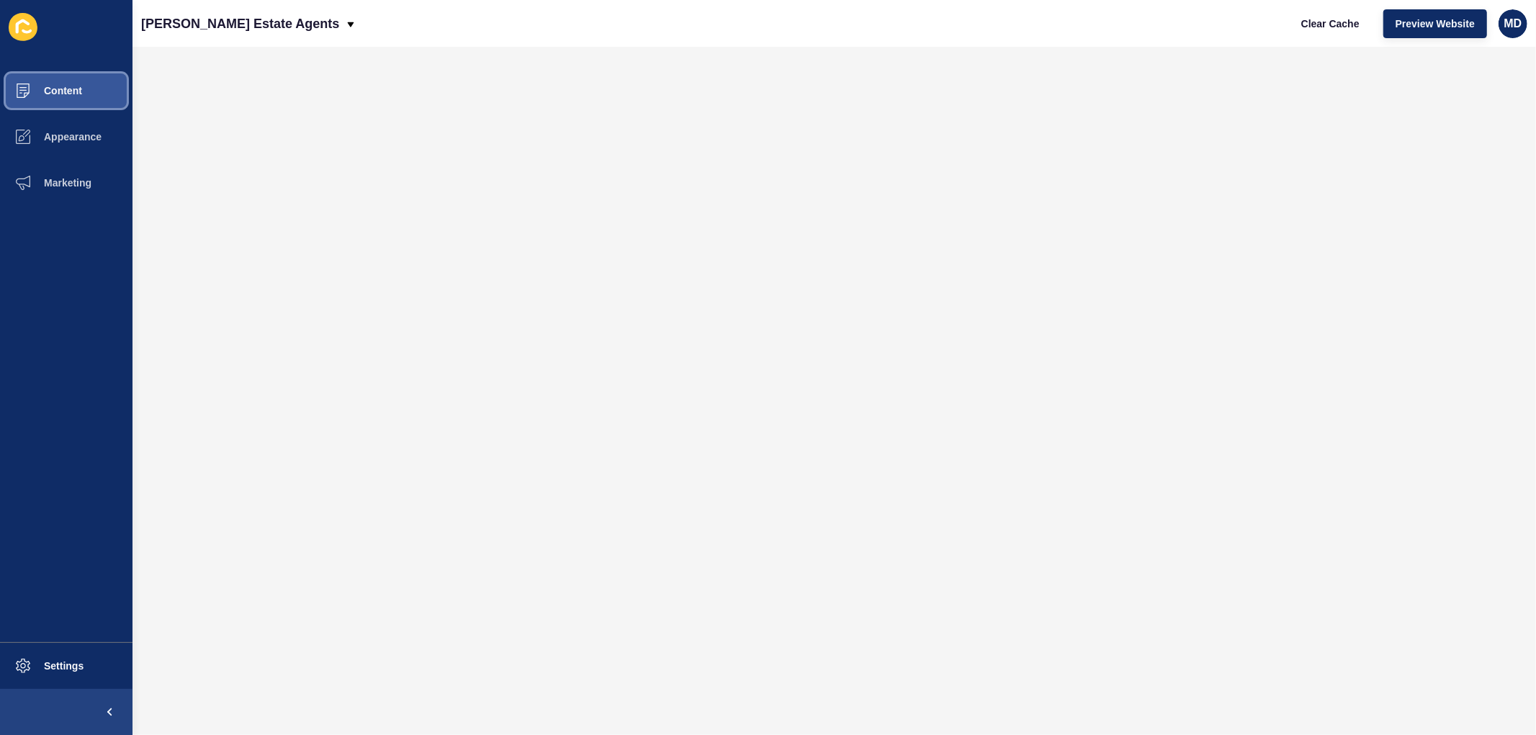
click at [108, 96] on button "Content" at bounding box center [66, 91] width 132 height 46
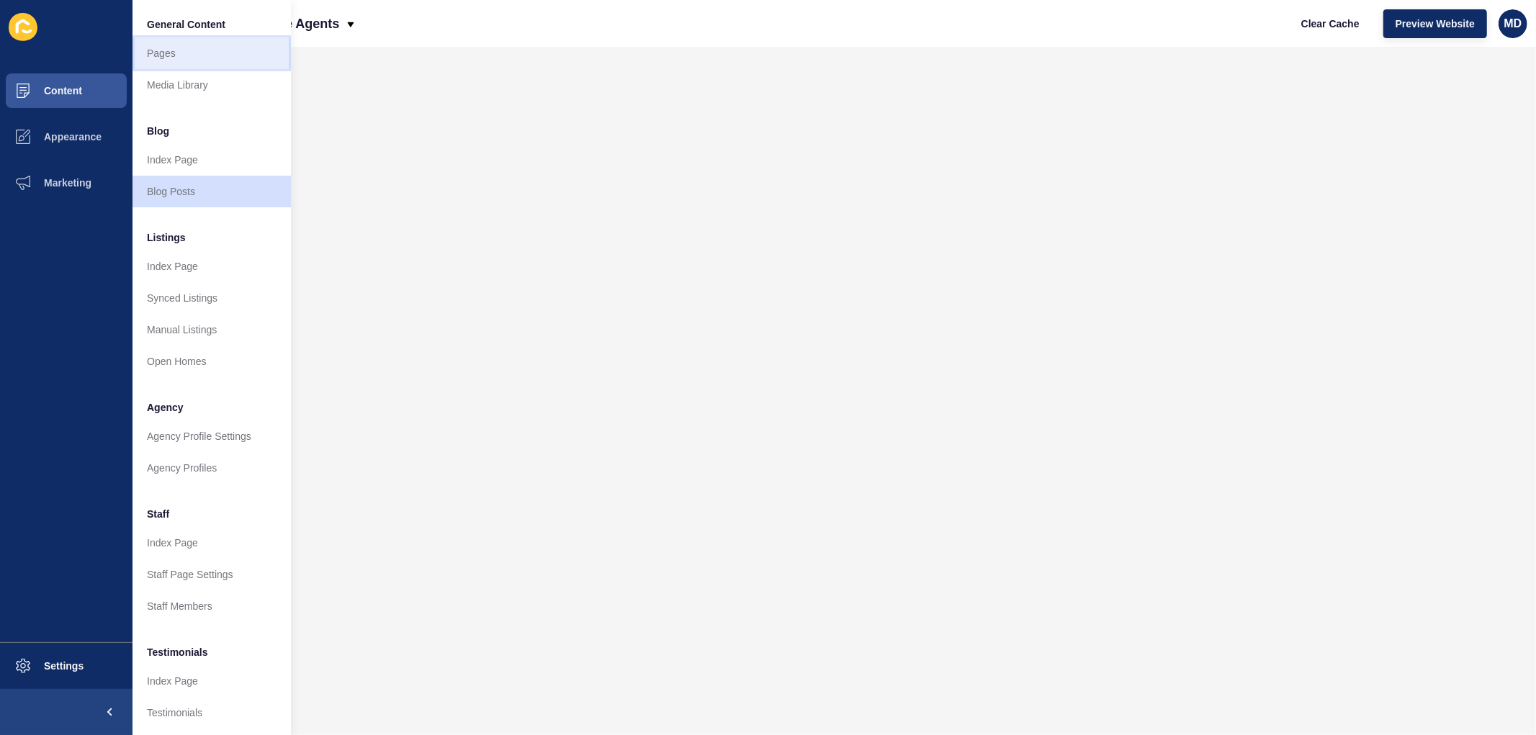
click at [182, 51] on link "Pages" at bounding box center [211, 53] width 158 height 32
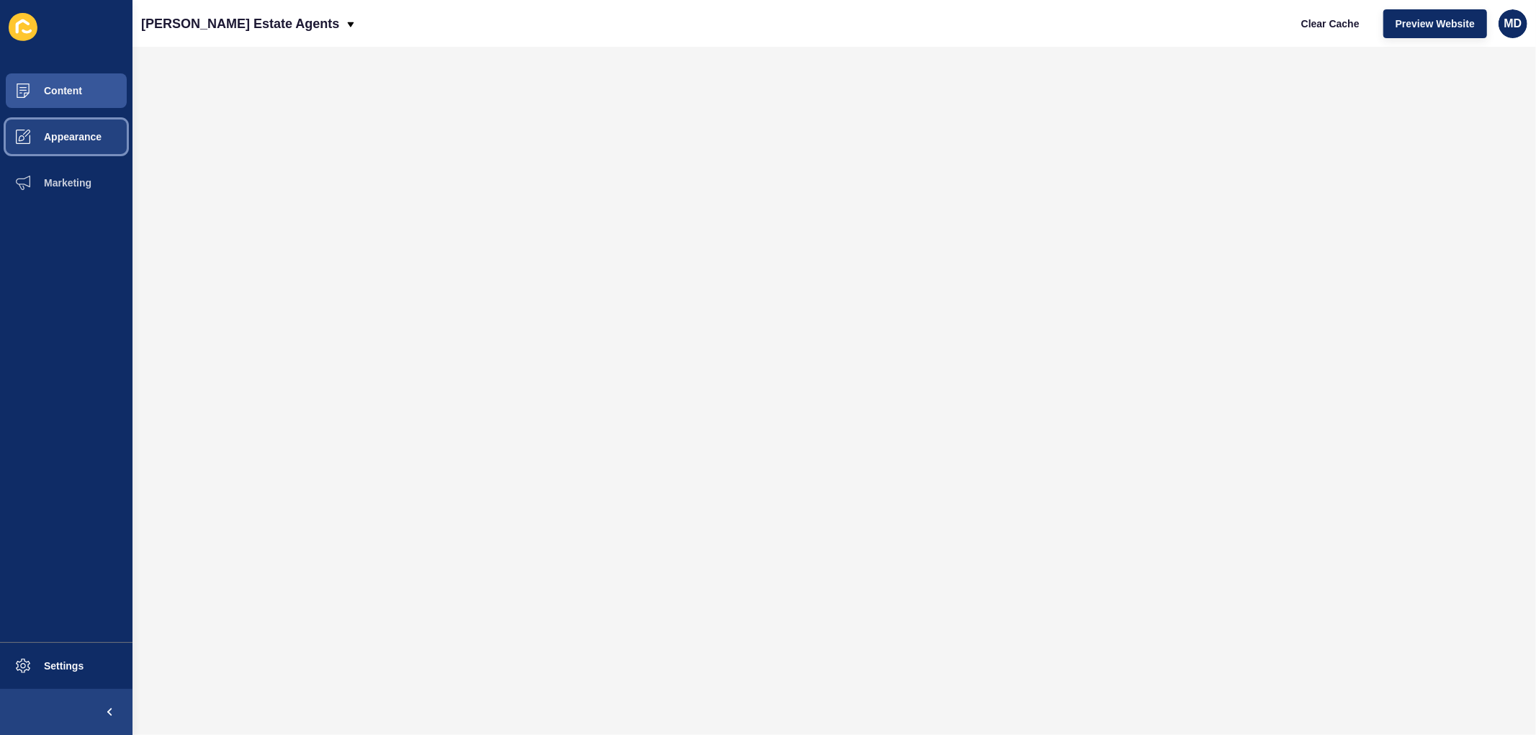
click at [96, 130] on button "Appearance" at bounding box center [66, 137] width 132 height 46
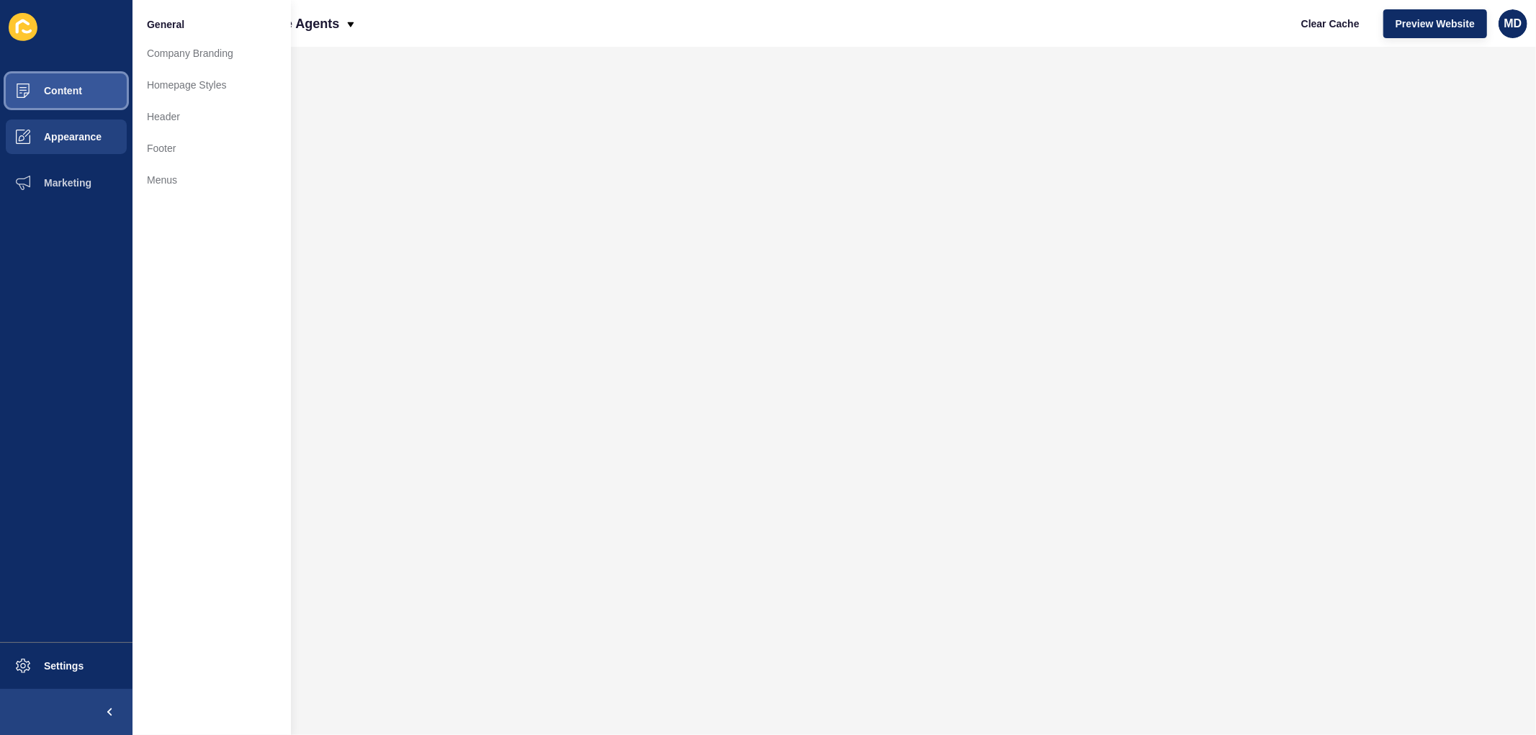
click at [96, 90] on button "Content" at bounding box center [66, 91] width 132 height 46
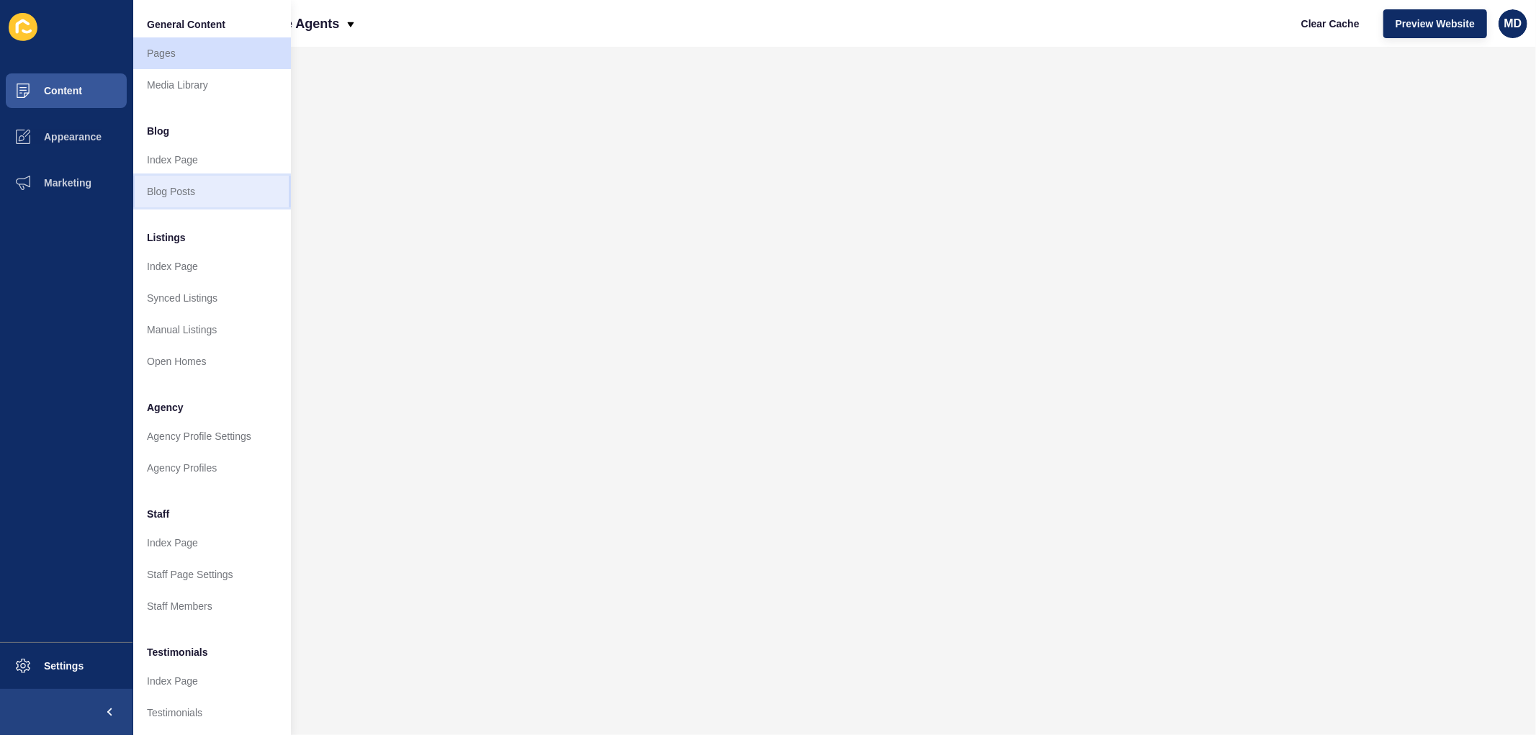
click at [202, 191] on link "Blog Posts" at bounding box center [211, 192] width 158 height 32
